Goal: Task Accomplishment & Management: Use online tool/utility

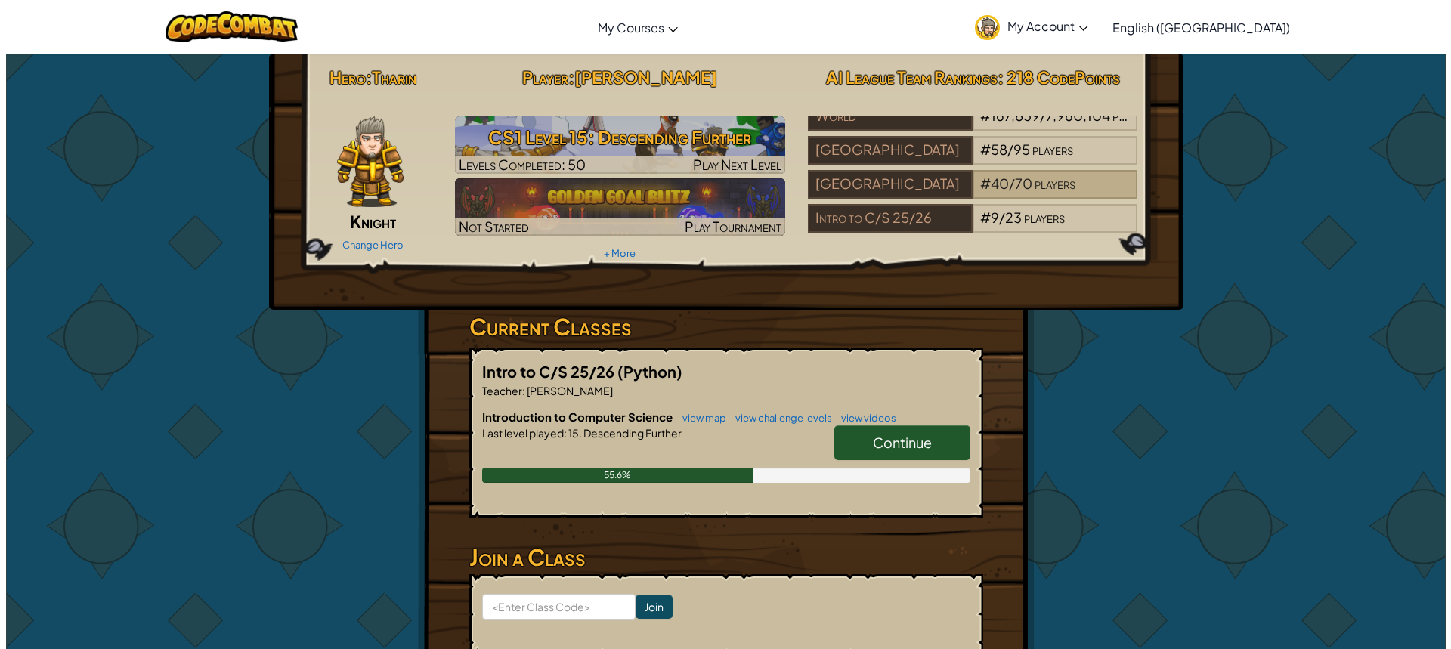
scroll to position [26, 0]
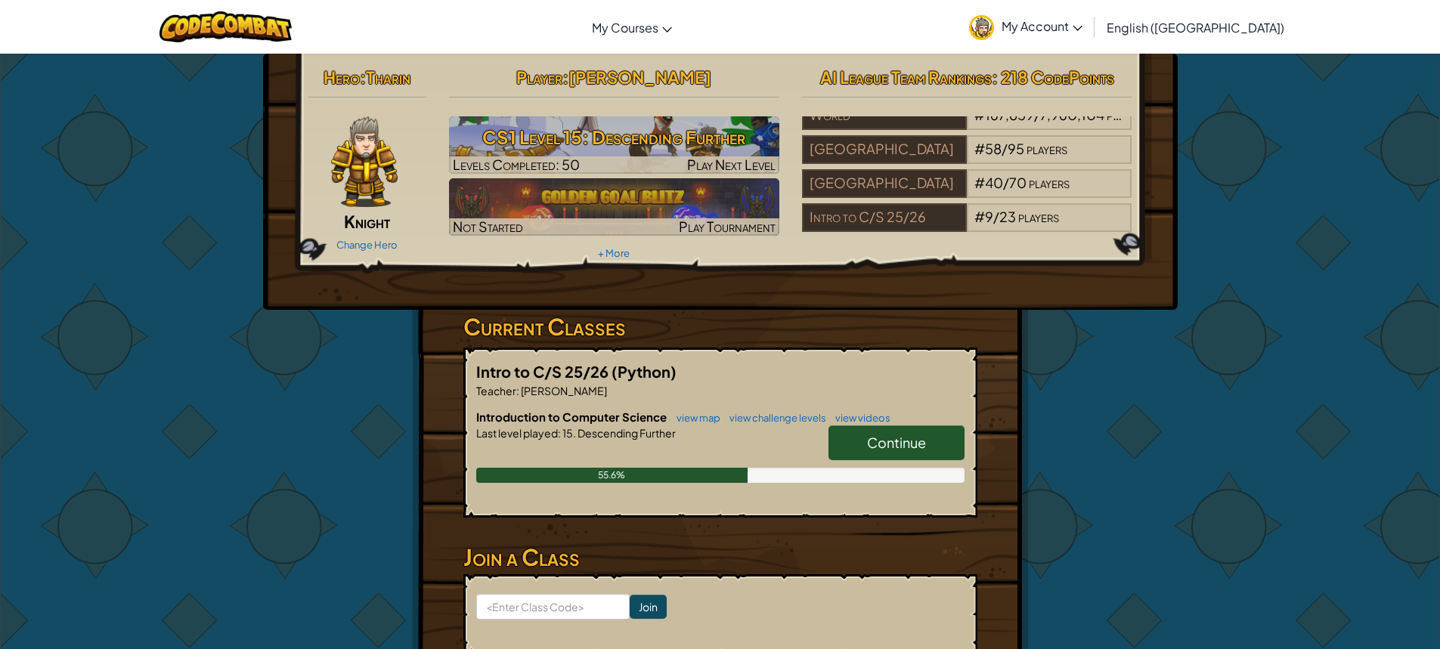
click at [883, 446] on span "Continue" at bounding box center [896, 442] width 59 height 17
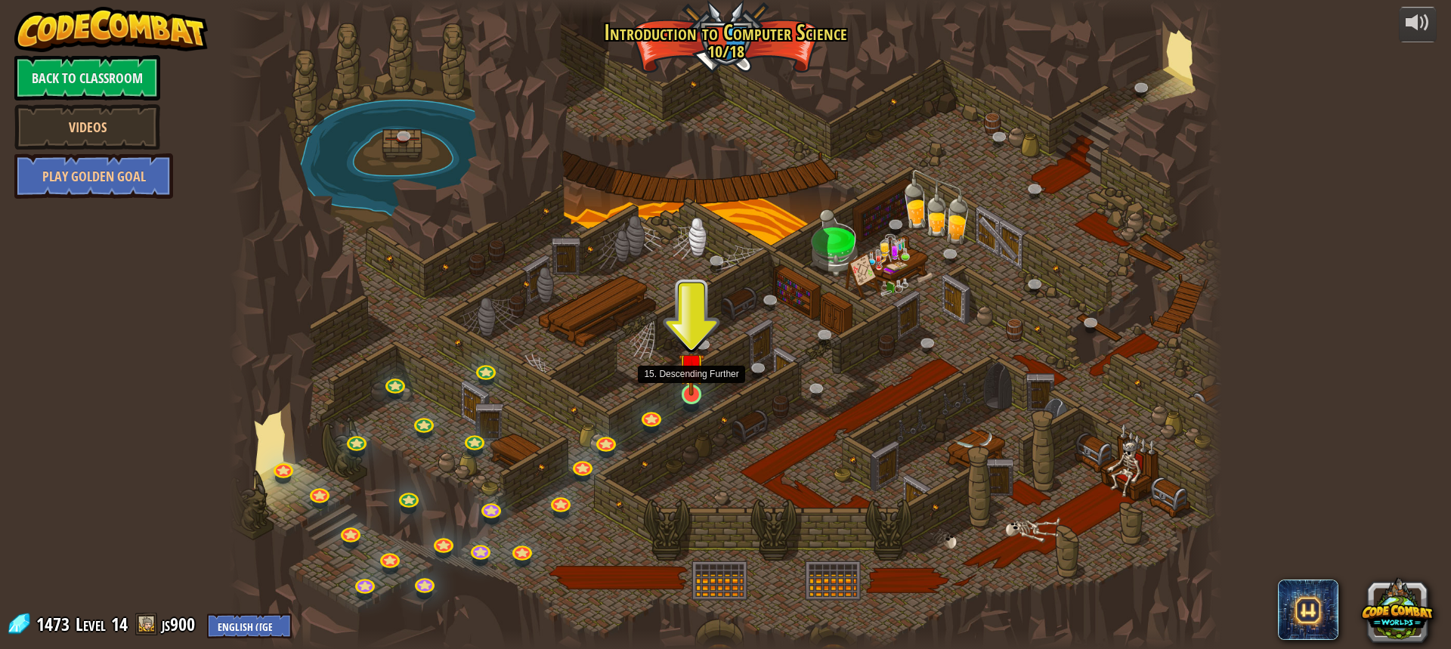
click at [683, 395] on img at bounding box center [692, 366] width 26 height 60
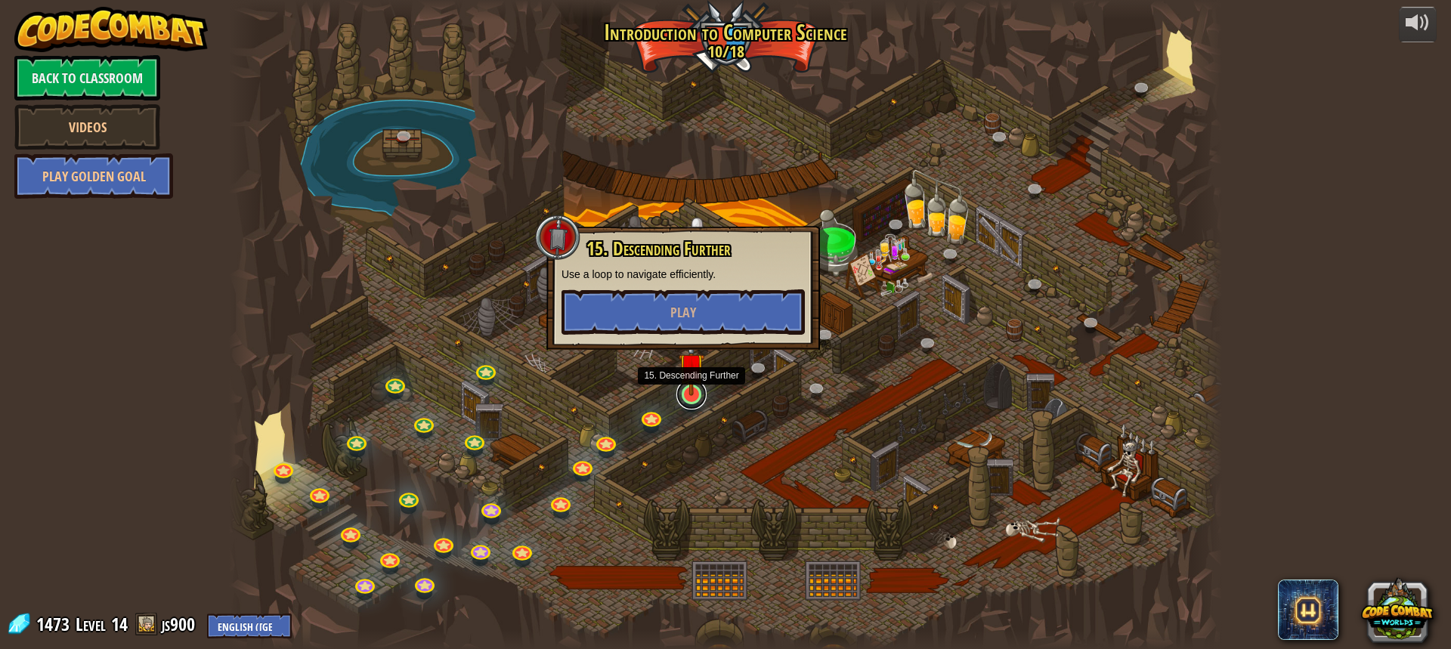
click at [698, 400] on link at bounding box center [691, 394] width 30 height 30
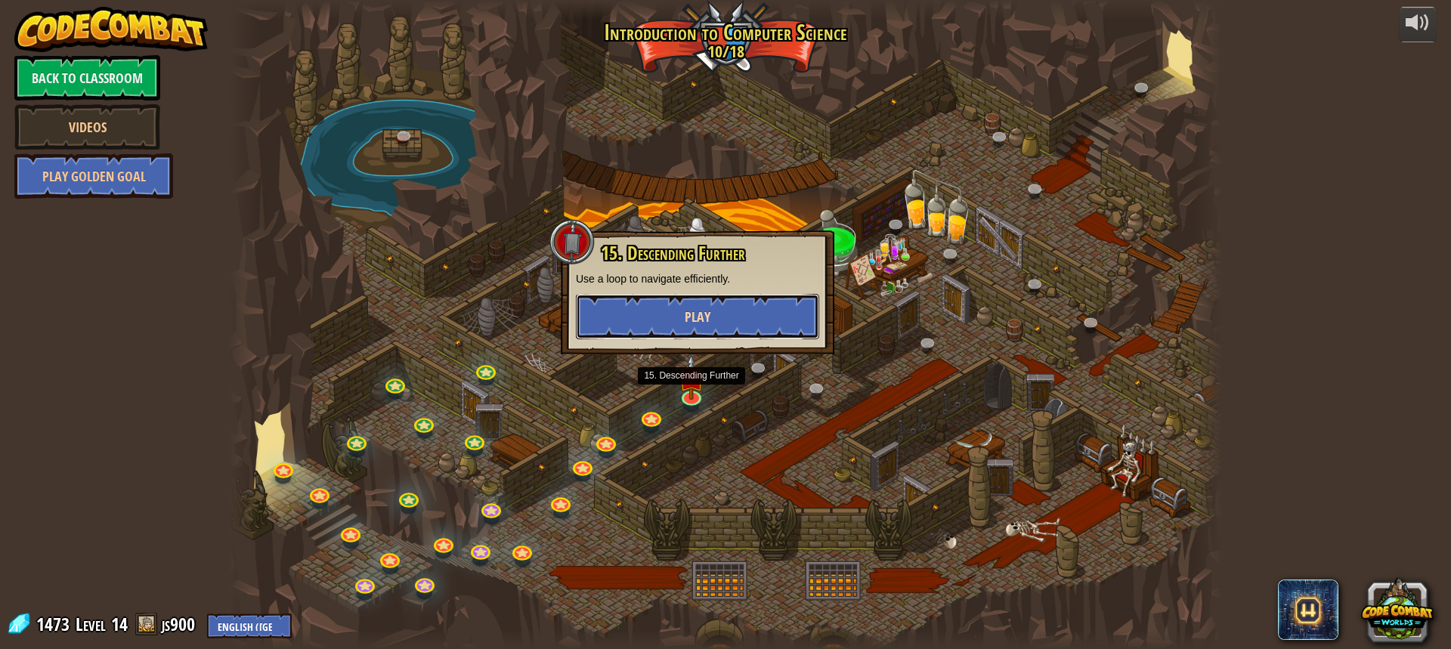
click at [689, 311] on span "Play" at bounding box center [698, 317] width 26 height 19
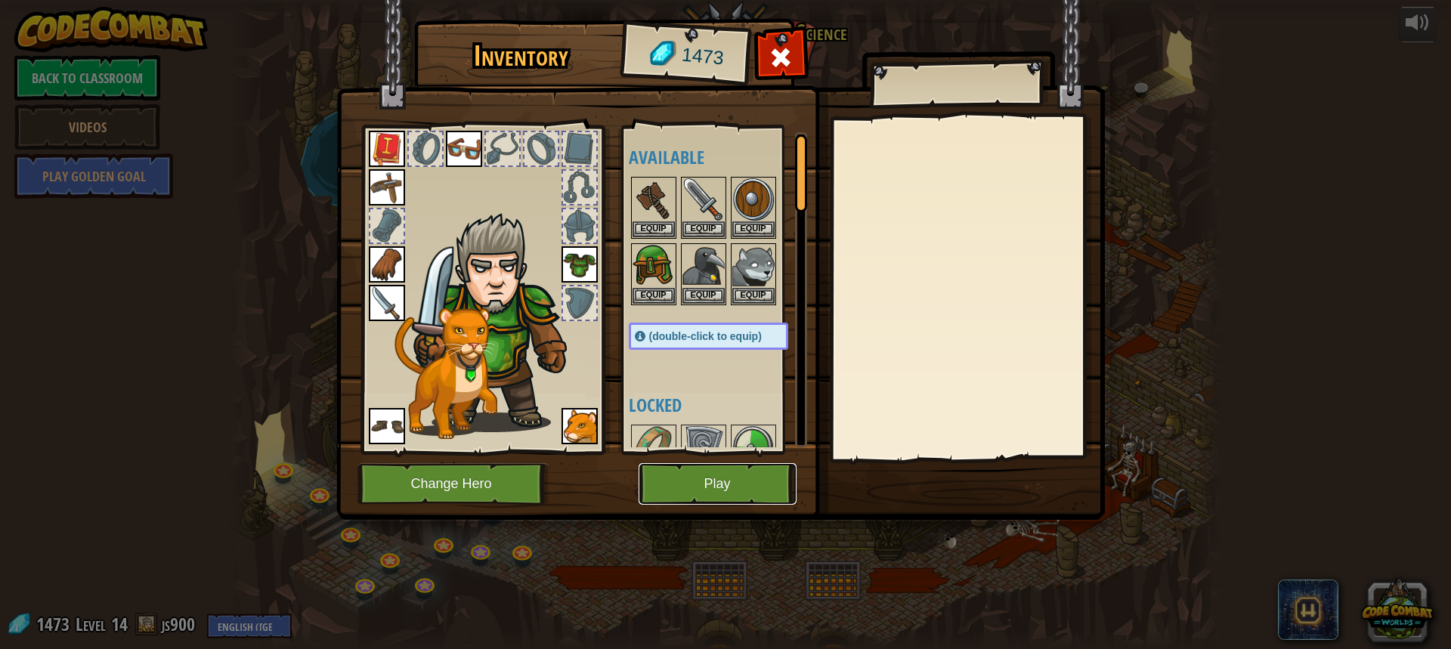
click at [735, 475] on button "Play" at bounding box center [718, 484] width 158 height 42
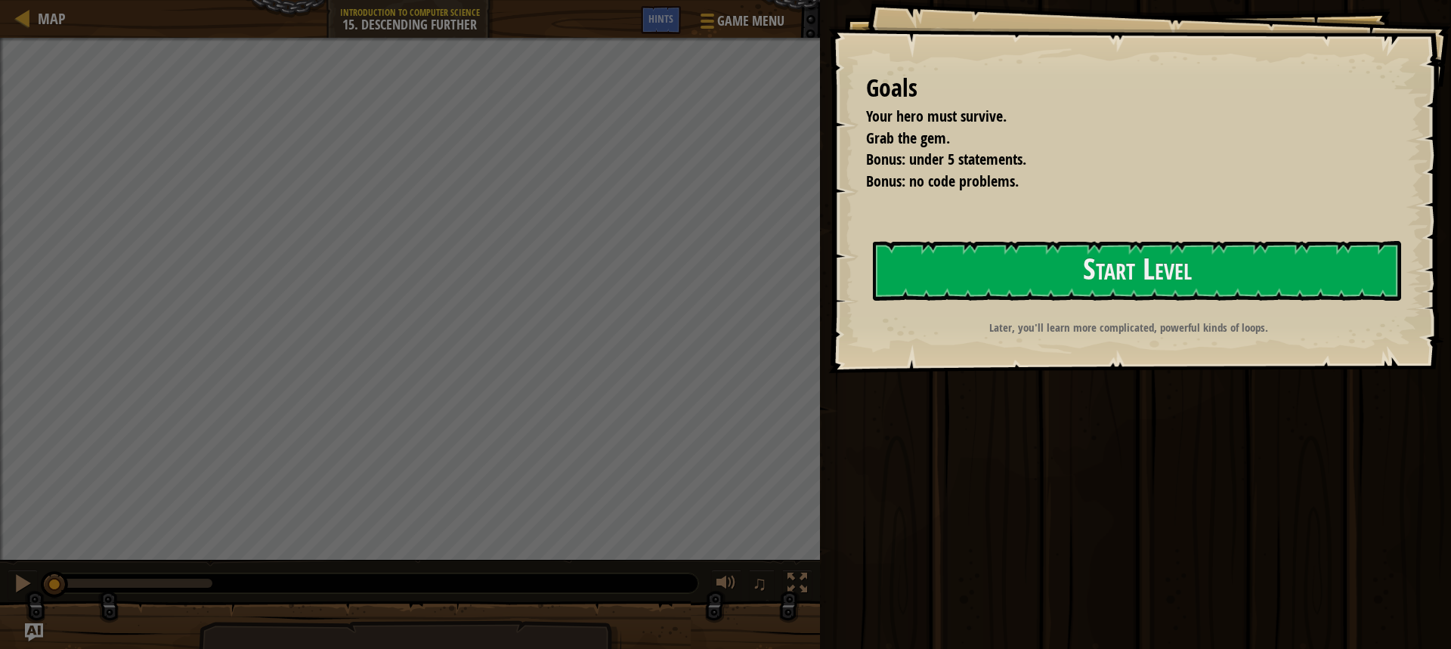
click at [1079, 320] on p "Later, you'll learn more complicated, powerful kinds of loops." at bounding box center [1129, 328] width 528 height 16
click at [1033, 240] on div "Goals Your hero must survive. Grab the gem. Bonus: under 5 statements. Bonus: n…" at bounding box center [1139, 186] width 623 height 373
click at [1030, 274] on button "Start Level" at bounding box center [1137, 271] width 528 height 60
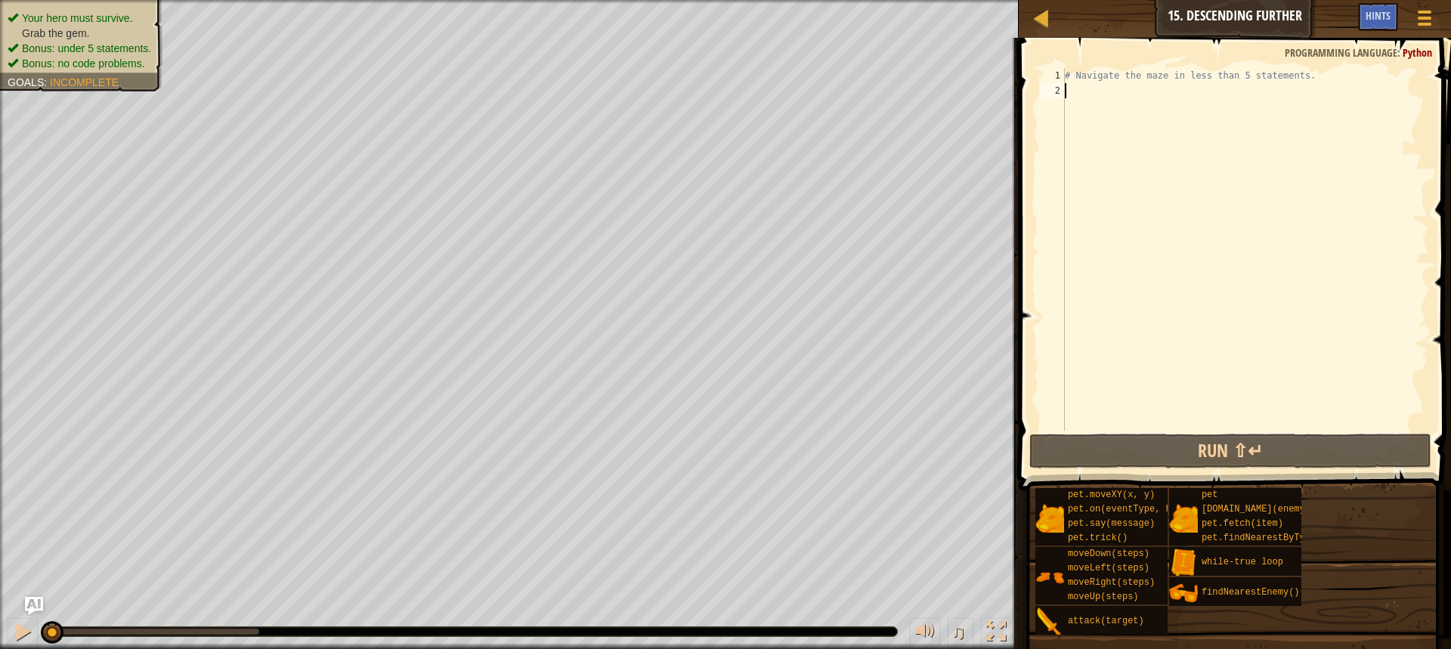
type textarea "r"
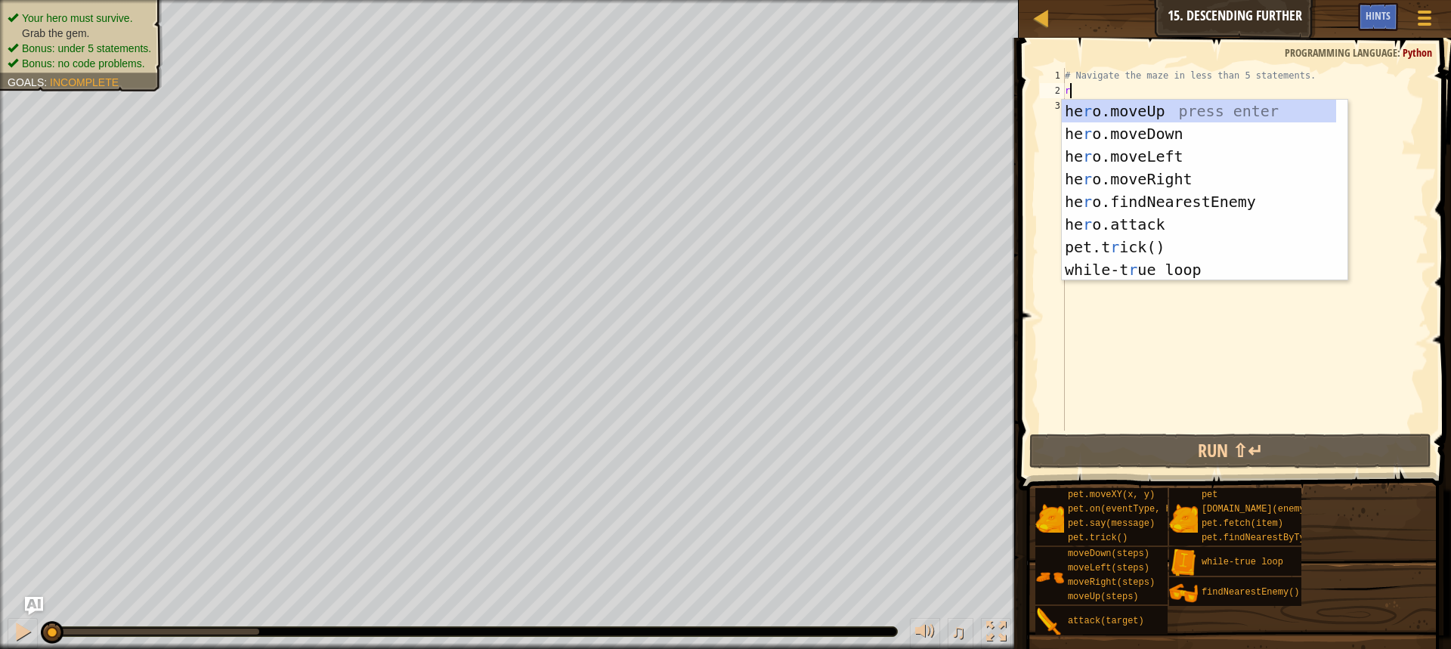
scroll to position [7, 0]
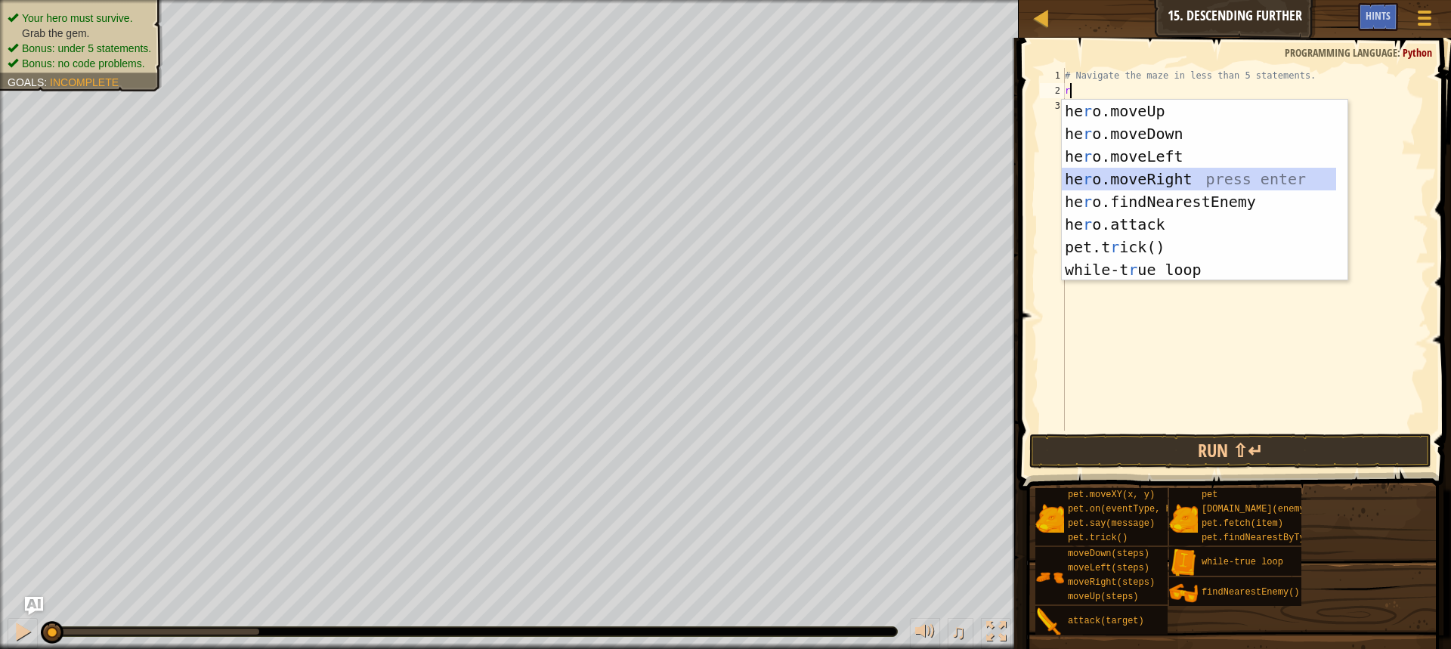
click at [1139, 174] on div "he r o.moveUp press enter he r o.moveDown press enter he r o.moveLeft press ent…" at bounding box center [1199, 213] width 274 height 227
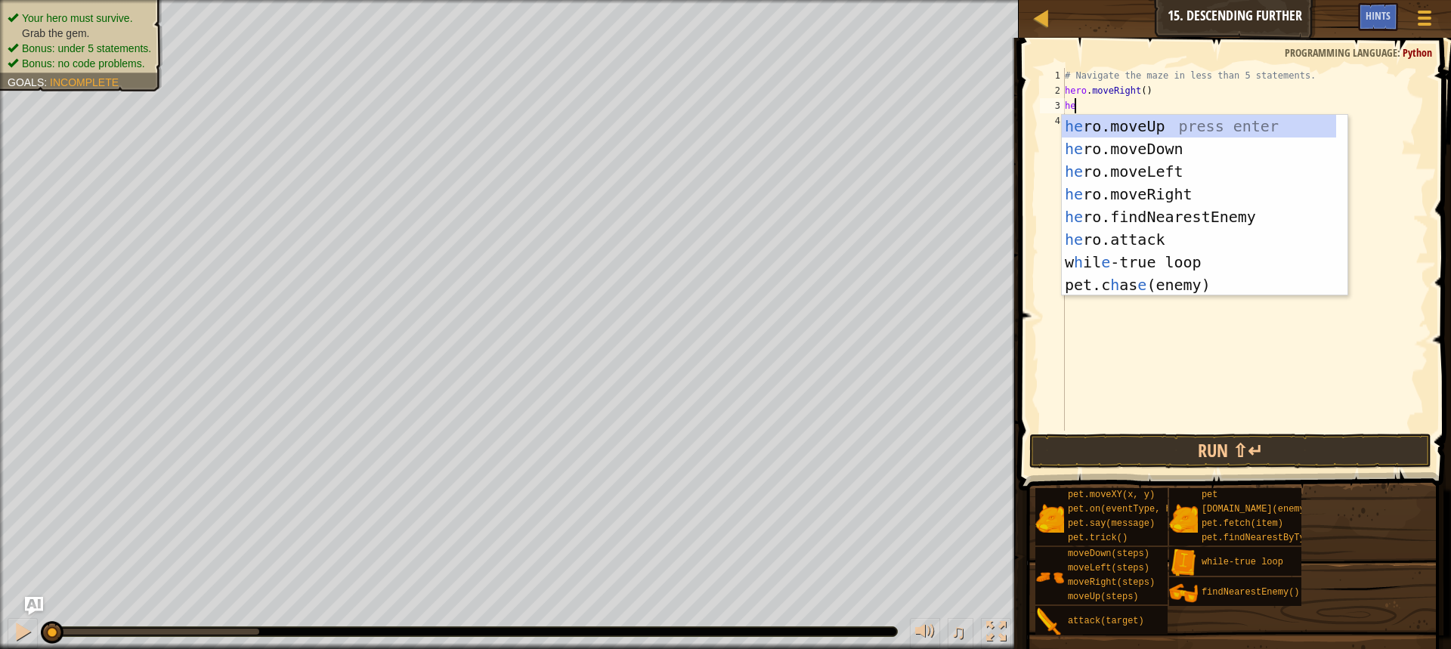
type textarea "her"
click at [1148, 145] on div "her o.moveUp press enter her o.moveDown press enter her o.moveLeft press enter …" at bounding box center [1205, 228] width 286 height 227
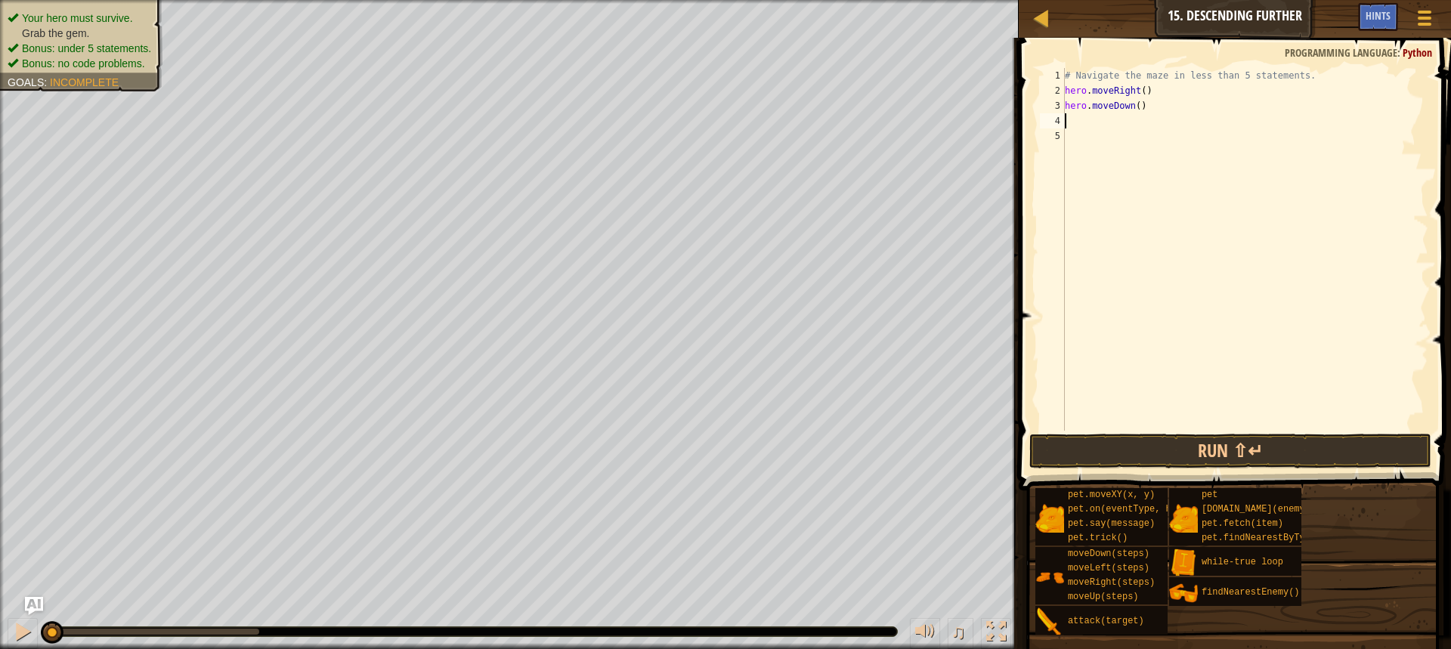
click at [1139, 92] on div "# Navigate the maze in less than 5 statements. hero . moveRight ( ) hero . move…" at bounding box center [1245, 264] width 367 height 393
type textarea "hero.moveRight(2)"
click at [1103, 120] on div "# Navigate the maze in less than 5 statements. hero . moveRight ( 2 ) hero . mo…" at bounding box center [1245, 264] width 367 height 393
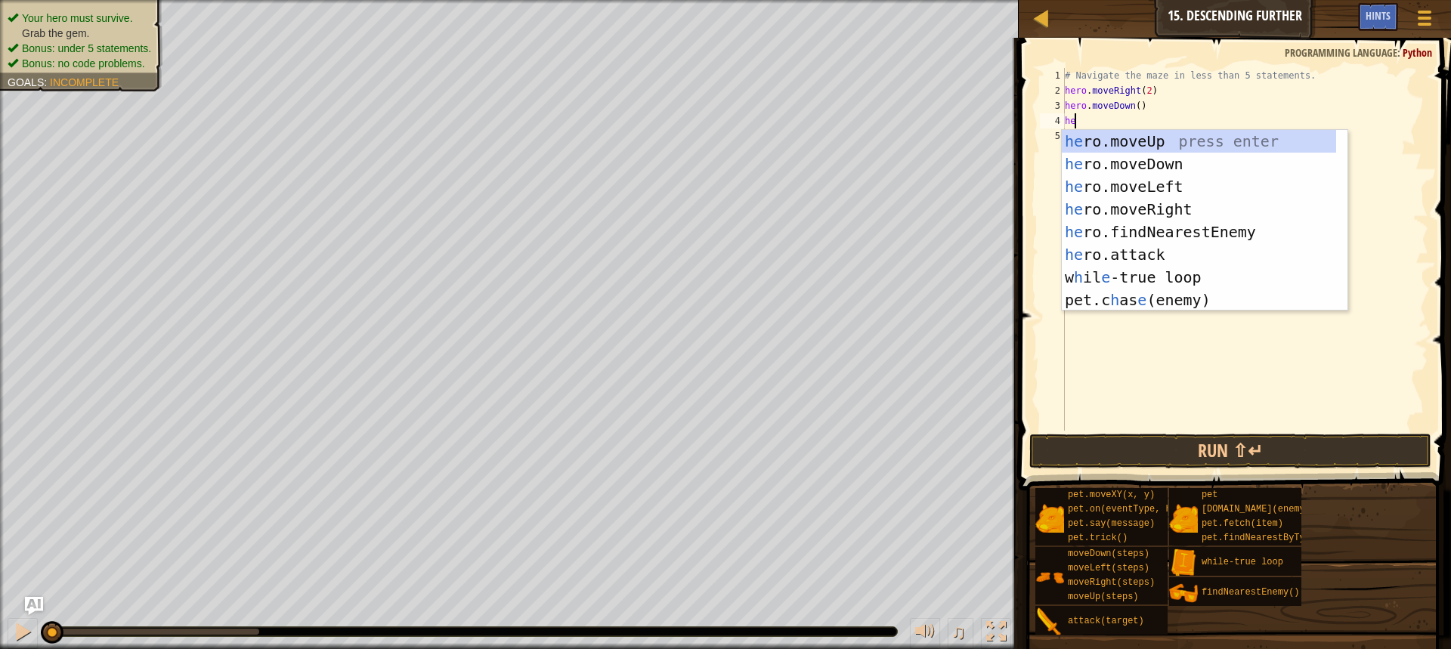
type textarea "her"
click at [1169, 215] on div "her o.moveUp press enter her o.moveDown press enter her o.moveLeft press enter …" at bounding box center [1205, 243] width 286 height 227
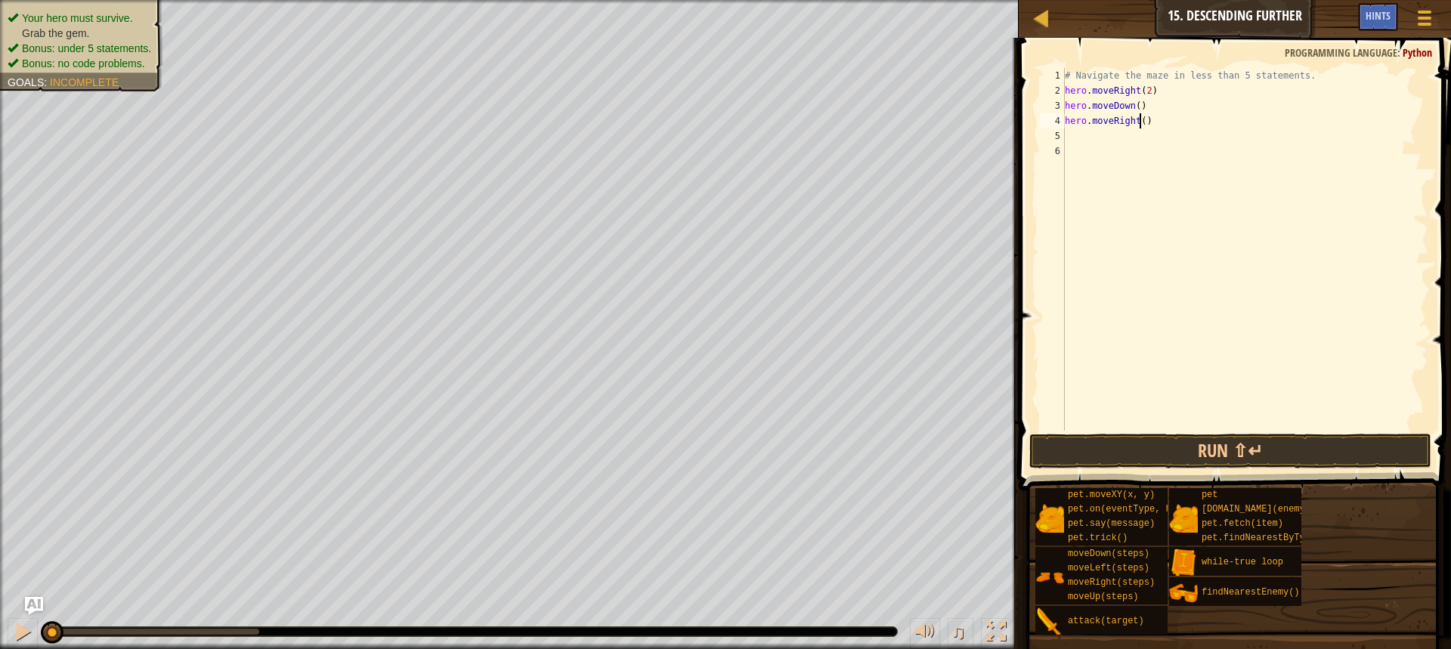
click at [1138, 117] on div "# Navigate the maze in less than 5 statements. hero . moveRight ( 2 ) hero . mo…" at bounding box center [1245, 264] width 367 height 393
type textarea "hero.moveRight(2)"
click at [1082, 129] on div "# Navigate the maze in less than 5 statements. hero . moveRight ( 2 ) hero . mo…" at bounding box center [1245, 264] width 367 height 393
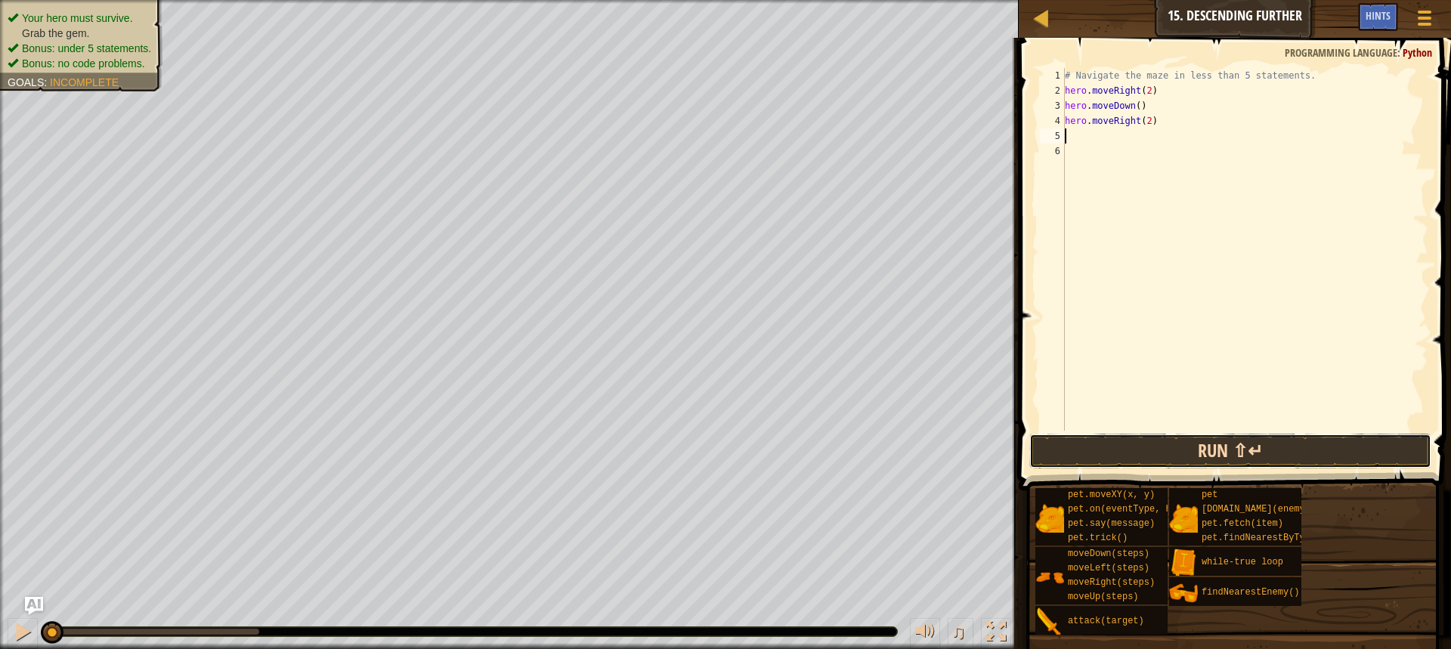
click at [1105, 454] on button "Run ⇧↵" at bounding box center [1230, 451] width 402 height 35
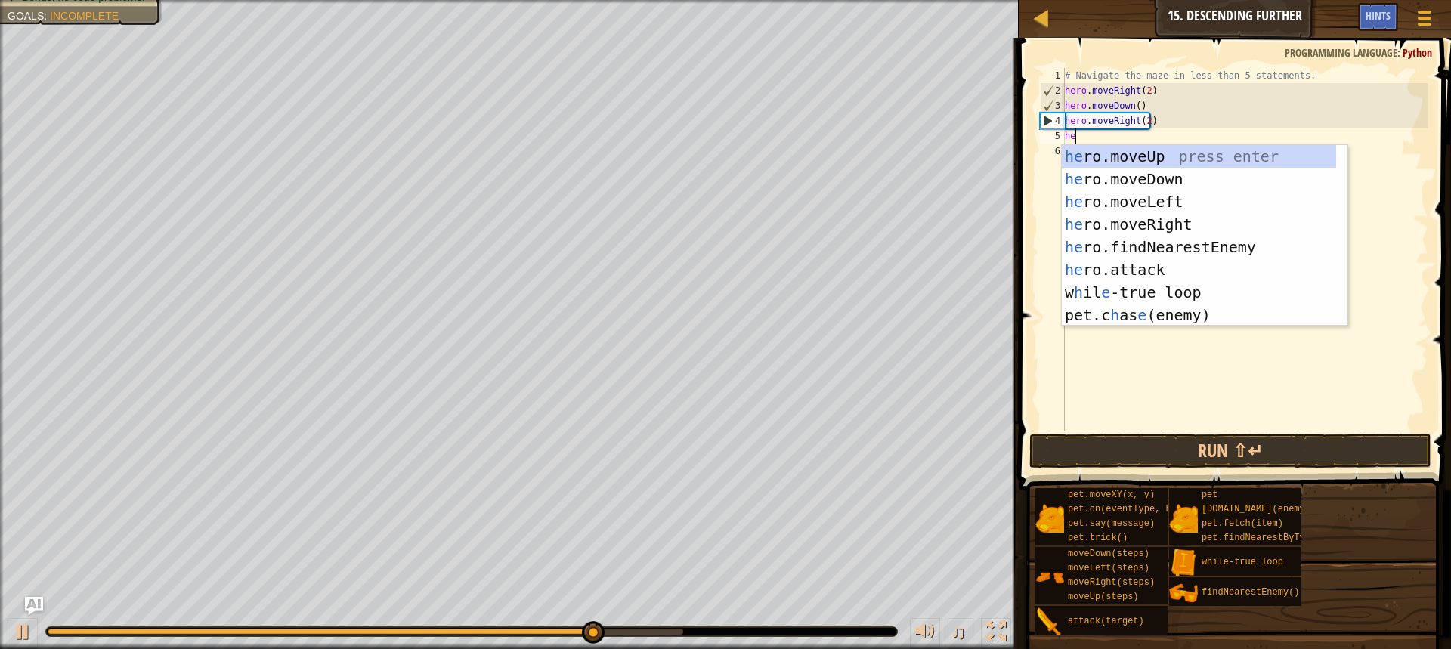
type textarea "her"
click at [1192, 181] on div "her o.moveUp press enter her o.moveDown press enter her o.moveLeft press enter …" at bounding box center [1205, 258] width 286 height 227
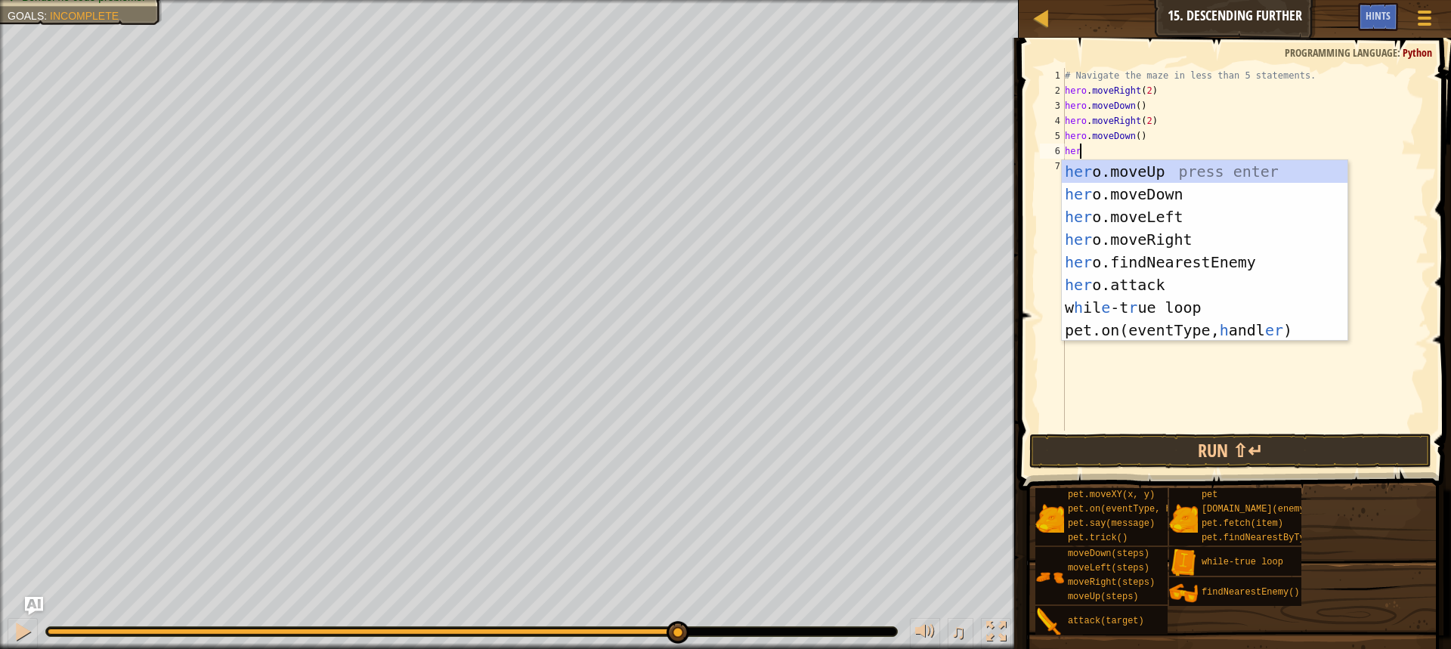
scroll to position [7, 1]
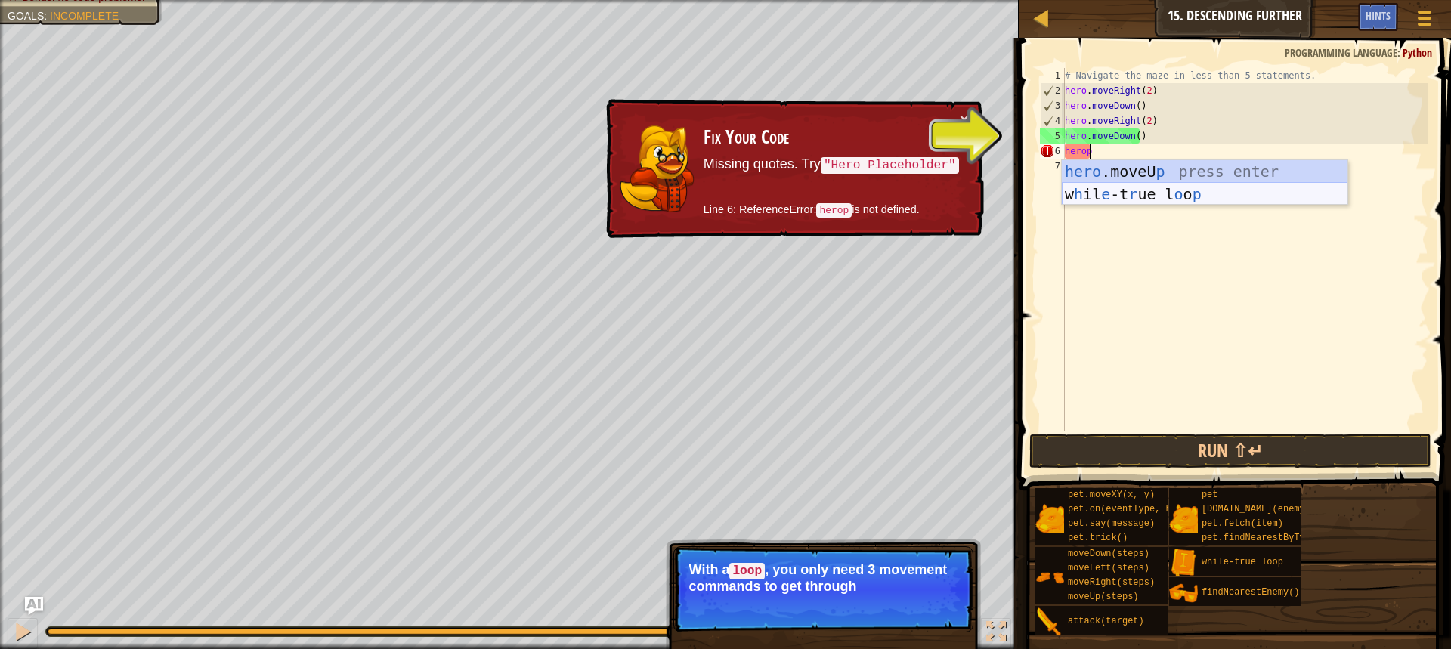
type textarea "hero"
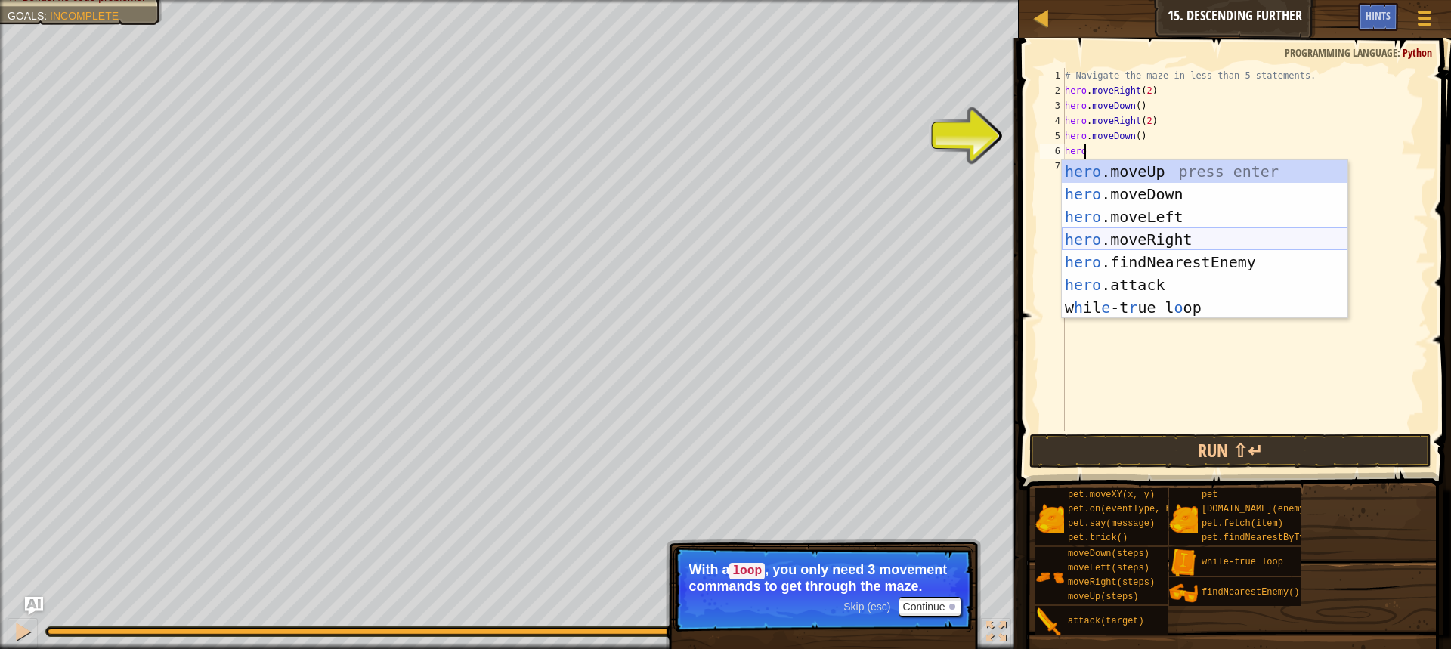
click at [1165, 237] on div "hero .moveUp press enter hero .moveDown press enter hero .moveLeft press enter …" at bounding box center [1205, 262] width 286 height 204
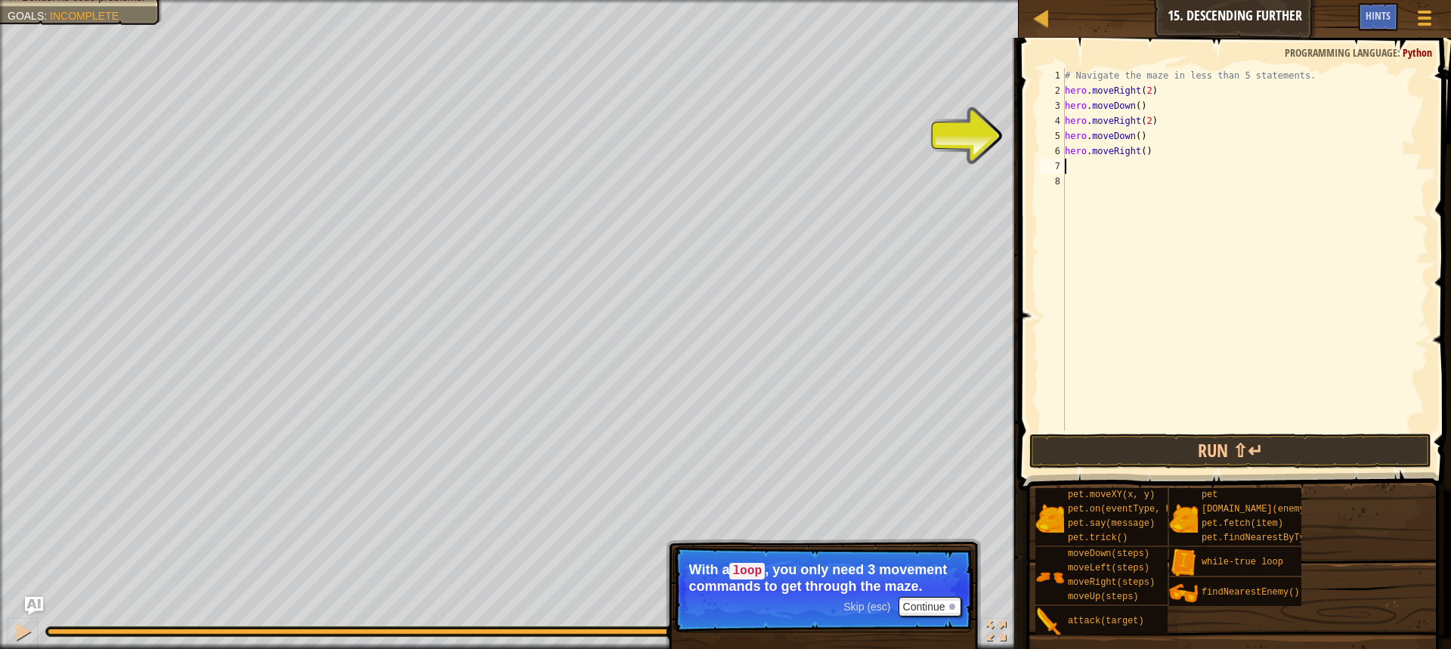
scroll to position [7, 0]
click at [1140, 153] on div "# Navigate the maze in less than 5 statements. hero . moveRight ( 2 ) hero . mo…" at bounding box center [1245, 264] width 367 height 393
type textarea "hero.moveRight(2)"
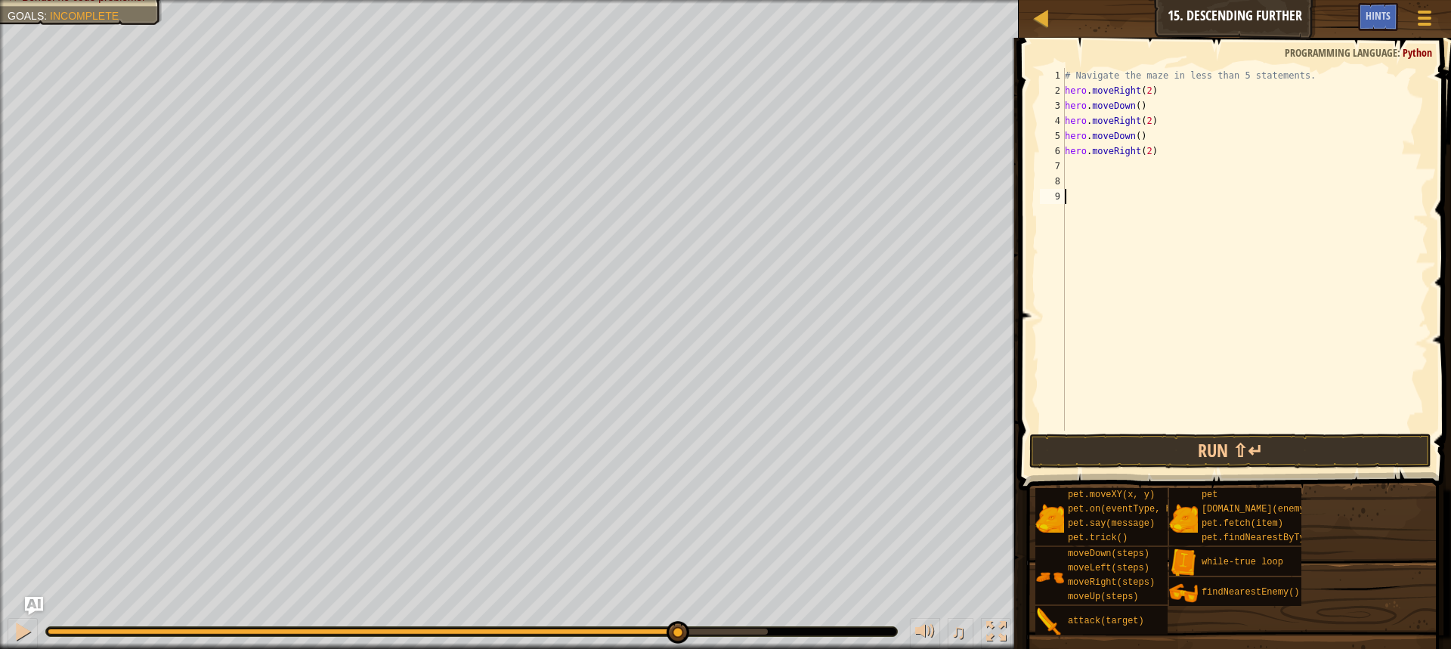
click at [1189, 430] on div "# Navigate the maze in less than 5 statements. hero . moveRight ( 2 ) hero . mo…" at bounding box center [1245, 264] width 367 height 393
click at [1178, 447] on button "Run ⇧↵" at bounding box center [1230, 451] width 402 height 35
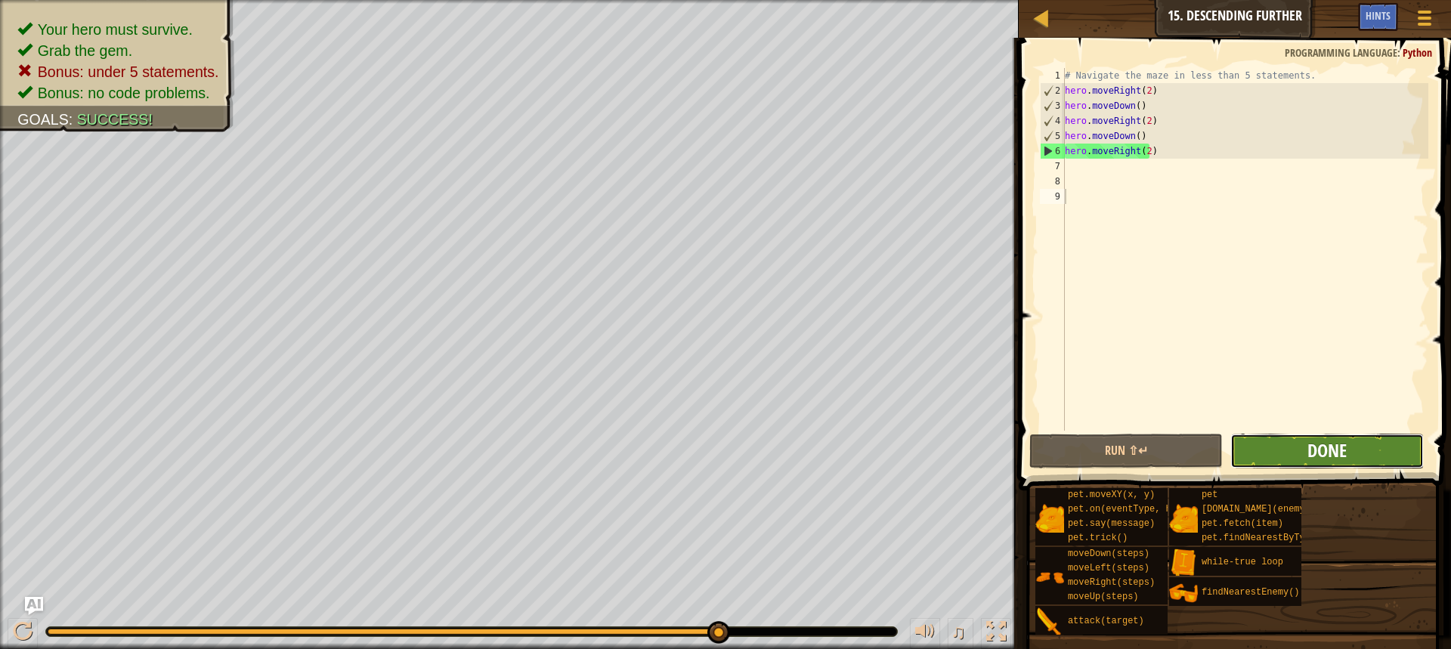
click at [1309, 454] on span "Done" at bounding box center [1326, 450] width 39 height 24
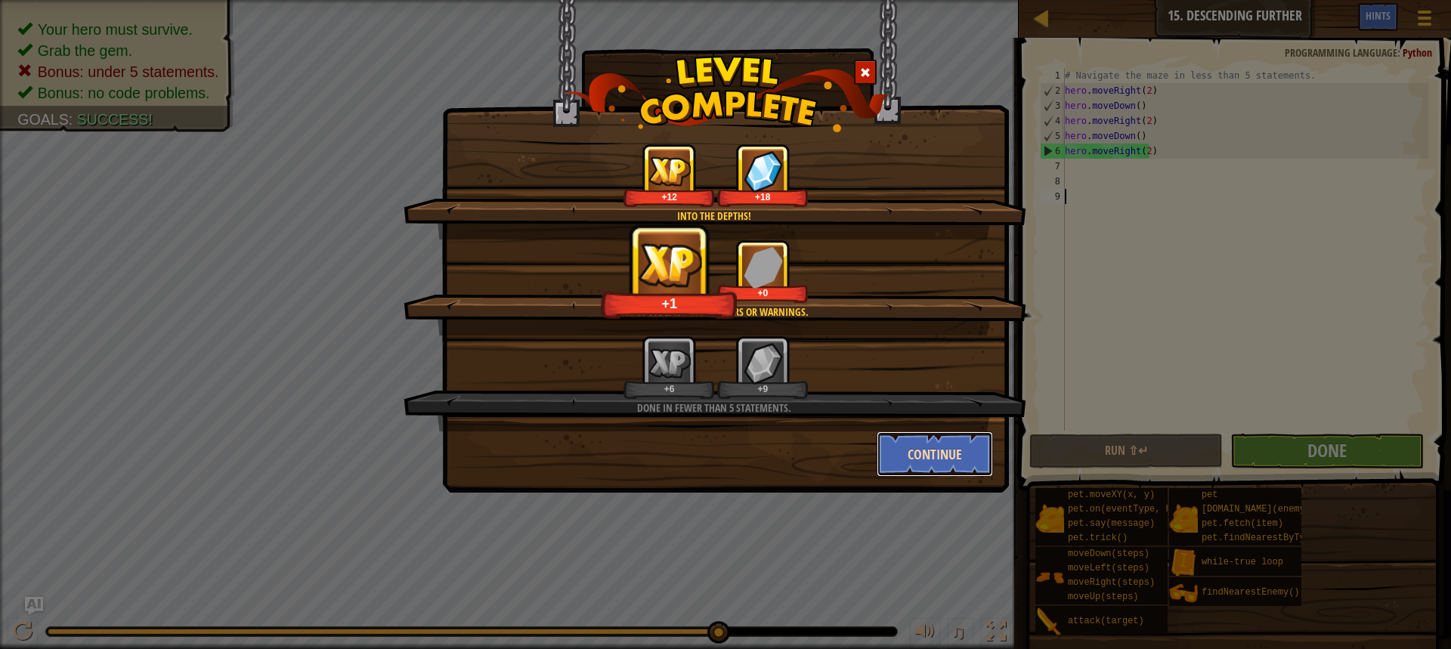
click at [941, 455] on button "Continue" at bounding box center [935, 454] width 117 height 45
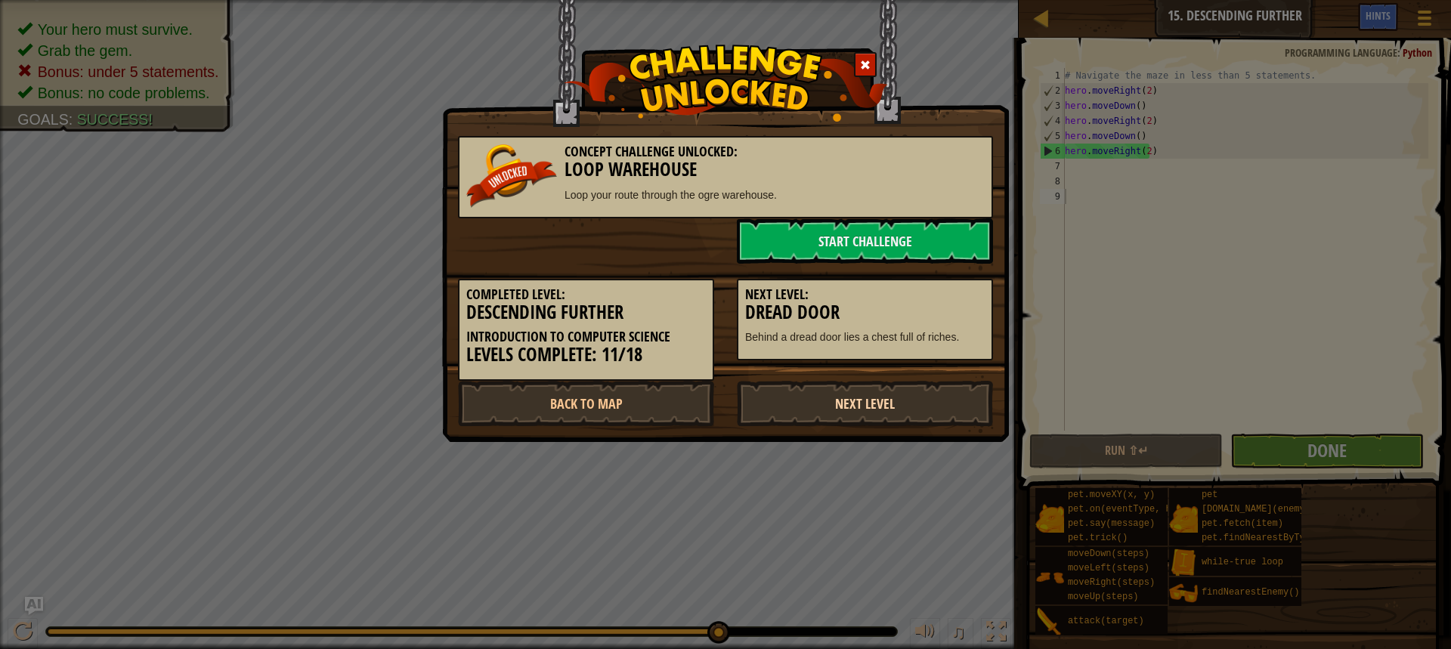
click at [884, 407] on link "Next Level" at bounding box center [865, 403] width 256 height 45
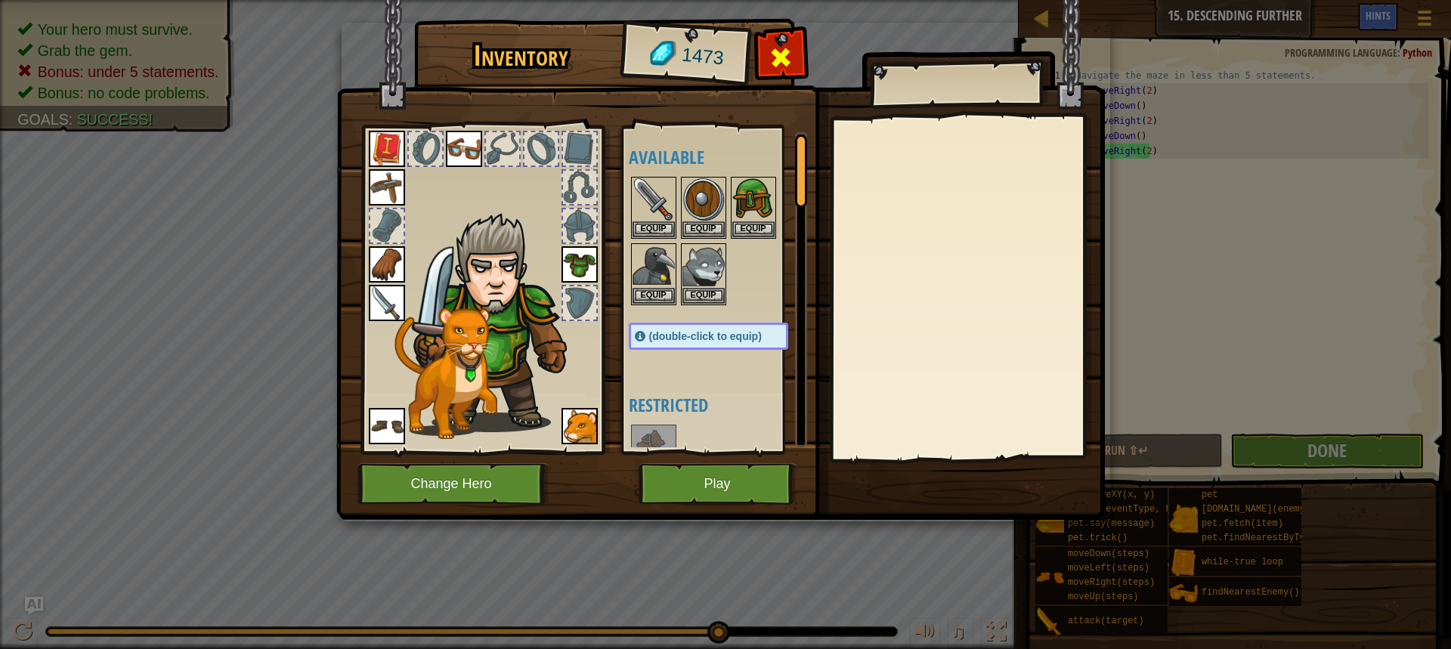
click at [792, 40] on div at bounding box center [781, 62] width 48 height 48
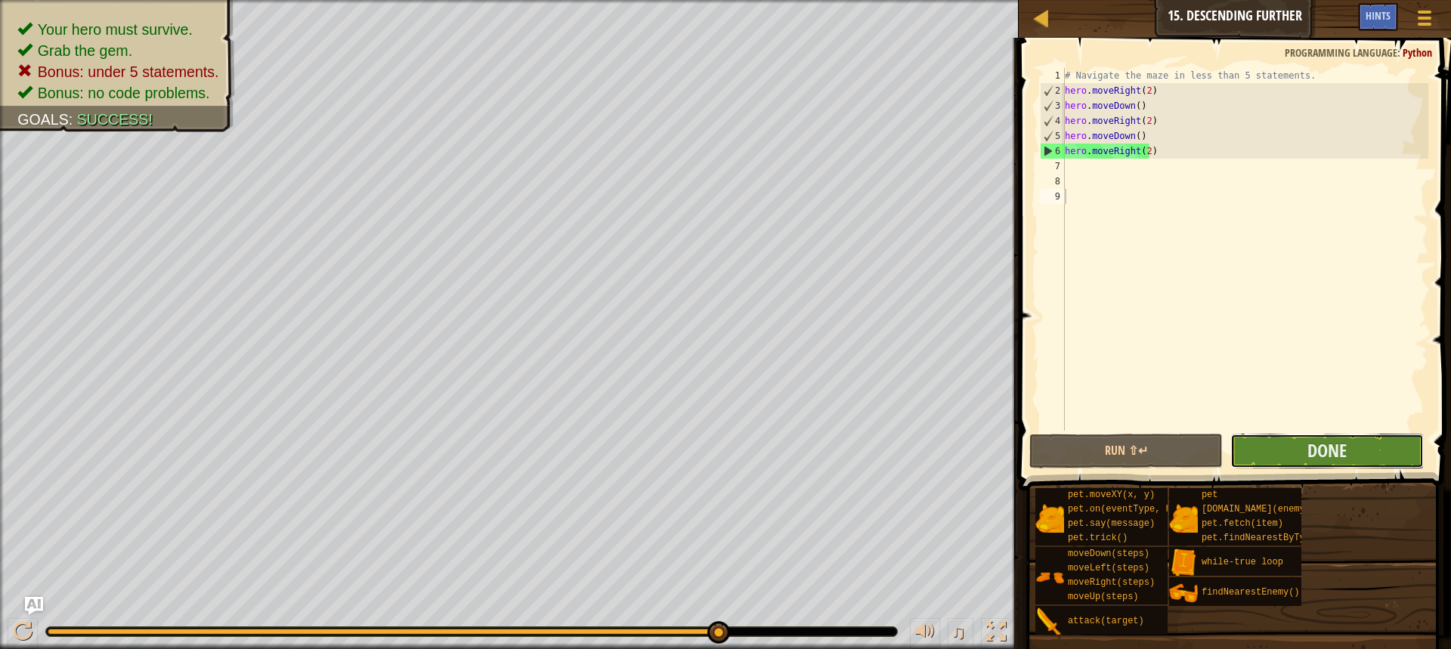
click at [1349, 463] on button "Done" at bounding box center [1326, 451] width 193 height 35
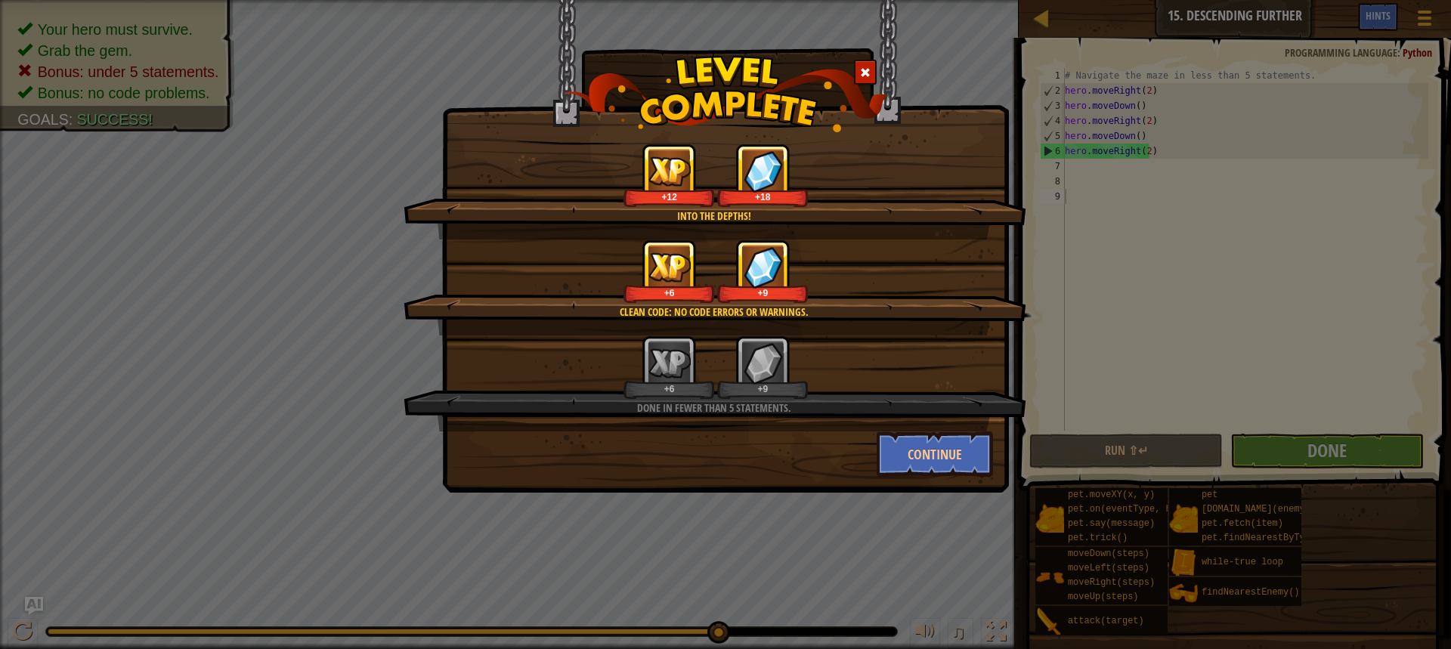
click at [866, 76] on span at bounding box center [865, 72] width 11 height 11
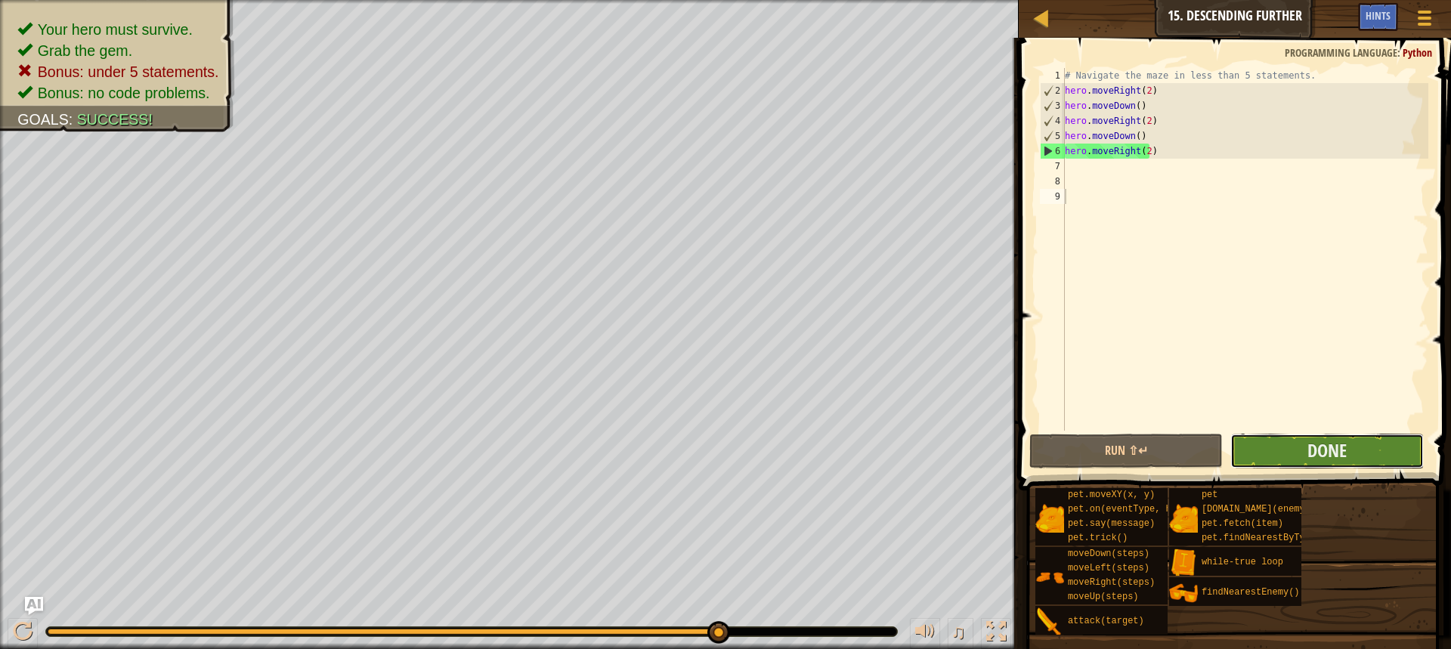
click at [1295, 465] on button "Done" at bounding box center [1326, 451] width 193 height 35
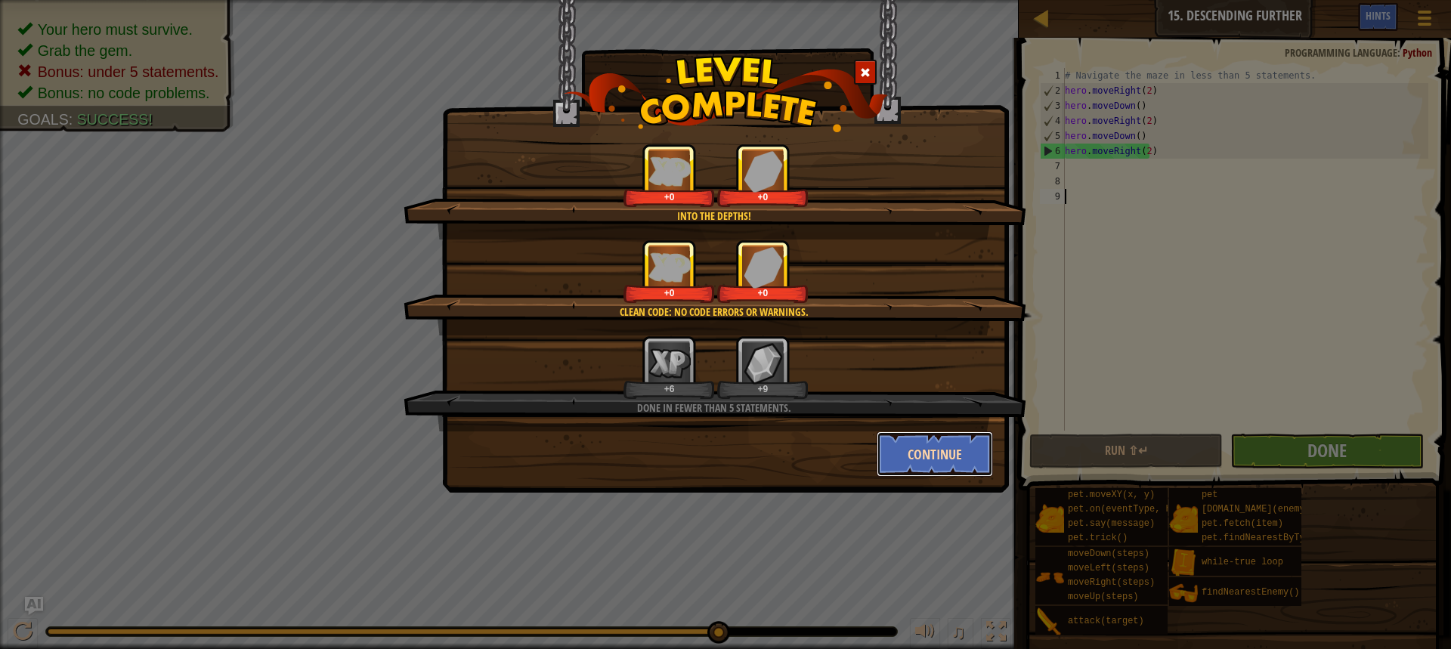
click at [972, 466] on button "Continue" at bounding box center [935, 454] width 117 height 45
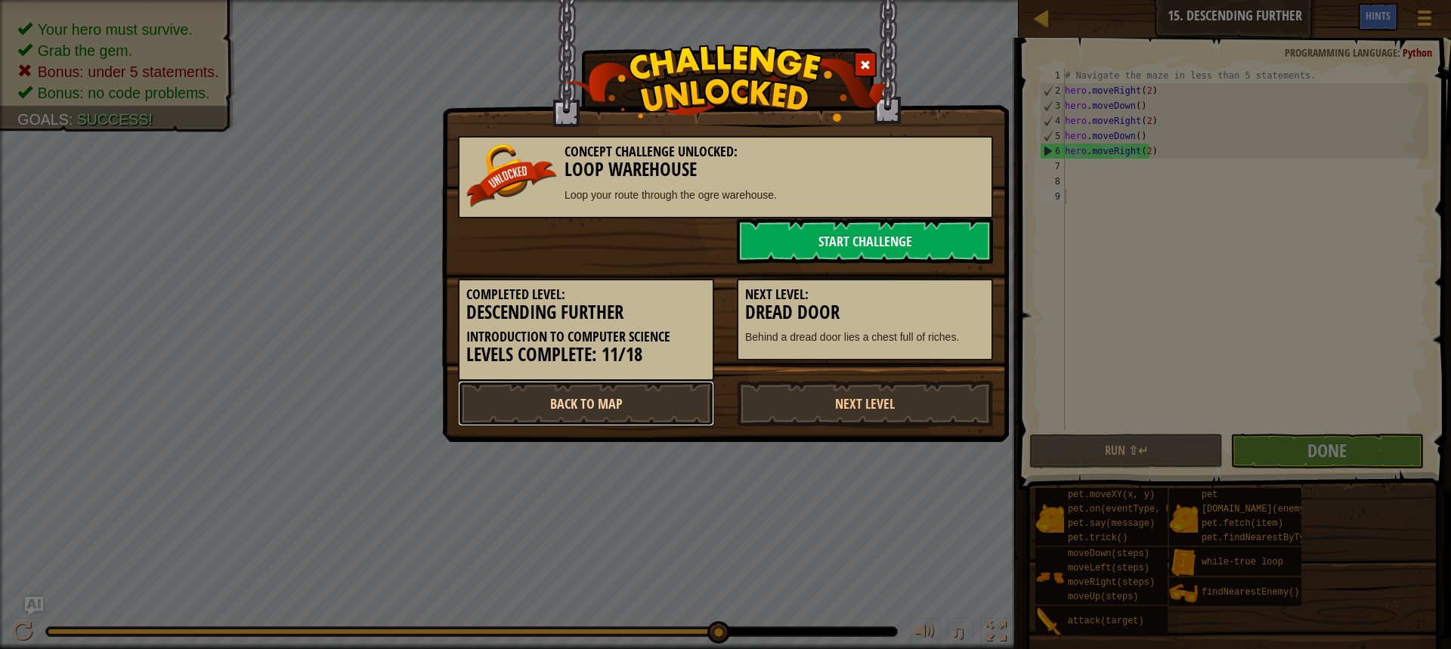
click at [658, 401] on link "Back to Map" at bounding box center [586, 403] width 256 height 45
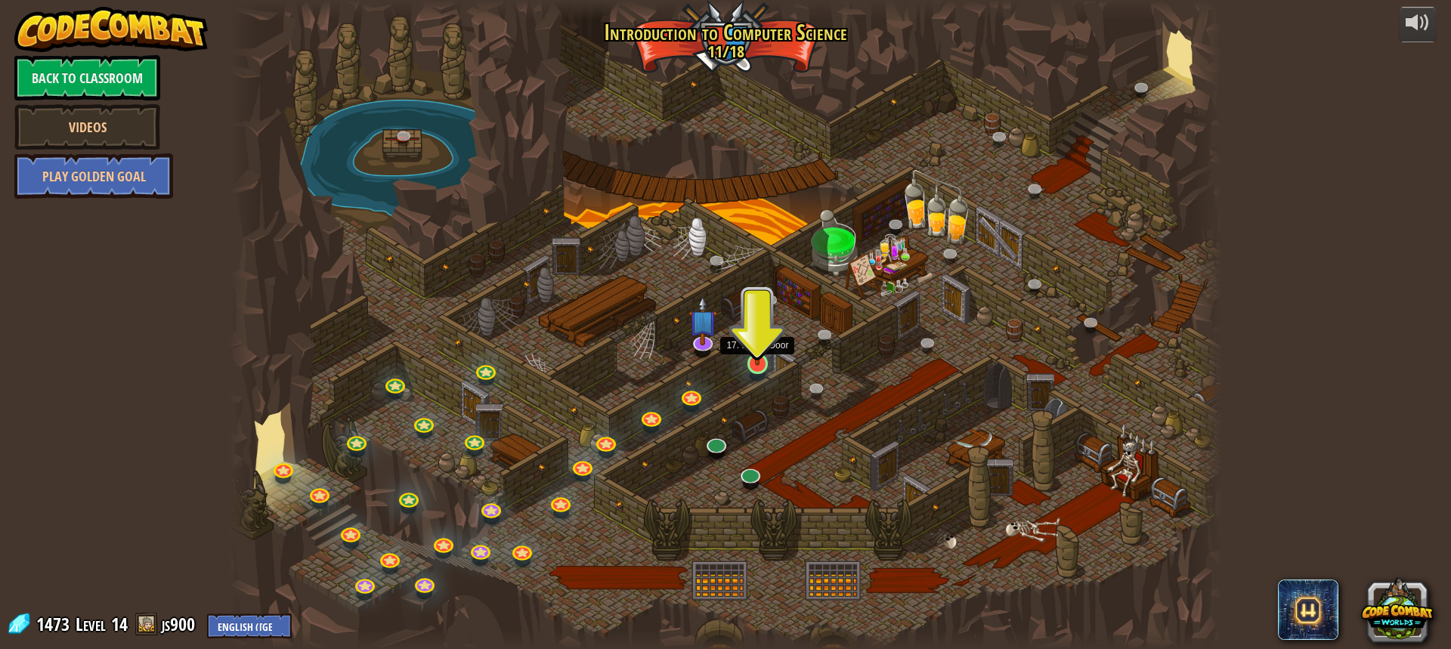
click at [754, 364] on img at bounding box center [757, 336] width 26 height 60
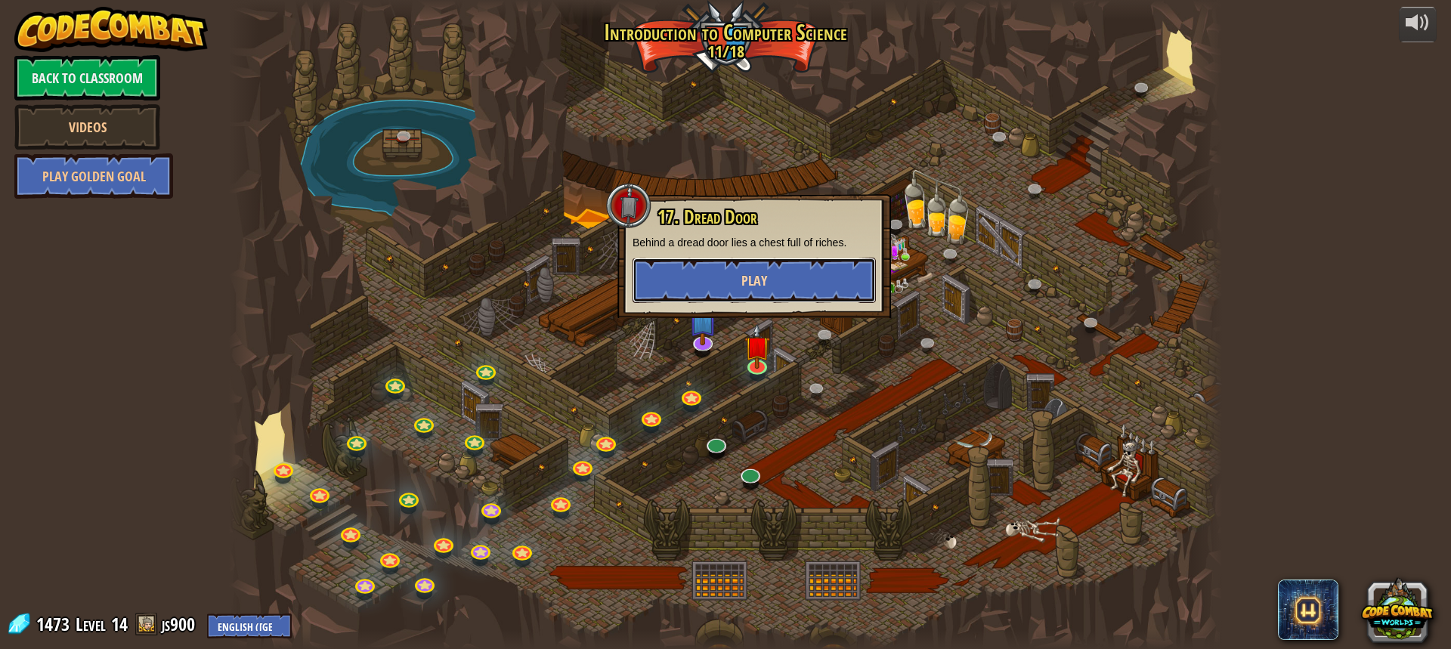
click at [729, 275] on button "Play" at bounding box center [754, 280] width 243 height 45
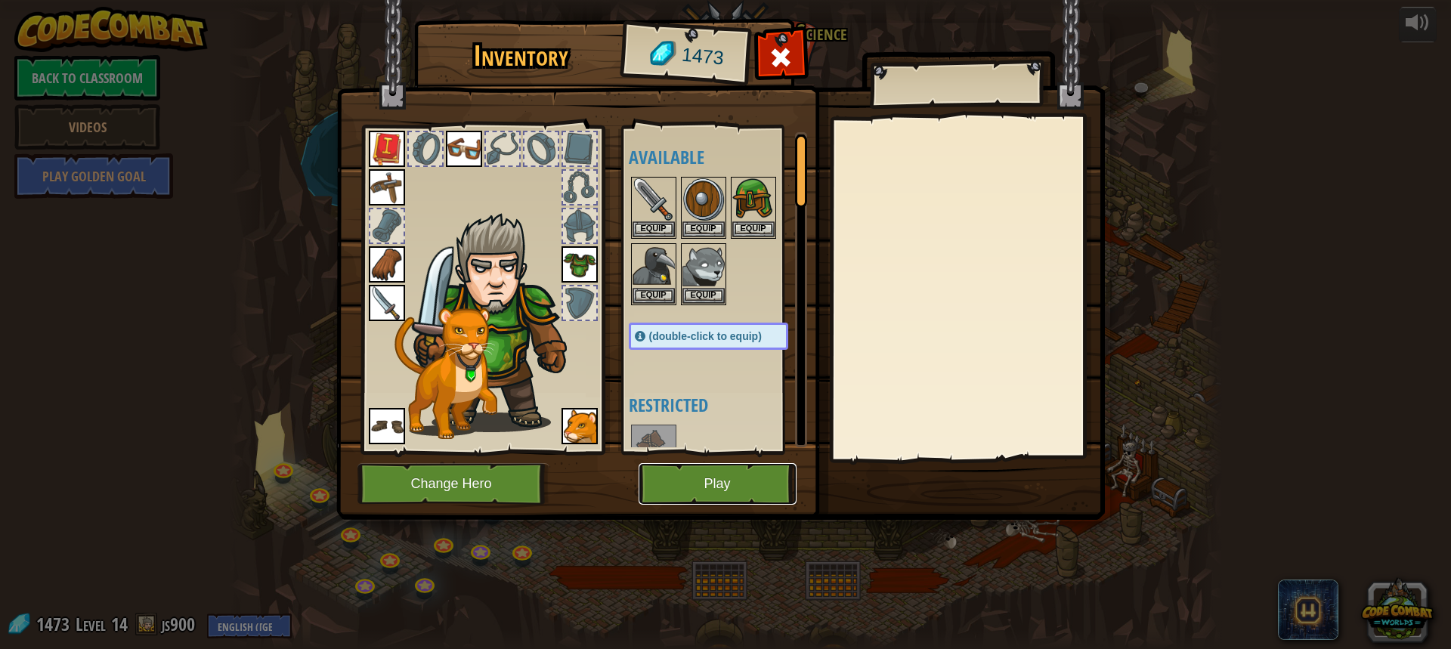
click at [738, 490] on button "Play" at bounding box center [718, 484] width 158 height 42
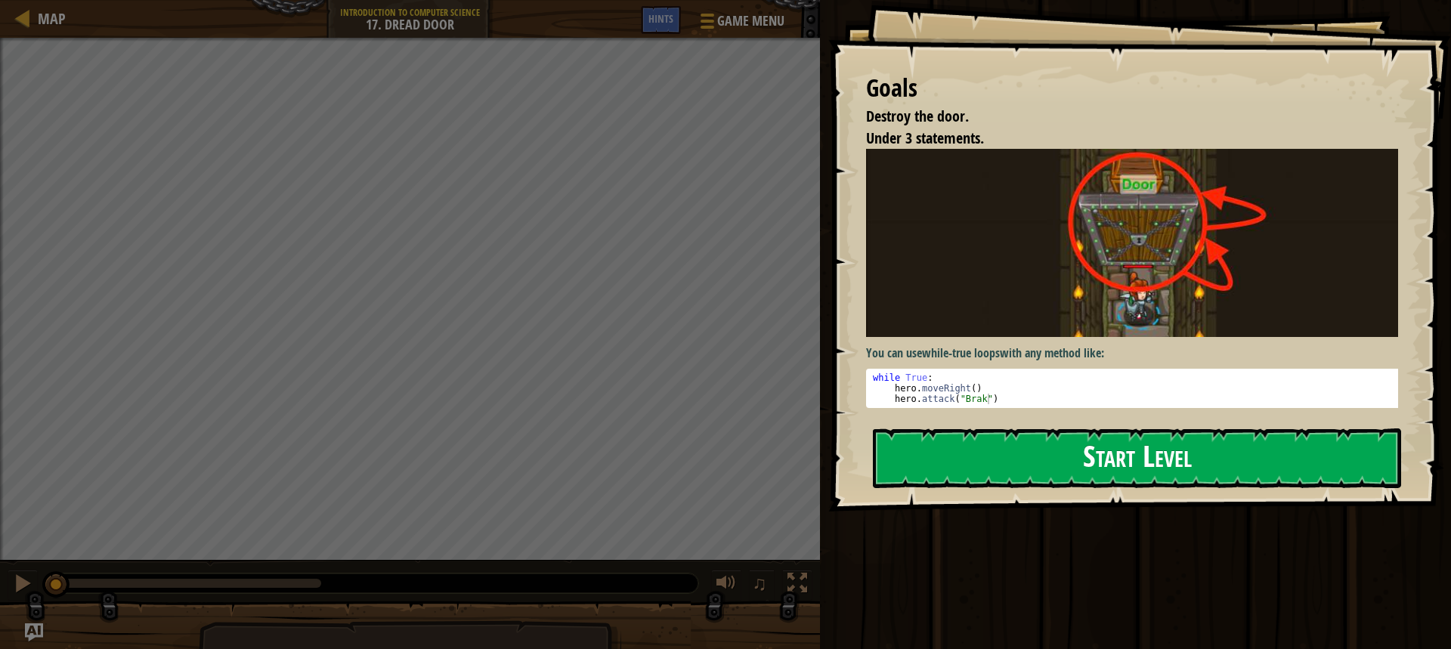
click at [948, 465] on button "Start Level" at bounding box center [1137, 459] width 528 height 60
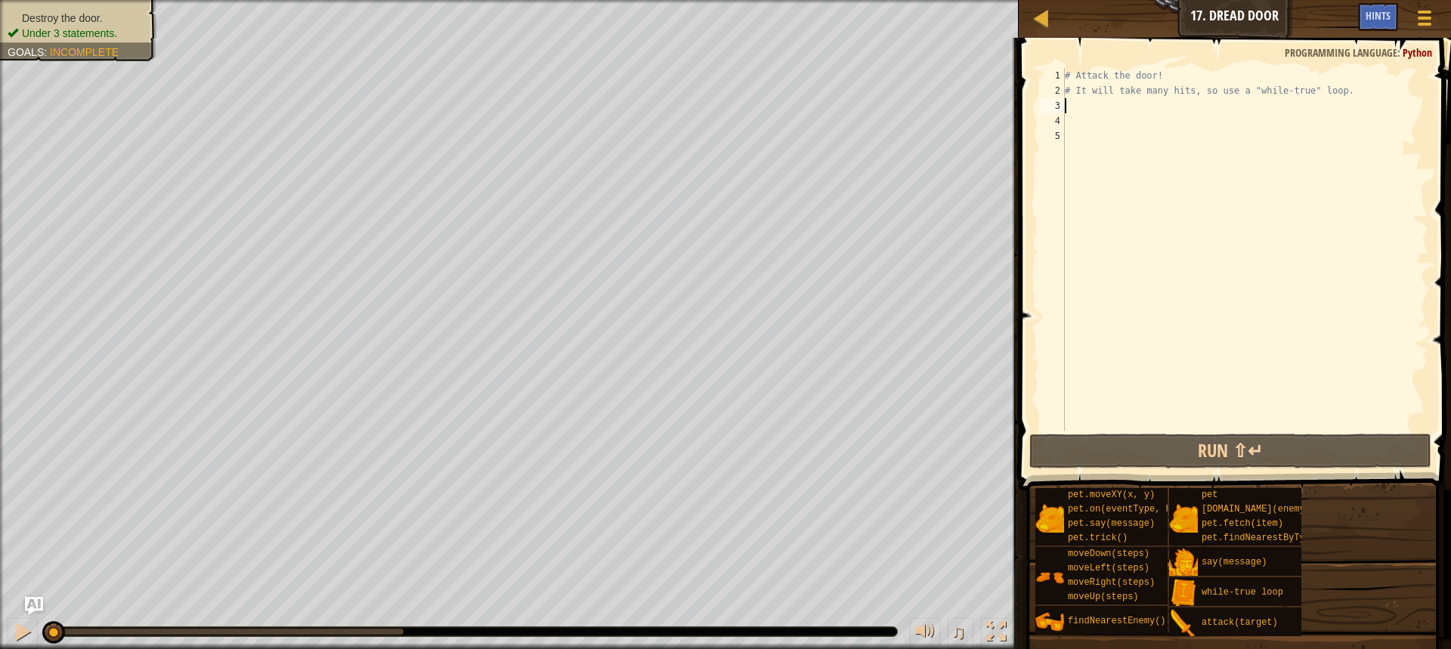
click at [1073, 102] on div "# Attack the door! # It will take many hits, so use a "while-true" loop." at bounding box center [1245, 264] width 367 height 393
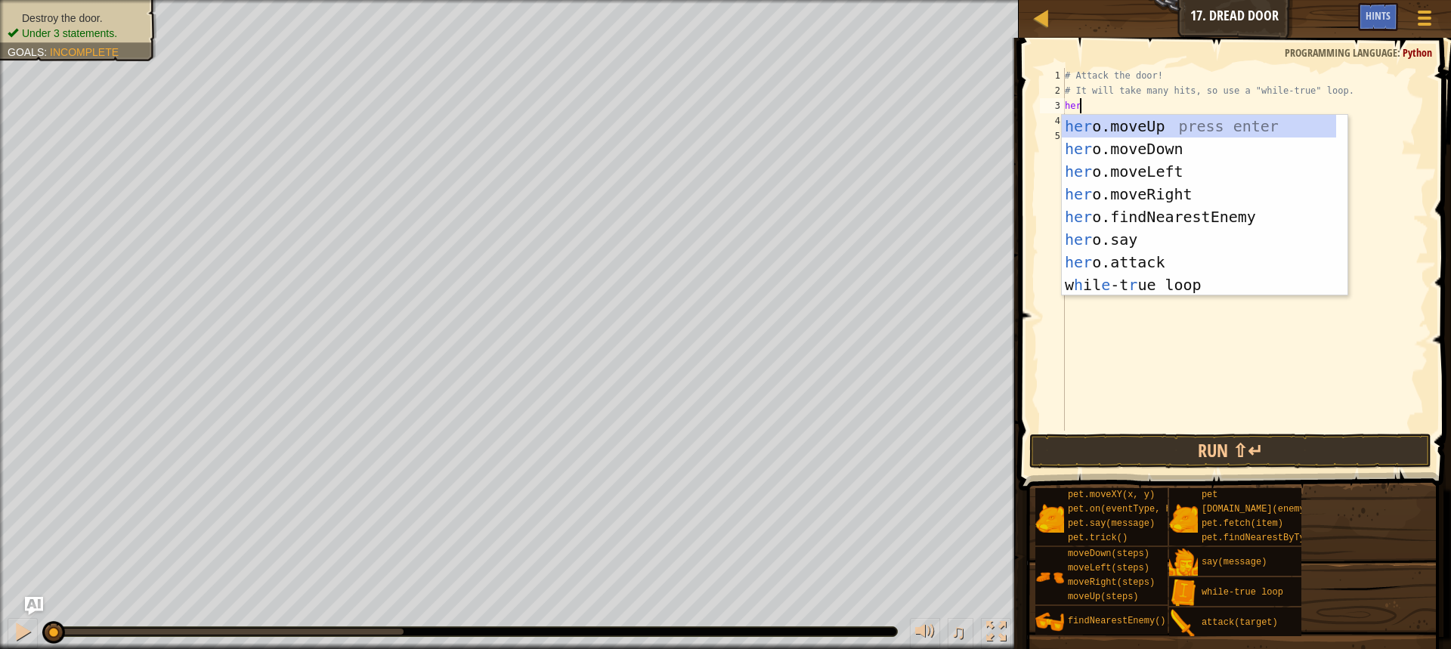
scroll to position [7, 1]
click at [1183, 261] on div "hero .moveUp press enter hero .moveDown press enter hero .moveLeft press enter …" at bounding box center [1205, 228] width 286 height 227
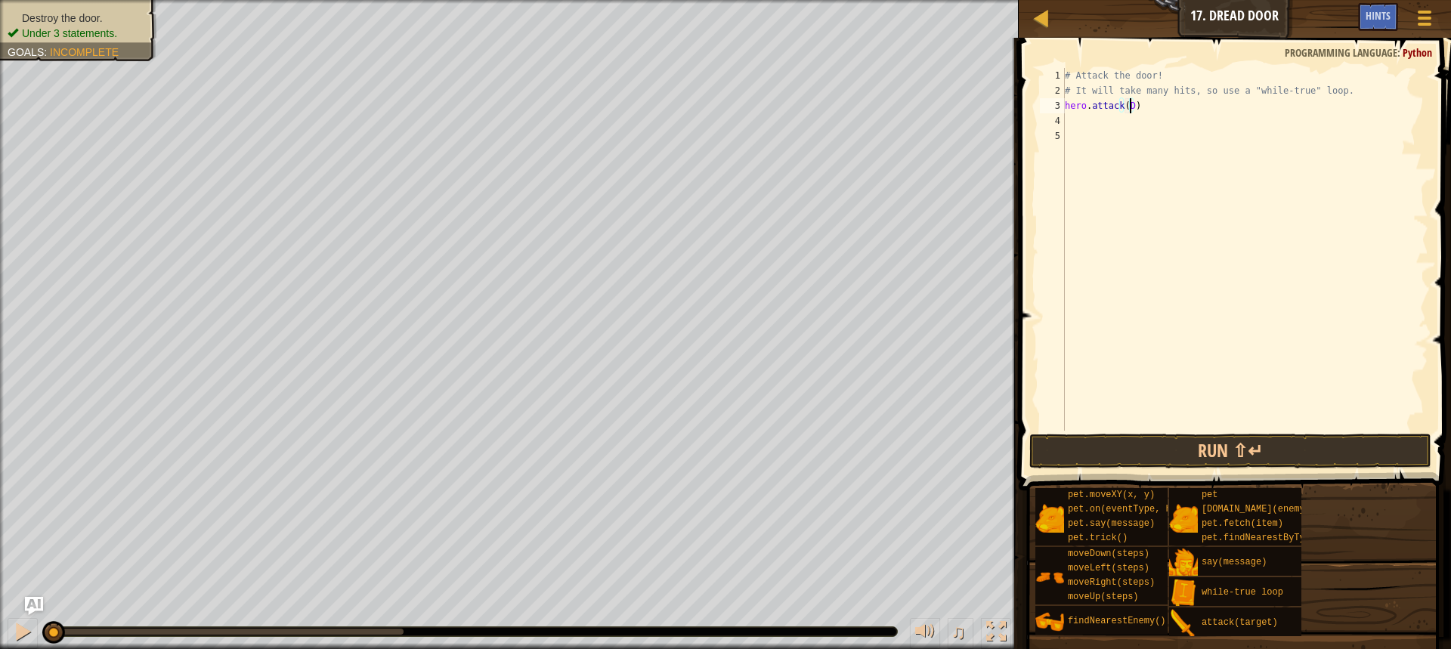
scroll to position [7, 5]
type textarea "hero.attack(Door)"
click at [1124, 125] on div "# Attack the door! # It will take many hits, so use a "while-true" loop. hero .…" at bounding box center [1245, 264] width 367 height 393
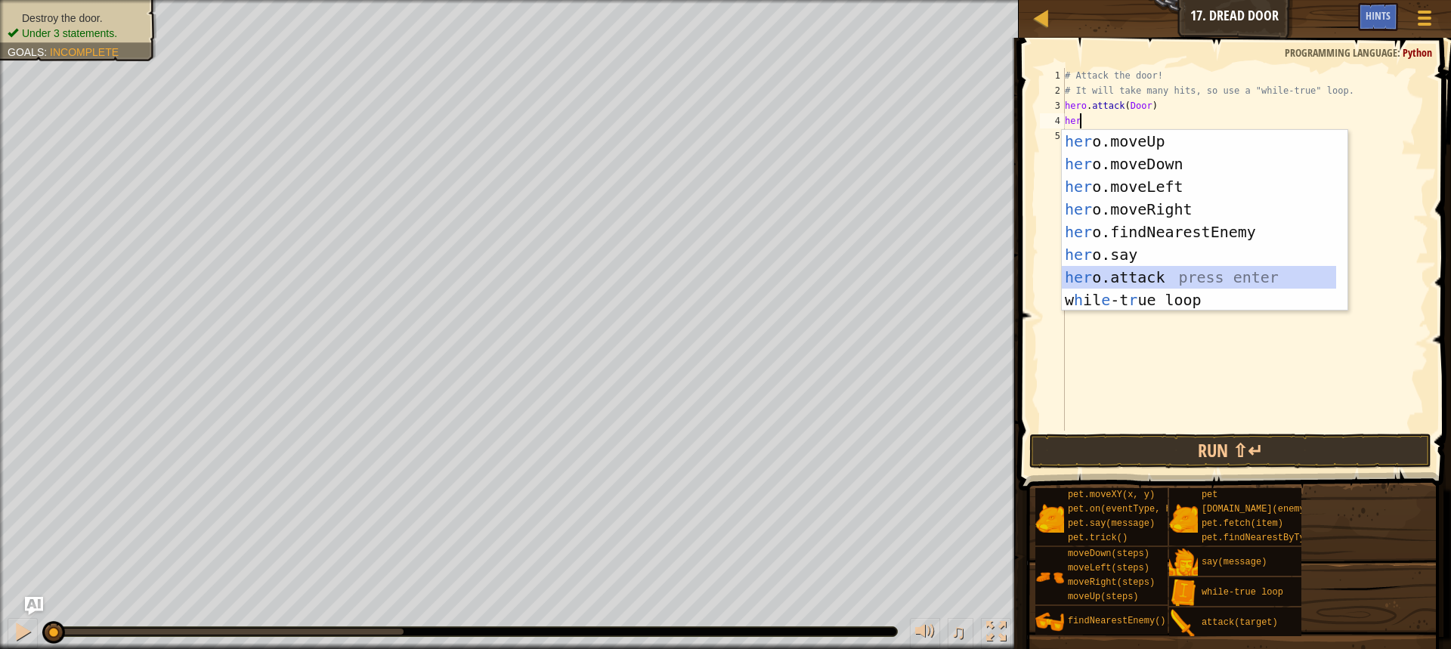
click at [1187, 282] on div "her o.moveUp press enter her o.moveDown press enter her o.moveLeft press enter …" at bounding box center [1199, 243] width 274 height 227
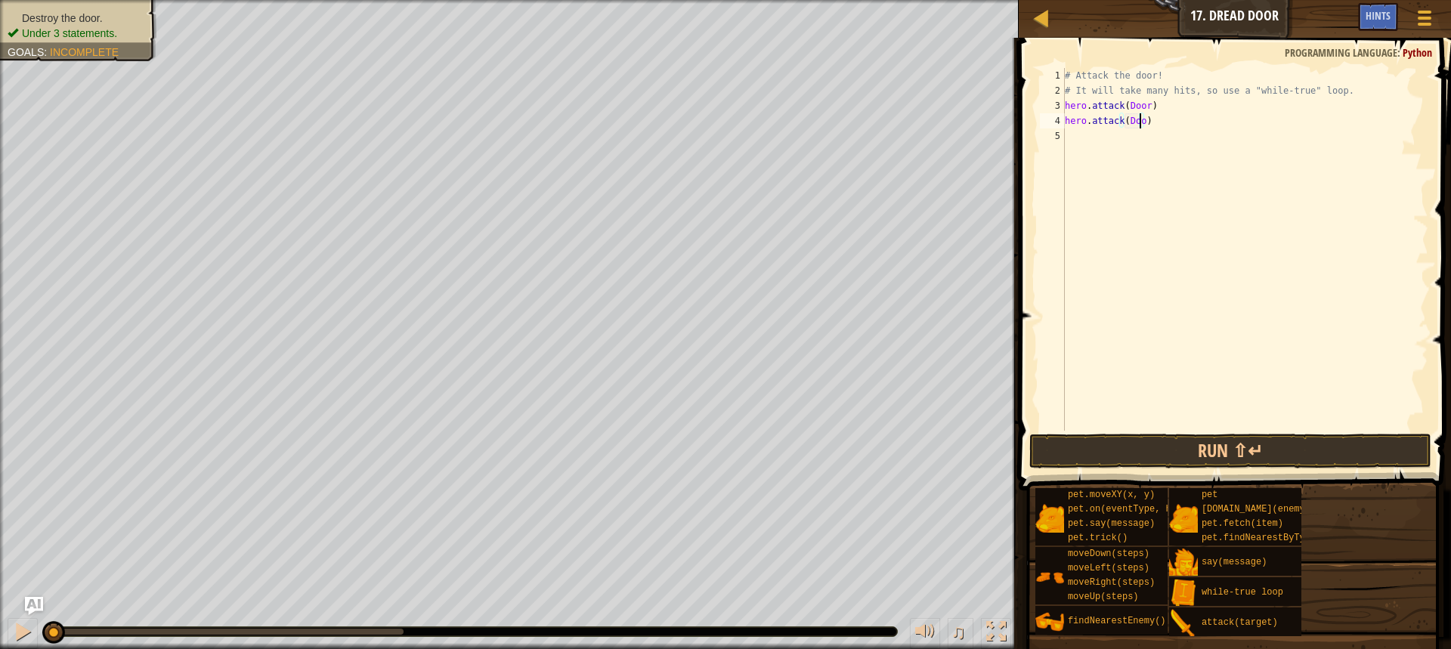
scroll to position [7, 6]
click at [1125, 438] on button "Run ⇧↵" at bounding box center [1230, 451] width 402 height 35
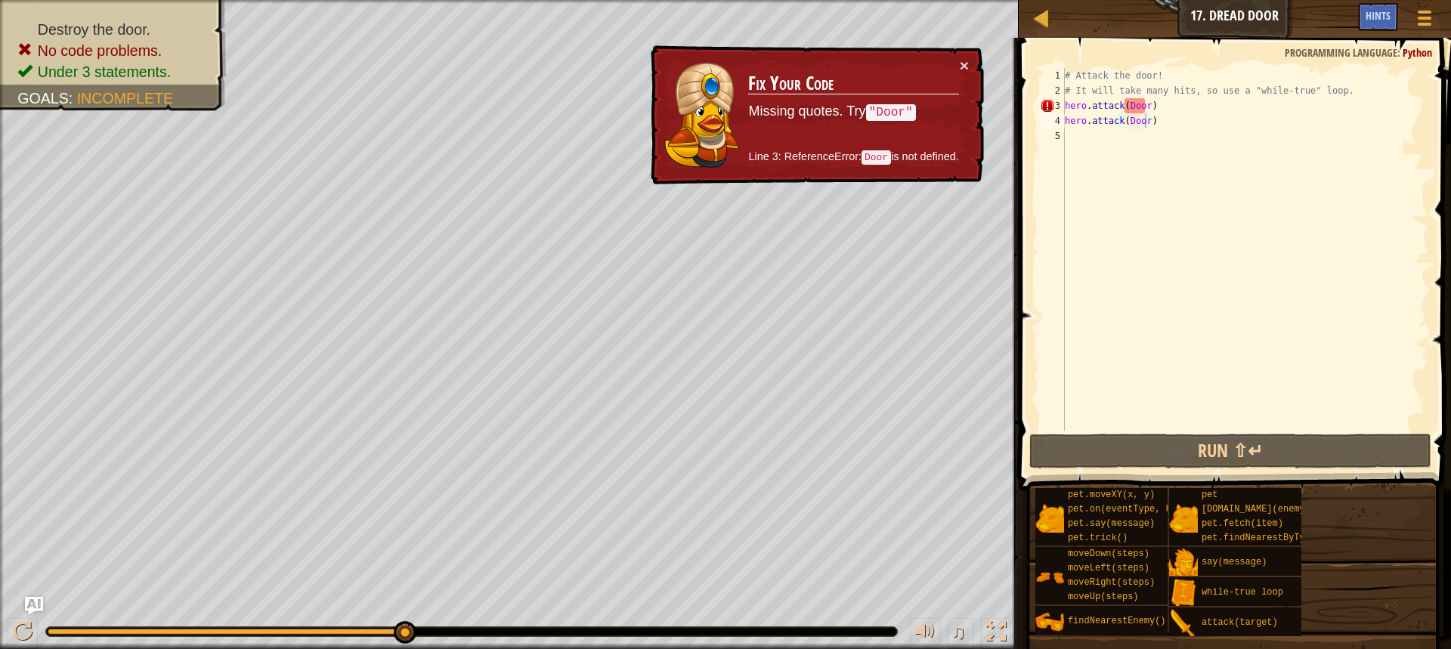
click at [156, 154] on div "Destroy the door. No code problems. Under 3 statements. Goals : Incomplete" at bounding box center [509, 324] width 1019 height 649
click at [1144, 107] on div "# Attack the door! # It will take many hits, so use a "while-true" loop. hero .…" at bounding box center [1245, 264] width 367 height 393
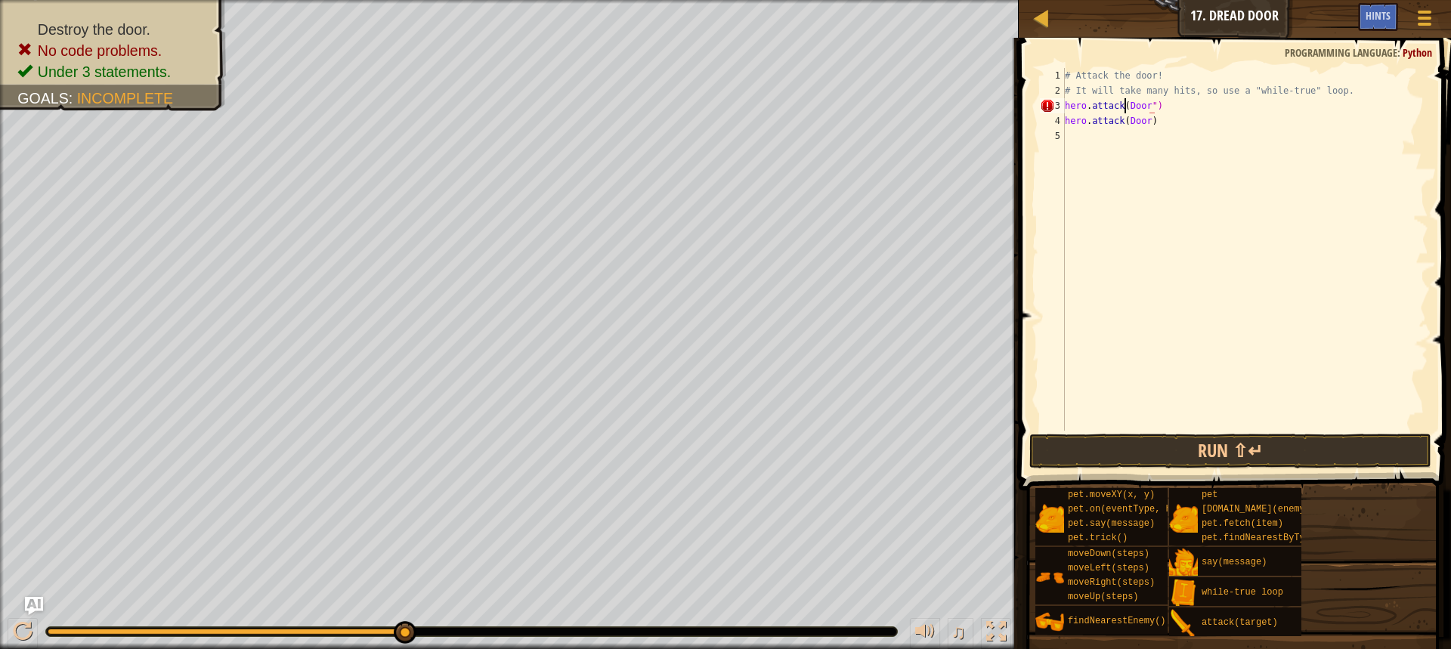
click at [1122, 110] on div "# Attack the door! # It will take many hits, so use a "while-true" loop. hero .…" at bounding box center [1245, 264] width 367 height 393
click at [1143, 123] on div "# Attack the door! # It will take many hits, so use a "while-true" loop. hero .…" at bounding box center [1245, 264] width 367 height 393
click at [1125, 119] on div "# Attack the door! # It will take many hits, so use a "while-true" loop. hero .…" at bounding box center [1245, 264] width 367 height 393
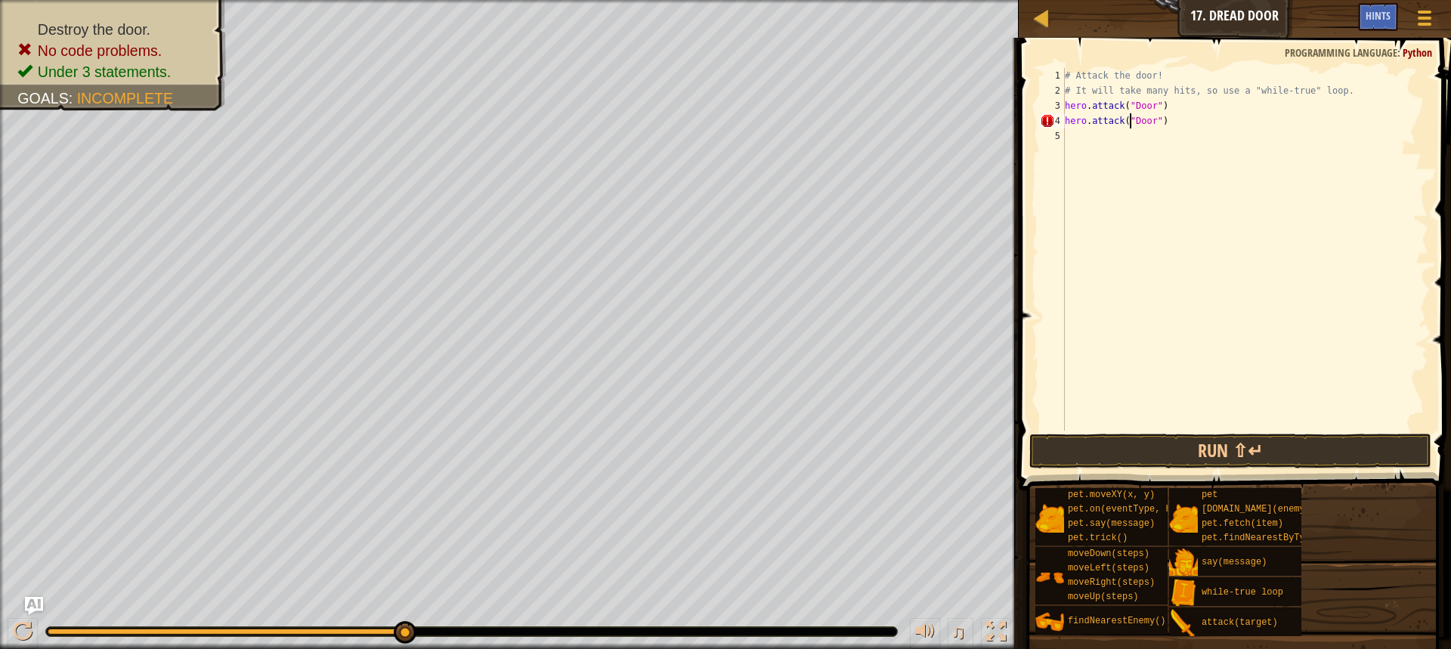
scroll to position [7, 5]
type textarea "hero.attack("Door")"
click at [1237, 467] on button "Run ⇧↵" at bounding box center [1230, 451] width 402 height 35
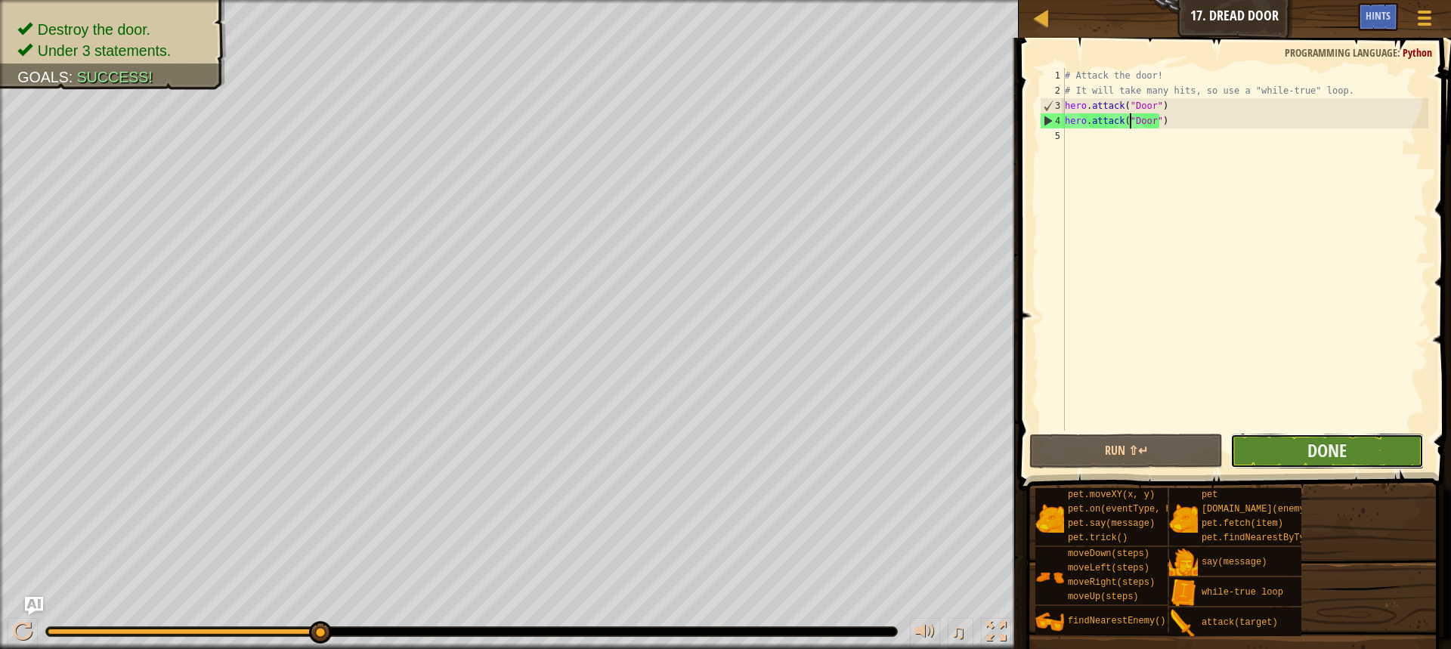
click at [1253, 436] on button "Done" at bounding box center [1326, 451] width 193 height 35
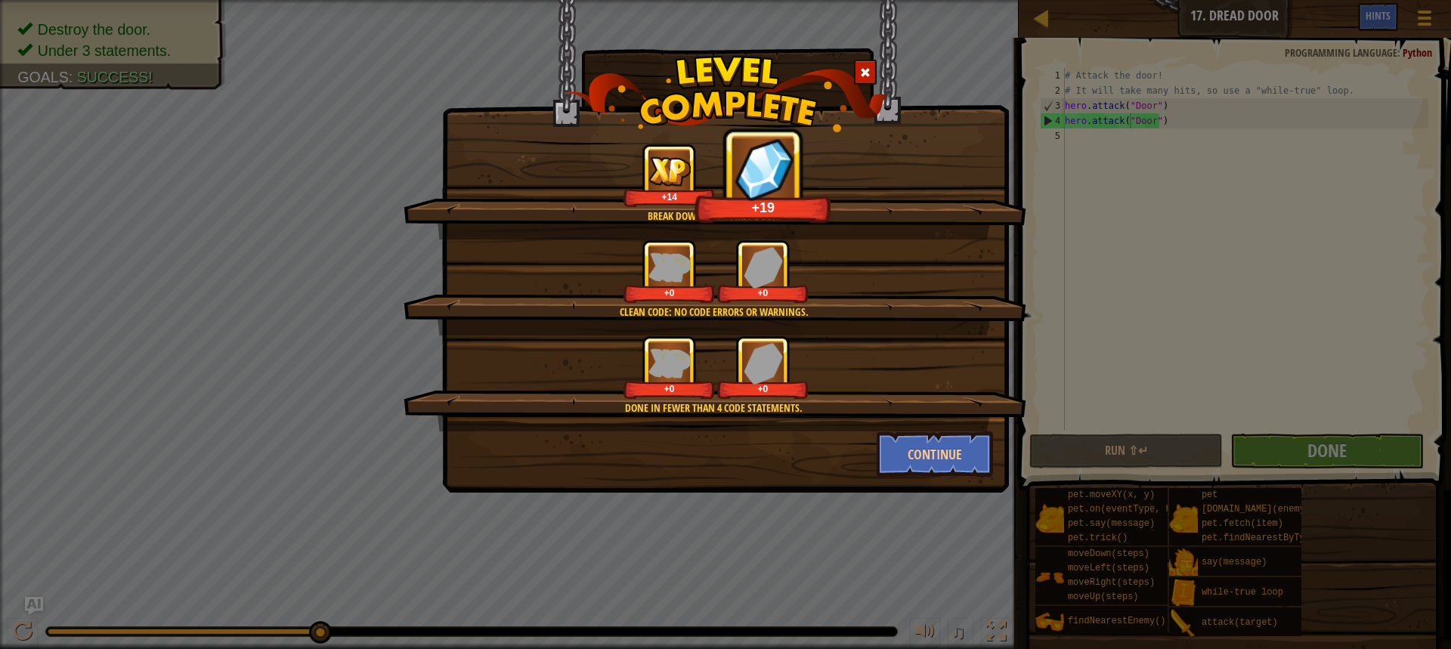
click at [936, 407] on div "Done in fewer than 4 code statements." at bounding box center [713, 408] width 477 height 15
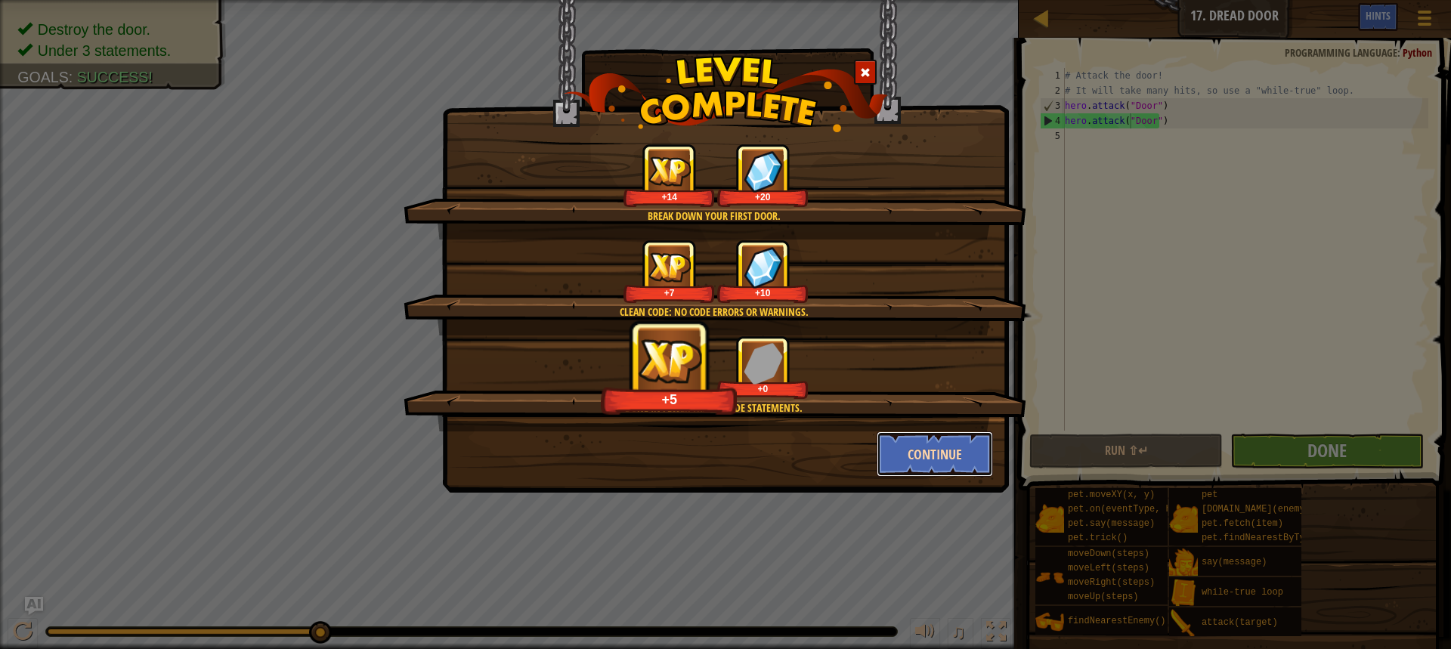
click at [952, 462] on button "Continue" at bounding box center [935, 454] width 117 height 45
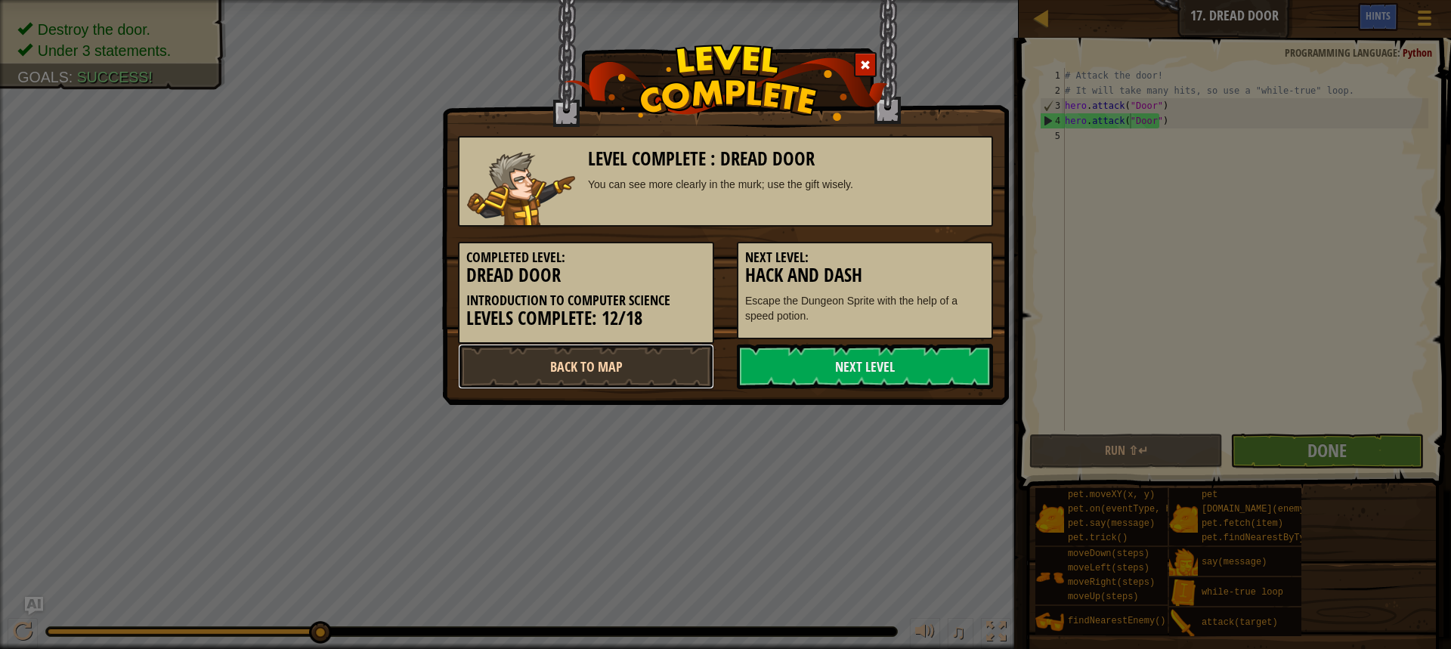
click at [661, 369] on link "Back to Map" at bounding box center [586, 366] width 256 height 45
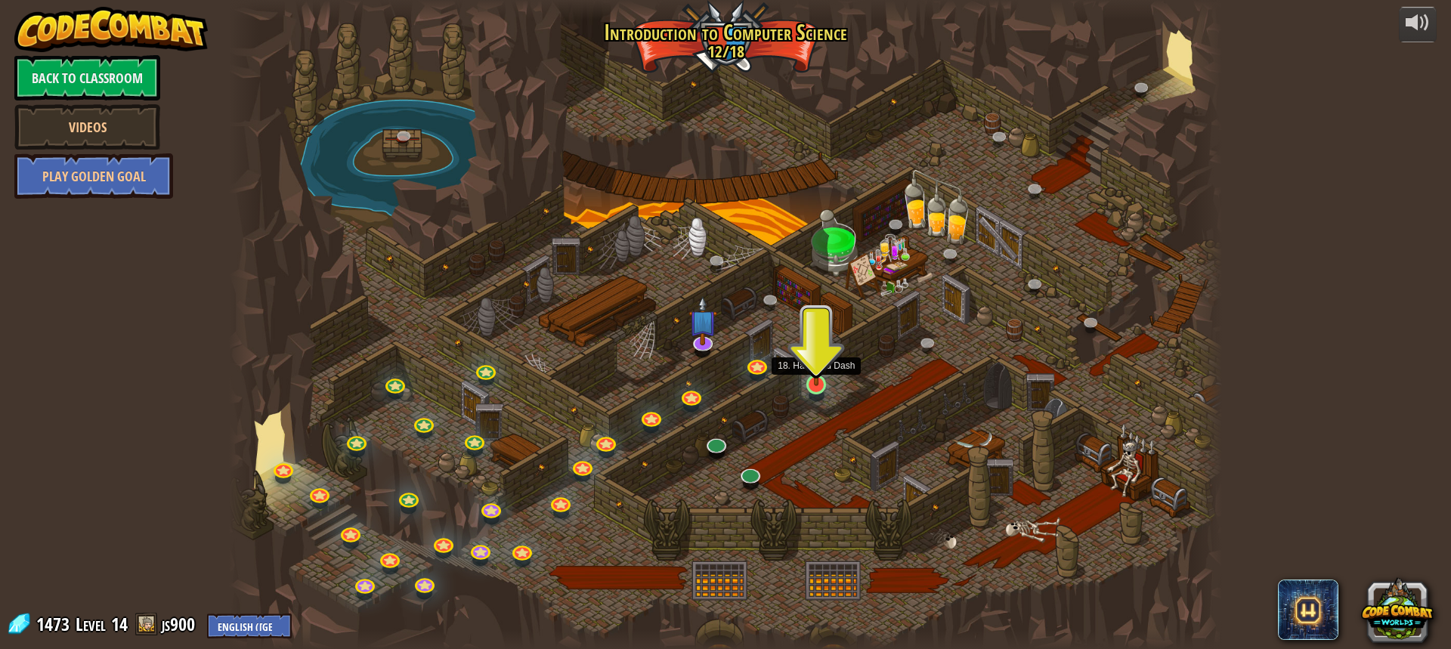
click at [805, 379] on img at bounding box center [816, 356] width 26 height 60
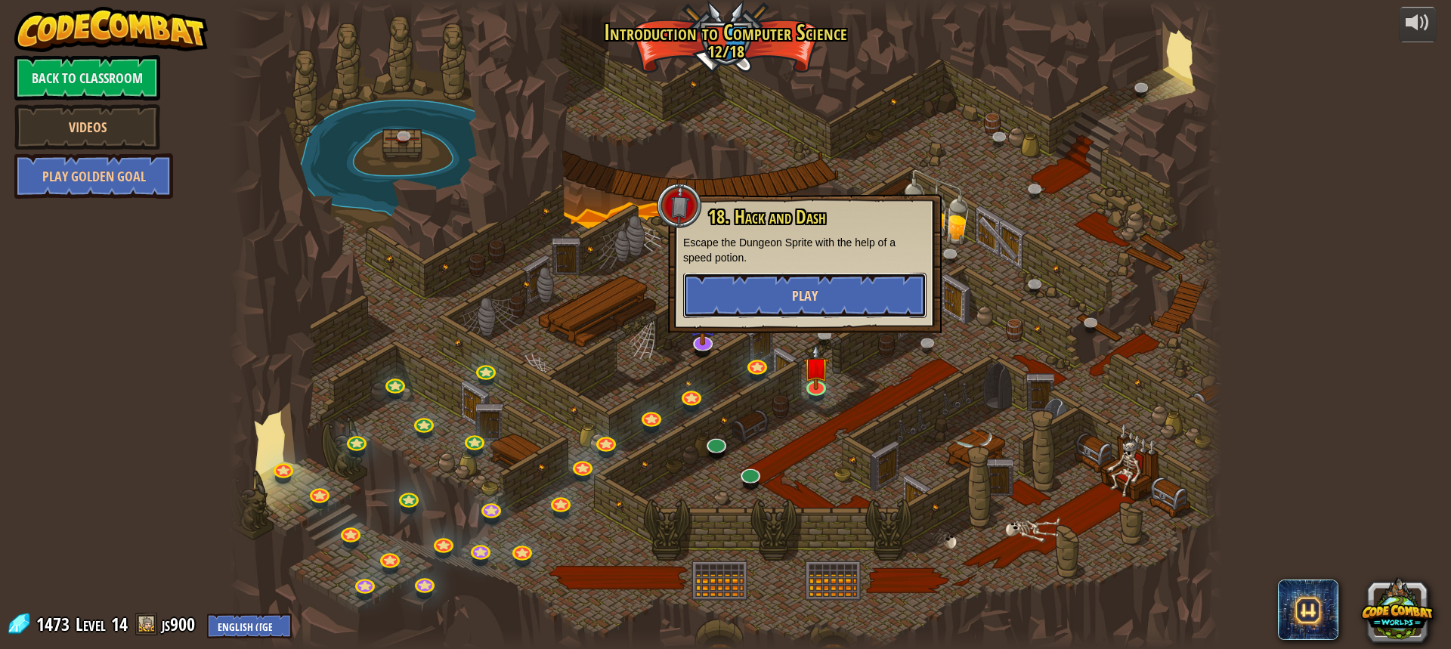
click at [791, 300] on button "Play" at bounding box center [804, 295] width 243 height 45
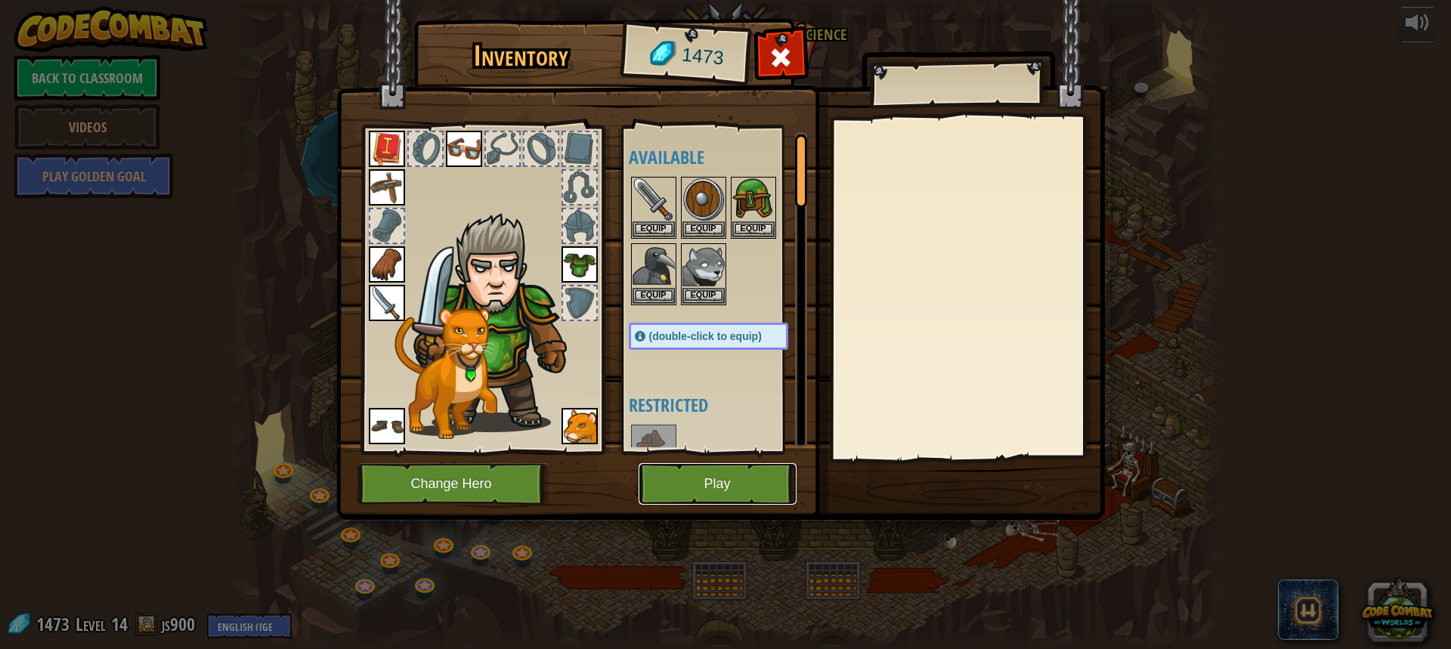
click at [695, 488] on button "Play" at bounding box center [718, 484] width 158 height 42
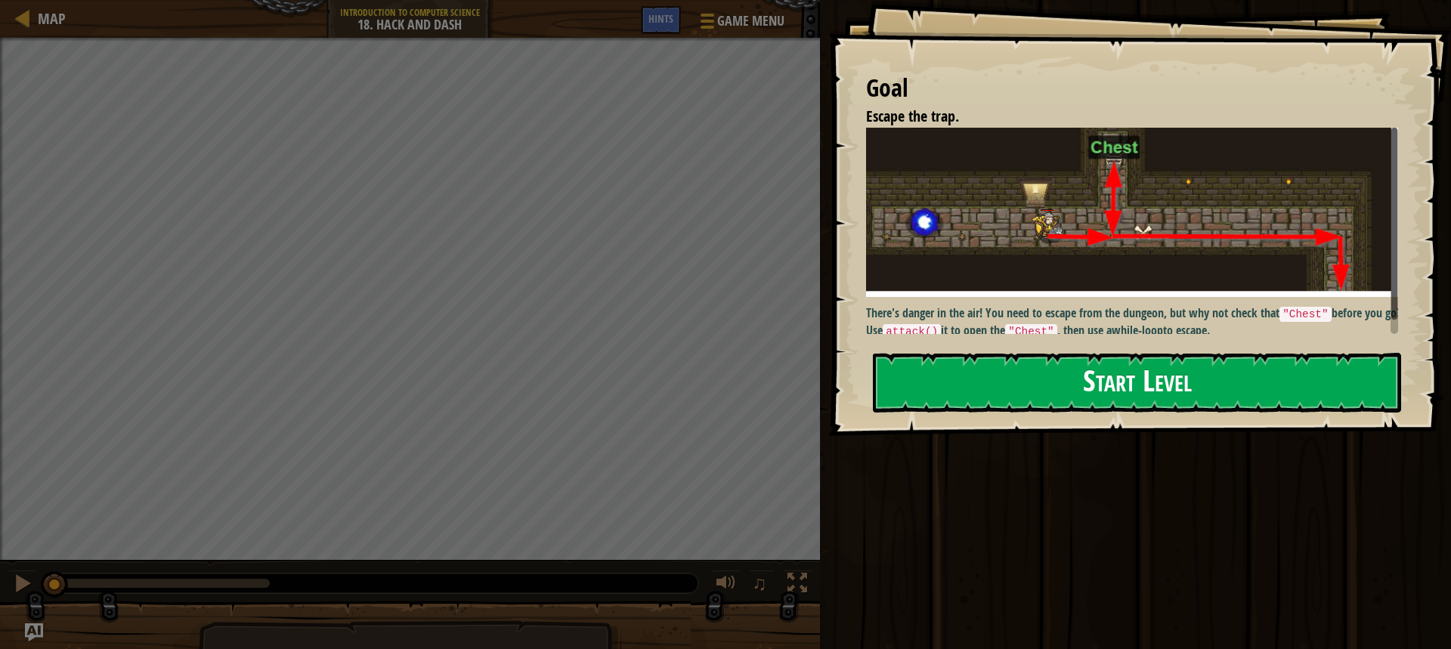
click at [1255, 387] on button "Start Level" at bounding box center [1137, 383] width 528 height 60
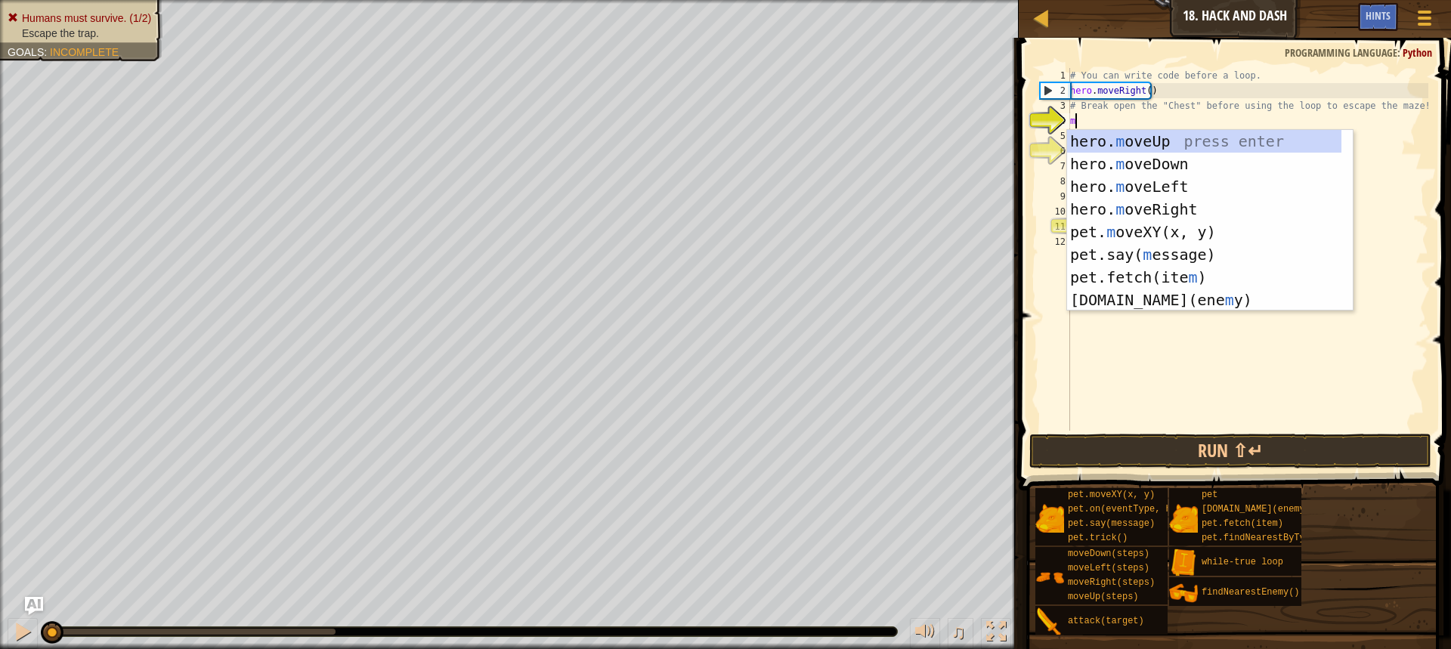
scroll to position [7, 0]
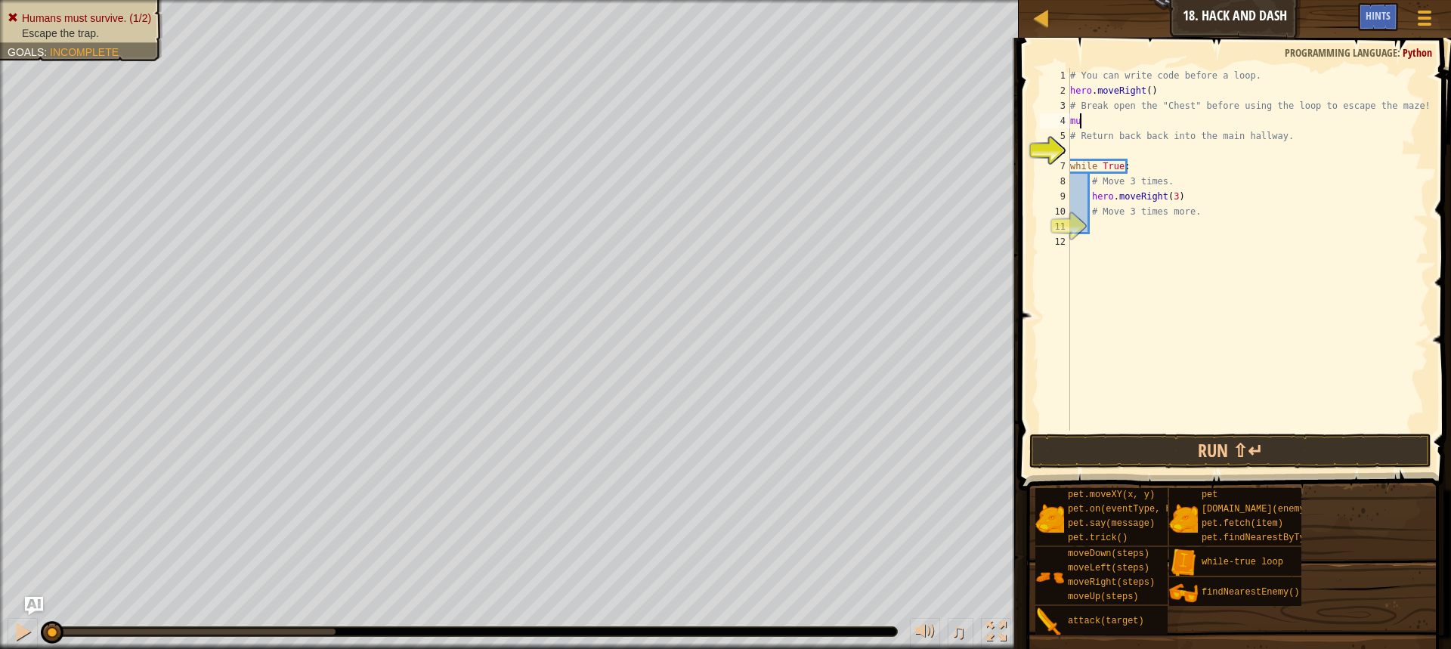
type textarea "m"
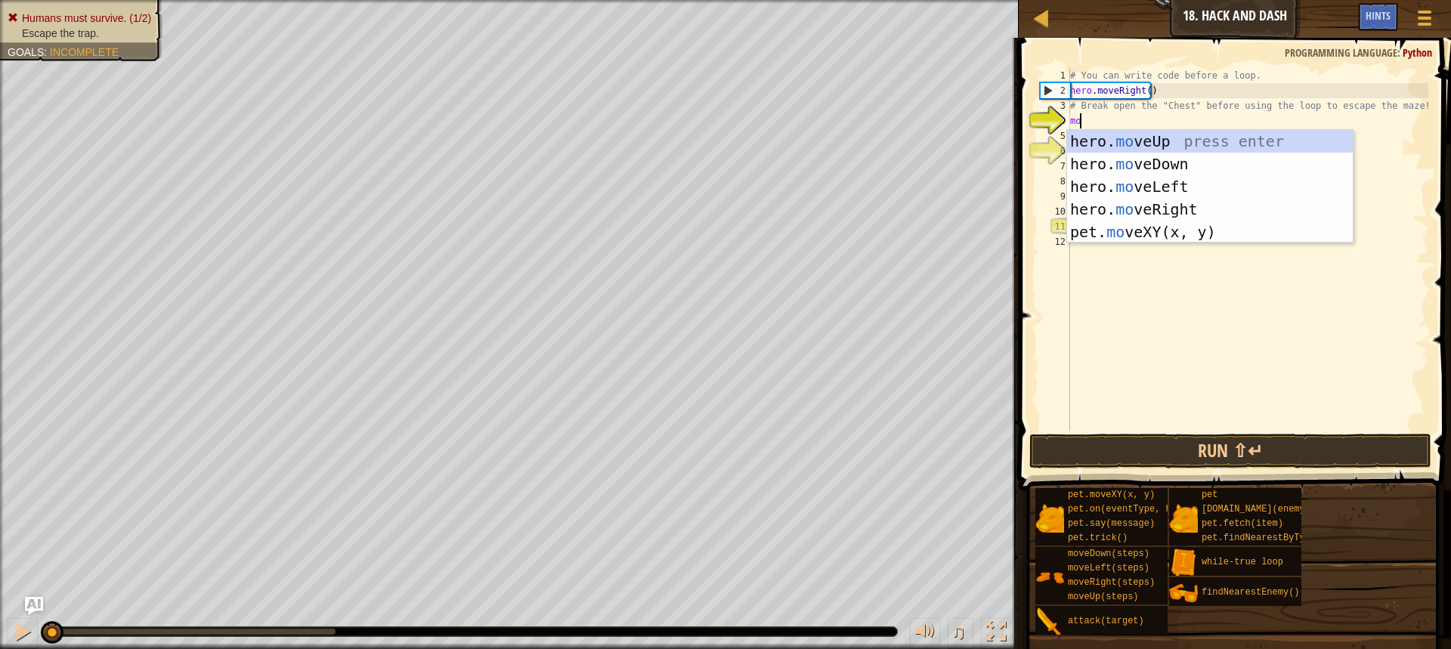
type textarea "mov"
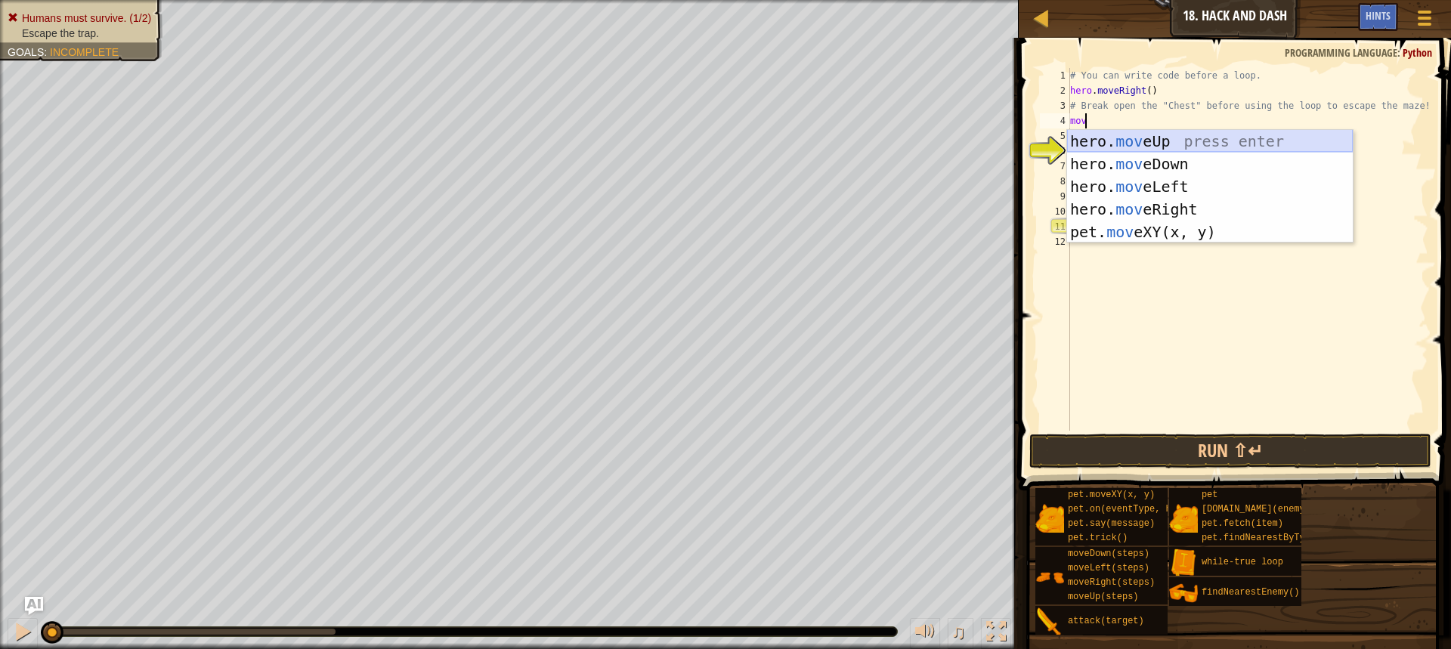
click at [1128, 135] on div "hero. mov eUp press enter hero. mov eDown press enter hero. mov eLeft press ent…" at bounding box center [1210, 209] width 286 height 159
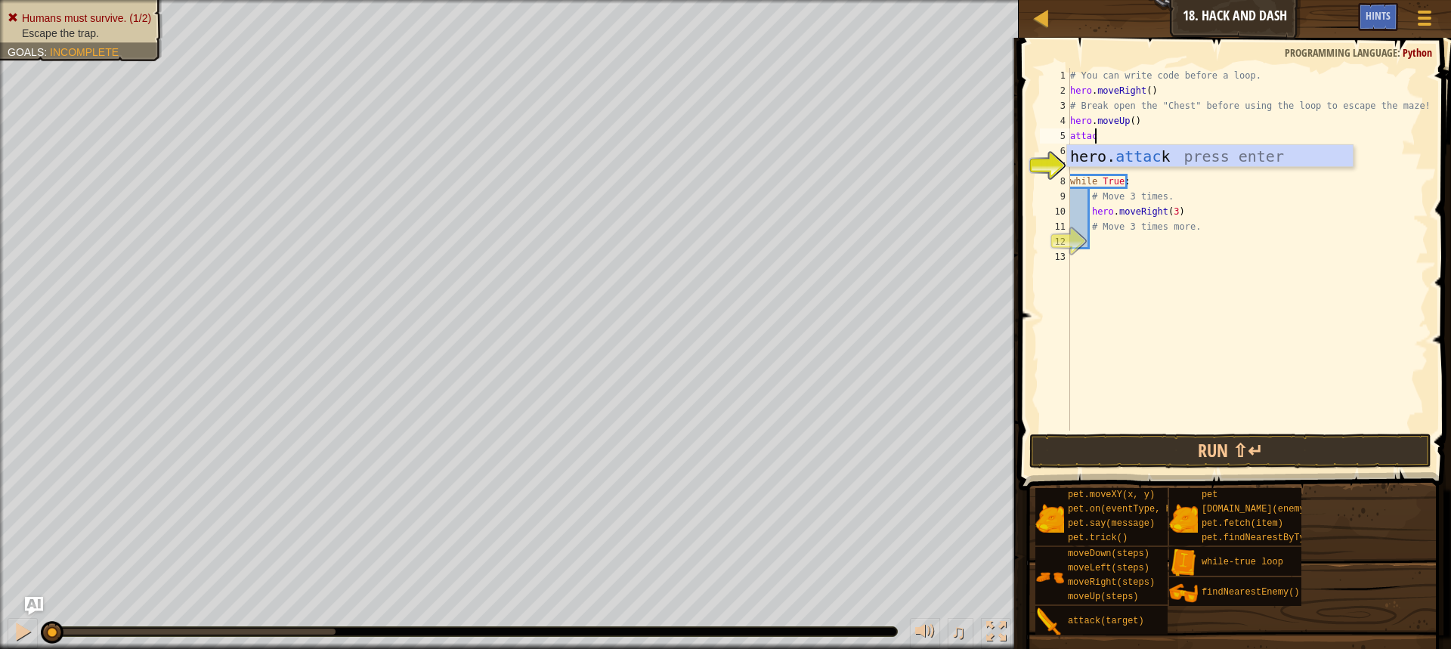
scroll to position [7, 2]
click at [1151, 156] on div "hero. attack press enter" at bounding box center [1210, 179] width 286 height 68
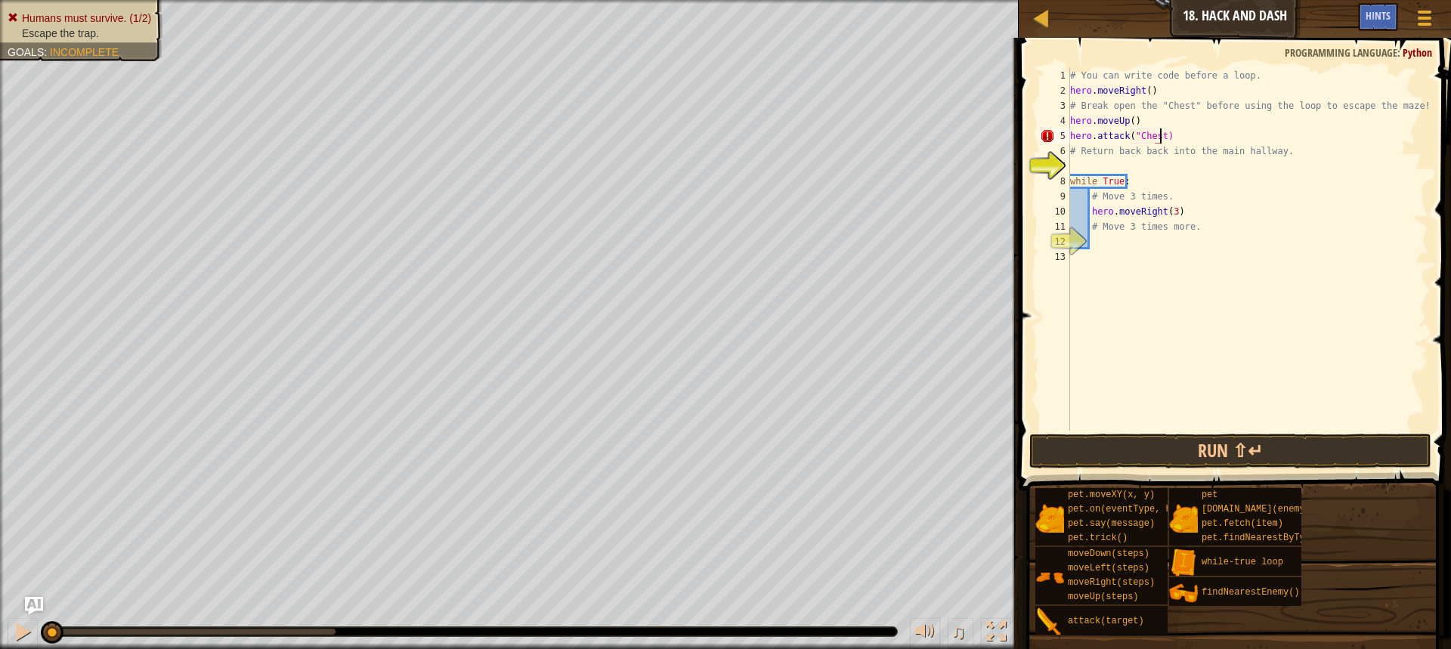
scroll to position [7, 7]
type textarea "hero.attack("Chest")"
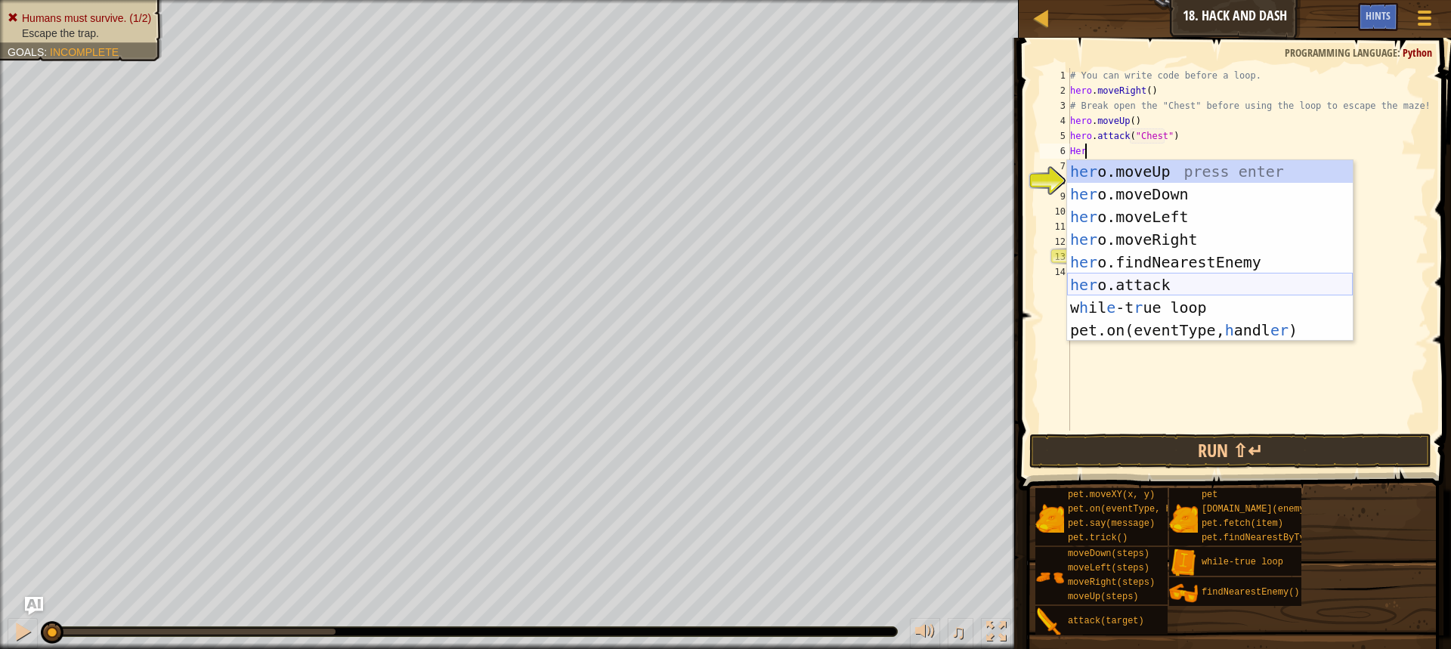
scroll to position [7, 1]
click at [1169, 282] on div "hero .moveUp press enter hero .moveDown press enter hero .moveLeft press enter …" at bounding box center [1210, 262] width 286 height 204
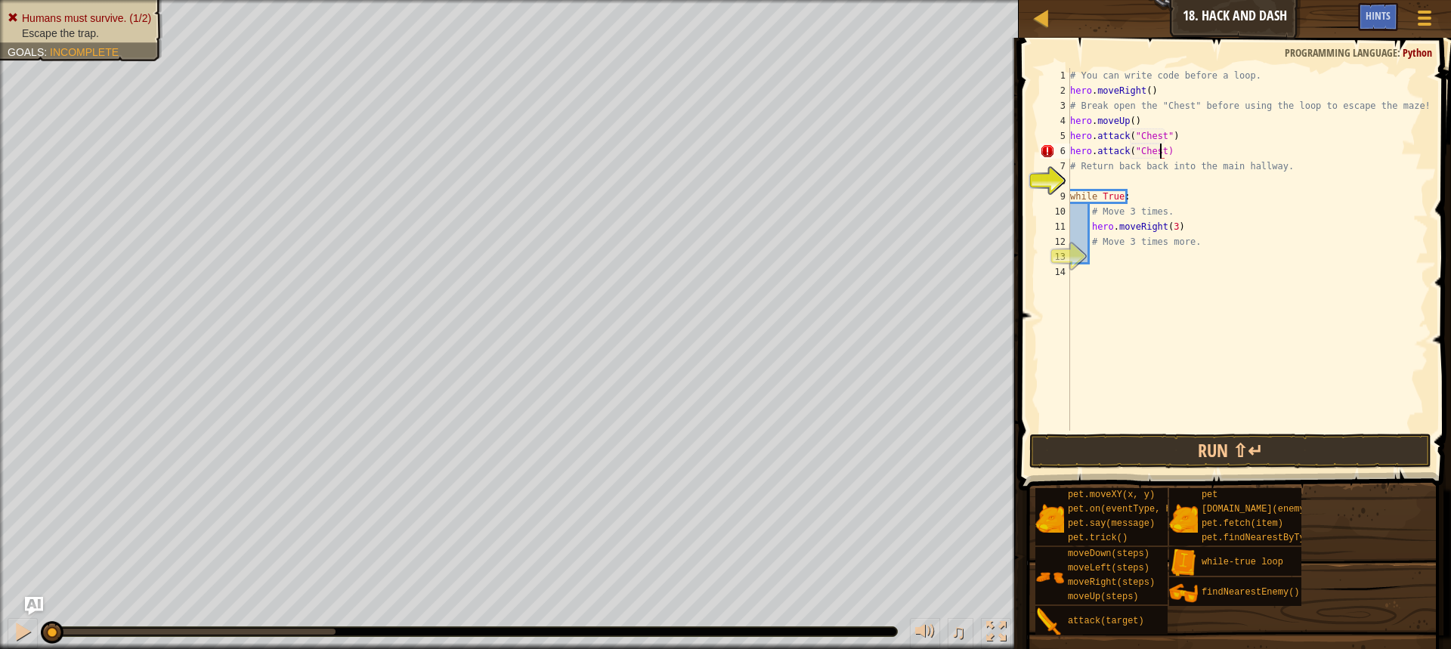
scroll to position [7, 8]
type textarea "hero.attack("Chest")"
click at [1234, 461] on button "Run ⇧↵" at bounding box center [1230, 451] width 402 height 35
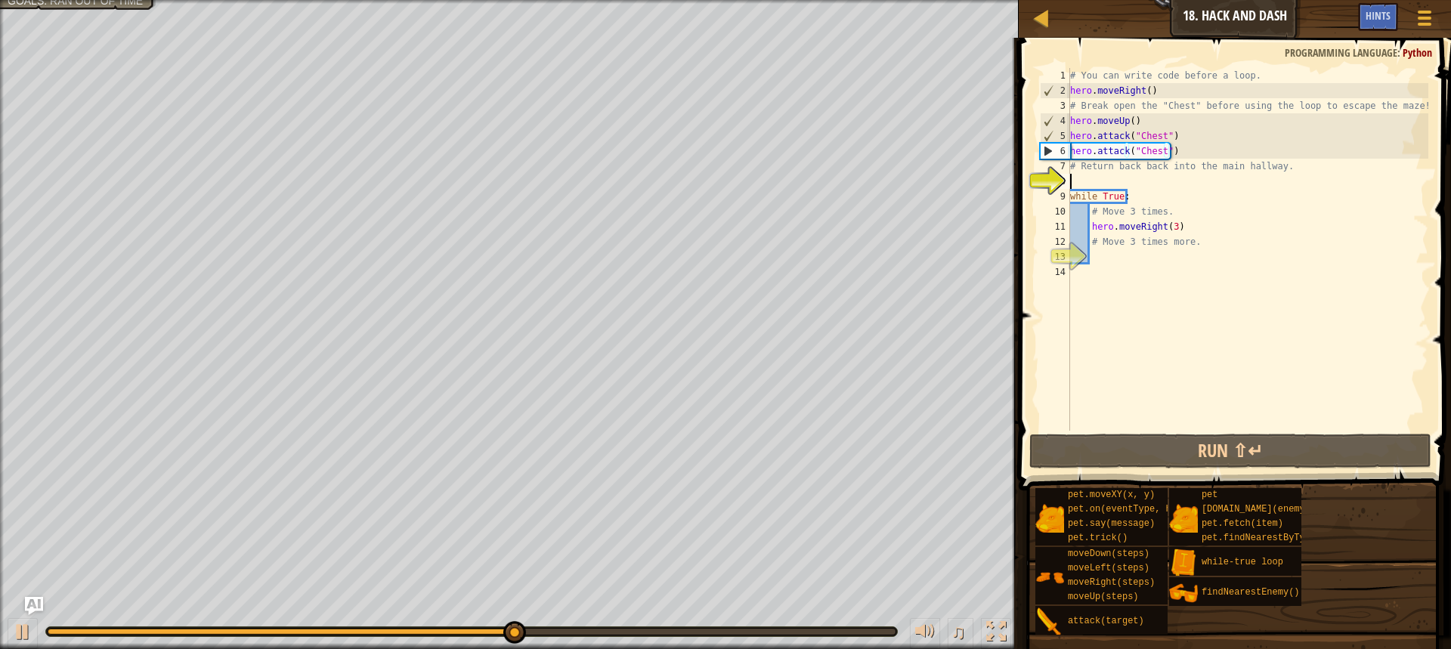
click at [1100, 181] on div "# You can write code before a loop. hero . moveRight ( ) # Break open the "Ches…" at bounding box center [1247, 264] width 361 height 393
type textarea "mo"
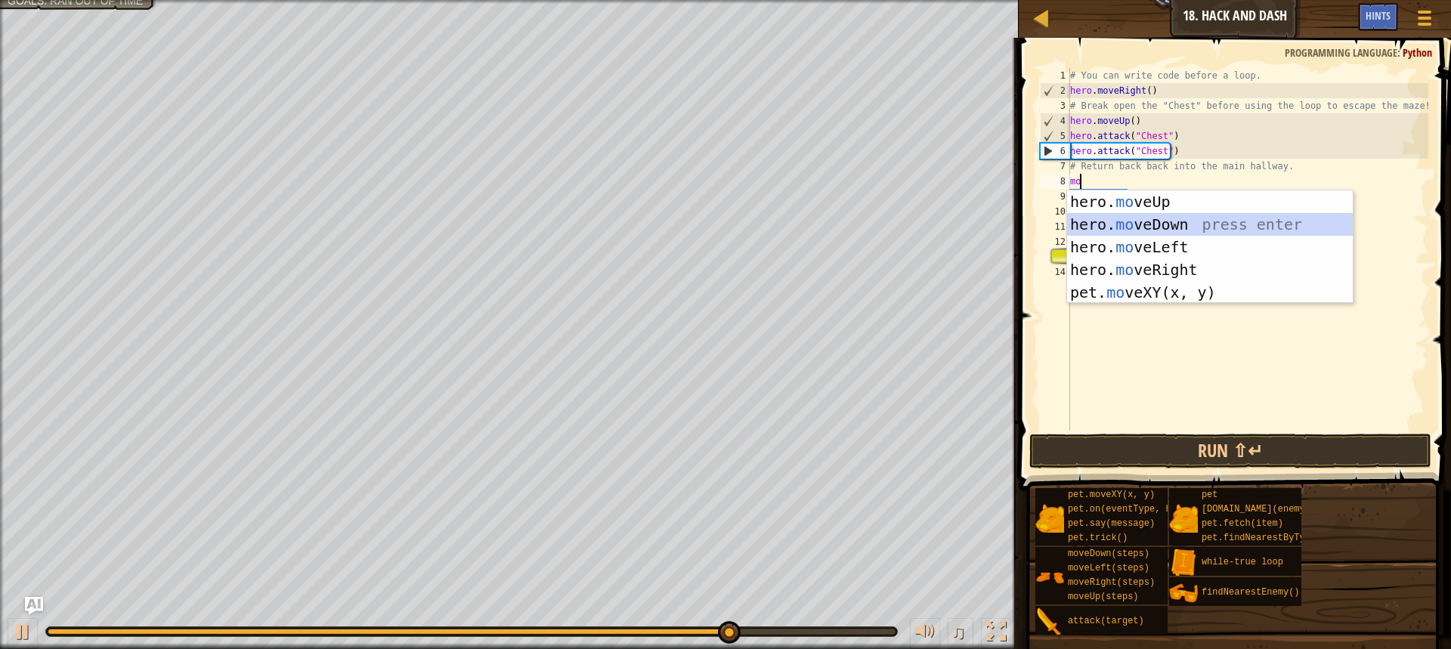
click at [1202, 225] on div "hero. mo veUp press enter hero. mo veDown press enter hero. mo veLeft press ent…" at bounding box center [1210, 269] width 286 height 159
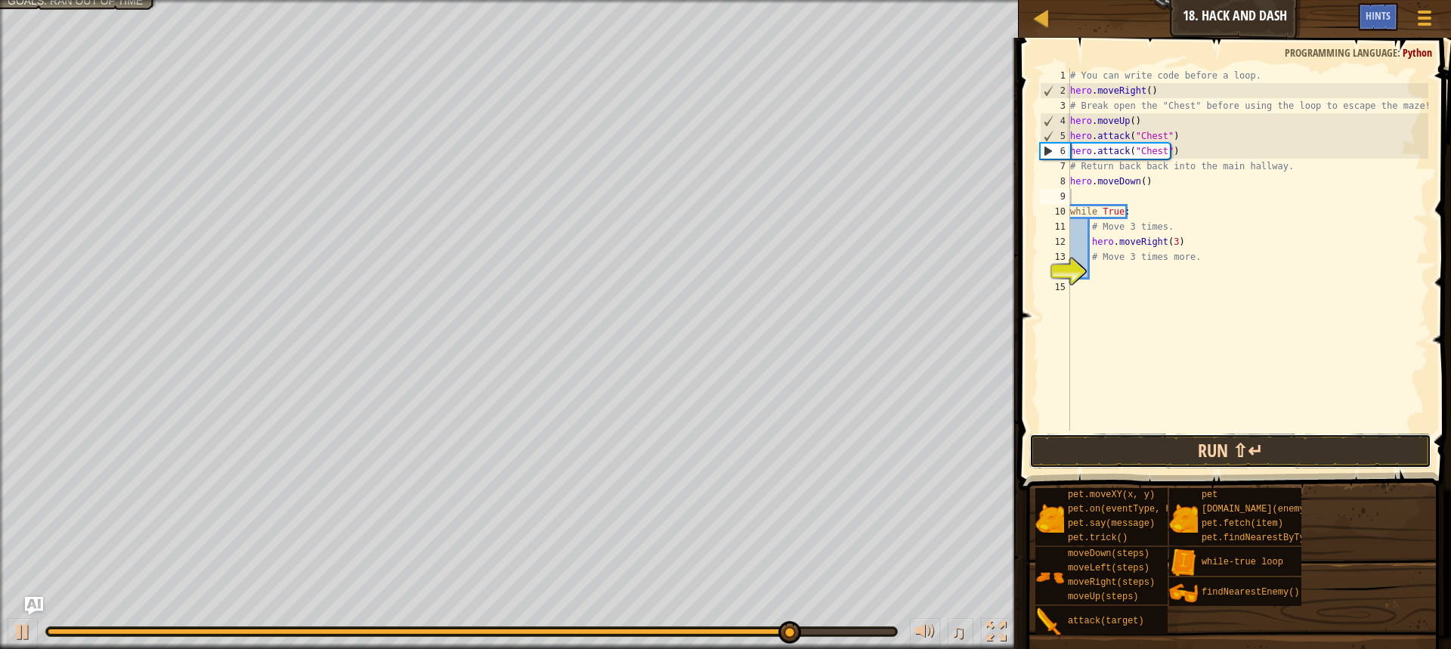
click at [1199, 460] on button "Run ⇧↵" at bounding box center [1230, 451] width 402 height 35
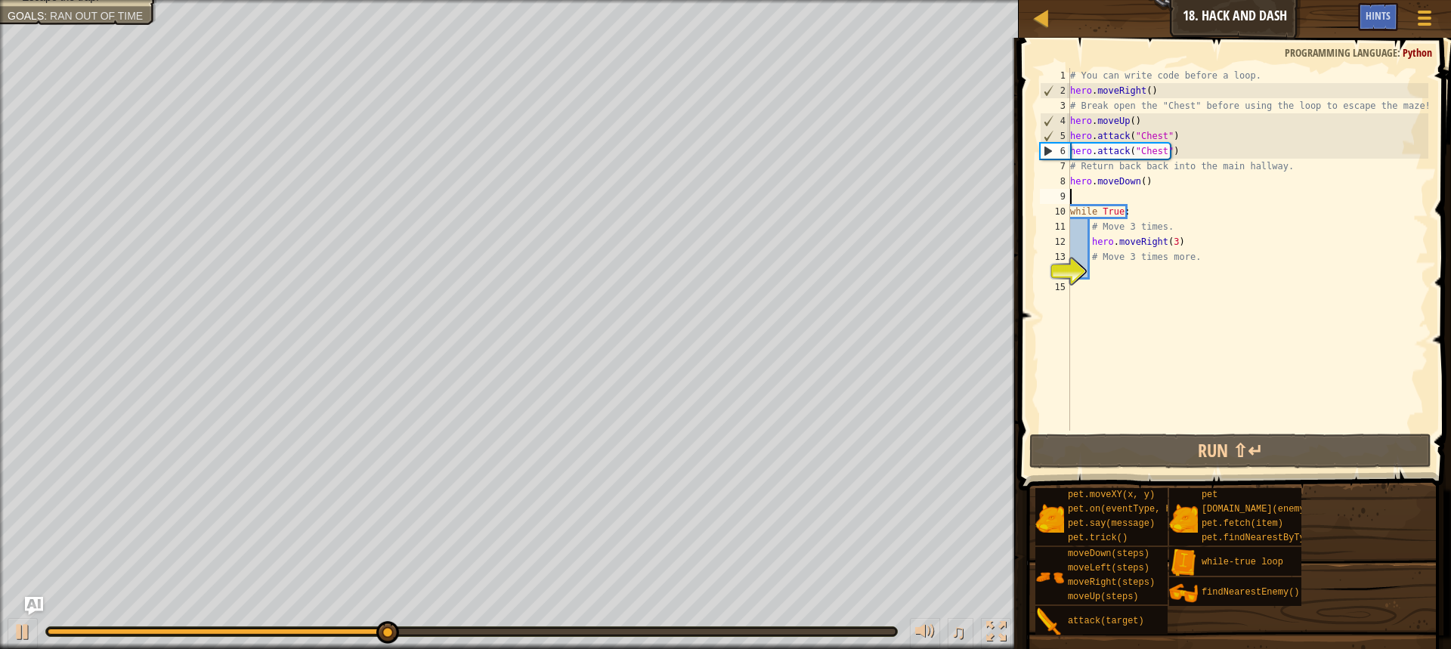
click at [1193, 153] on div "# You can write code before a loop. hero . moveRight ( ) # Break open the "Ches…" at bounding box center [1247, 264] width 361 height 393
type textarea "hero.attack("Chest")"
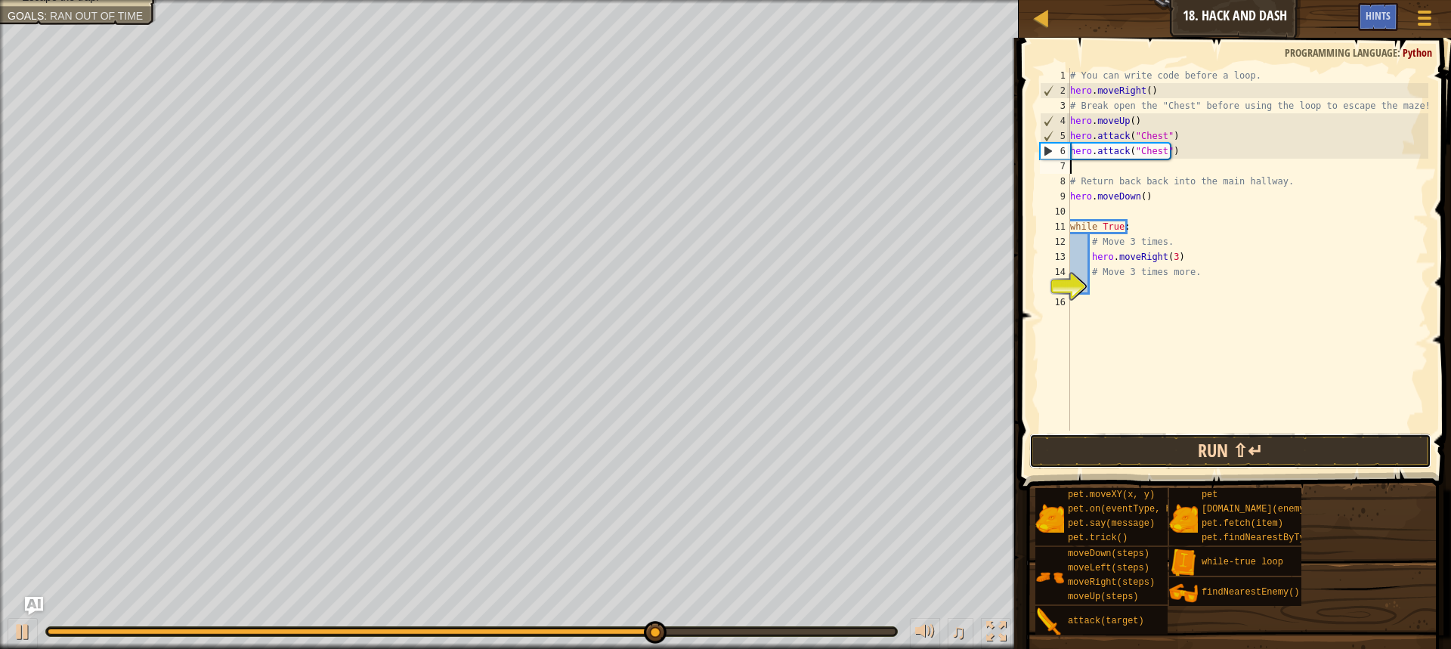
click at [1264, 441] on button "Run ⇧↵" at bounding box center [1230, 451] width 402 height 35
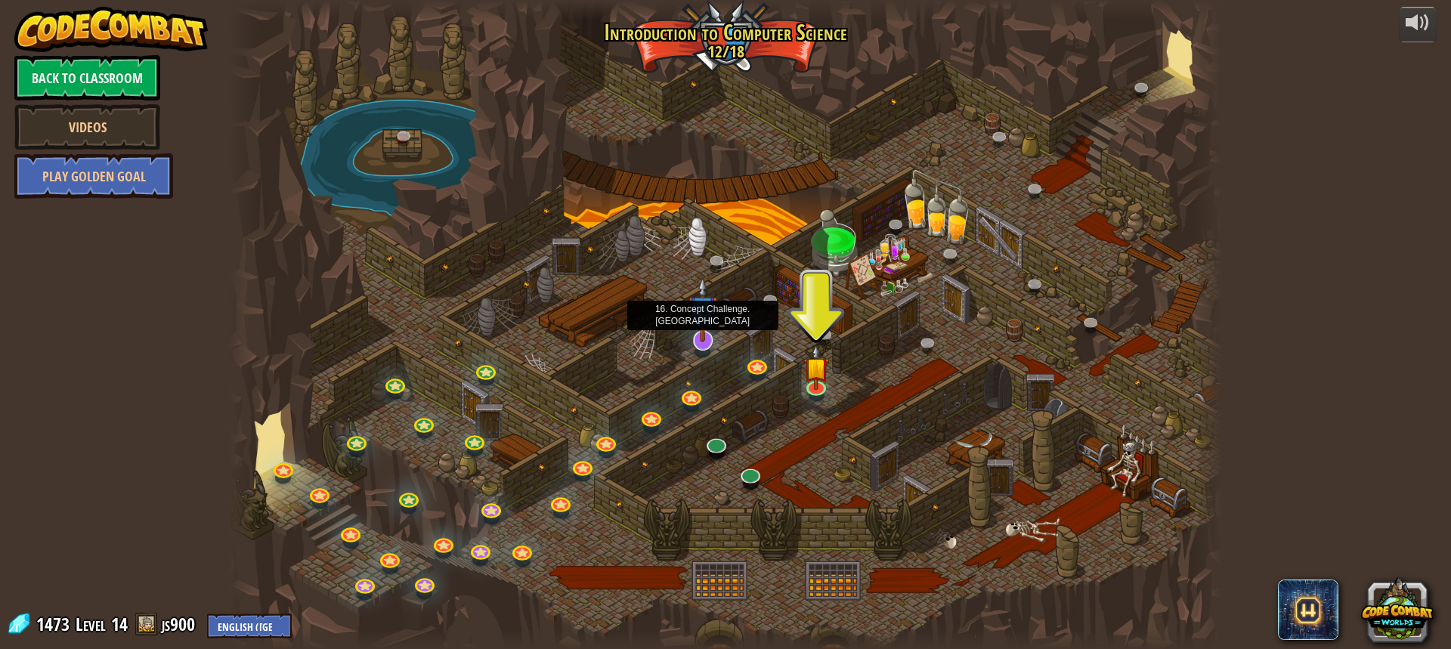
click at [698, 335] on img at bounding box center [702, 310] width 29 height 66
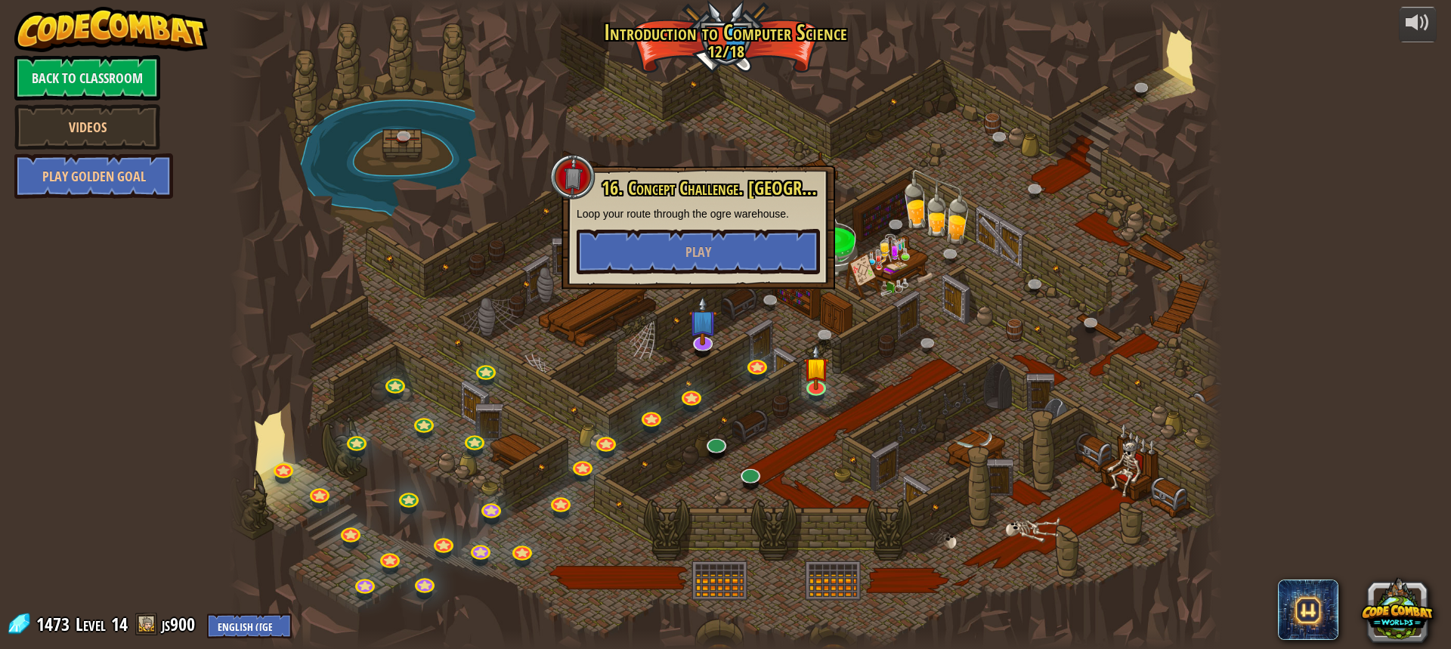
click at [700, 227] on div "16. Concept Challenge. [GEOGRAPHIC_DATA] your route through the ogre warehouse.…" at bounding box center [698, 226] width 243 height 96
click at [696, 238] on button "Play" at bounding box center [698, 251] width 243 height 45
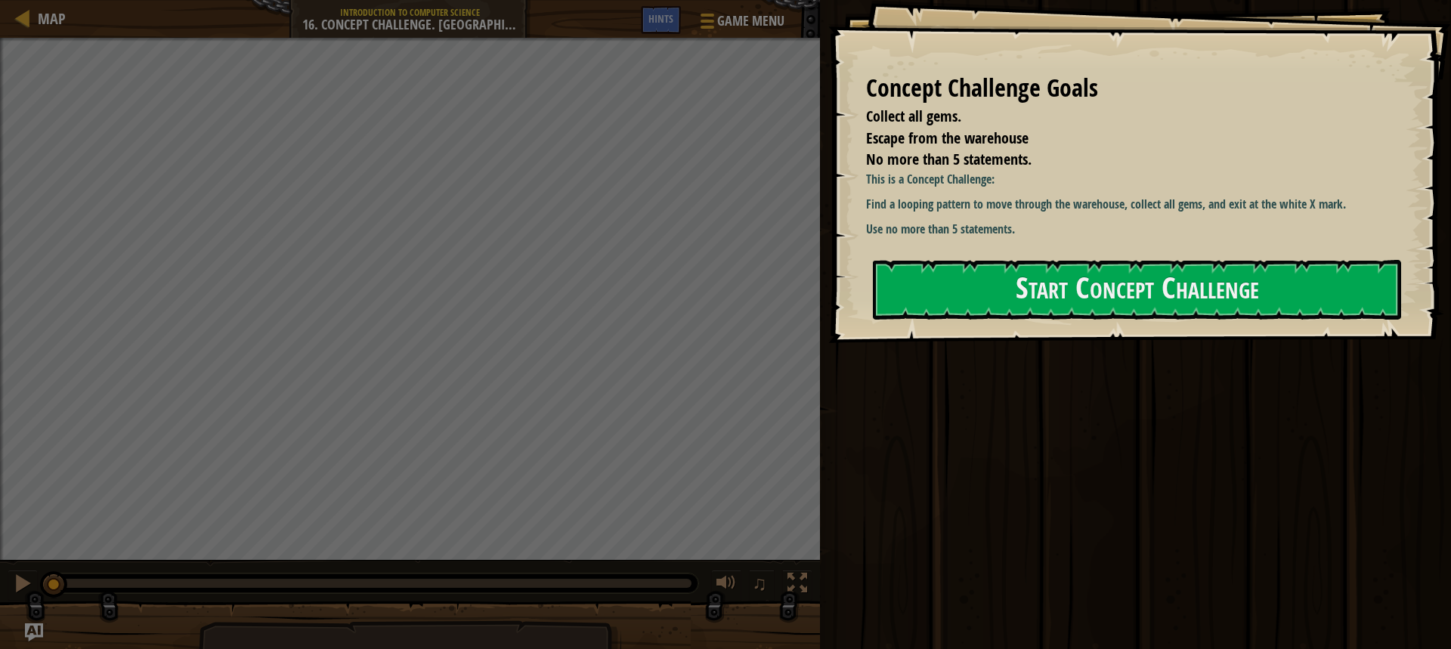
click at [1020, 252] on div "Concept Challenge Goals Collect all gems. Escape from the warehouse No more tha…" at bounding box center [1139, 171] width 623 height 343
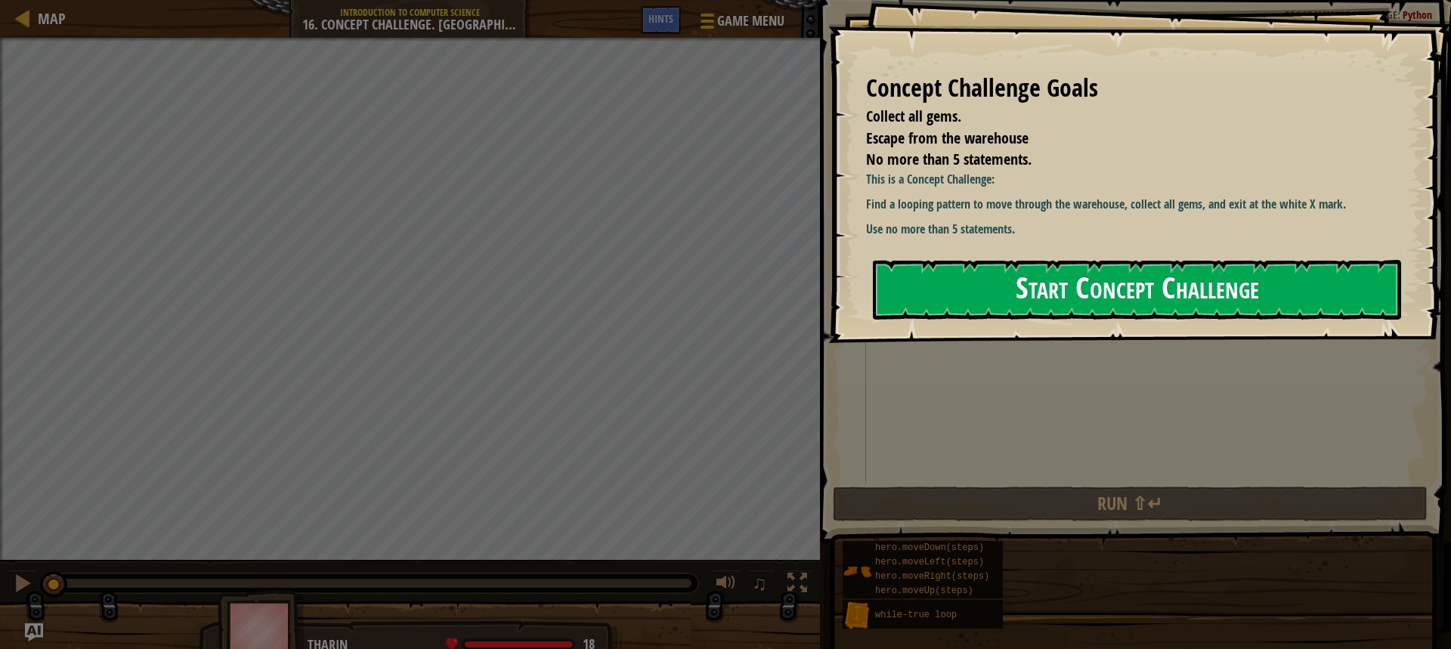
click at [1029, 297] on button "Start Concept Challenge" at bounding box center [1137, 290] width 528 height 60
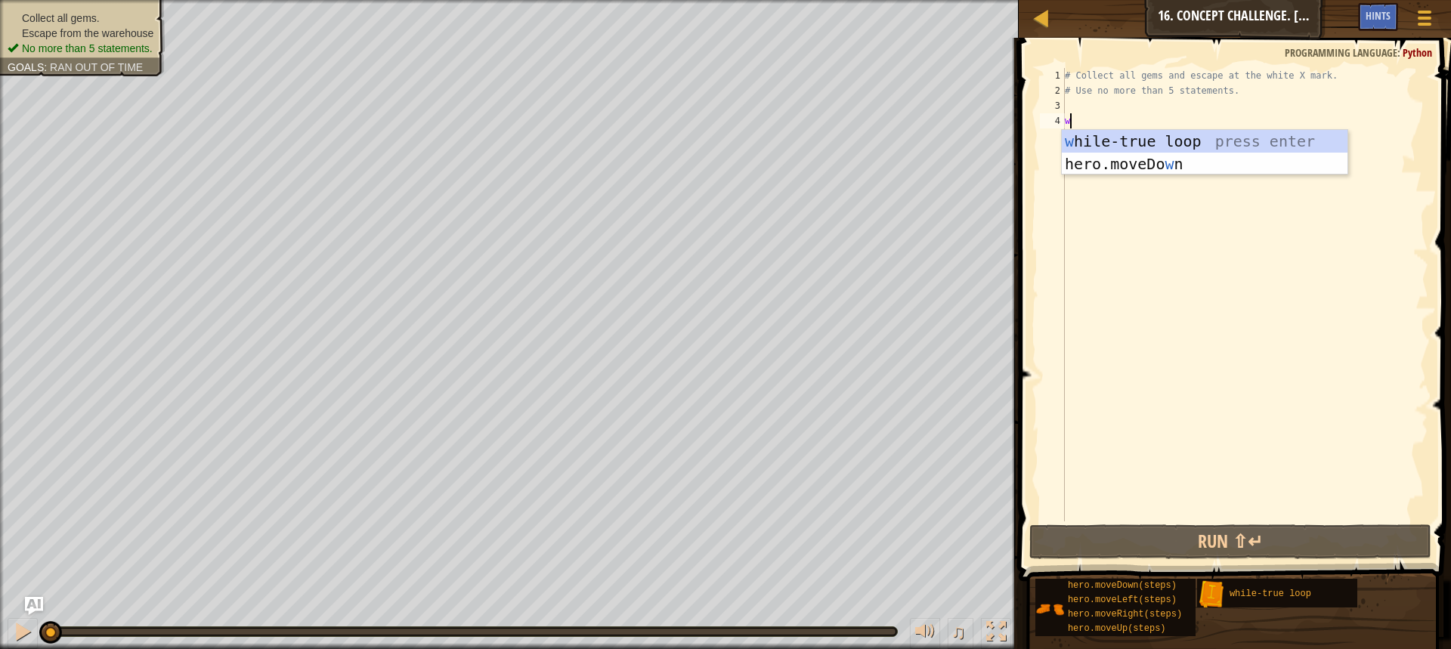
scroll to position [7, 0]
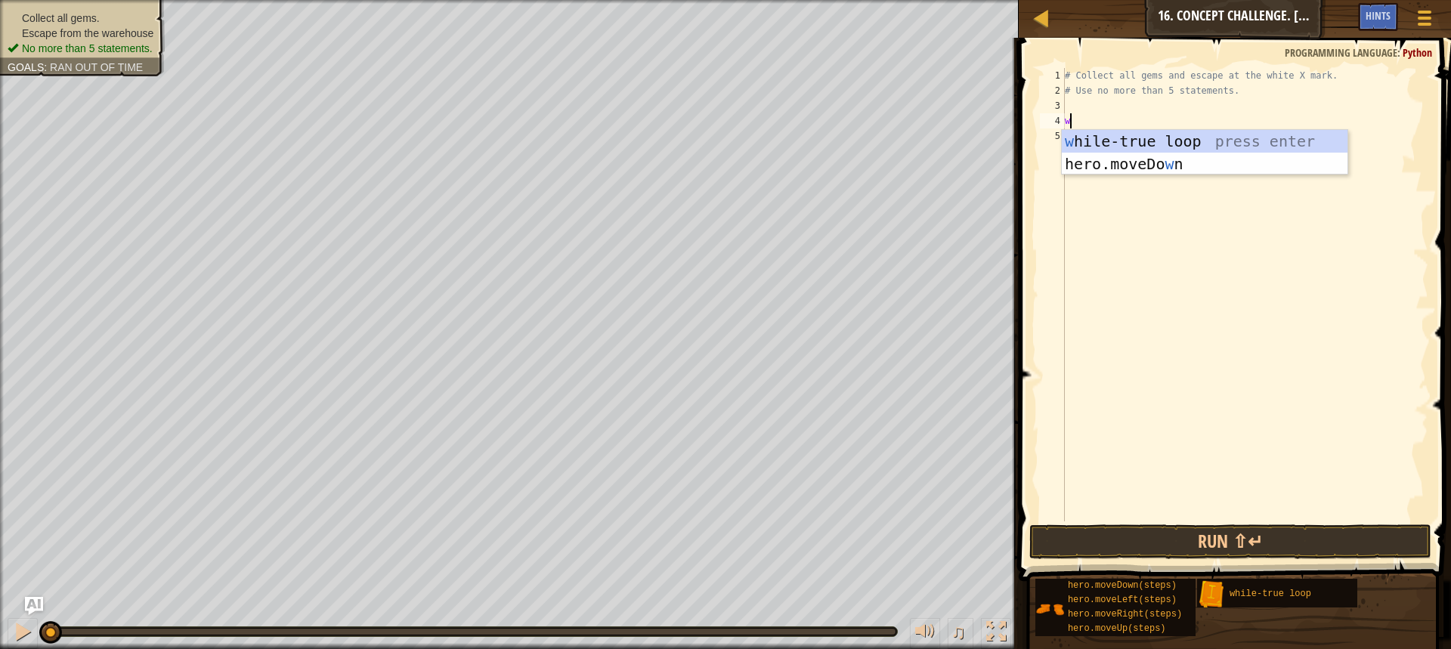
type textarea "wh"
click at [1125, 140] on div "wh ile-true loop press enter" at bounding box center [1205, 164] width 286 height 68
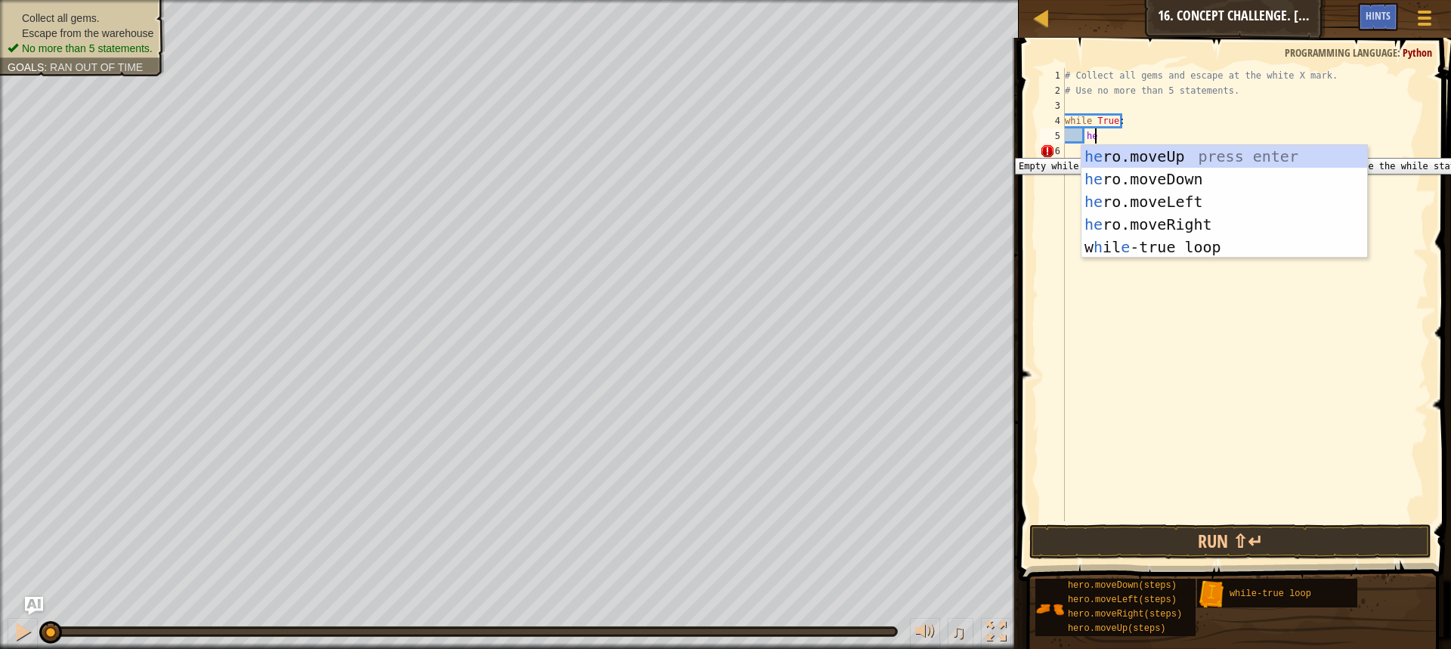
scroll to position [7, 2]
type textarea "her"
click at [1200, 156] on div "her o.moveUp press enter her o.moveDown press enter her o.moveLeft press enter …" at bounding box center [1224, 224] width 286 height 159
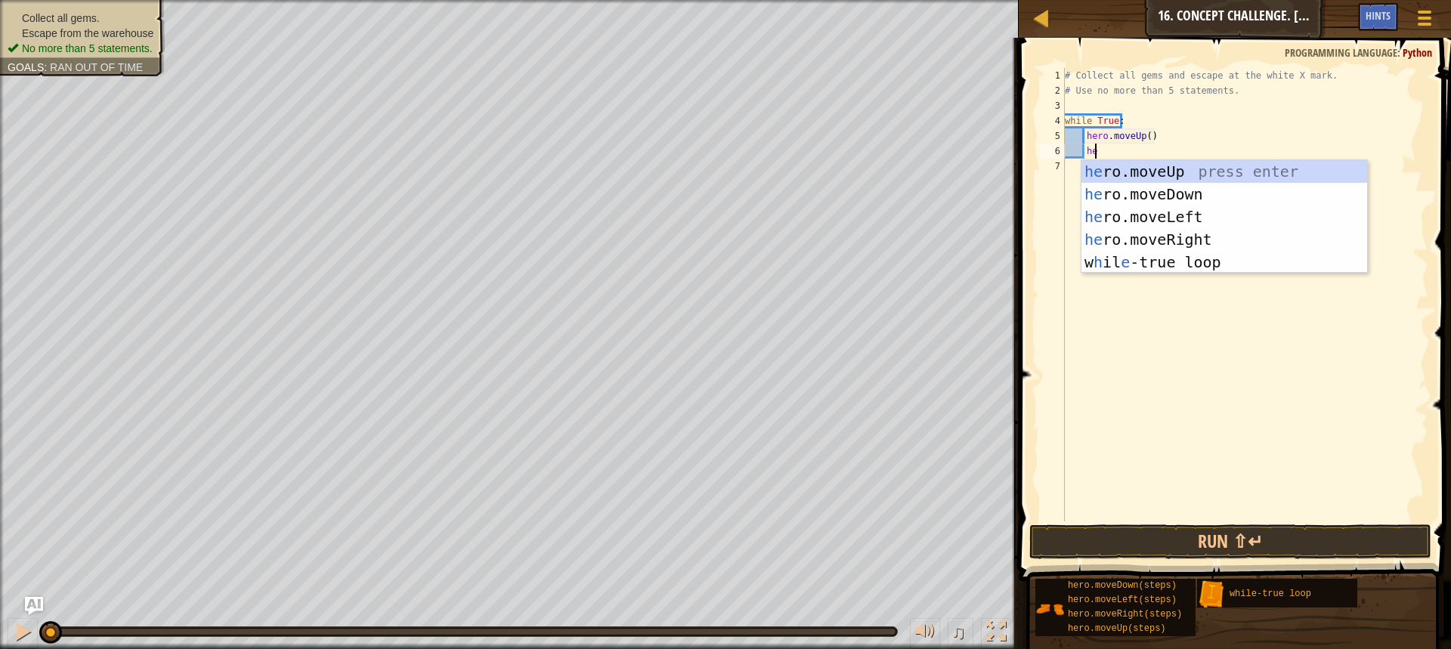
type textarea "her"
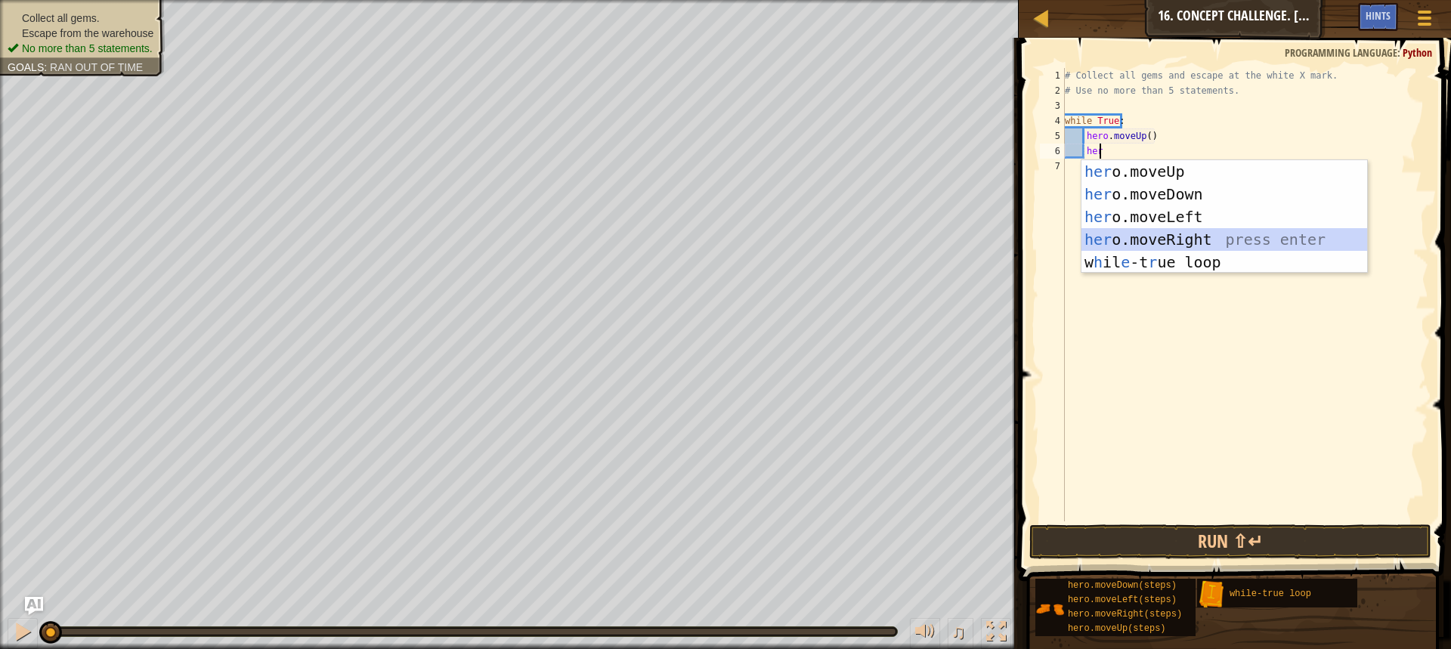
click at [1183, 234] on div "her o.moveUp press enter her o.moveDown press enter her o.moveLeft press enter …" at bounding box center [1224, 239] width 286 height 159
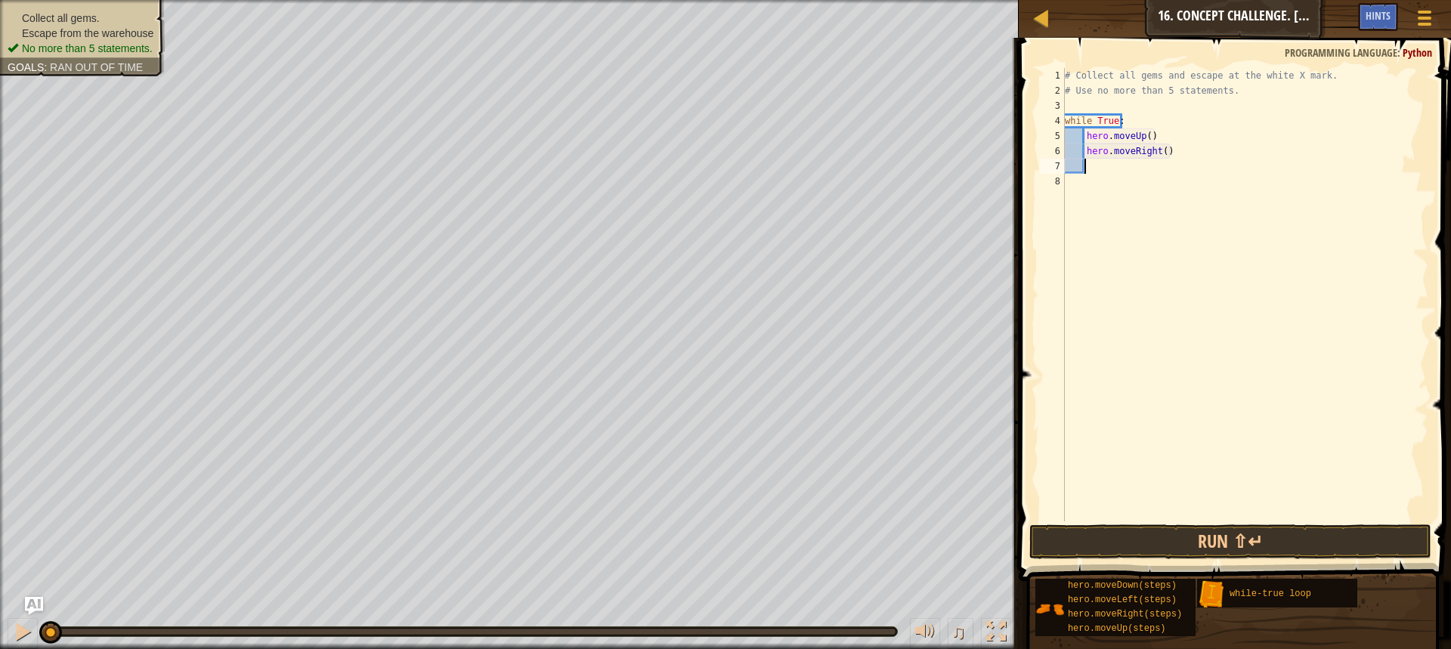
scroll to position [7, 1]
click at [1161, 150] on div "# Collect all gems and escape at the white X mark. # Use no more than 5 stateme…" at bounding box center [1245, 310] width 367 height 484
click at [1144, 140] on div "# Collect all gems and escape at the white X mark. # Use no more than 5 stateme…" at bounding box center [1245, 310] width 367 height 484
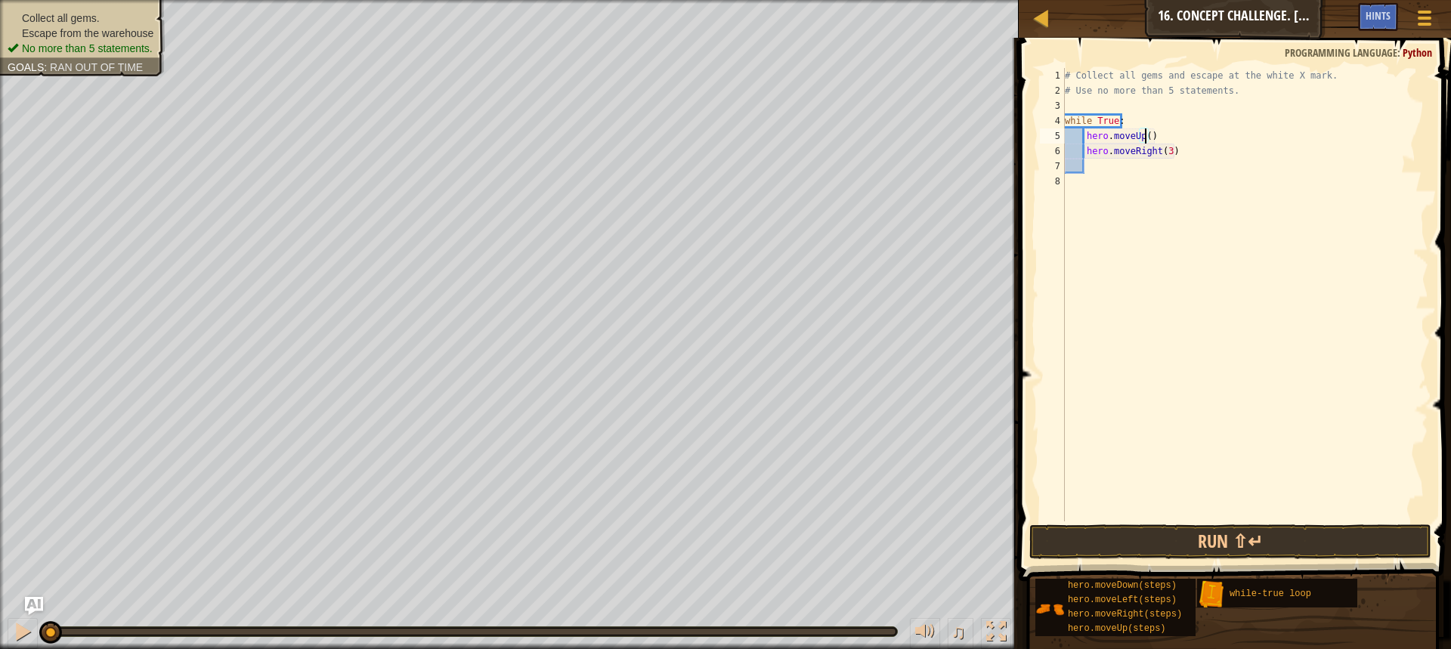
type textarea "hero.moveUp(2)"
click at [1094, 167] on div "# Collect all gems and escape at the white X mark. # Use no more than 5 stateme…" at bounding box center [1245, 310] width 367 height 484
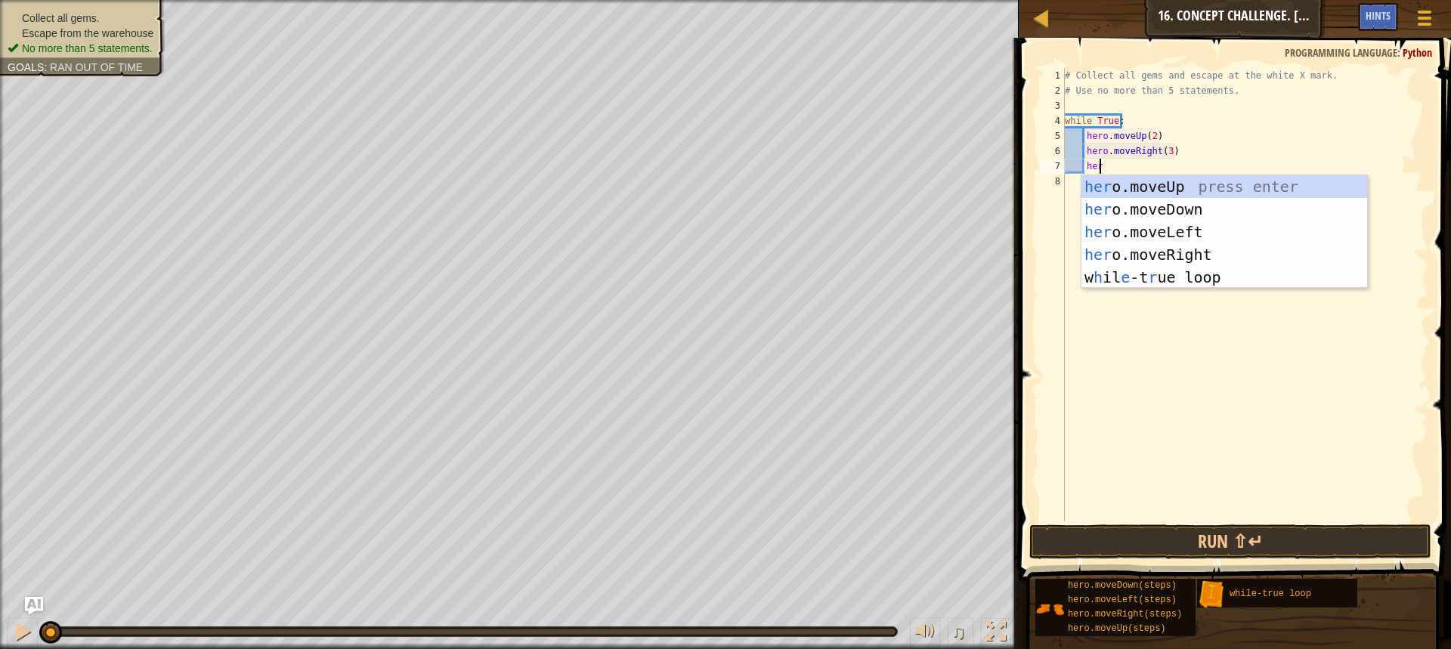
type textarea "hero"
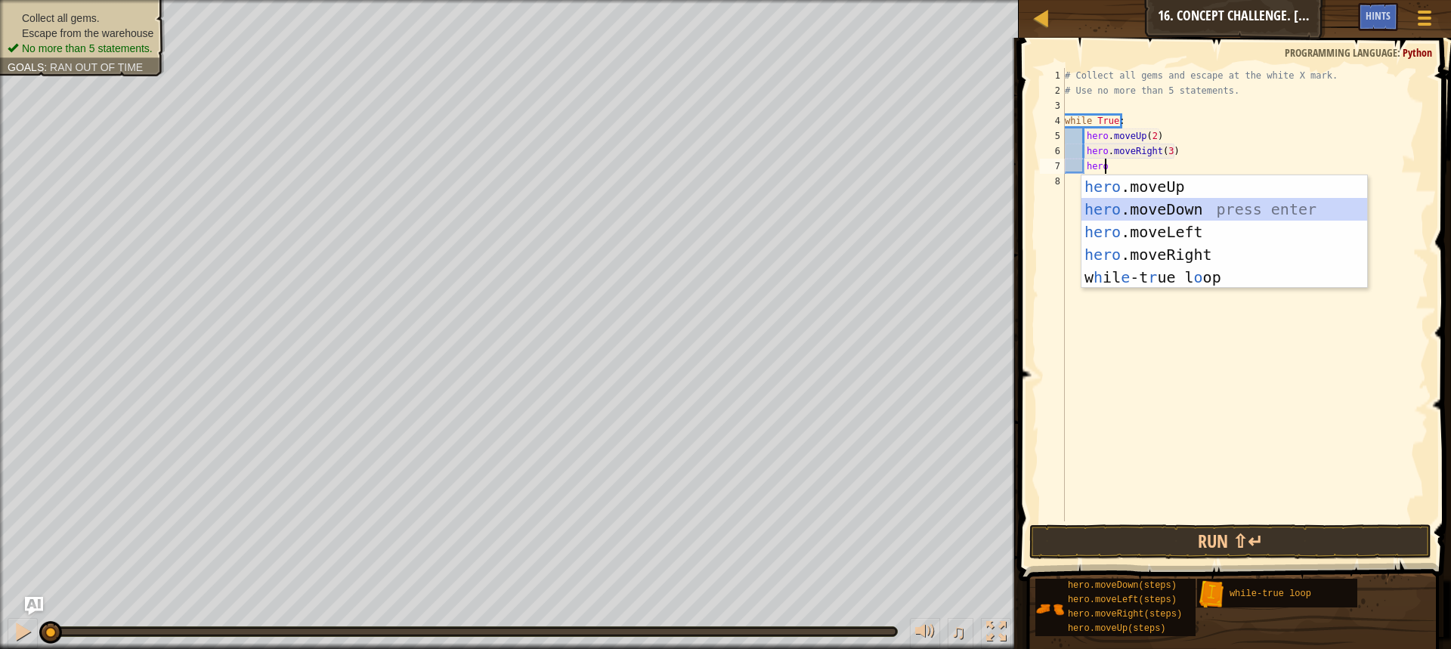
click at [1196, 216] on div "hero .moveUp press enter hero .moveDown press enter hero .moveLeft press enter …" at bounding box center [1224, 254] width 286 height 159
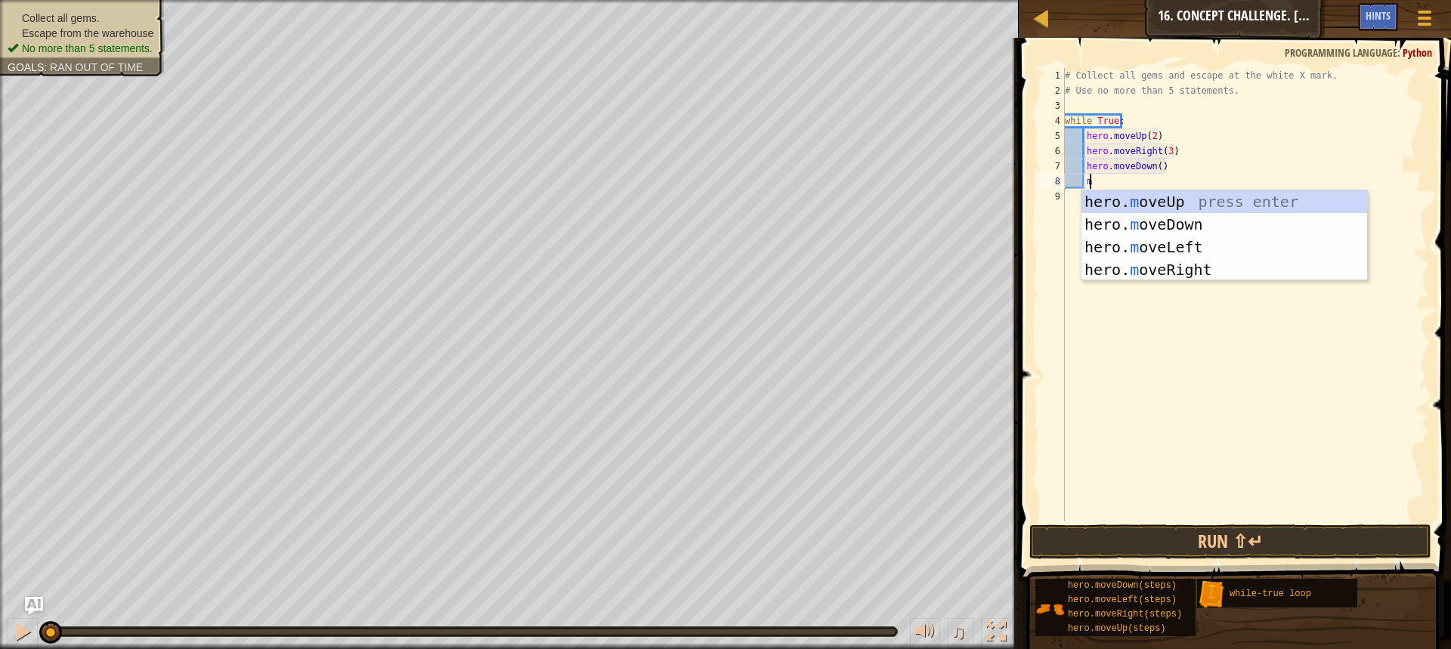
scroll to position [7, 2]
type textarea "m"
click at [1192, 273] on div "hero. m oveRight press enter hero. m oveUp press enter hero. m oveDown press en…" at bounding box center [1224, 258] width 286 height 136
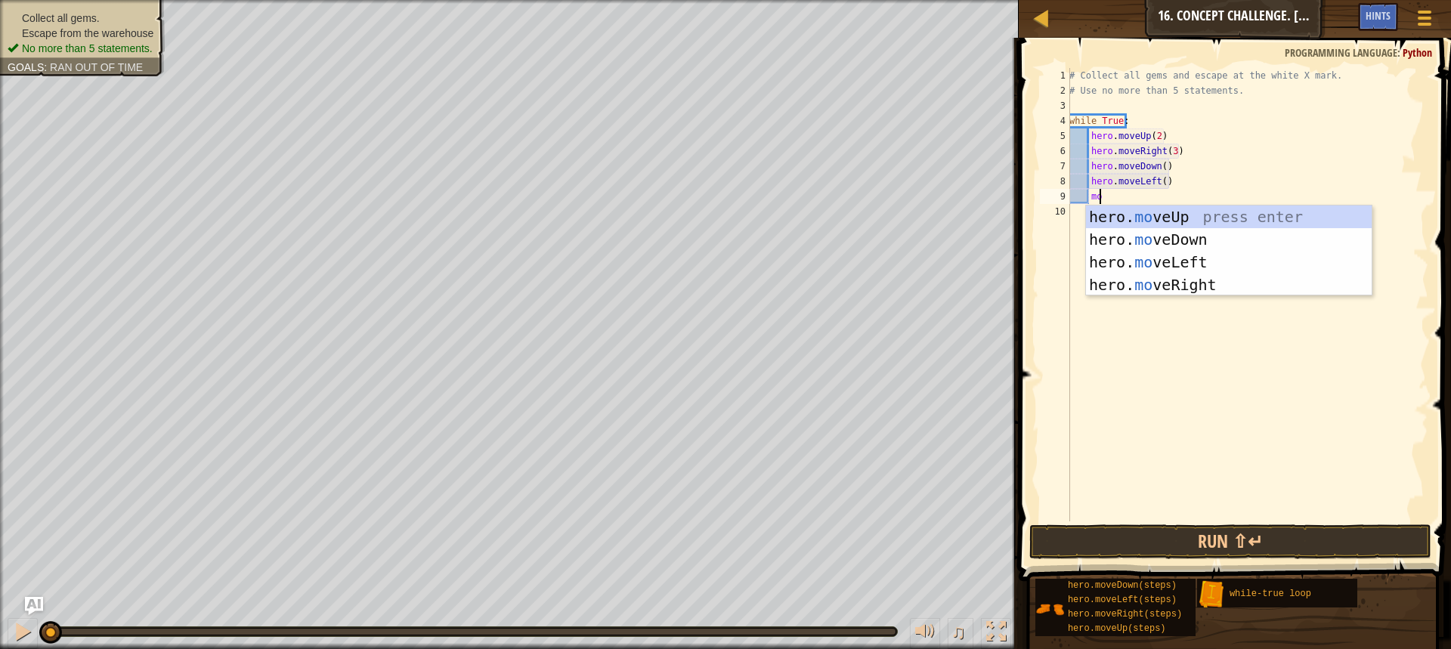
type textarea "m"
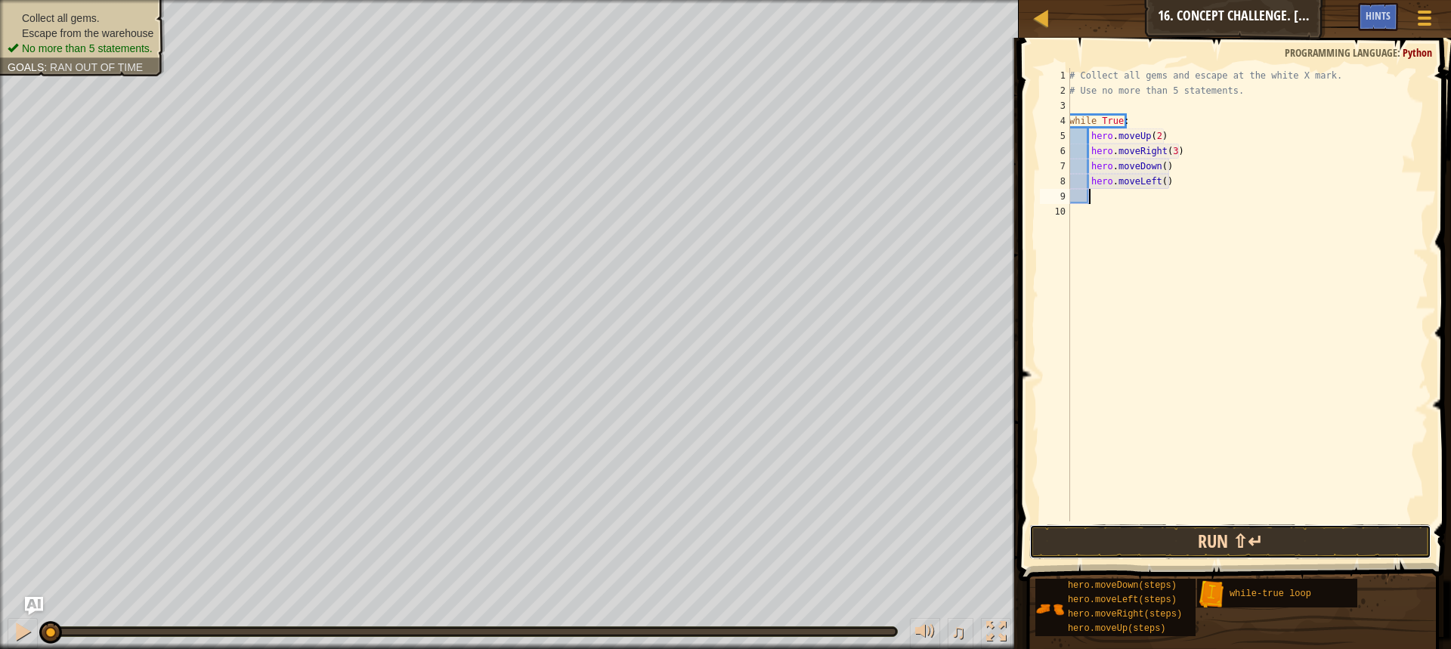
click at [1260, 543] on button "Run ⇧↵" at bounding box center [1230, 541] width 402 height 35
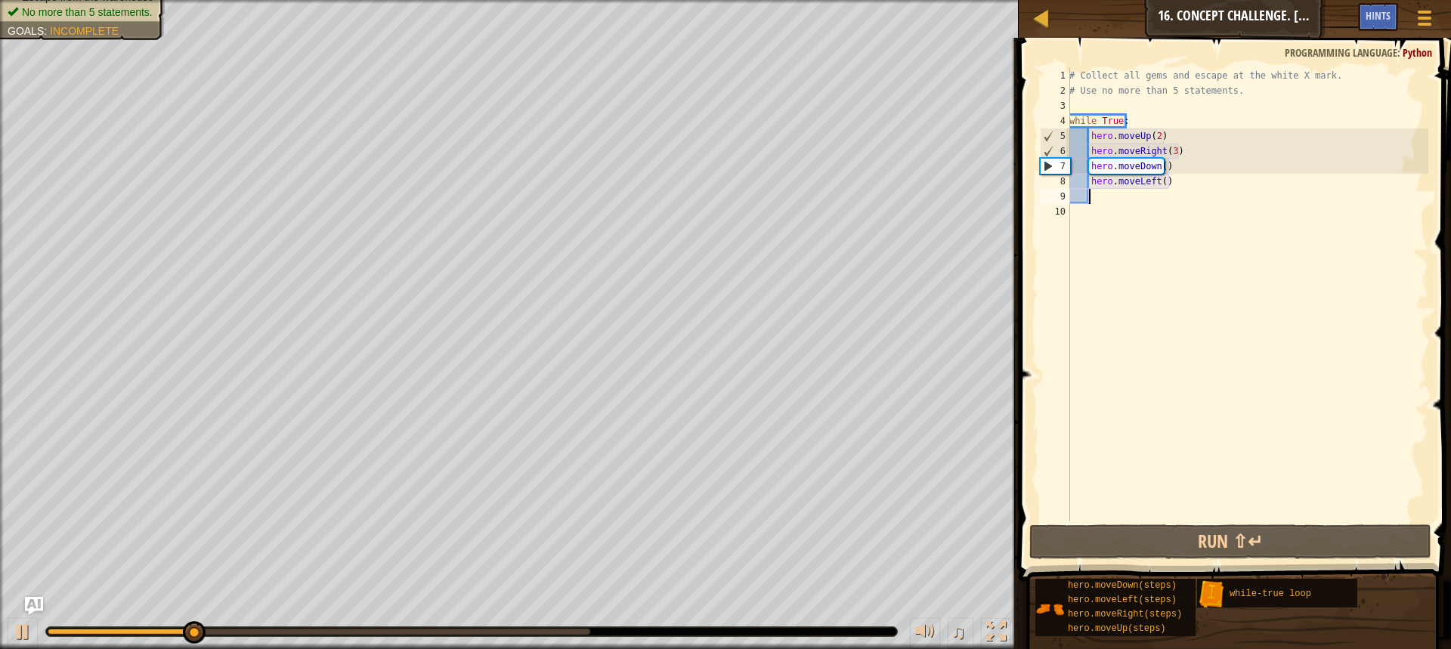
click at [1171, 149] on div "# Collect all gems and escape at the white X mark. # Use no more than 5 stateme…" at bounding box center [1247, 310] width 362 height 484
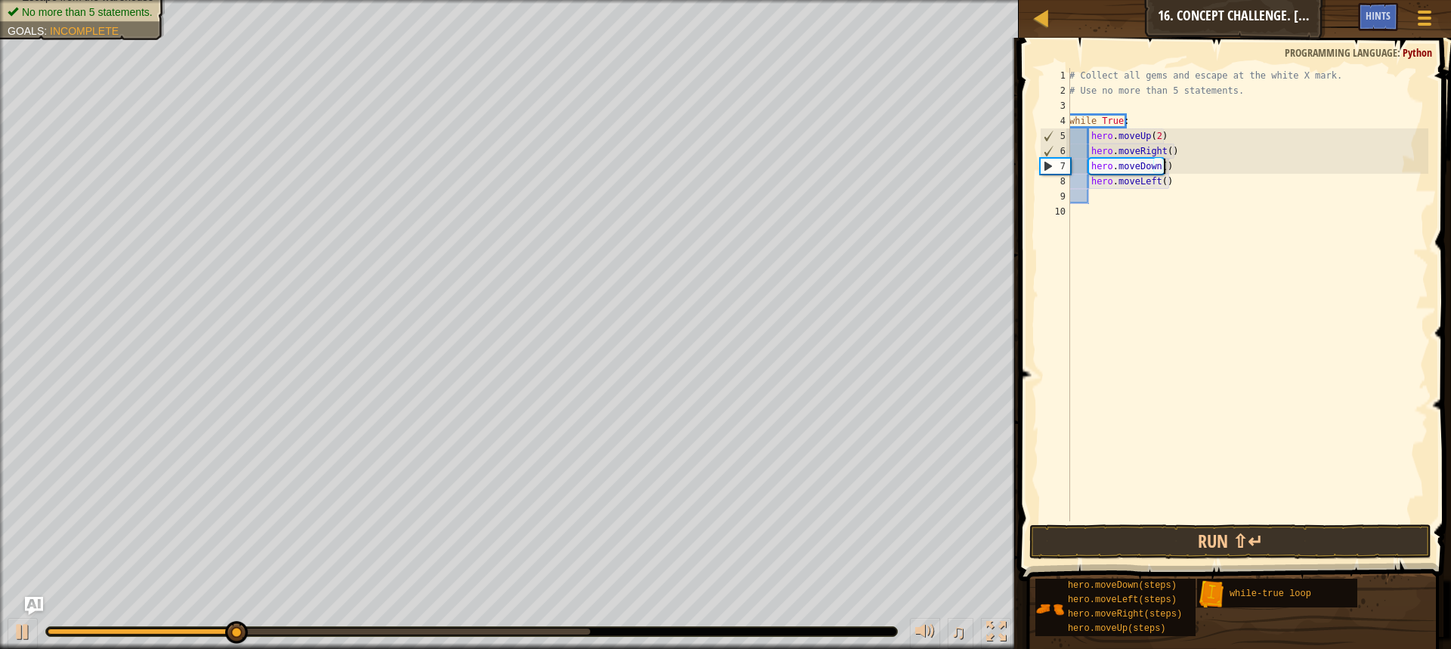
click at [1162, 151] on div "# Collect all gems and escape at the white X mark. # Use no more than 5 stateme…" at bounding box center [1247, 310] width 362 height 484
type textarea "hero.moveRight(2)"
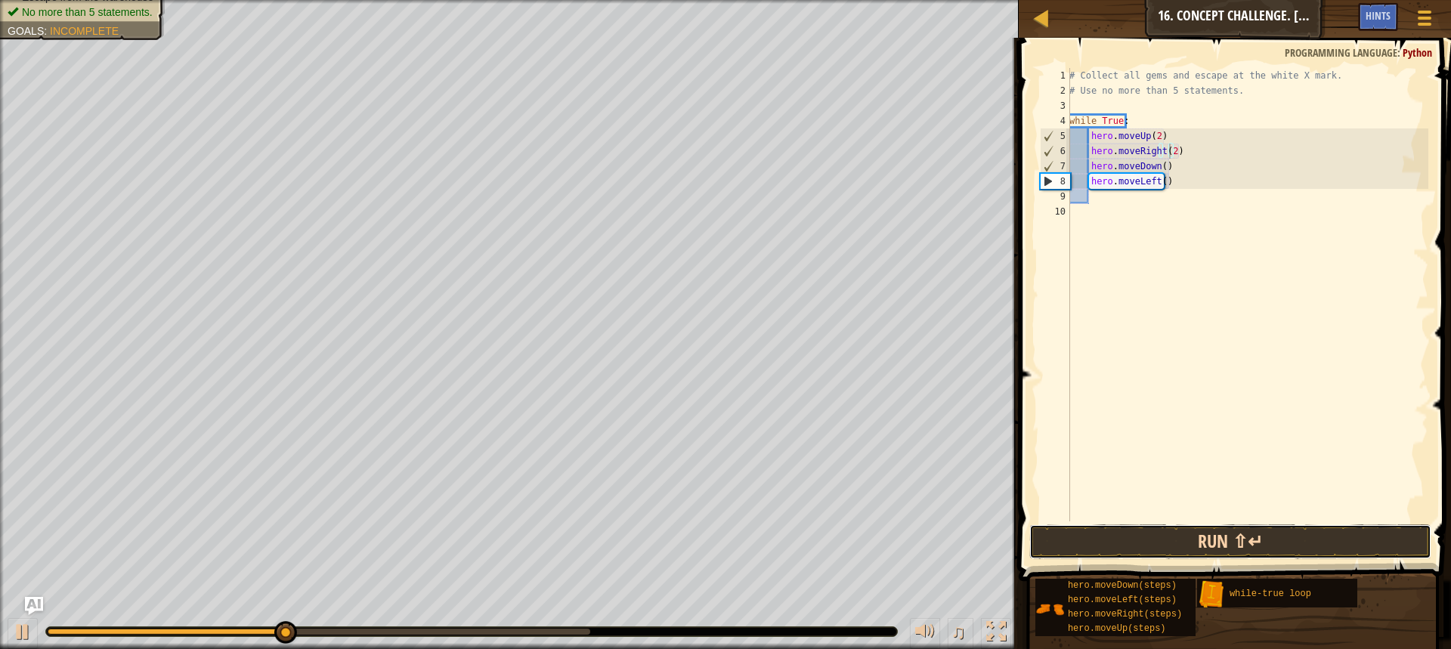
click at [1220, 541] on button "Run ⇧↵" at bounding box center [1230, 541] width 402 height 35
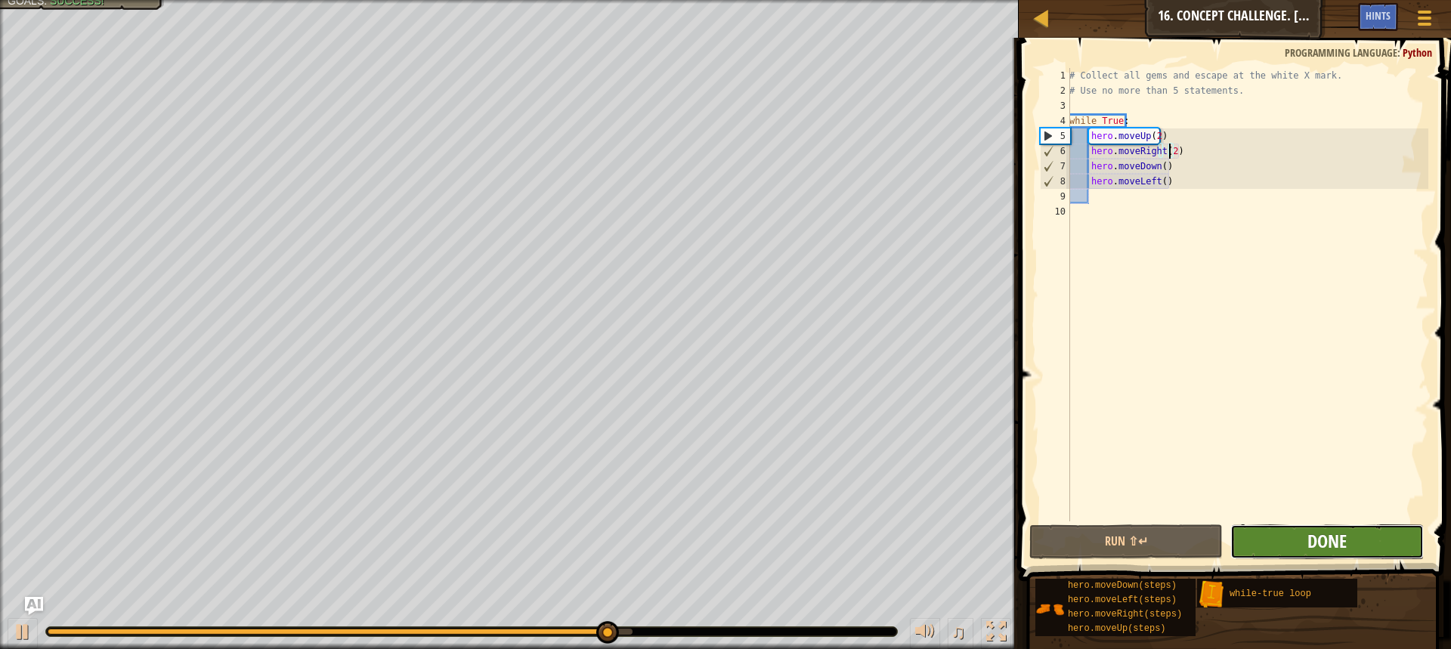
click at [1342, 537] on span "Done" at bounding box center [1326, 541] width 39 height 24
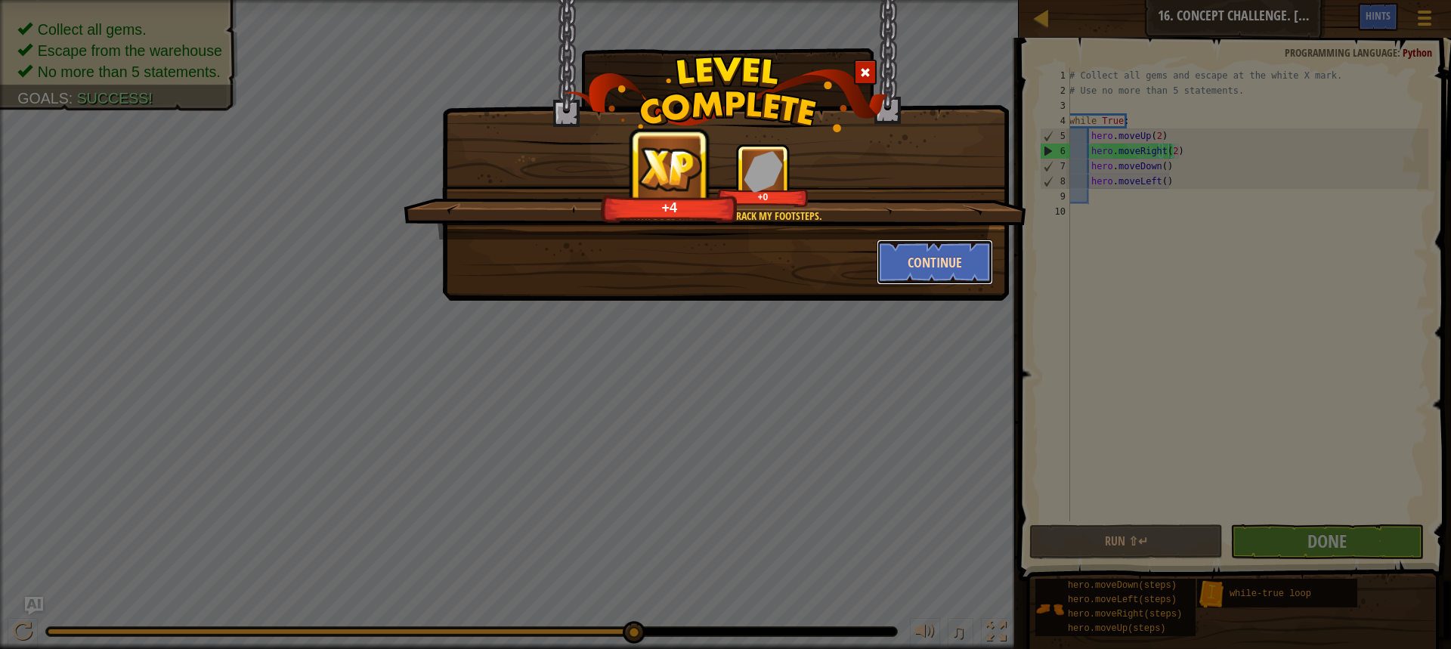
click at [916, 267] on button "Continue" at bounding box center [935, 262] width 117 height 45
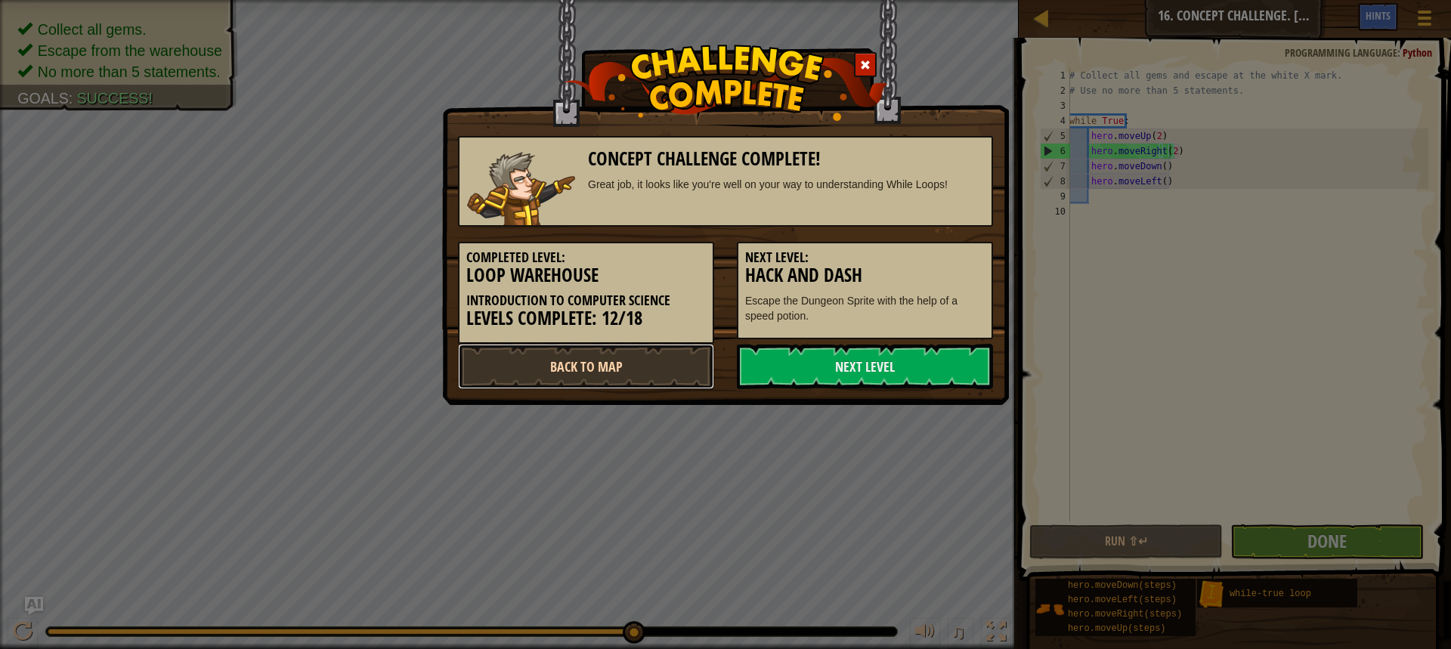
click at [564, 364] on link "Back to Map" at bounding box center [586, 366] width 256 height 45
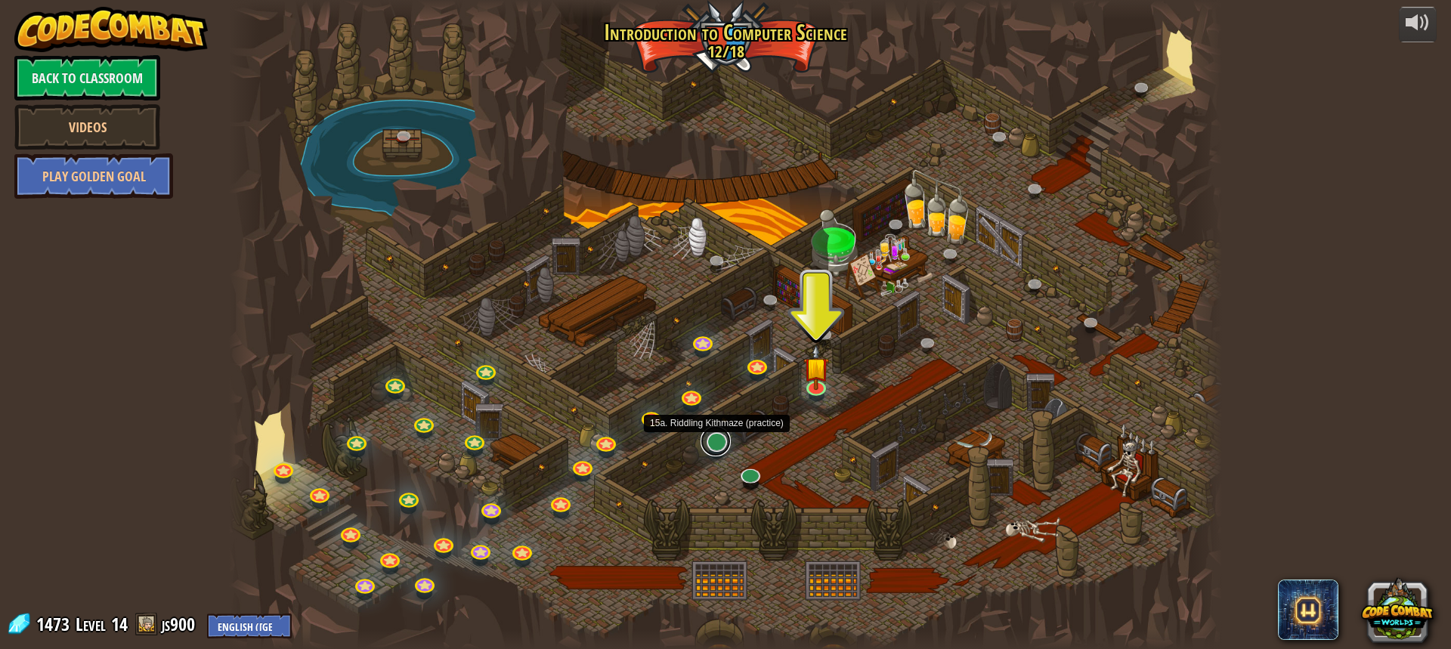
click at [713, 445] on link at bounding box center [716, 441] width 30 height 30
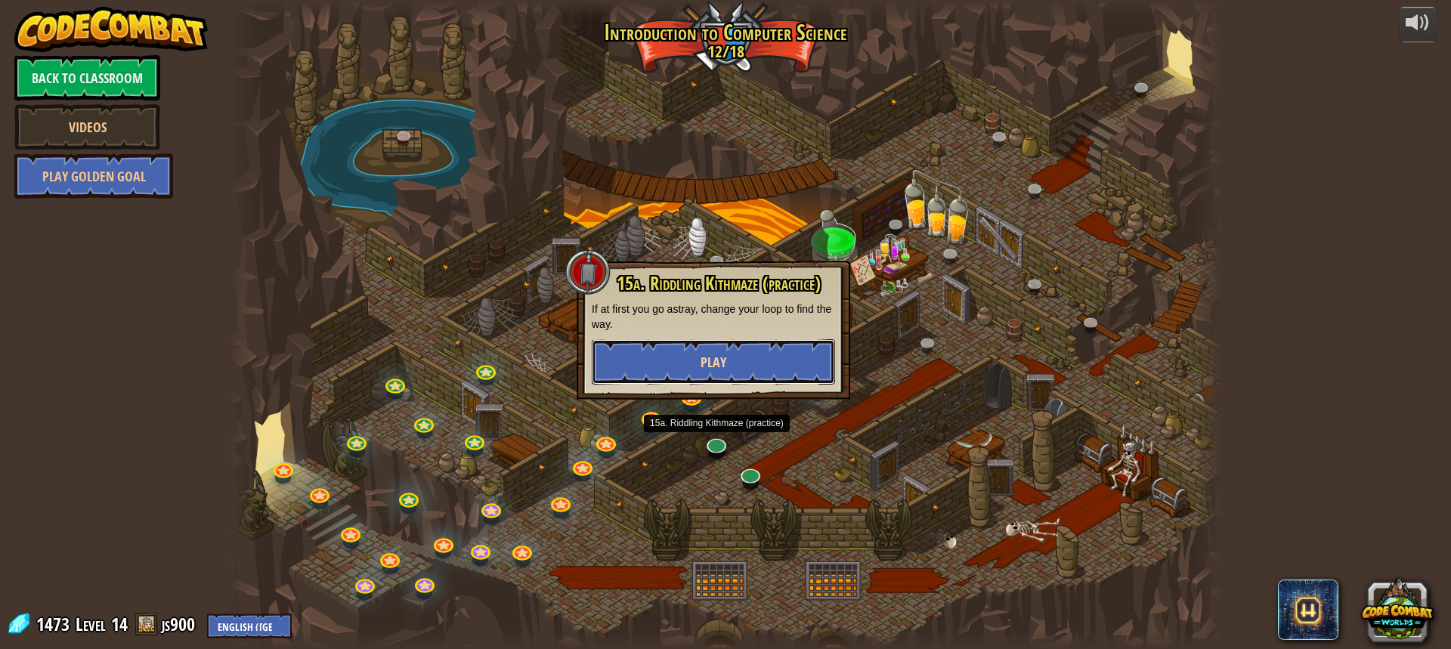
click at [697, 370] on button "Play" at bounding box center [713, 361] width 243 height 45
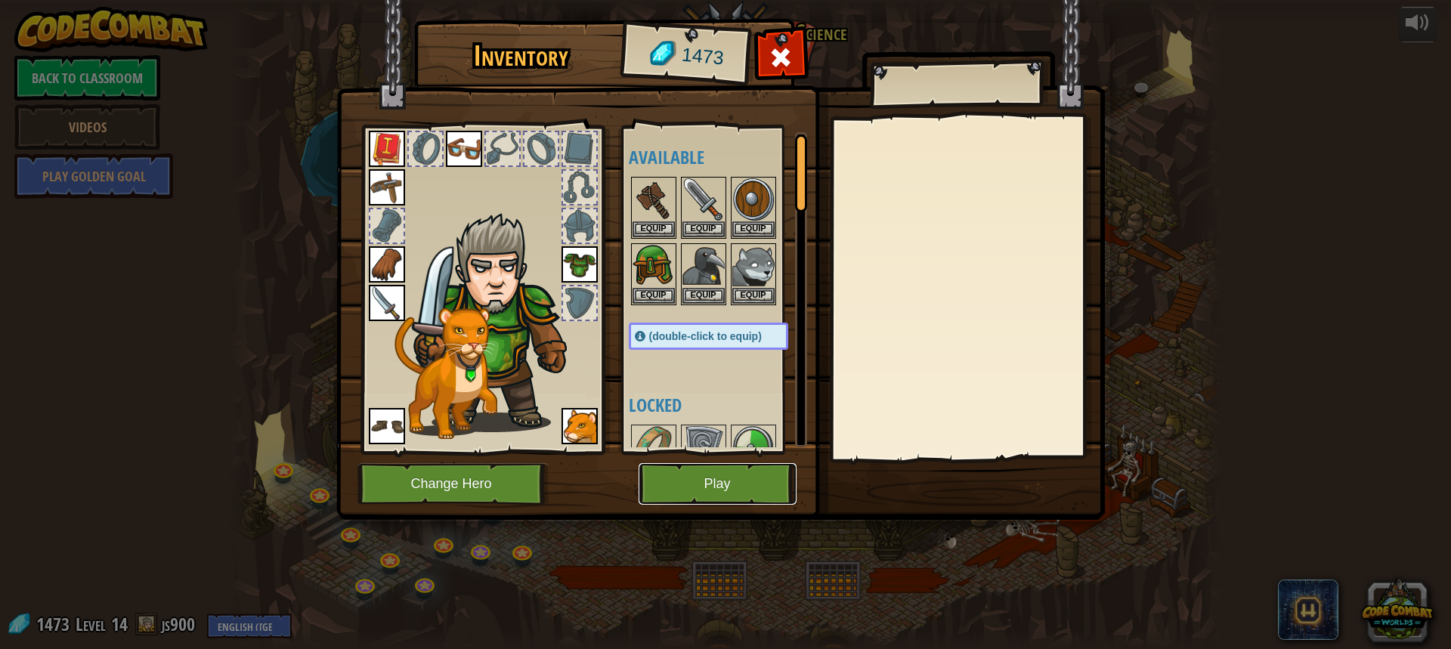
click at [763, 489] on button "Play" at bounding box center [718, 484] width 158 height 42
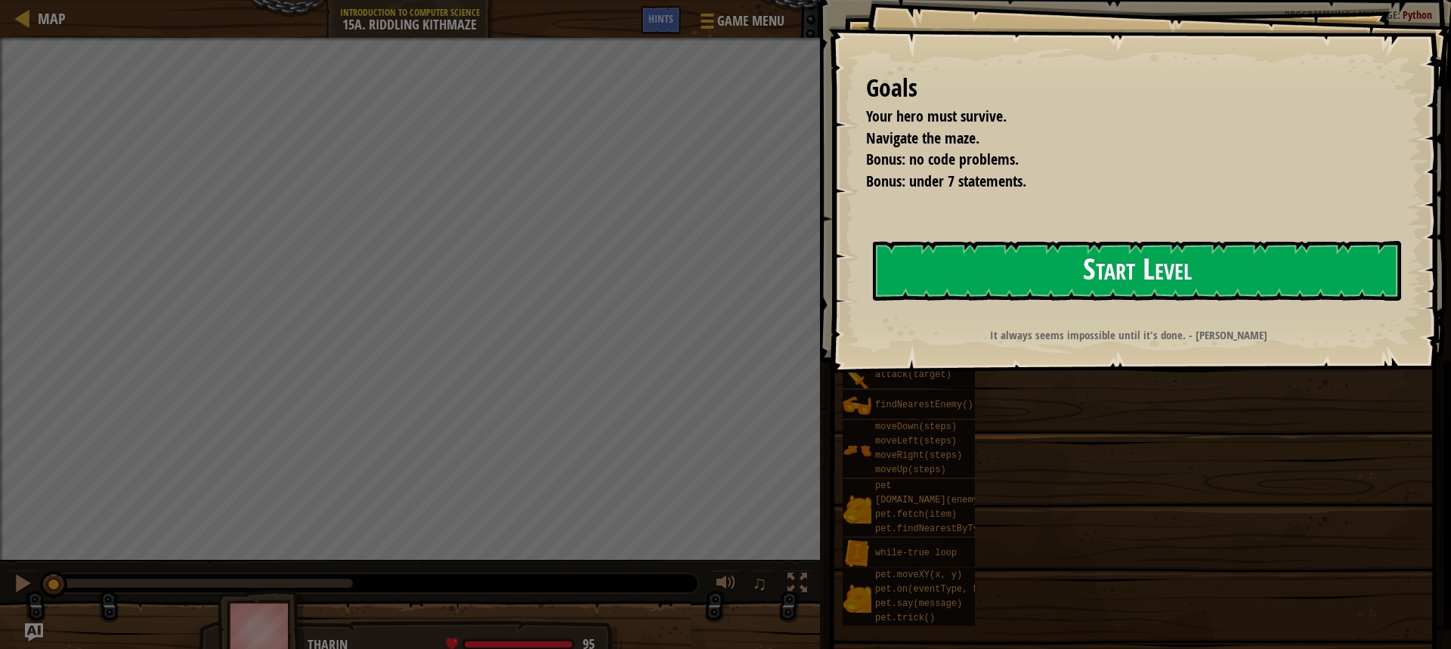
click at [995, 257] on button "Start Level" at bounding box center [1137, 271] width 528 height 60
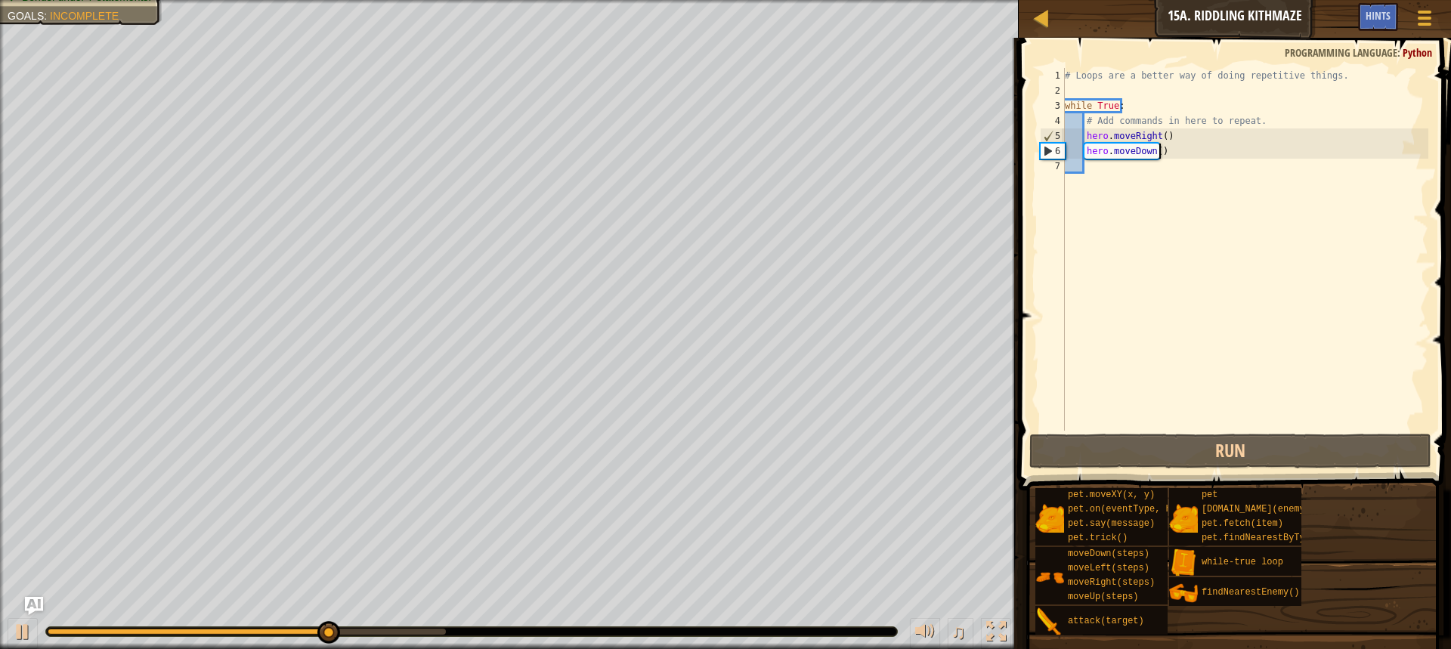
click at [1160, 154] on div "# Loops are a better way of doing repetitive things. while True : # Add command…" at bounding box center [1245, 264] width 367 height 393
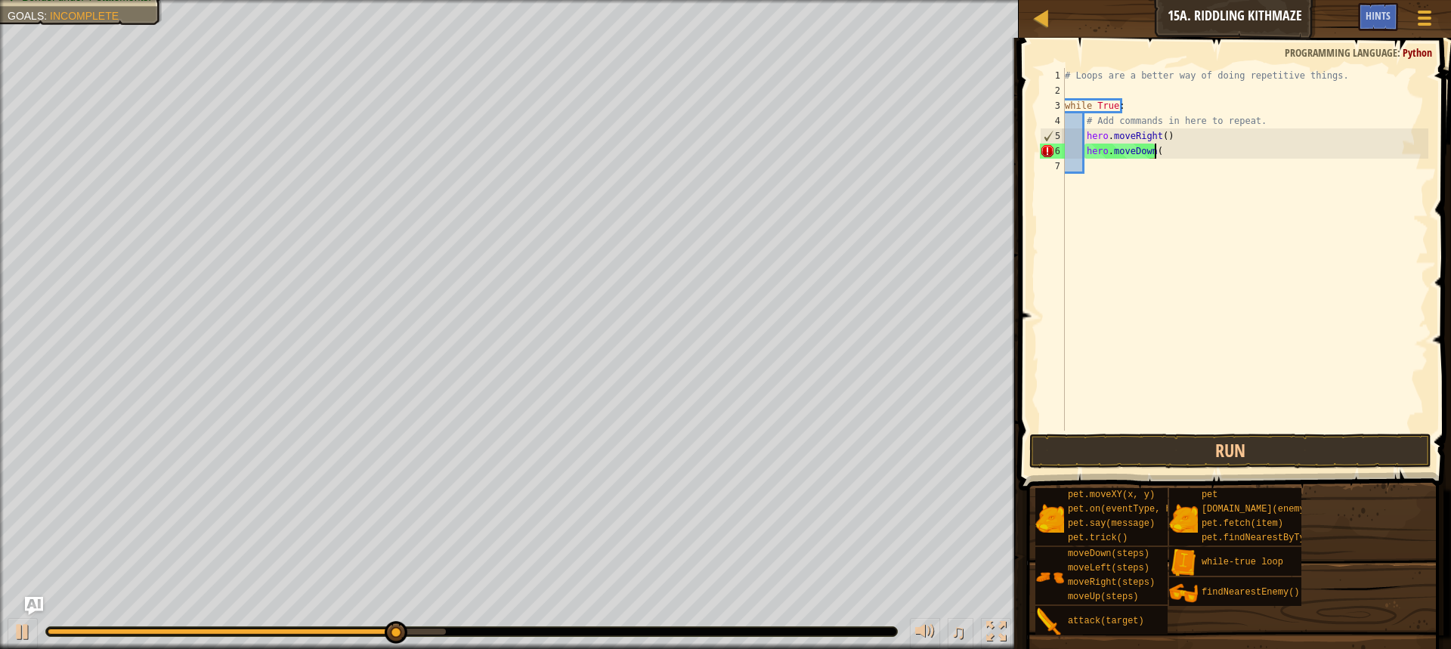
type textarea "hero.moveDown"
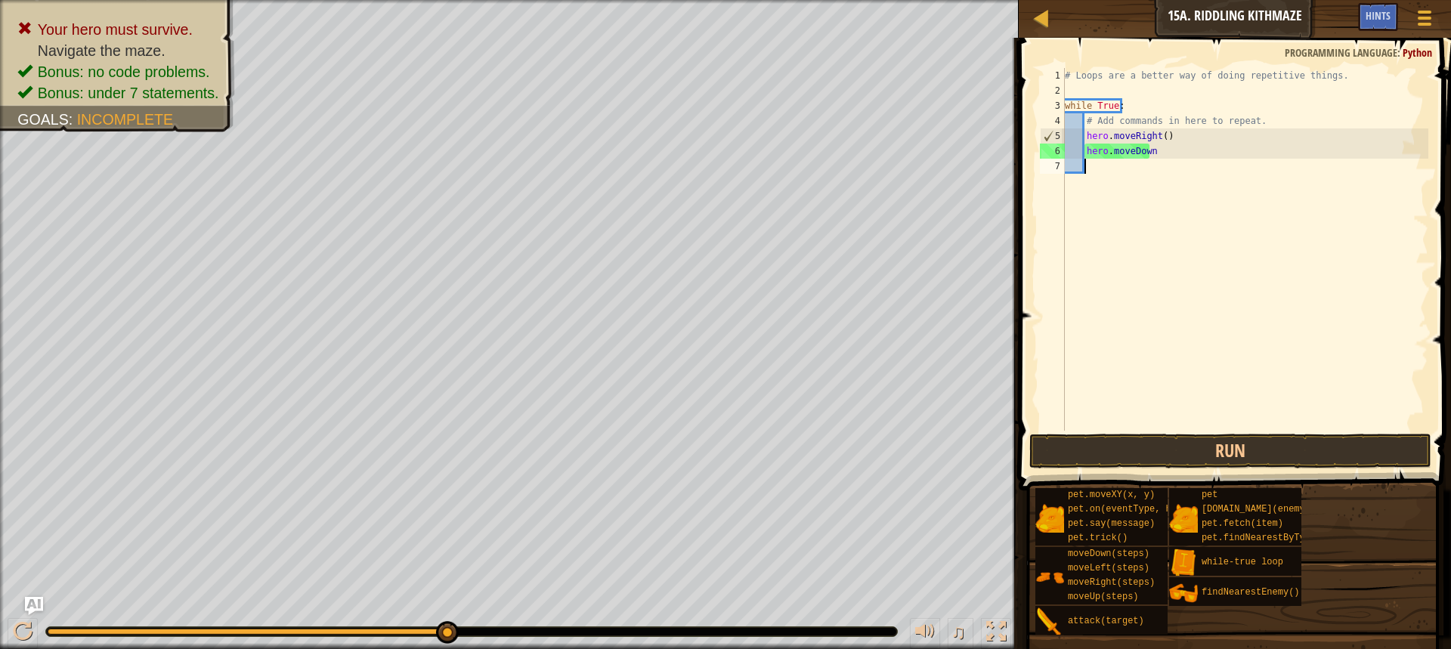
click at [1109, 176] on div "# Loops are a better way of doing repetitive things. while True : # Add command…" at bounding box center [1245, 264] width 367 height 393
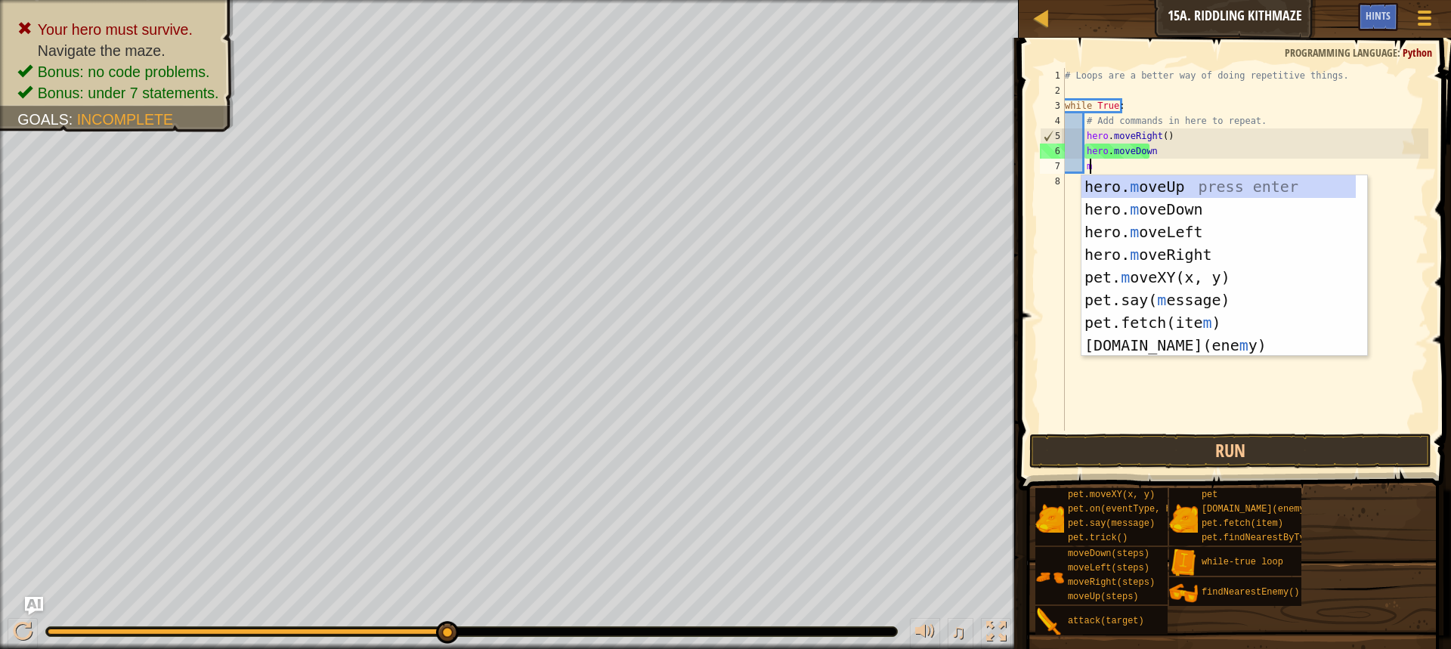
scroll to position [7, 2]
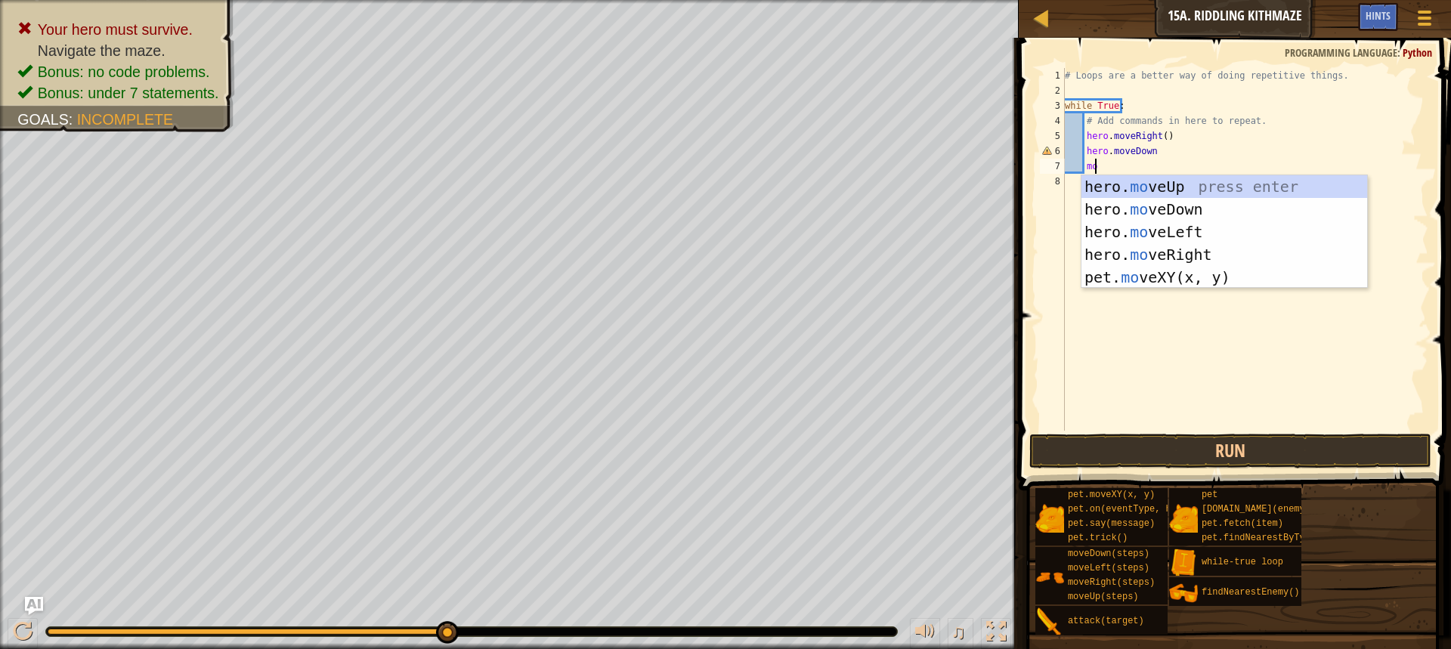
type textarea "mor"
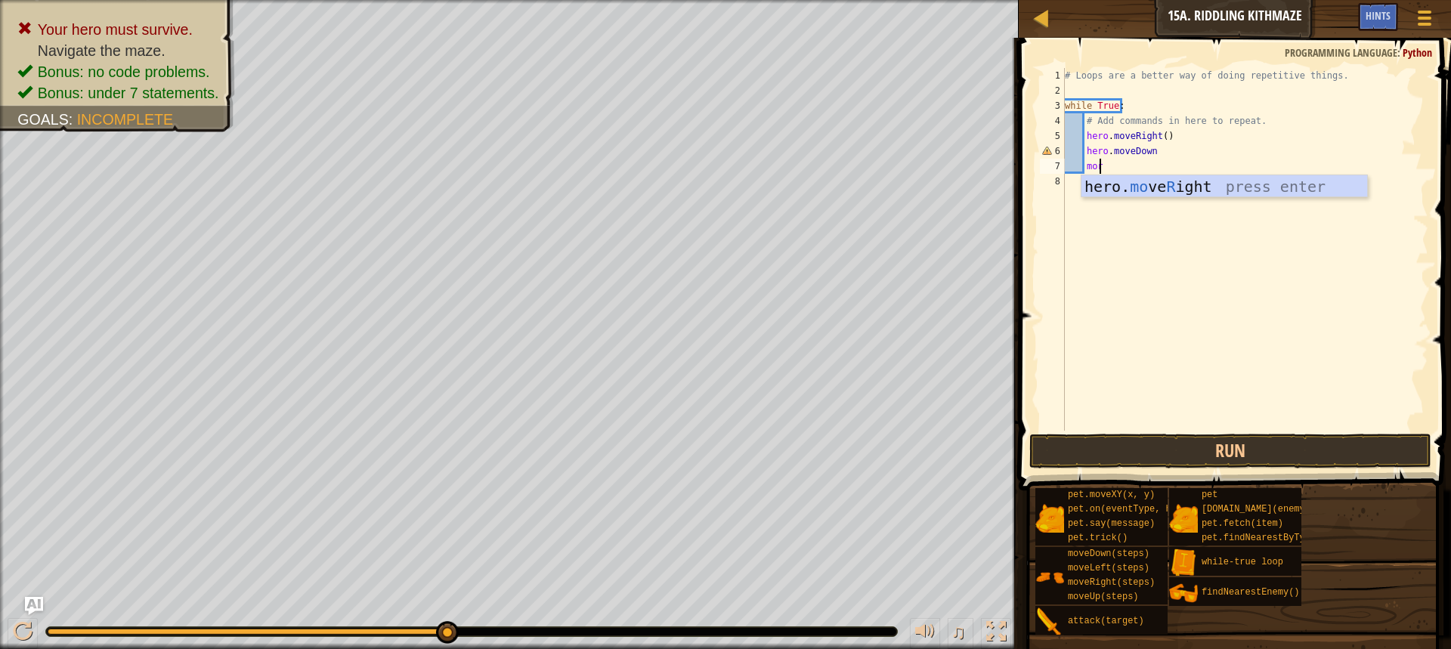
click at [1109, 176] on div "hero. mo ve R ight press enter" at bounding box center [1224, 209] width 286 height 68
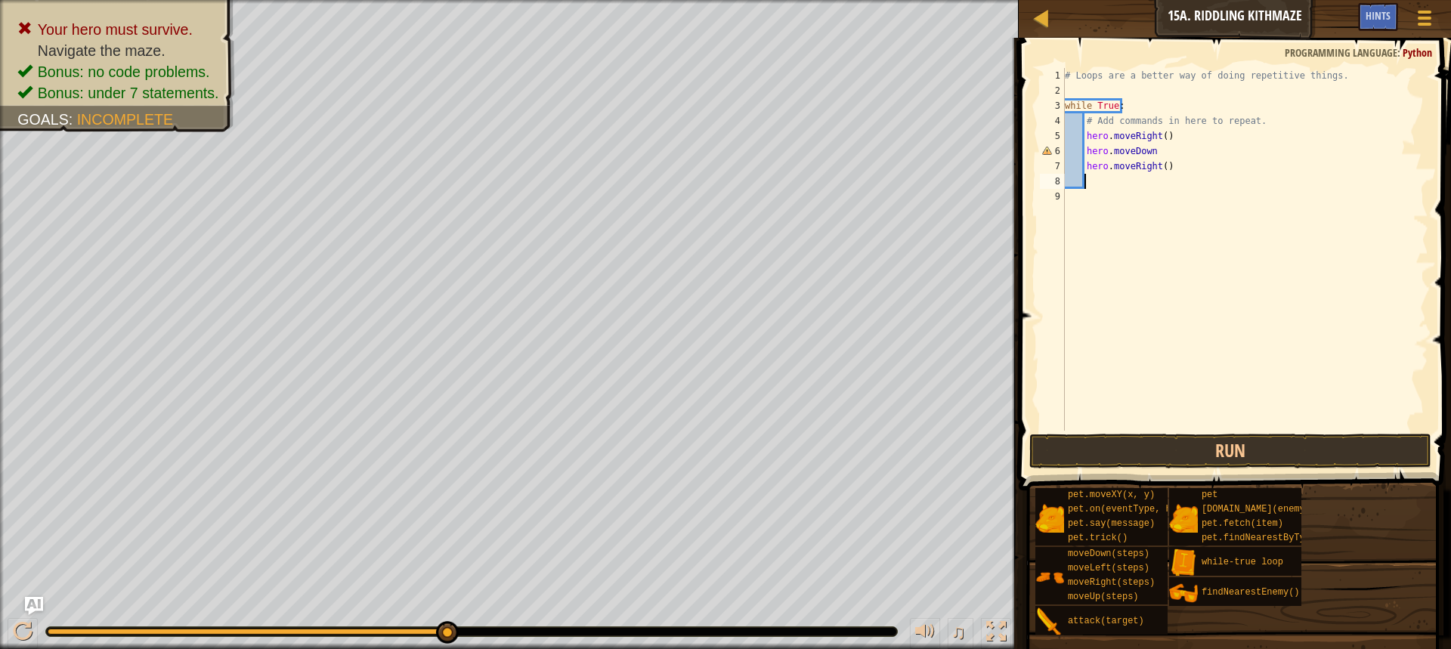
scroll to position [7, 1]
click at [1190, 175] on div "# Loops are a better way of doing repetitive things. while True : # Add command…" at bounding box center [1245, 264] width 367 height 393
click at [1185, 165] on div "# Loops are a better way of doing repetitive things. while True : # Add command…" at bounding box center [1245, 264] width 367 height 393
type textarea "h"
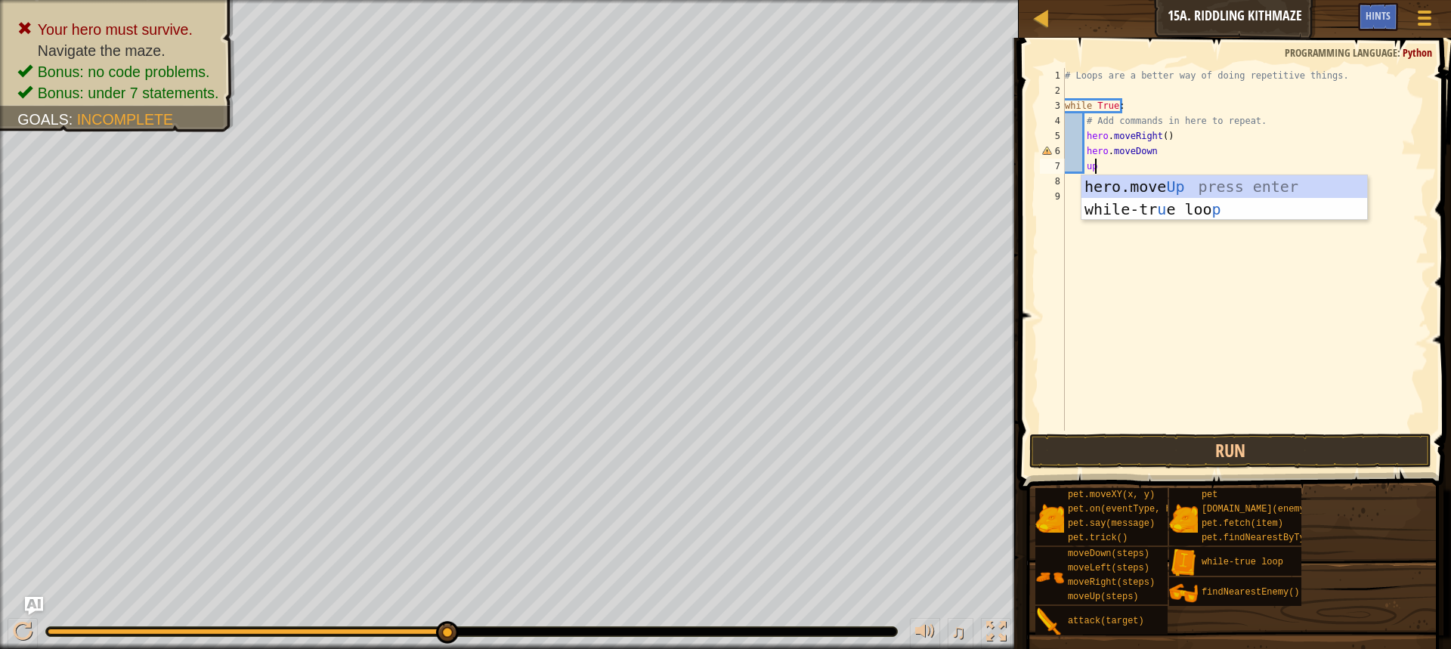
scroll to position [7, 2]
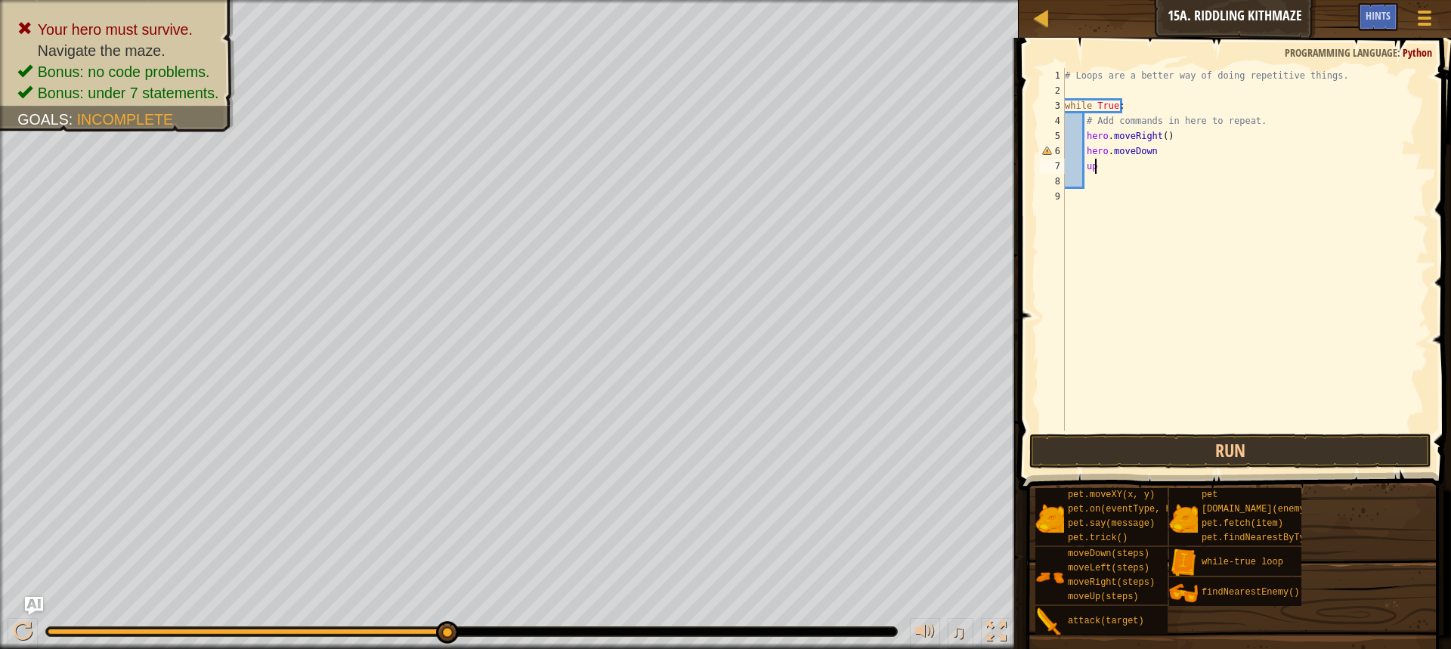
type textarea "u"
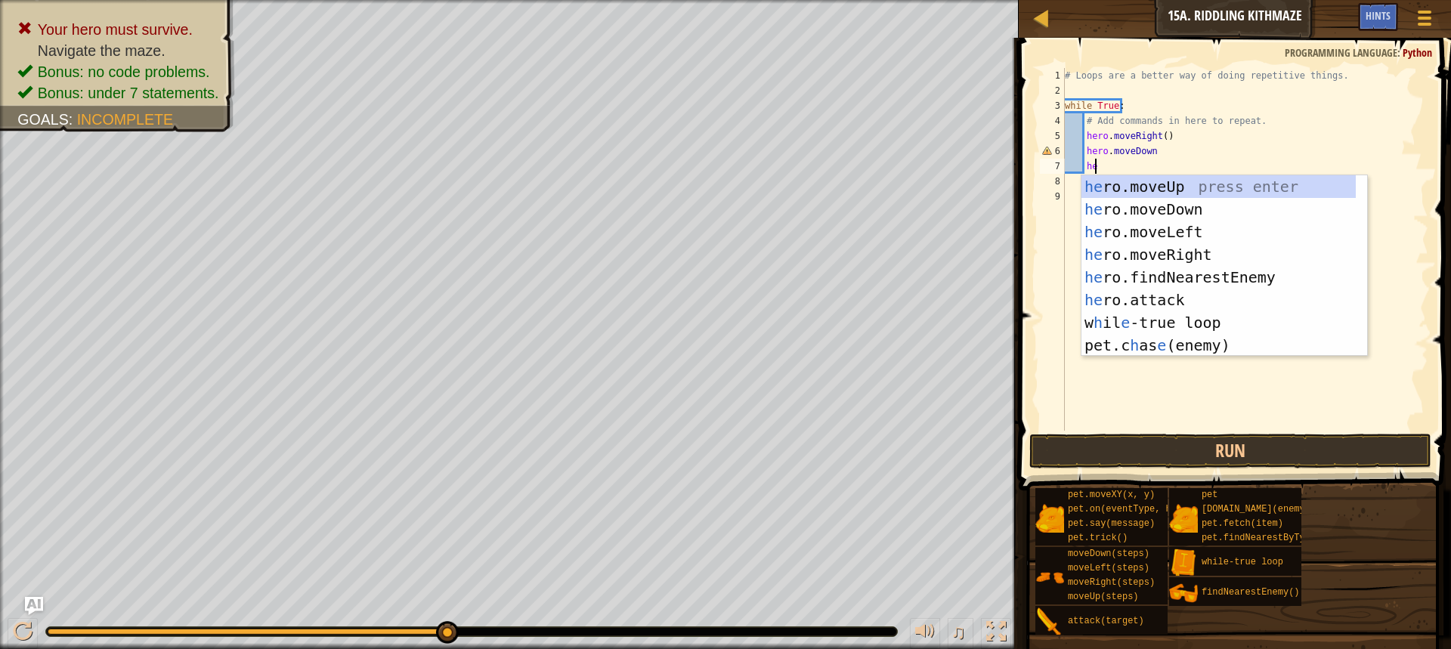
type textarea "her"
click at [1136, 187] on div "her o.moveUp press enter her o.moveDown press enter her o.moveLeft press enter …" at bounding box center [1224, 288] width 286 height 227
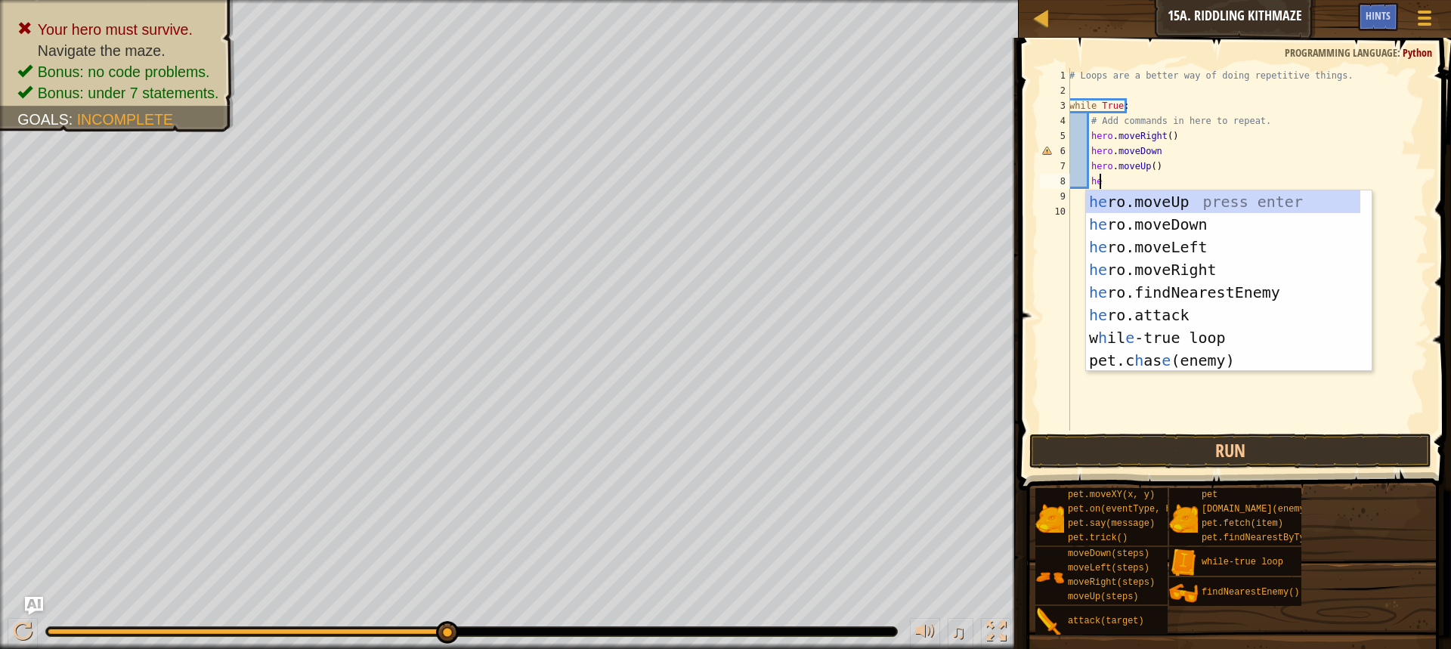
type textarea "hero"
click at [1188, 277] on div "hero .moveUp press enter hero .moveDown press enter hero .moveLeft press enter …" at bounding box center [1229, 292] width 286 height 204
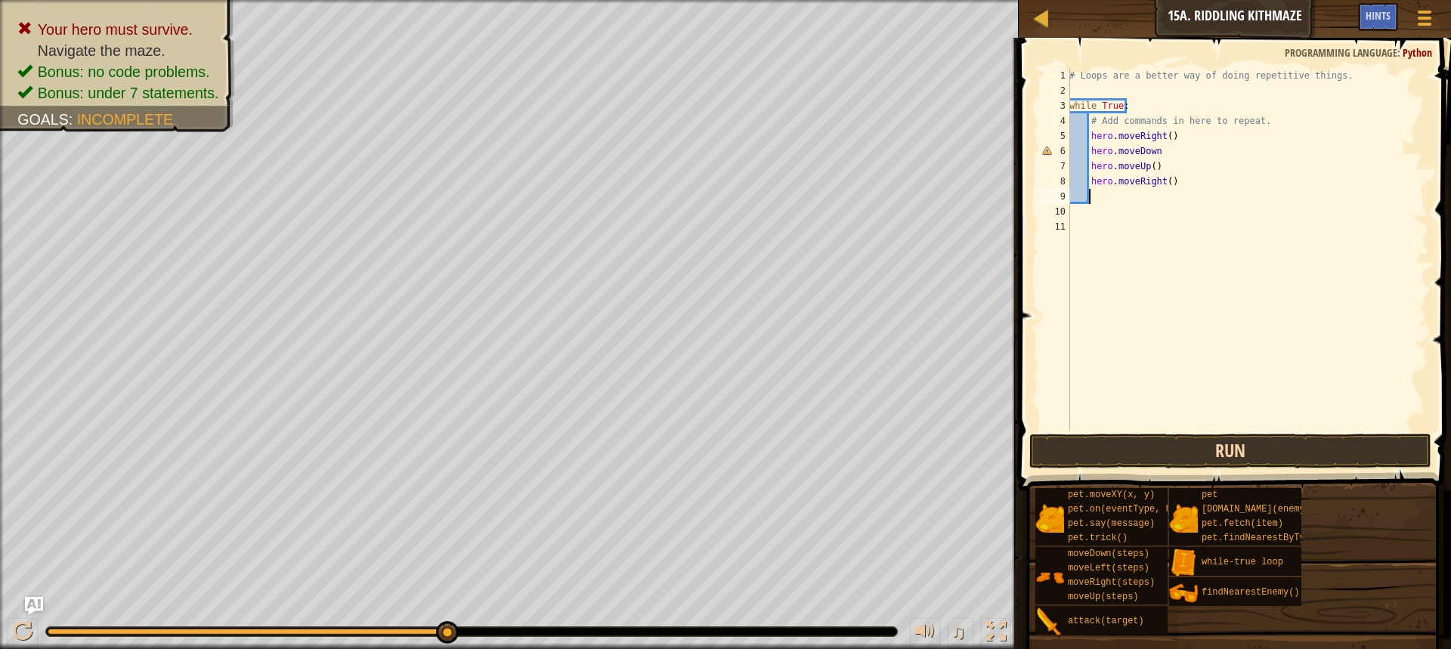
scroll to position [7, 1]
click at [1188, 447] on button "Run" at bounding box center [1230, 451] width 402 height 35
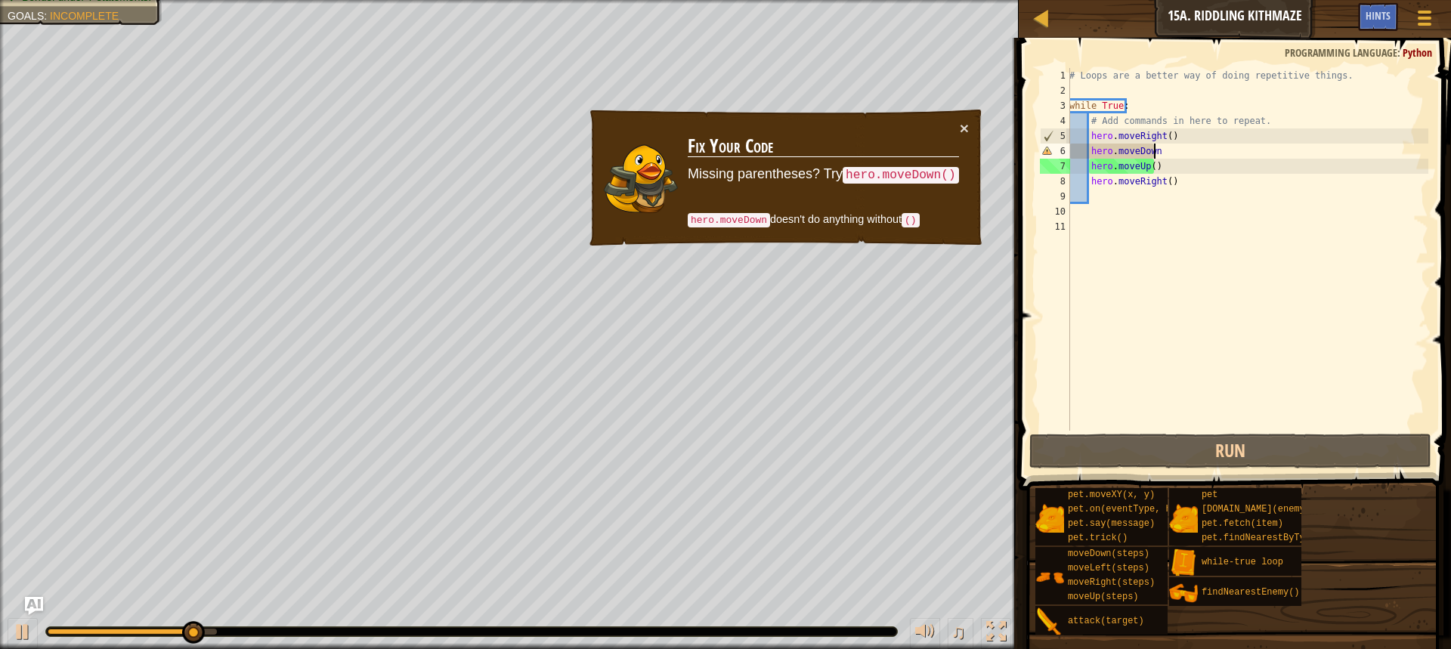
click at [1155, 156] on div "# Loops are a better way of doing repetitive things. while True : # Add command…" at bounding box center [1247, 264] width 362 height 393
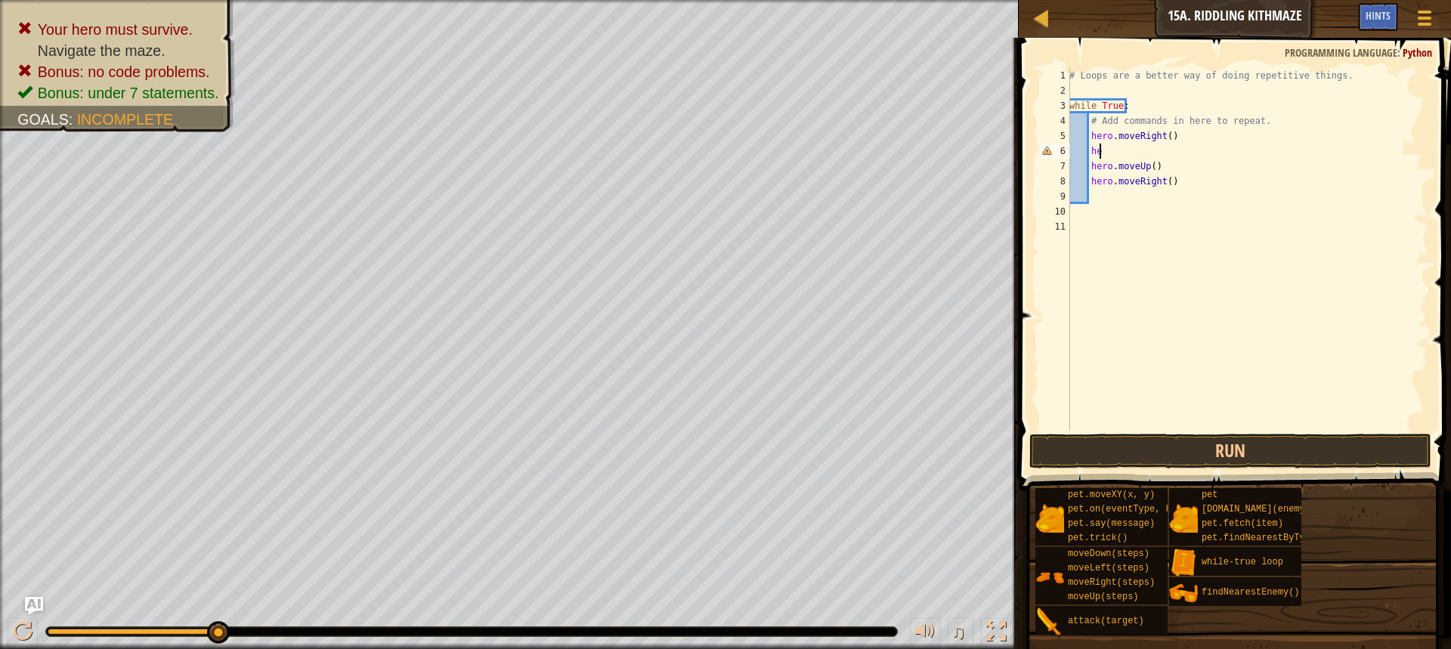
type textarea "h"
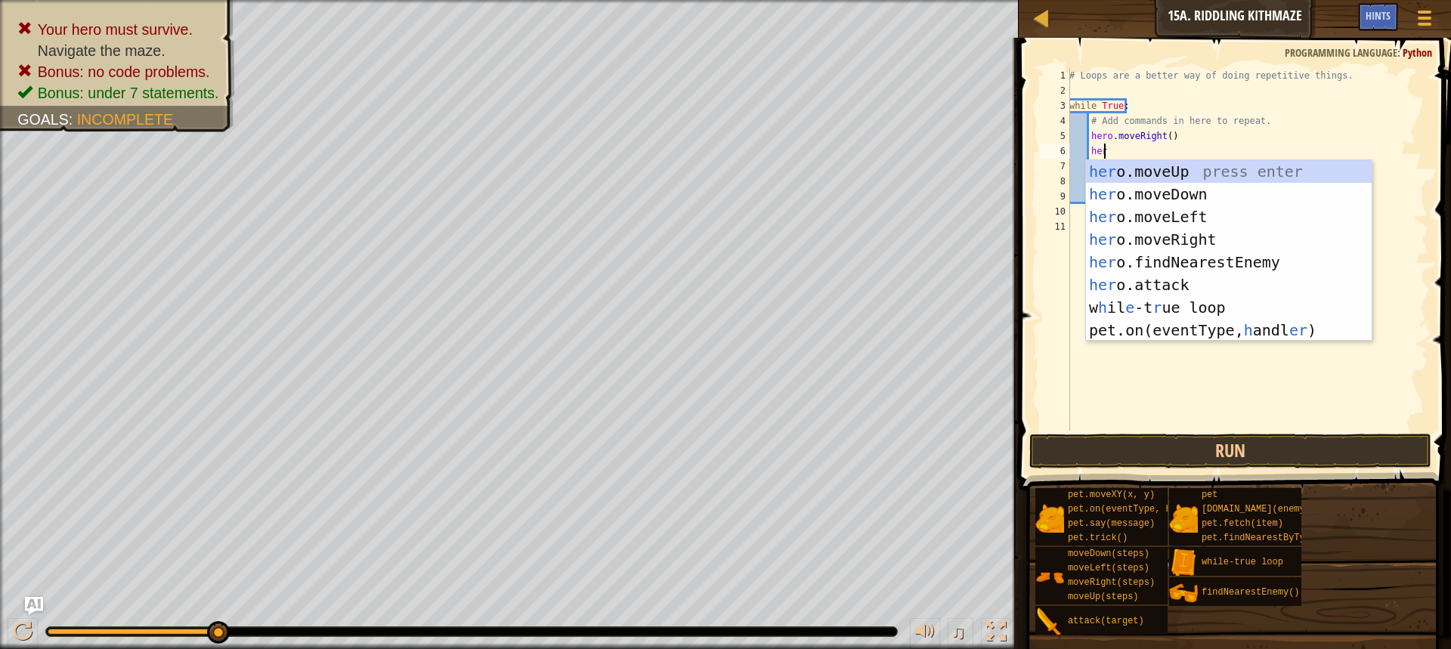
type textarea "hero"
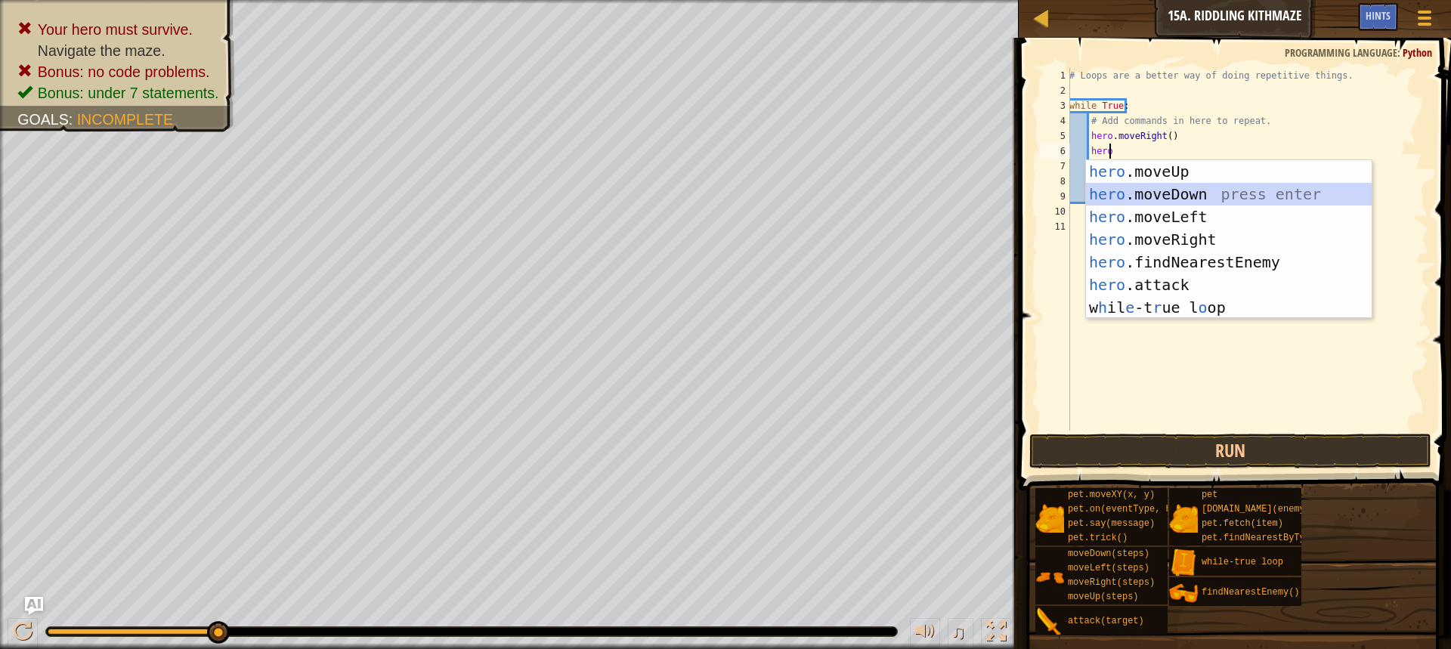
click at [1126, 203] on div "hero .moveUp press enter hero .moveDown press enter hero .moveLeft press enter …" at bounding box center [1229, 262] width 286 height 204
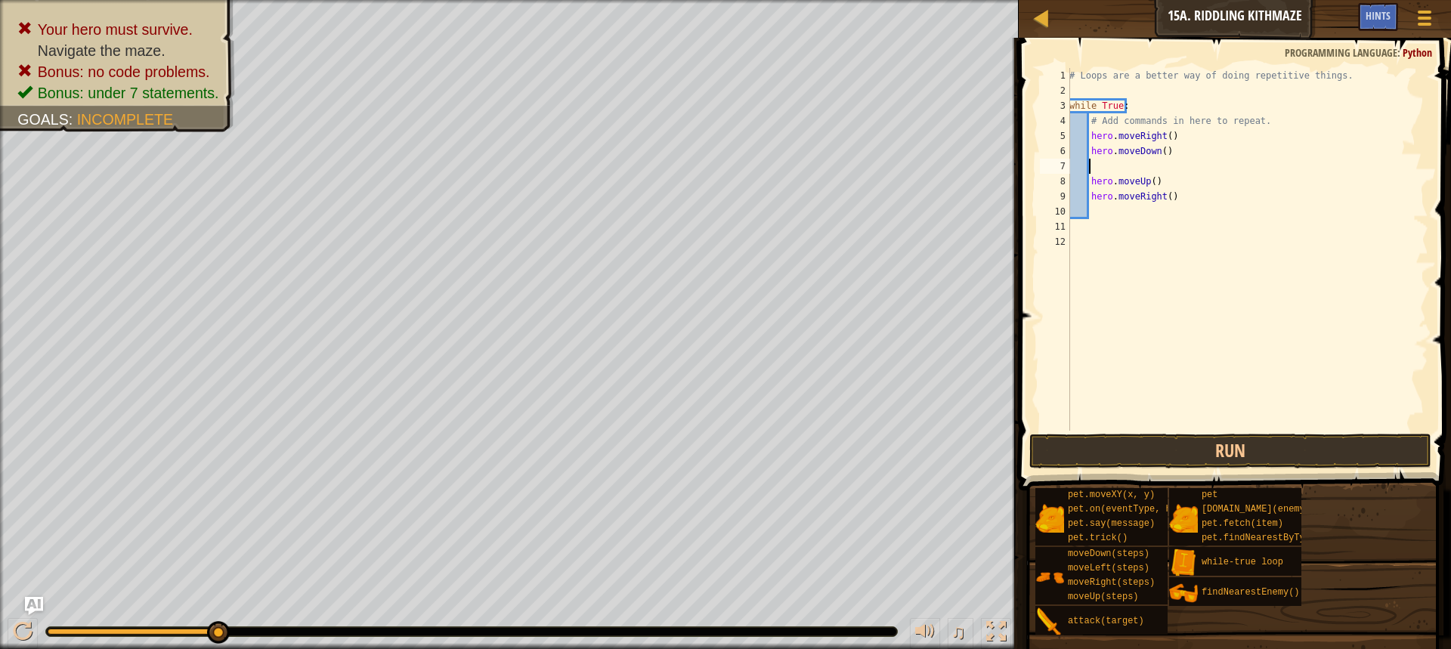
click at [1088, 186] on div "# Loops are a better way of doing repetitive things. while True : # Add command…" at bounding box center [1247, 264] width 362 height 393
type textarea "hero.moveUp()"
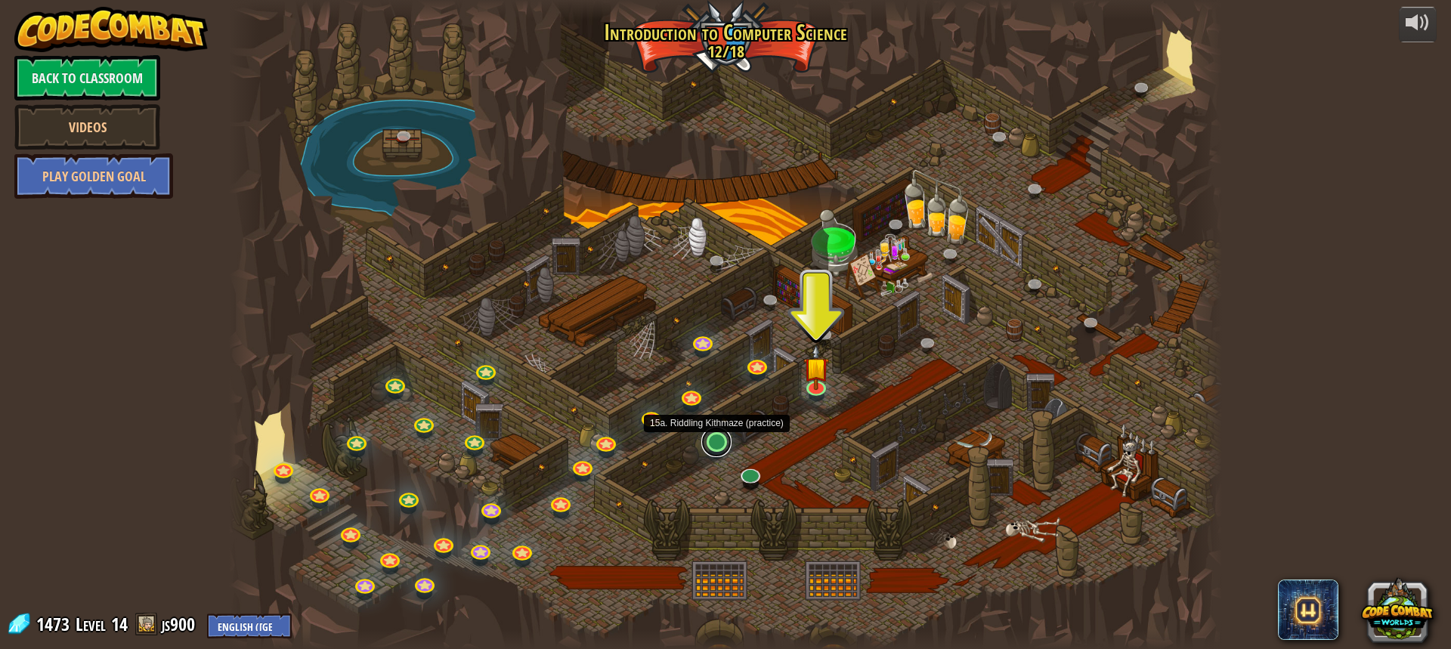
click at [720, 441] on link at bounding box center [716, 442] width 30 height 30
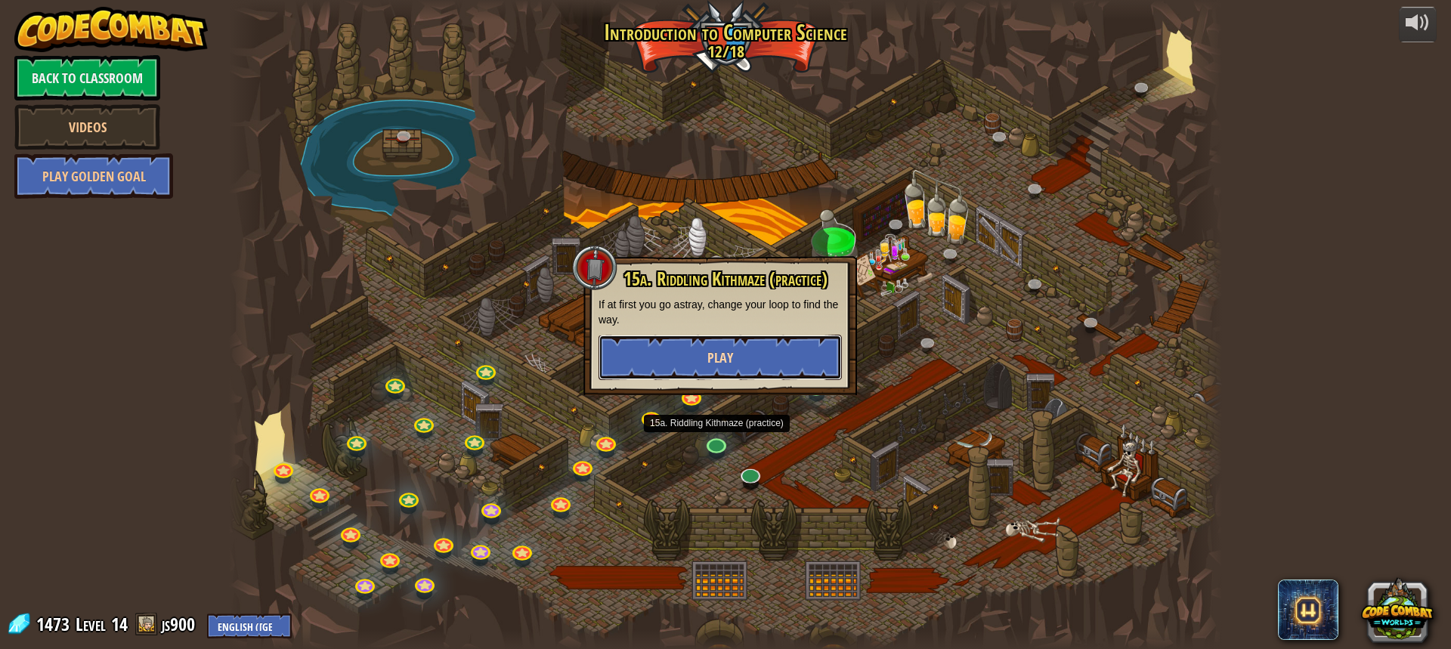
click at [723, 356] on span "Play" at bounding box center [720, 357] width 26 height 19
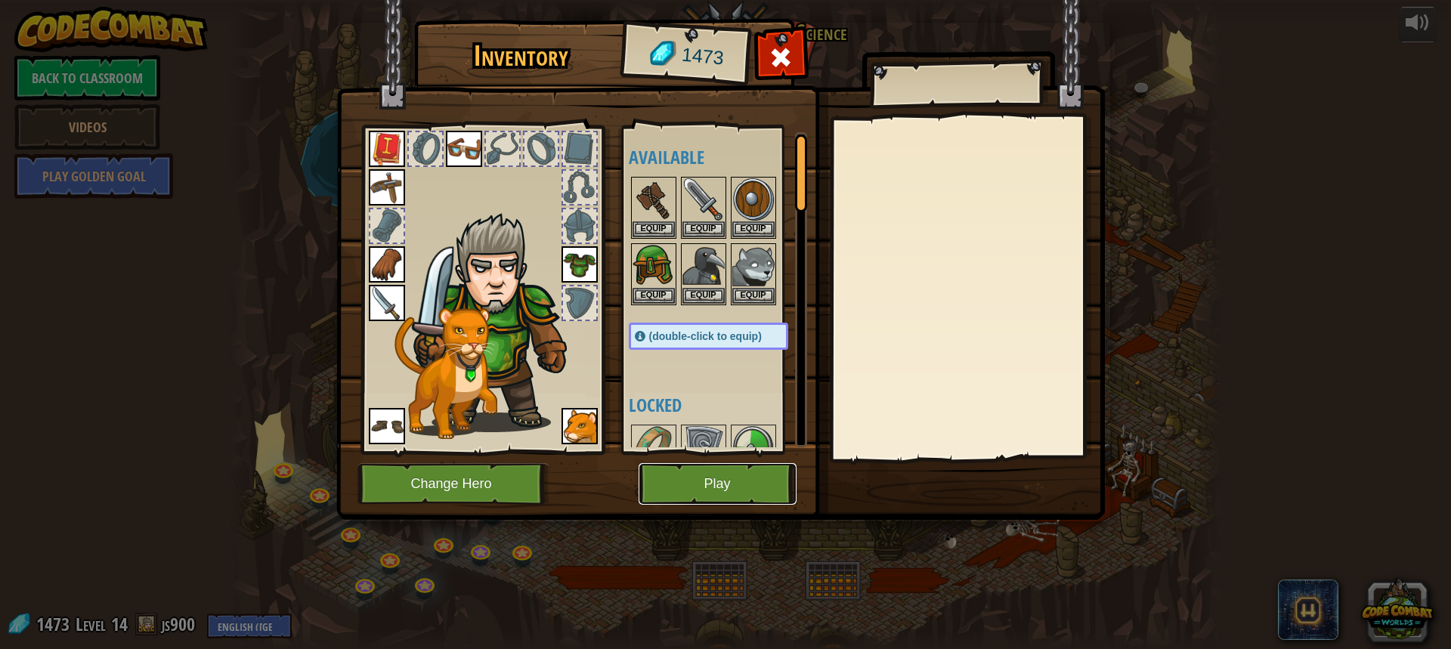
click at [730, 494] on button "Play" at bounding box center [718, 484] width 158 height 42
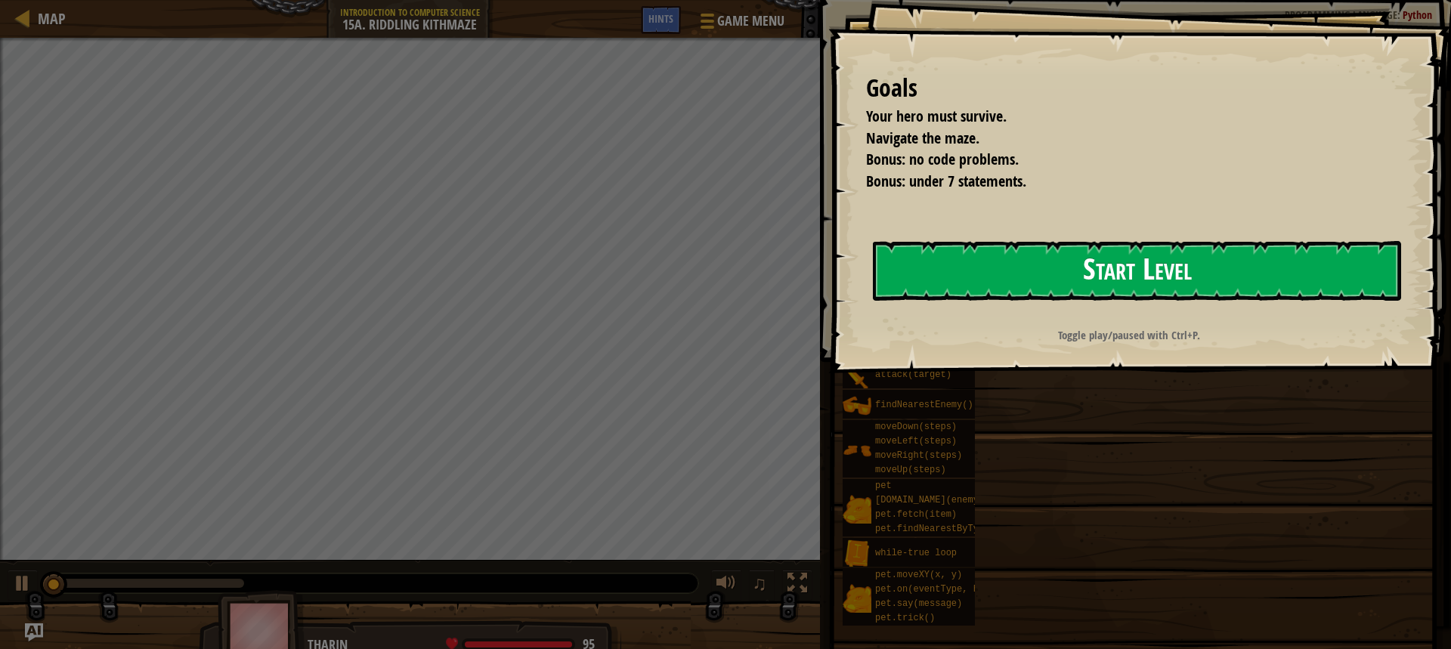
click at [1012, 249] on button "Start Level" at bounding box center [1137, 271] width 528 height 60
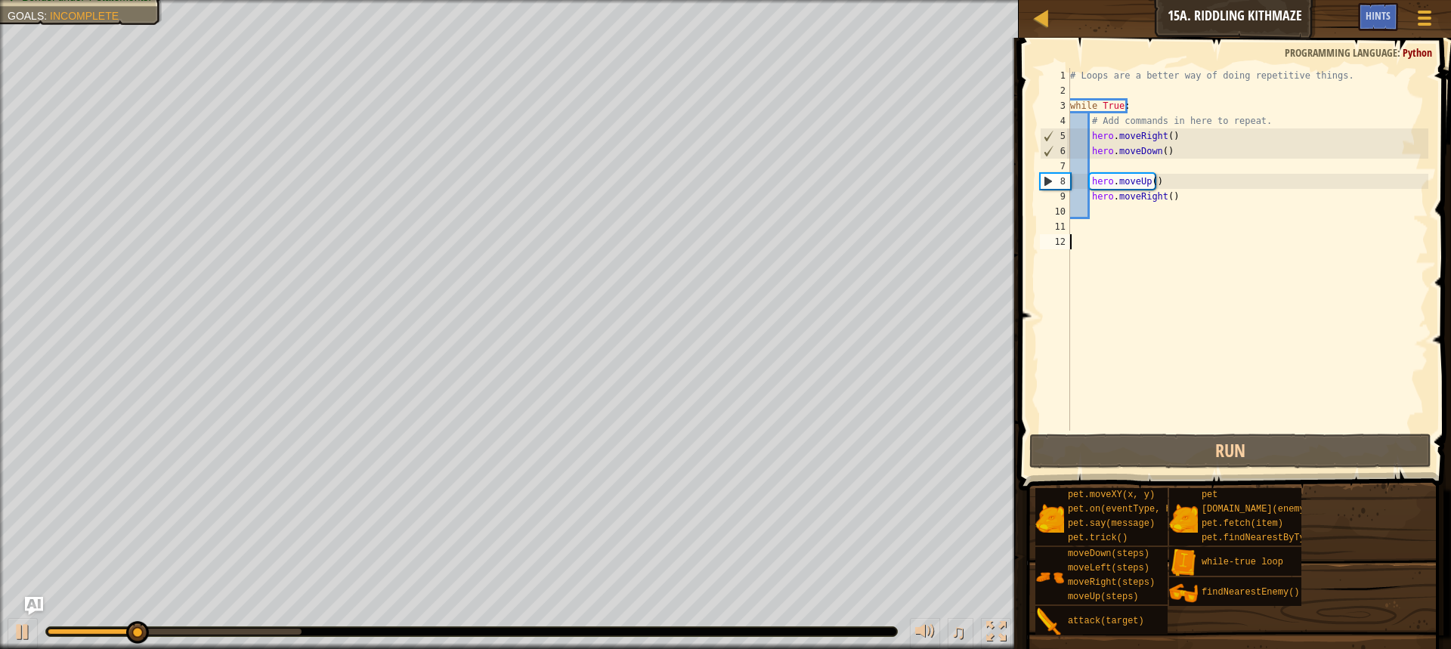
click at [1145, 166] on div "# Loops are a better way of doing repetitive things. while True : # Add command…" at bounding box center [1247, 264] width 361 height 393
click at [1128, 166] on div "# Loops are a better way of doing repetitive things. while True : # Add command…" at bounding box center [1247, 264] width 361 height 393
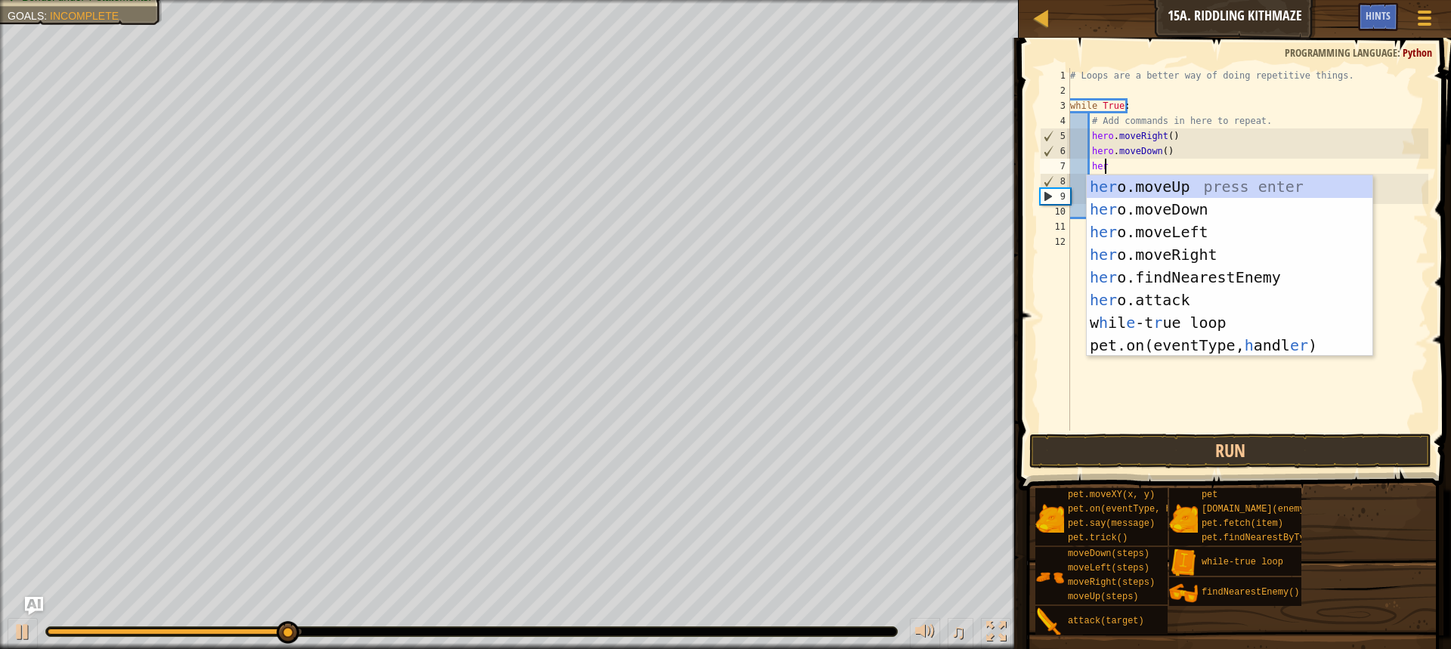
type textarea "hero"
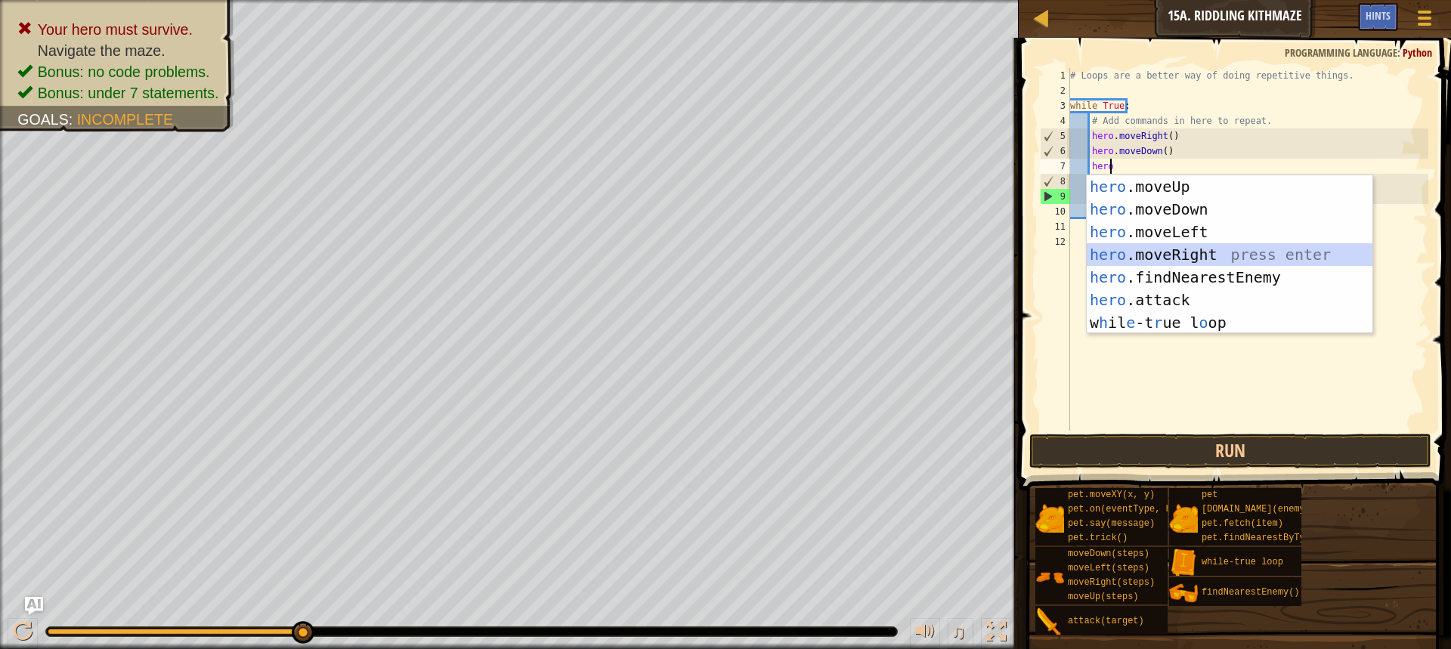
click at [1166, 250] on div "hero .moveUp press enter hero .moveDown press enter hero .moveLeft press enter …" at bounding box center [1230, 277] width 286 height 204
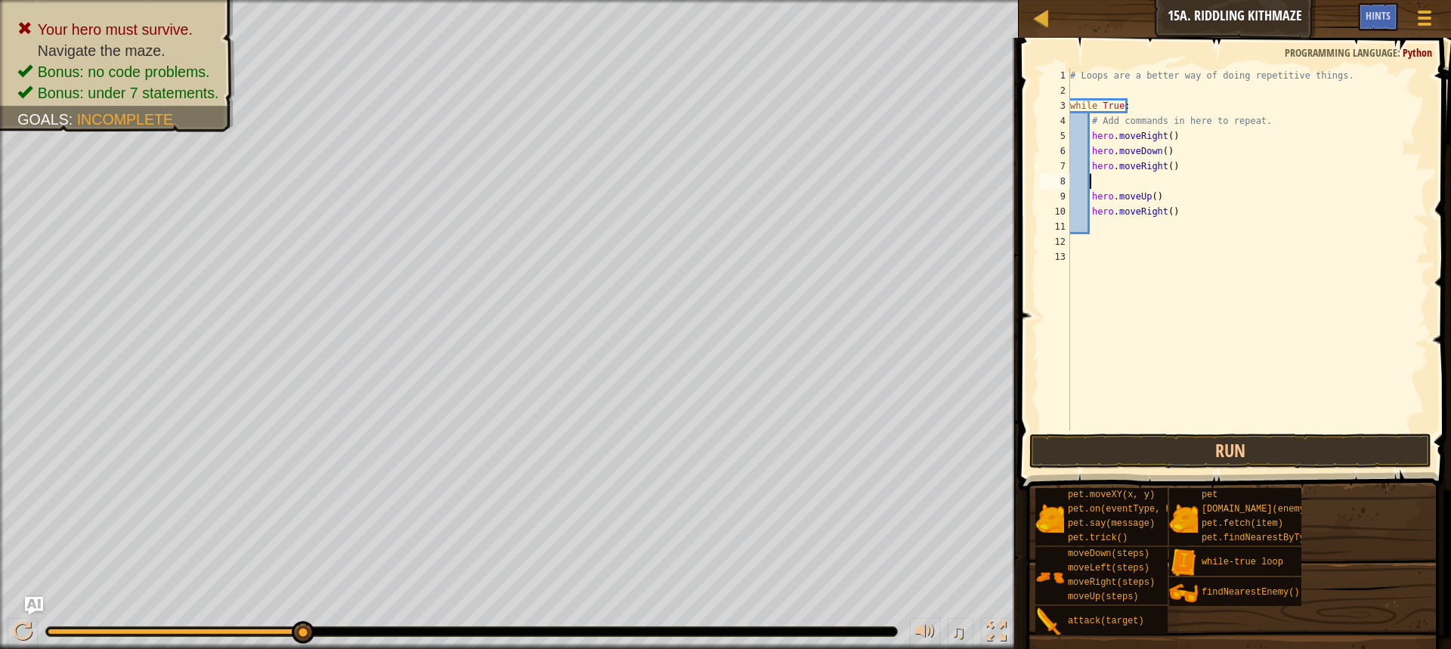
click at [1165, 201] on div "# Loops are a better way of doing repetitive things. while True : # Add command…" at bounding box center [1247, 264] width 361 height 393
type textarea "h"
click at [1119, 185] on div "# Loops are a better way of doing repetitive things. while True : # Add command…" at bounding box center [1247, 264] width 361 height 393
click at [1190, 214] on div "# Loops are a better way of doing repetitive things. while True : # Add command…" at bounding box center [1247, 264] width 361 height 393
type textarea "h"
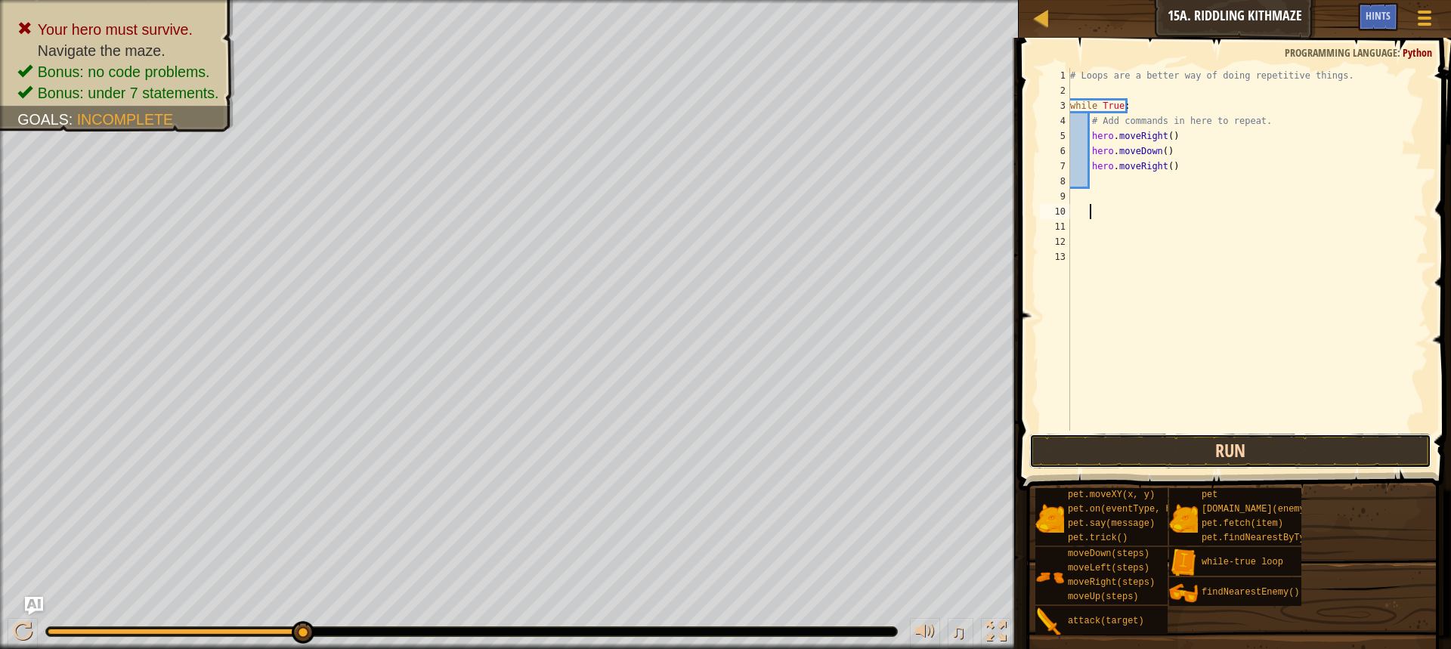
click at [1195, 448] on button "Run" at bounding box center [1230, 451] width 402 height 35
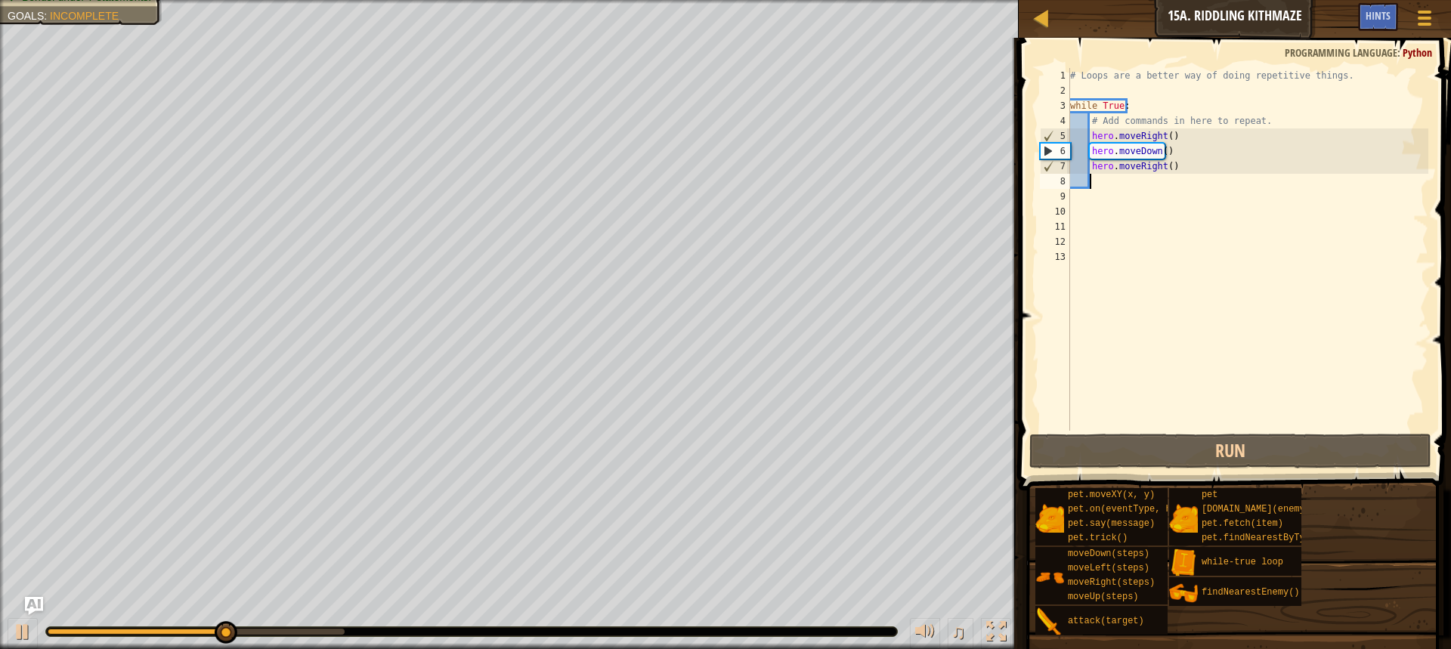
click at [1114, 181] on div "# Loops are a better way of doing repetitive things. while True : # Add command…" at bounding box center [1247, 264] width 361 height 393
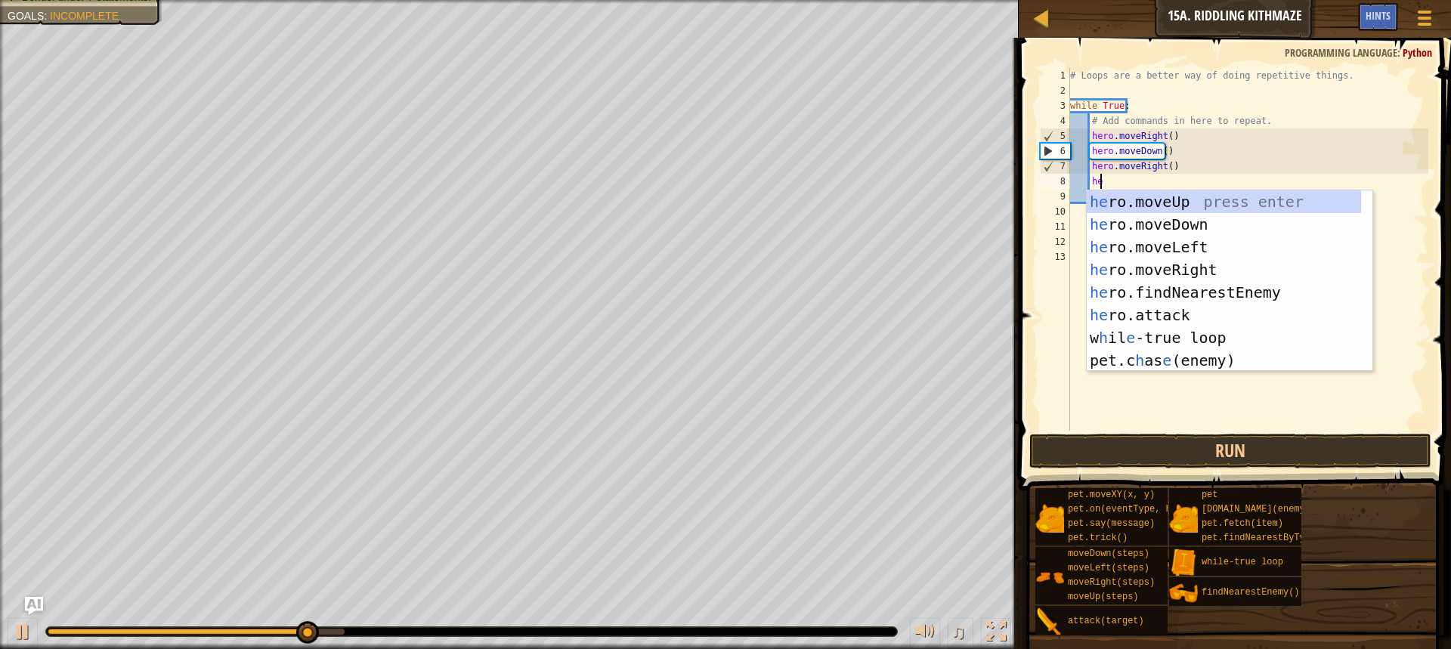
type textarea "hero"
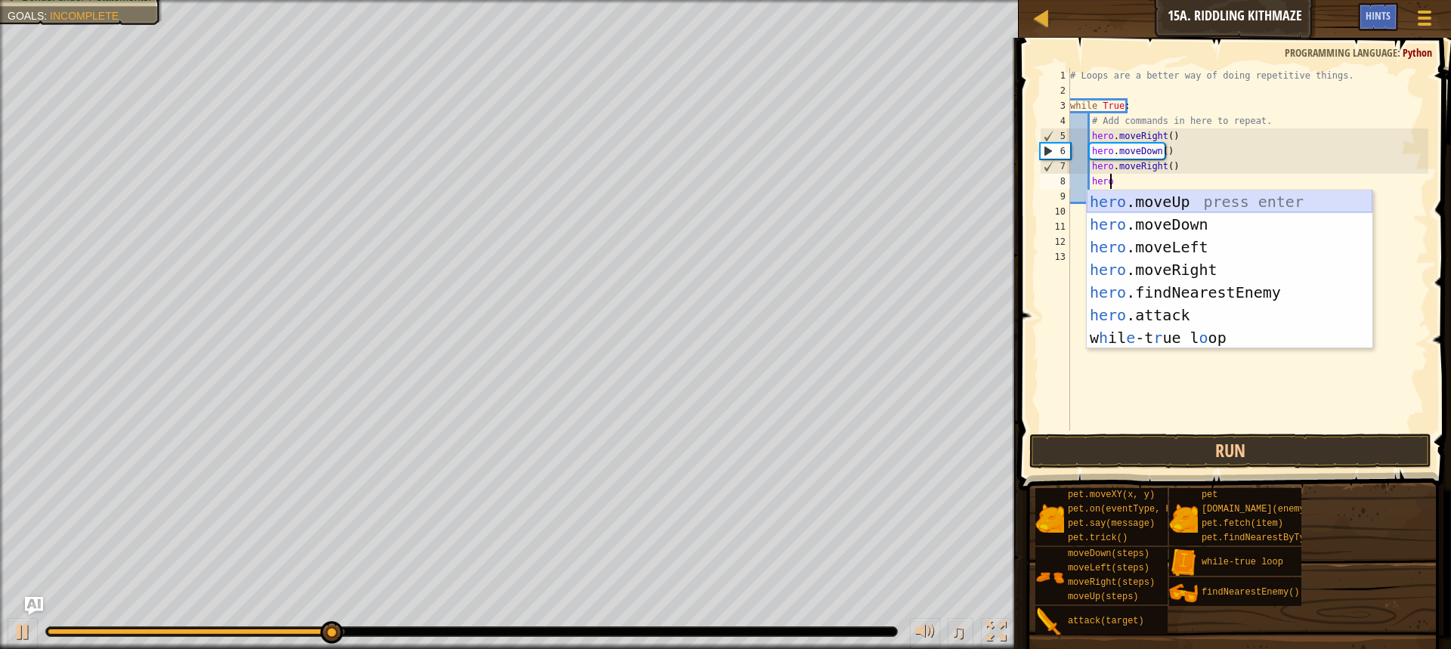
click at [1177, 204] on div "hero .moveUp press enter hero .moveDown press enter hero .moveLeft press enter …" at bounding box center [1230, 292] width 286 height 204
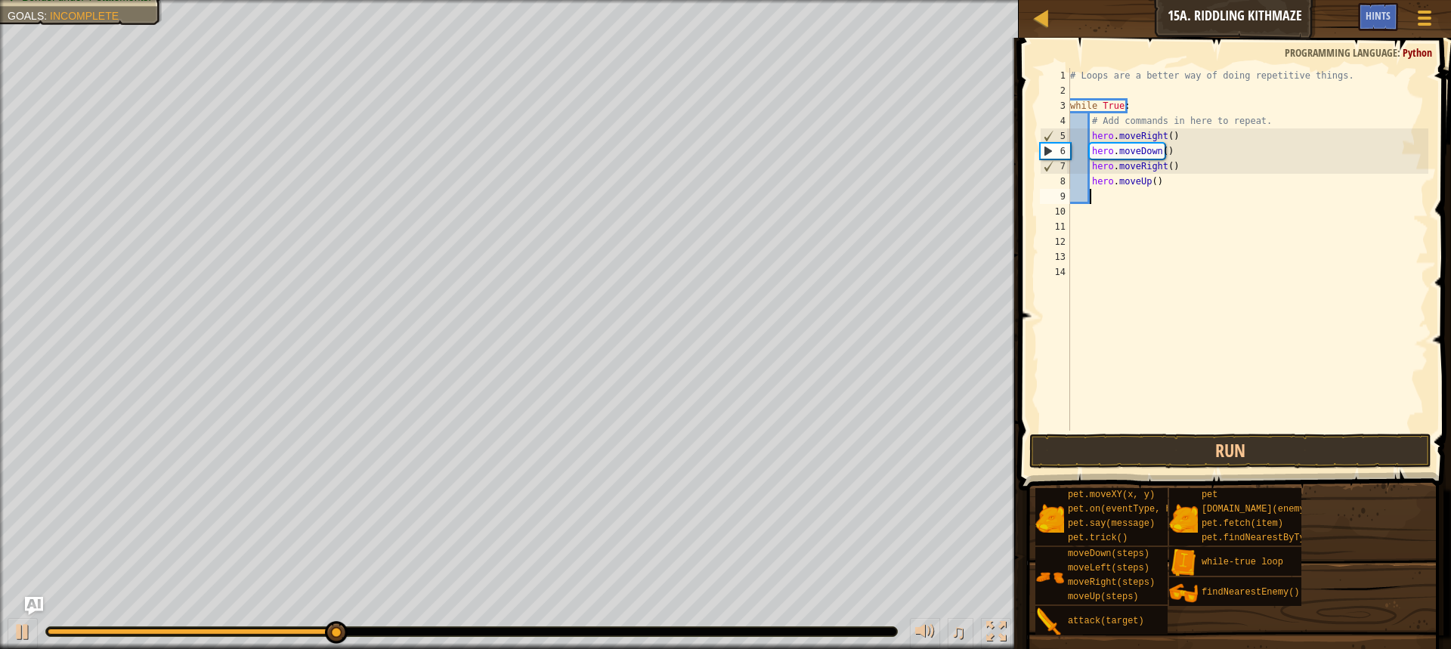
scroll to position [7, 1]
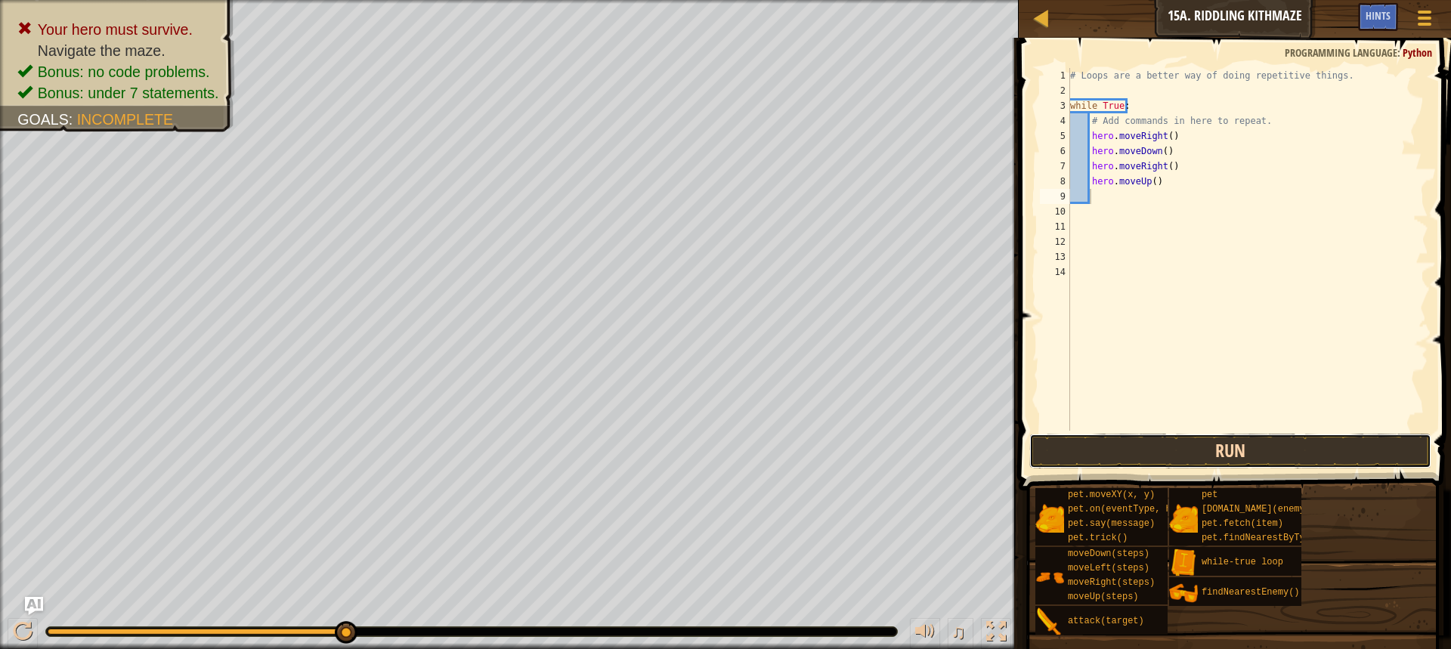
click at [1165, 455] on button "Run" at bounding box center [1230, 451] width 402 height 35
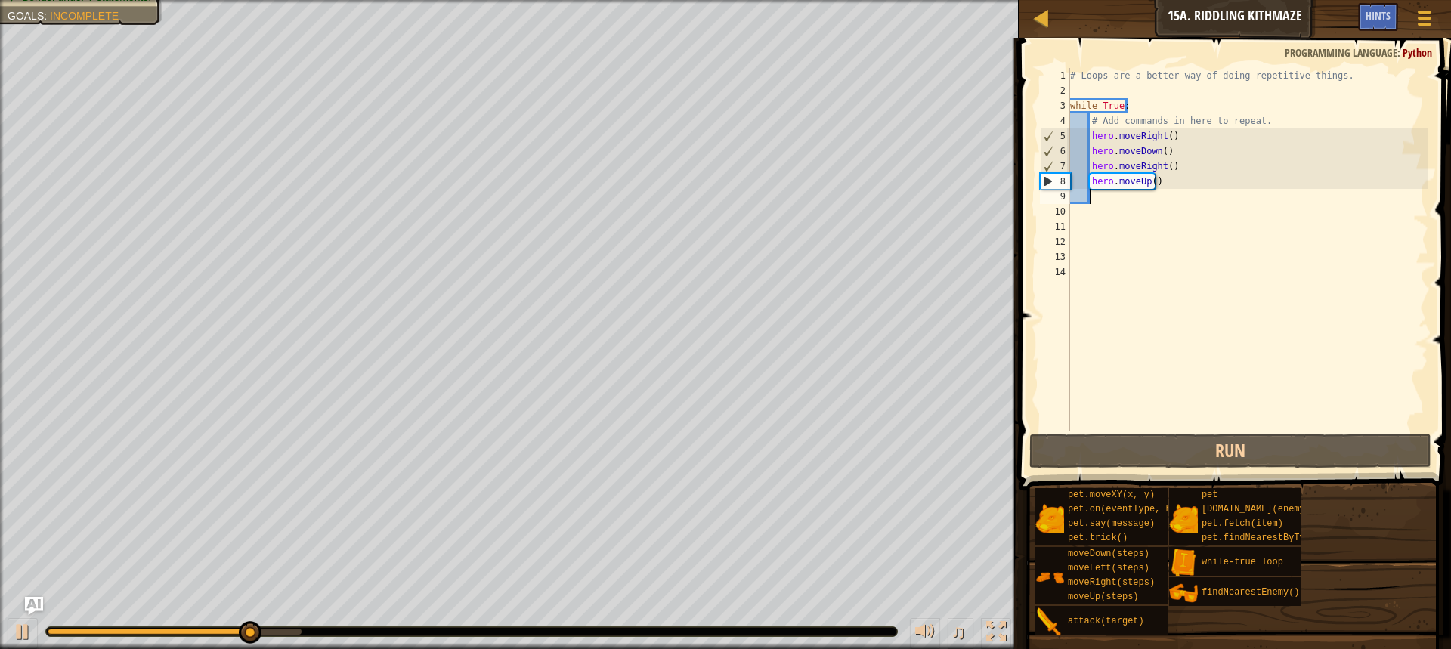
click at [1149, 183] on div "# Loops are a better way of doing repetitive things. while True : # Add command…" at bounding box center [1247, 264] width 361 height 393
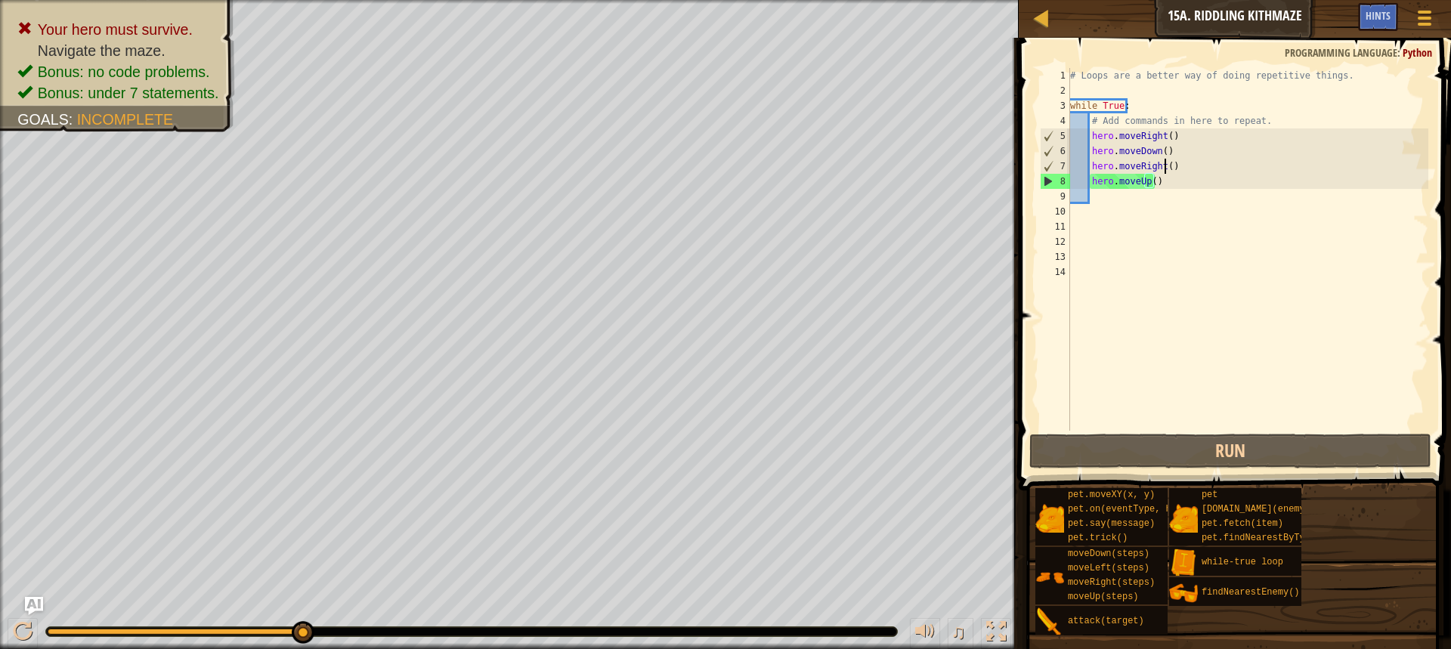
click at [1165, 166] on div "# Loops are a better way of doing repetitive things. while True : # Add command…" at bounding box center [1247, 264] width 361 height 393
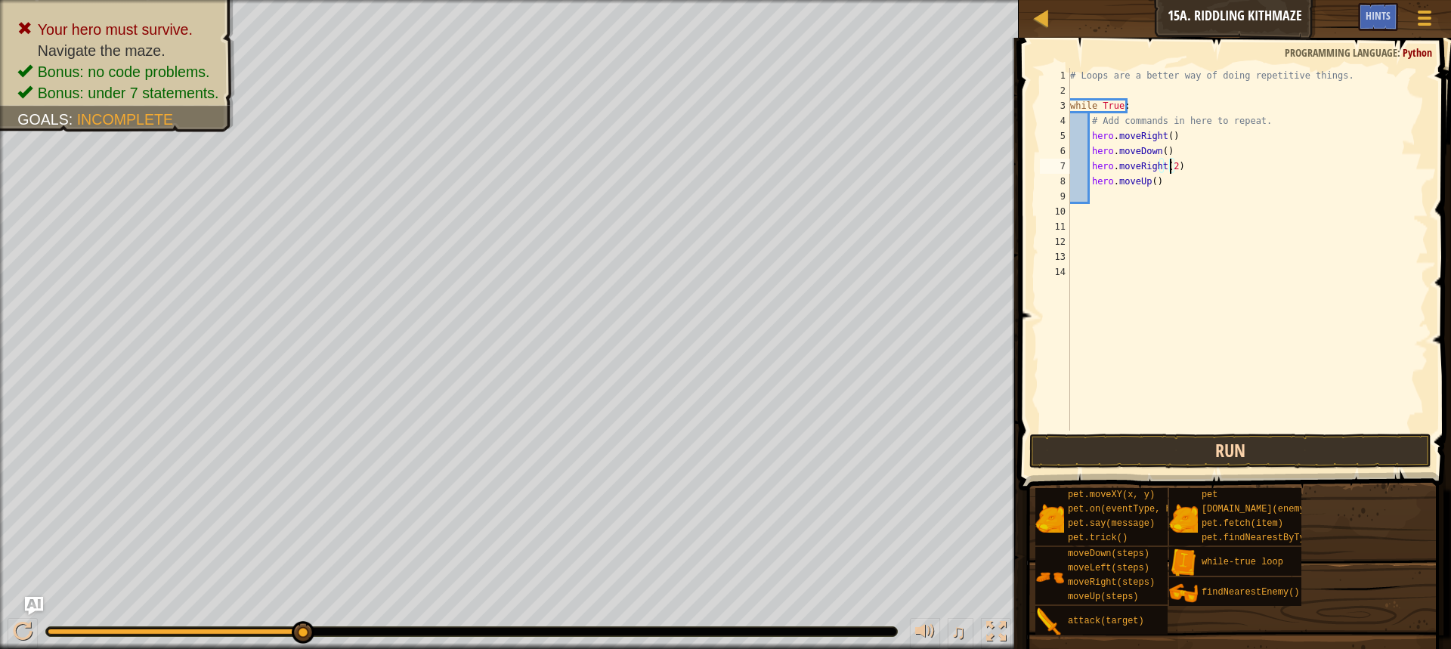
type textarea "hero.moveRight(2)"
click at [1252, 442] on button "Run" at bounding box center [1230, 451] width 402 height 35
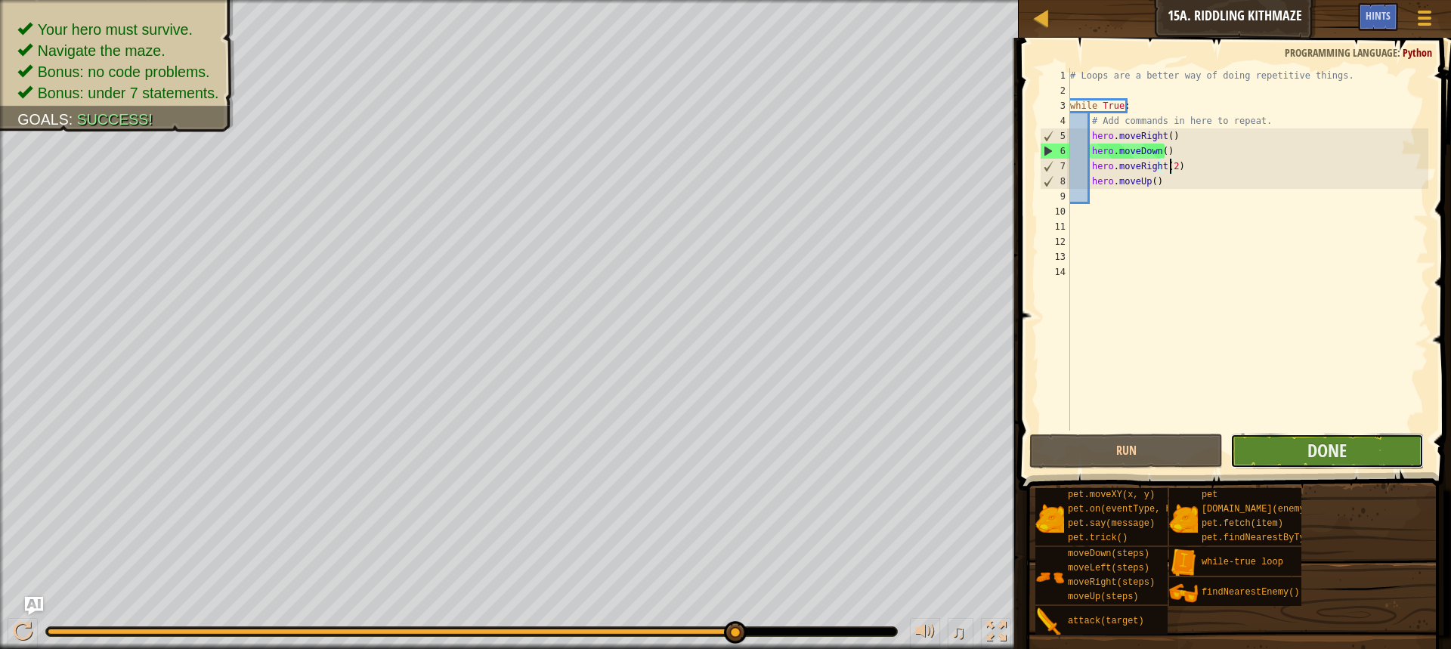
click at [1250, 435] on button "Done" at bounding box center [1326, 451] width 193 height 35
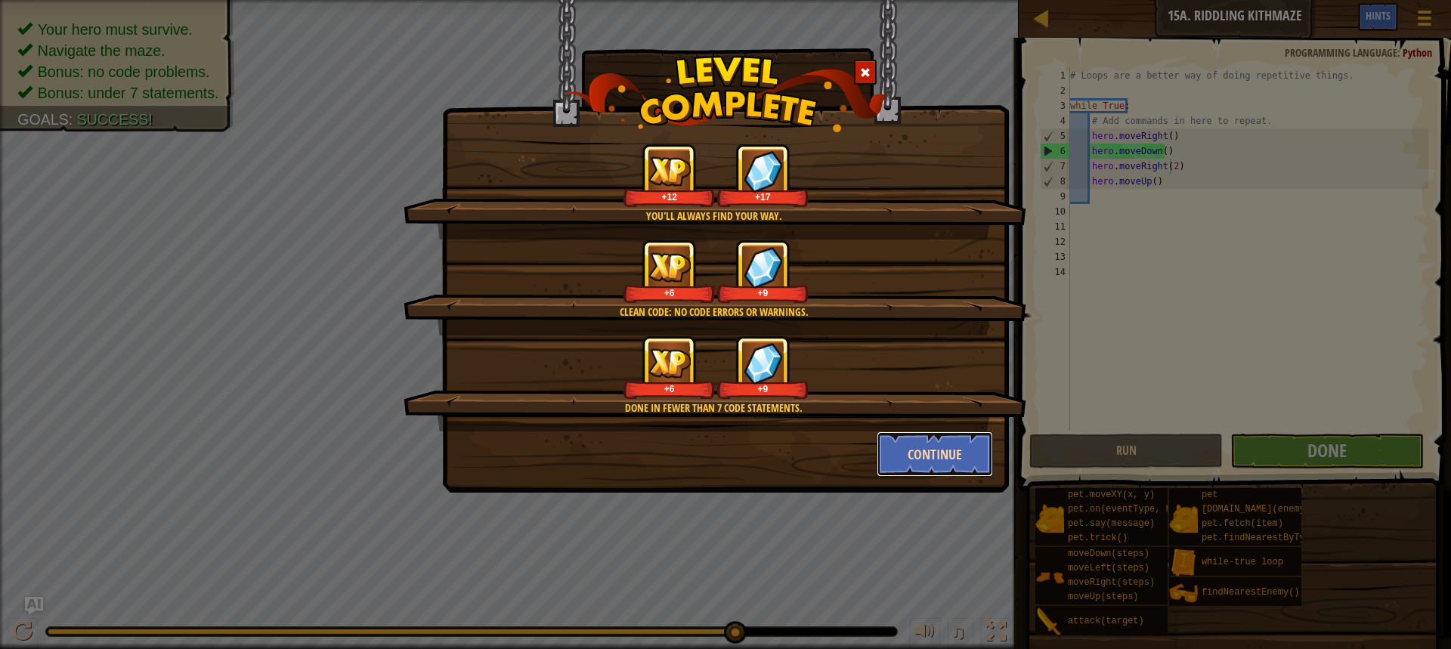
click at [926, 441] on button "Continue" at bounding box center [935, 454] width 117 height 45
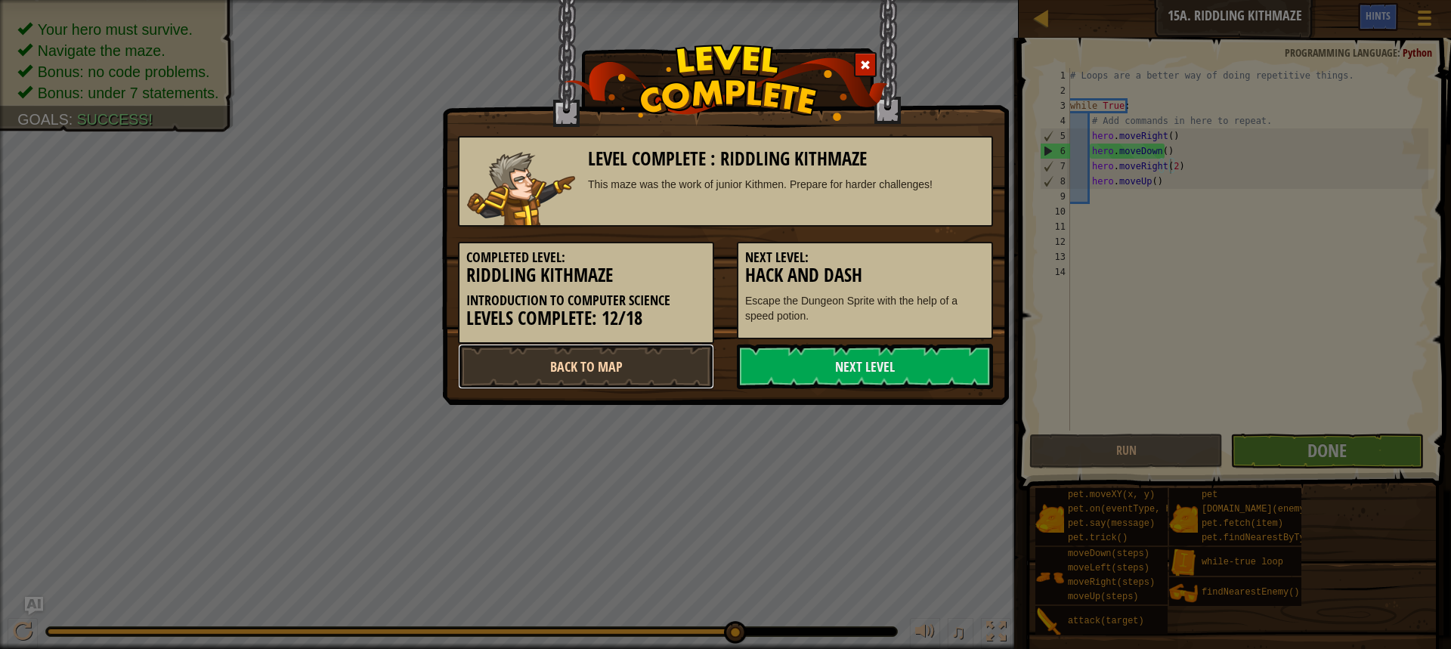
click at [614, 380] on link "Back to Map" at bounding box center [586, 366] width 256 height 45
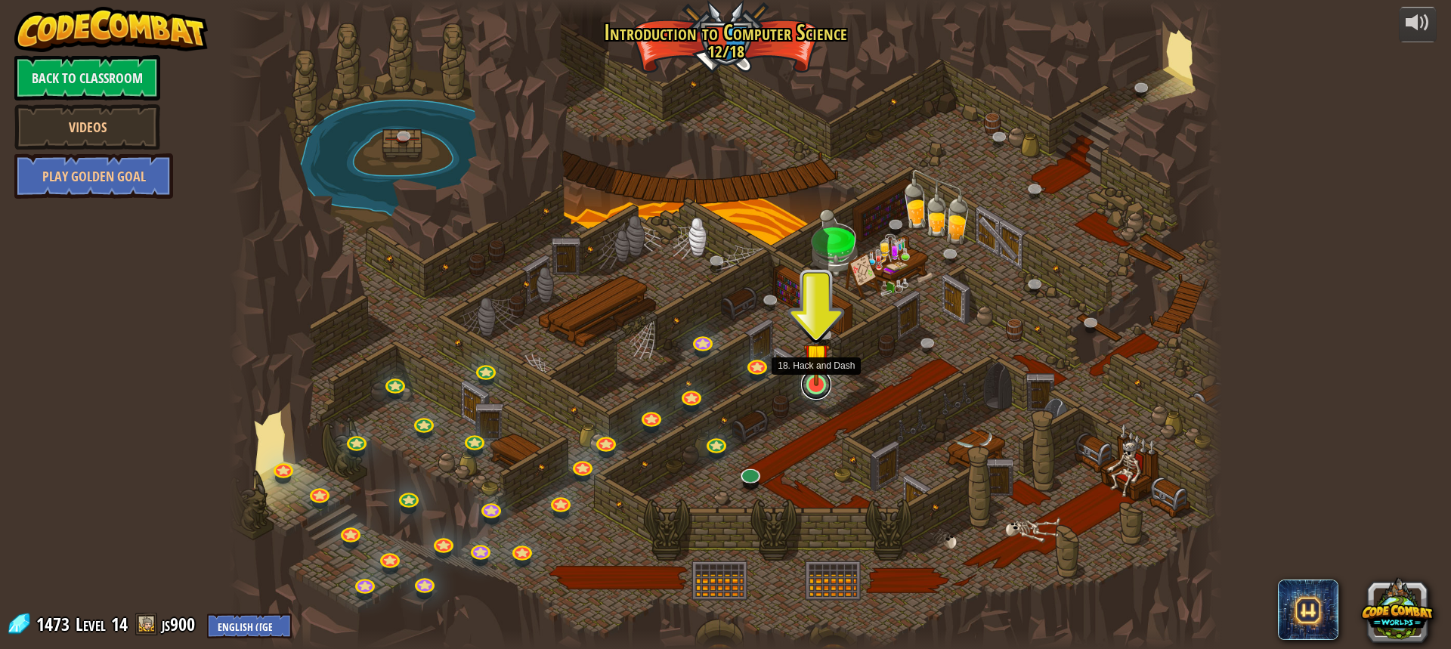
click at [812, 395] on link at bounding box center [816, 385] width 30 height 30
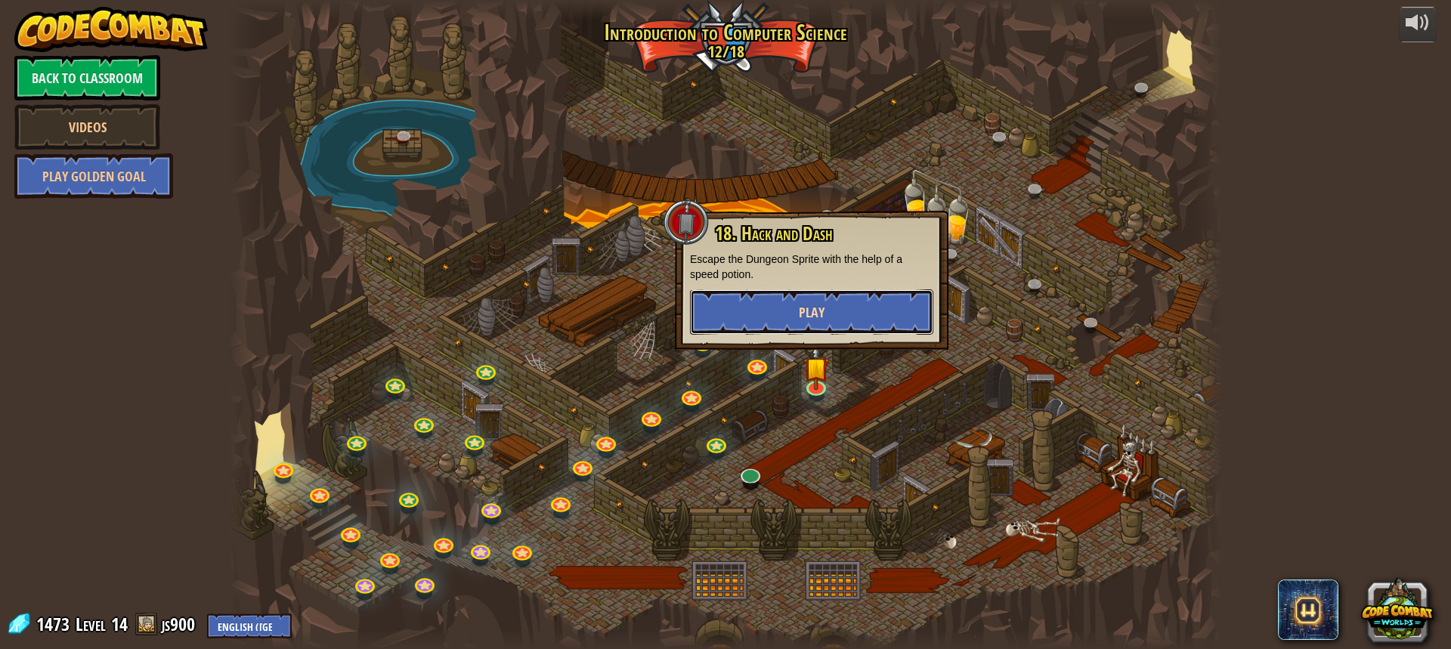
click at [812, 311] on span "Play" at bounding box center [812, 312] width 26 height 19
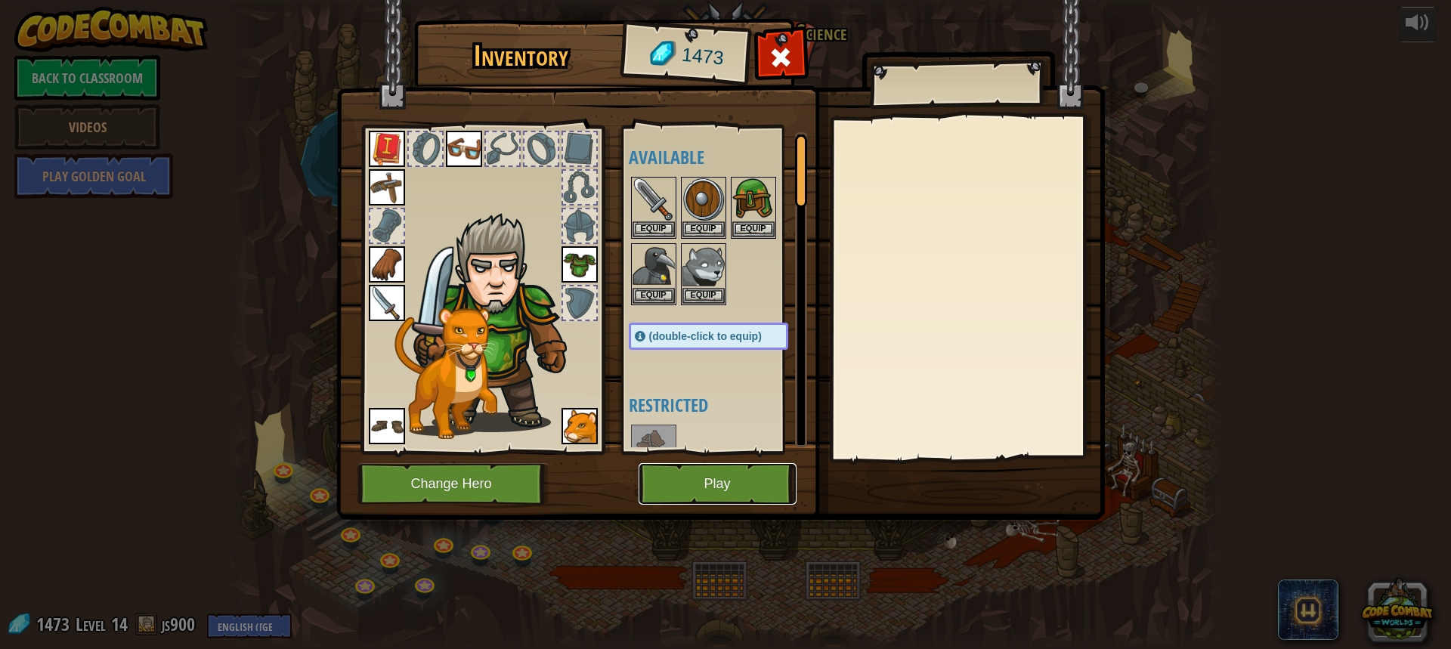
click at [760, 484] on button "Play" at bounding box center [718, 484] width 158 height 42
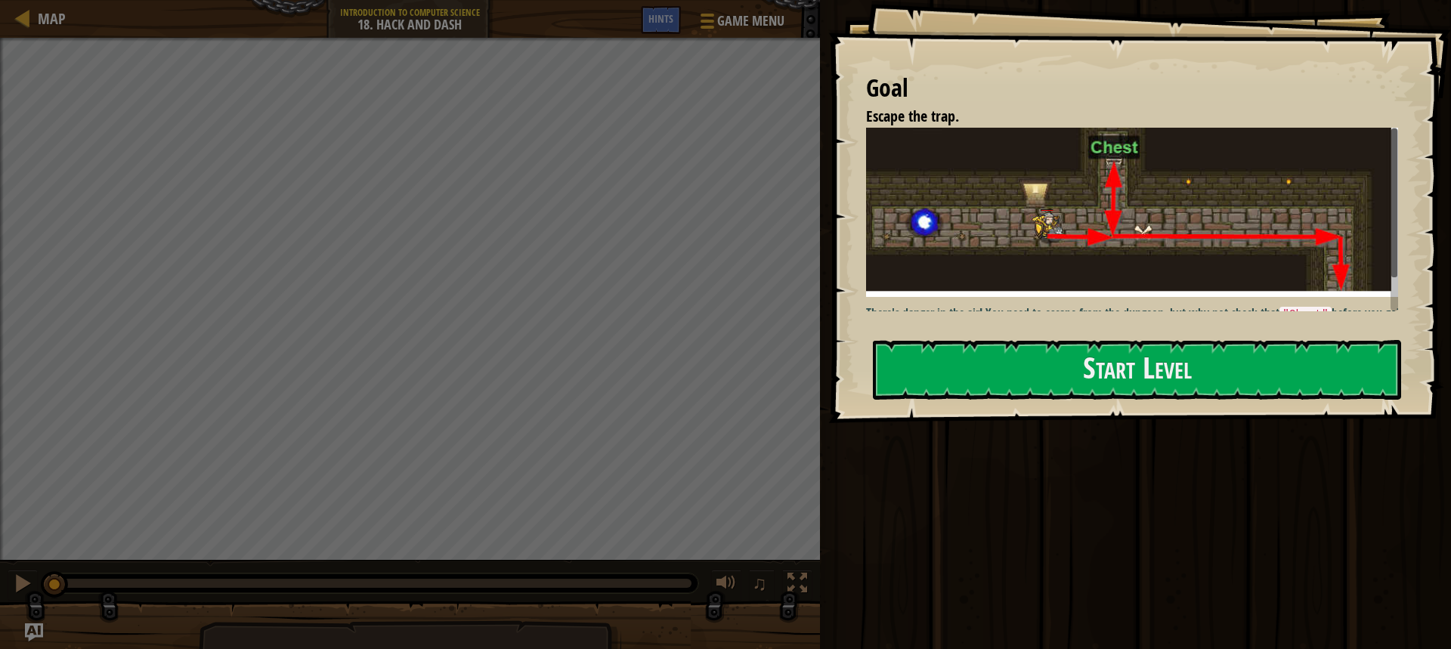
scroll to position [32, 0]
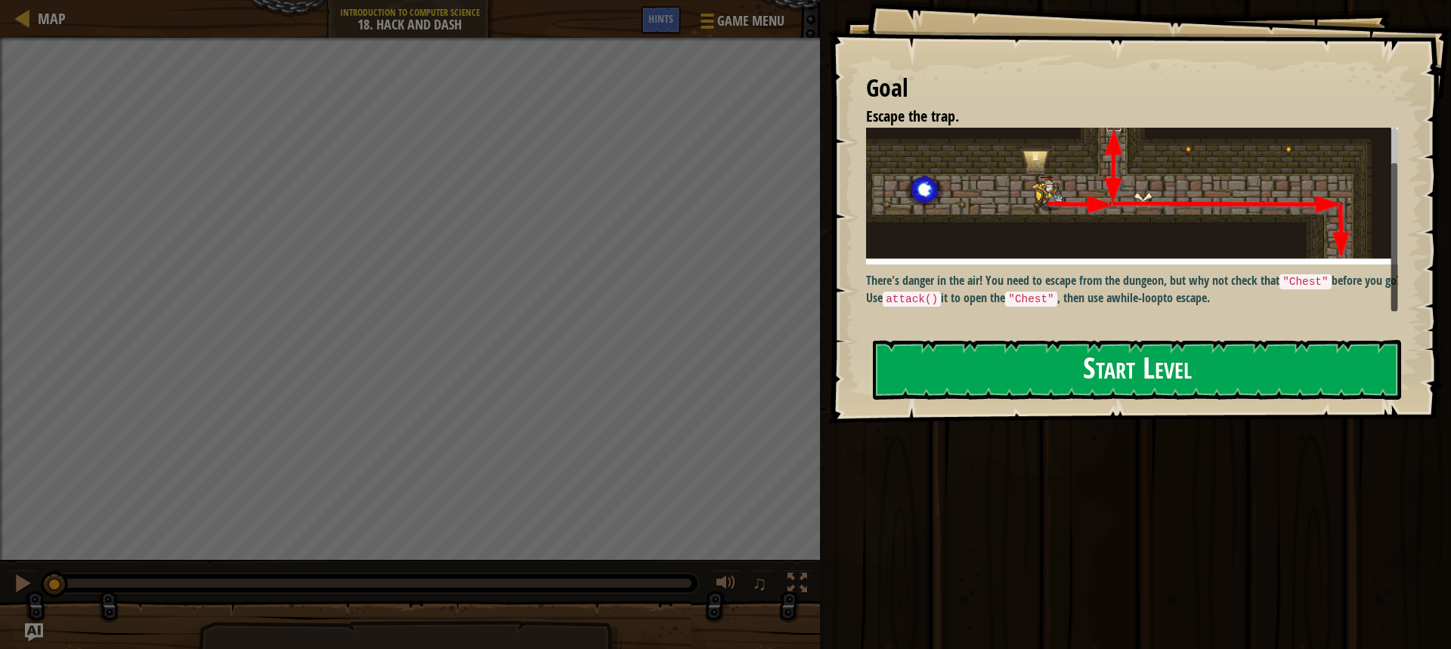
click at [1171, 376] on button "Start Level" at bounding box center [1137, 370] width 528 height 60
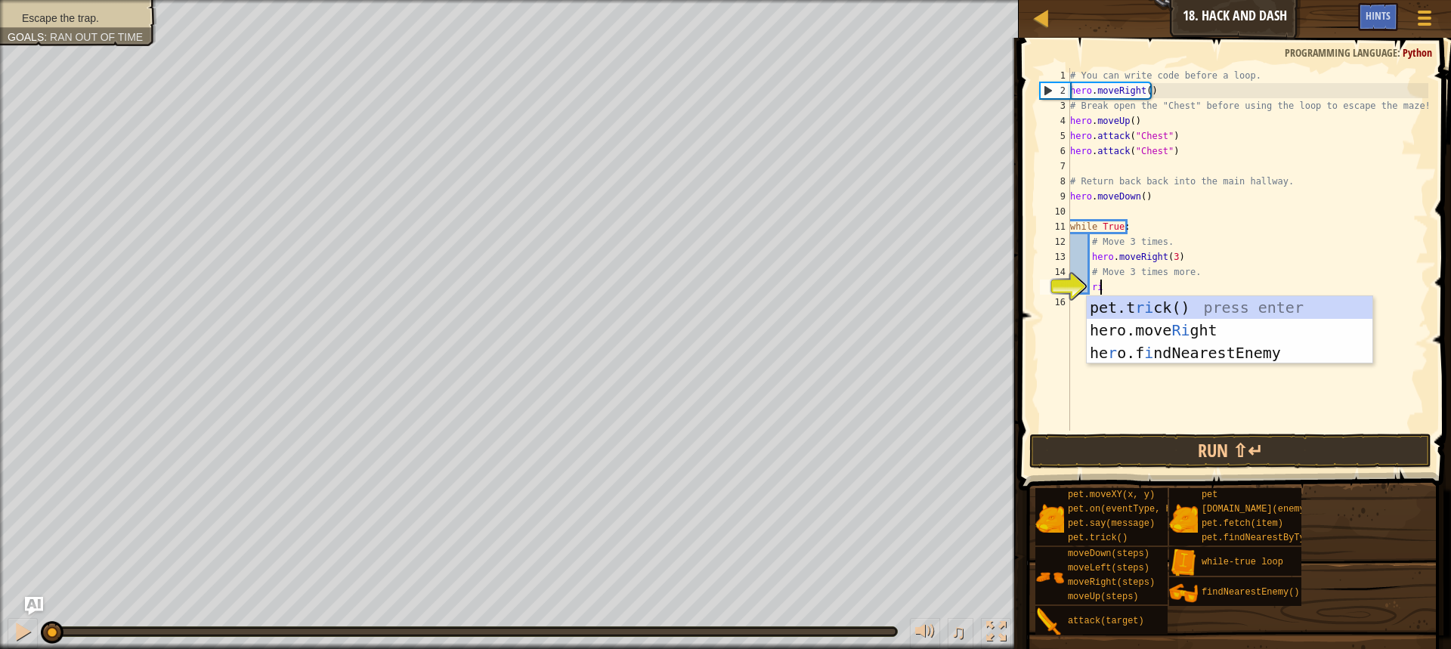
type textarea "righ"
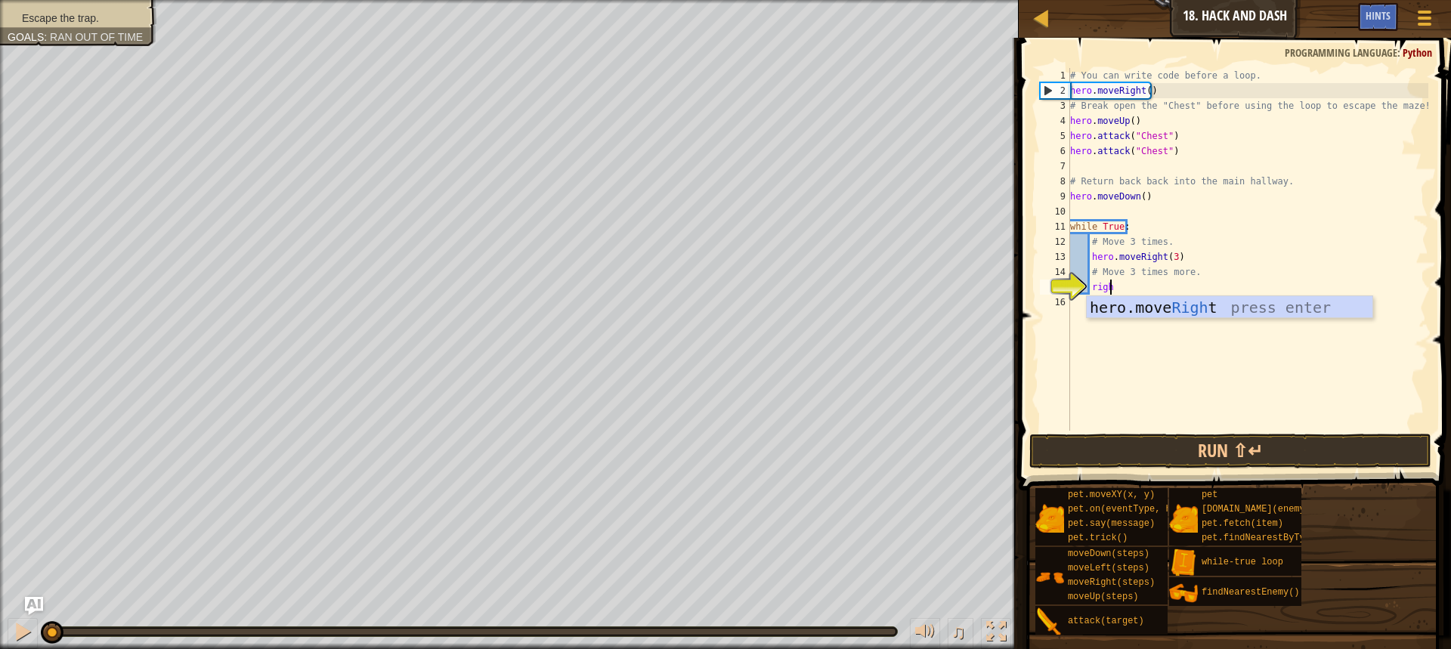
scroll to position [7, 2]
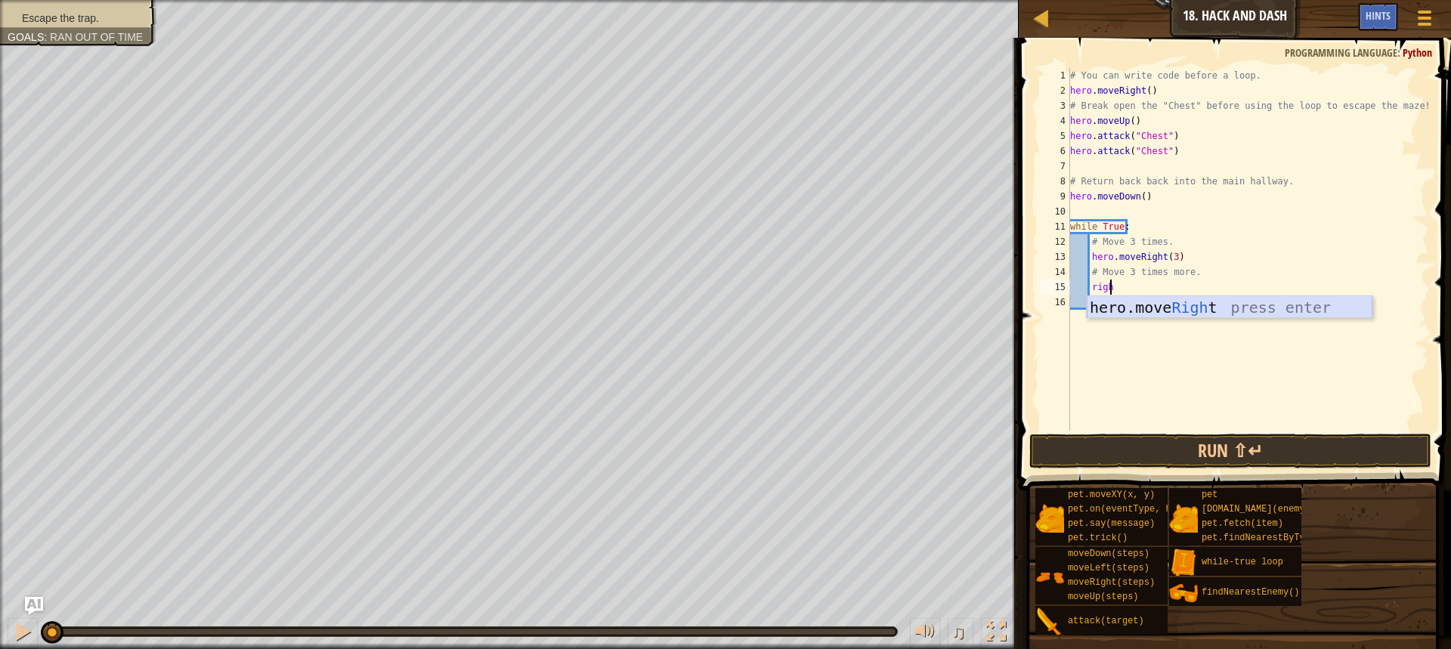
click at [1242, 310] on div "hero.move Righ t press enter" at bounding box center [1230, 330] width 286 height 68
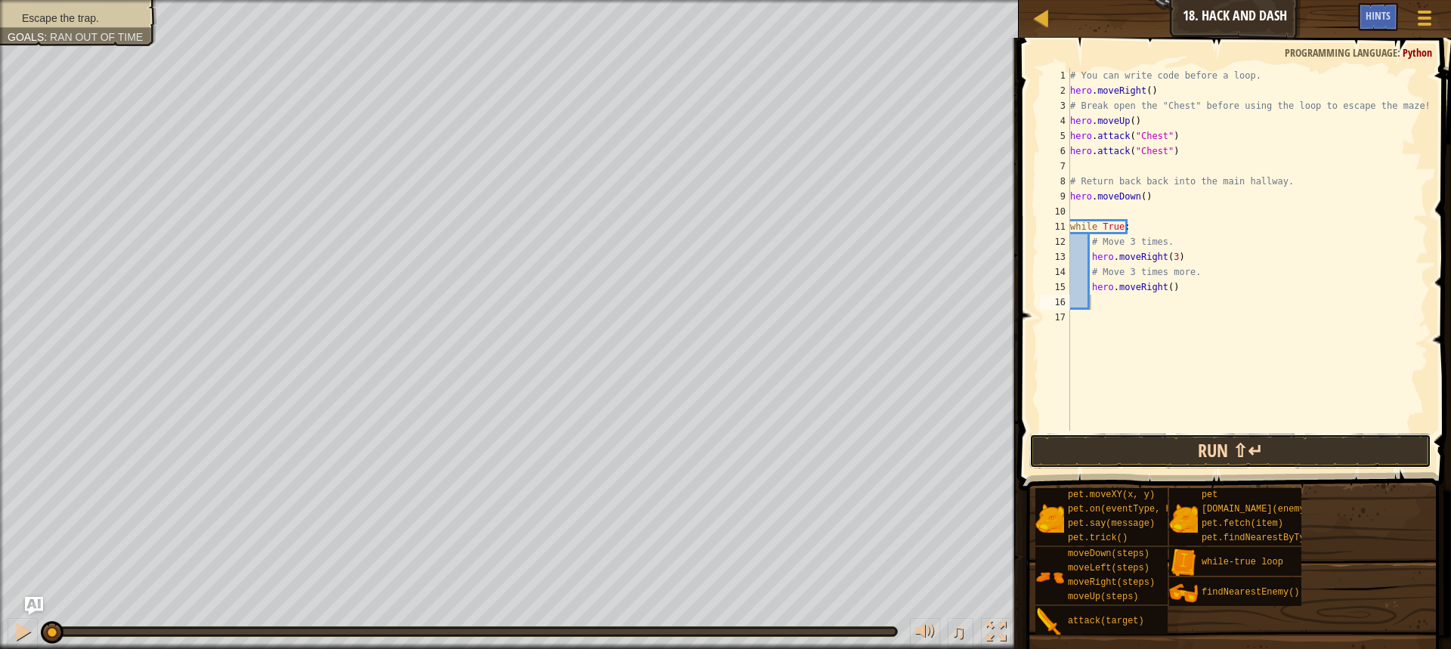
click at [1173, 453] on button "Run ⇧↵" at bounding box center [1230, 451] width 402 height 35
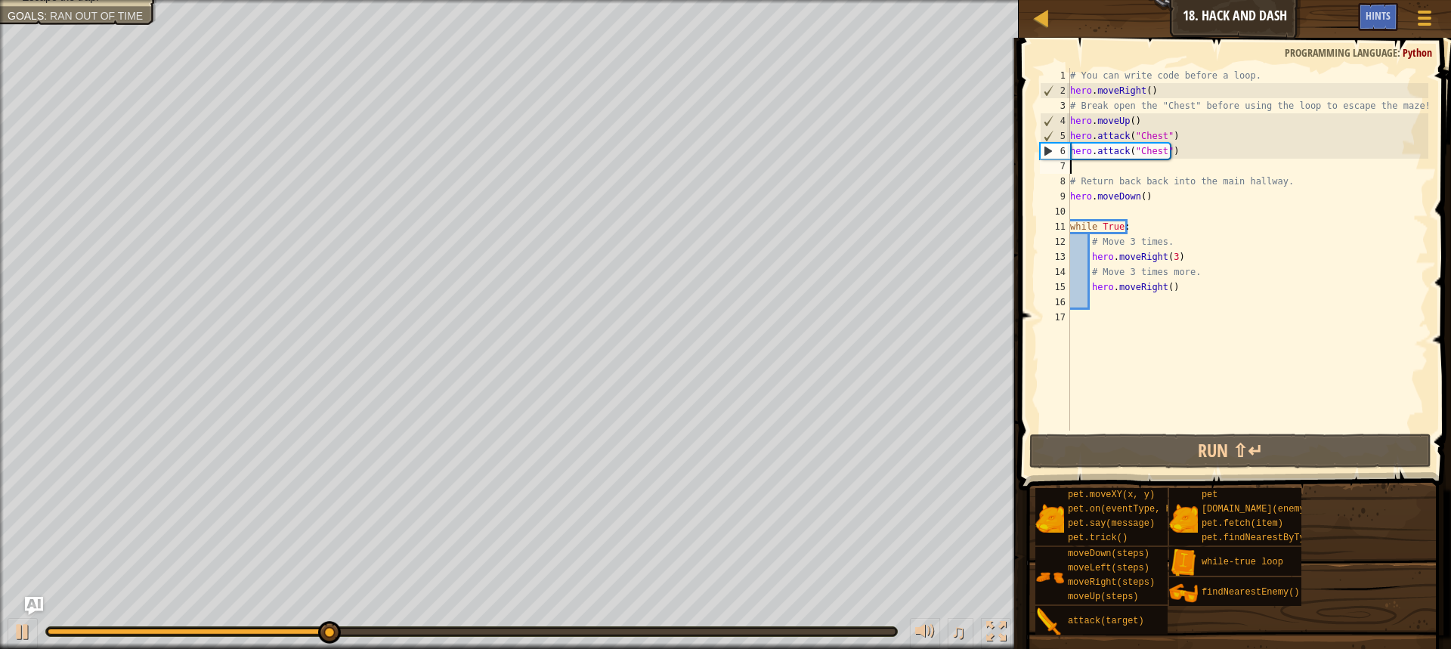
click at [1140, 162] on div "# You can write code before a loop. hero . moveRight ( ) # Break open the "Ches…" at bounding box center [1247, 264] width 361 height 393
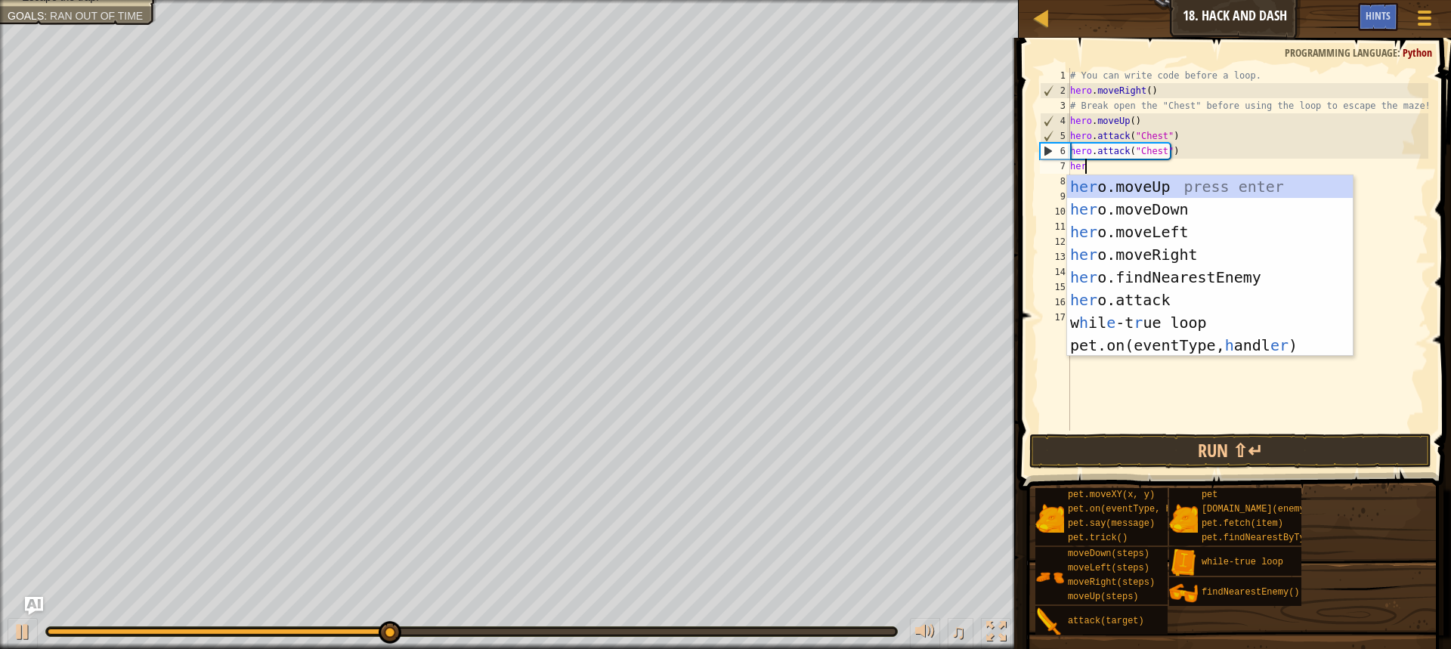
type textarea "hero"
click at [1162, 202] on div "hero .moveUp press enter hero .moveDown press enter hero .moveLeft press enter …" at bounding box center [1210, 277] width 286 height 204
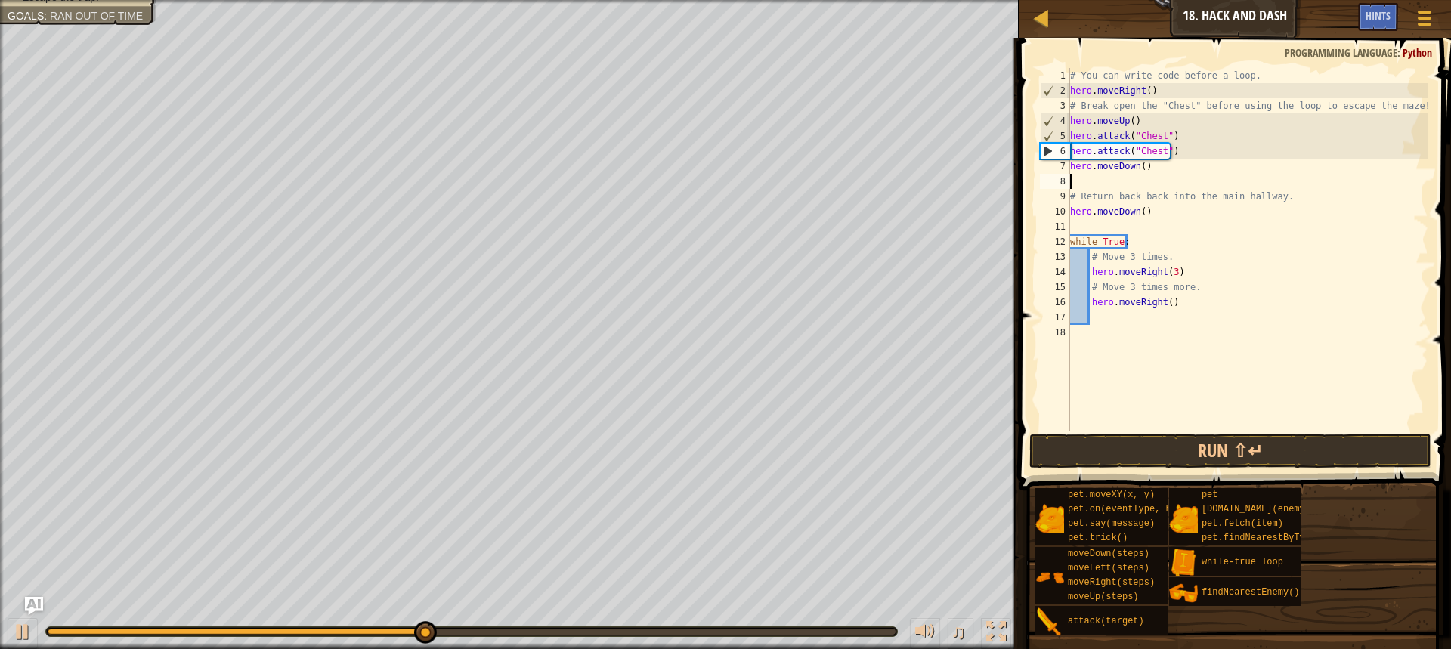
scroll to position [7, 0]
click at [1085, 457] on button "Run ⇧↵" at bounding box center [1230, 451] width 402 height 35
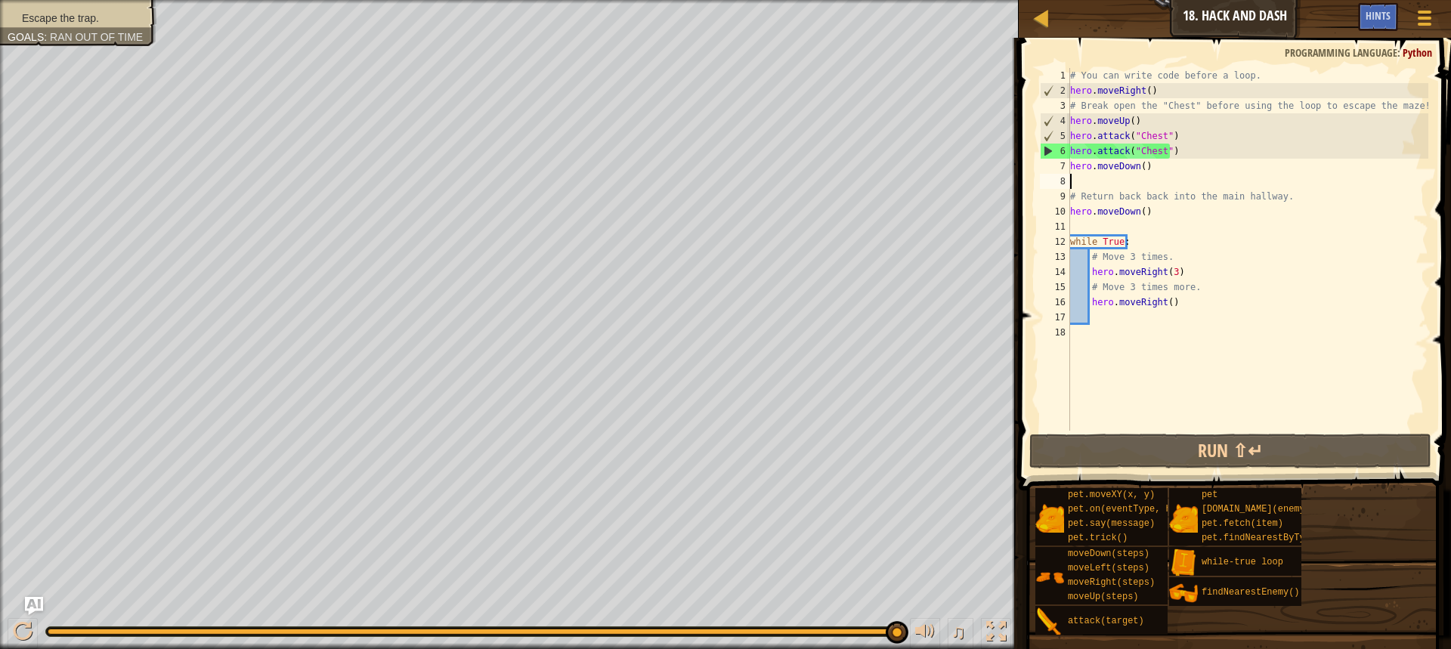
click at [123, 13] on li "Escape the trap." at bounding box center [77, 18] width 138 height 15
click at [116, 23] on li "Escape the trap." at bounding box center [77, 18] width 138 height 15
drag, startPoint x: 116, startPoint y: 23, endPoint x: 146, endPoint y: 42, distance: 35.0
click at [122, 26] on div "Escape the trap. Goals : Ran out of time" at bounding box center [78, 18] width 141 height 15
click at [1156, 210] on div "# You can write code before a loop. hero . moveRight ( ) # Break open the "Ches…" at bounding box center [1247, 264] width 361 height 393
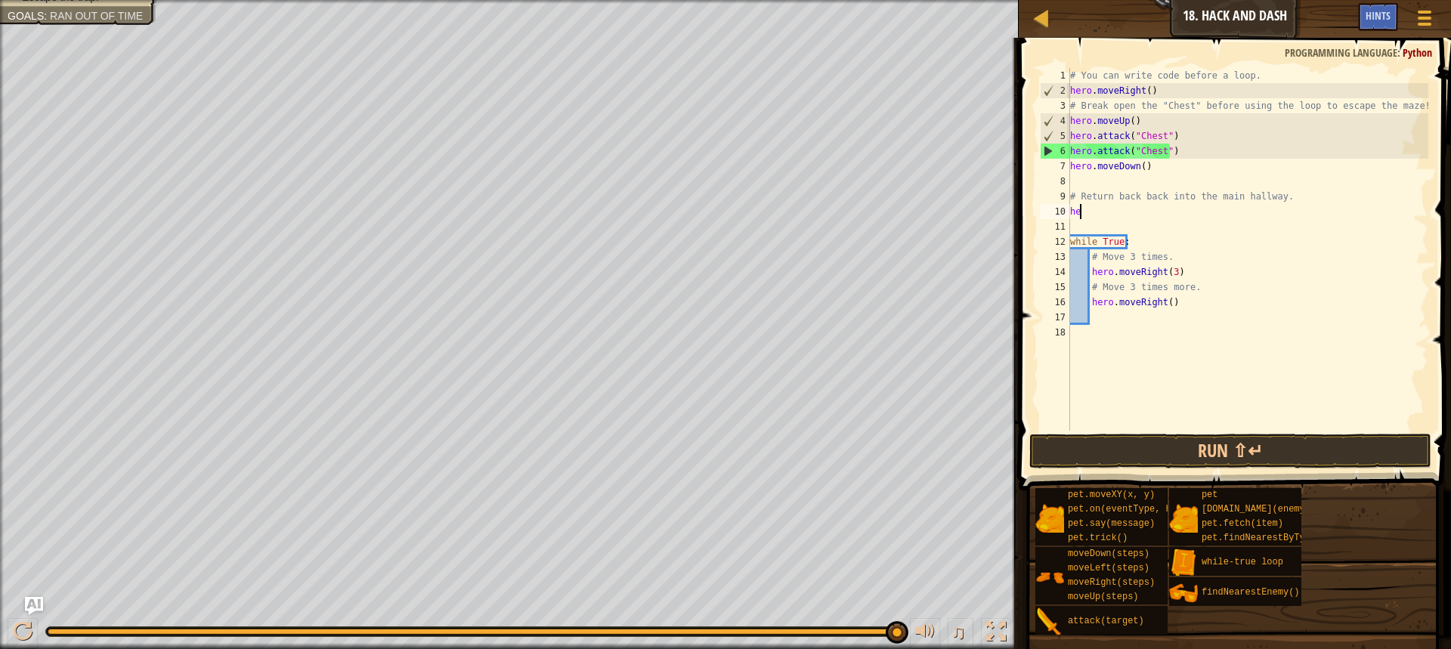
type textarea "h"
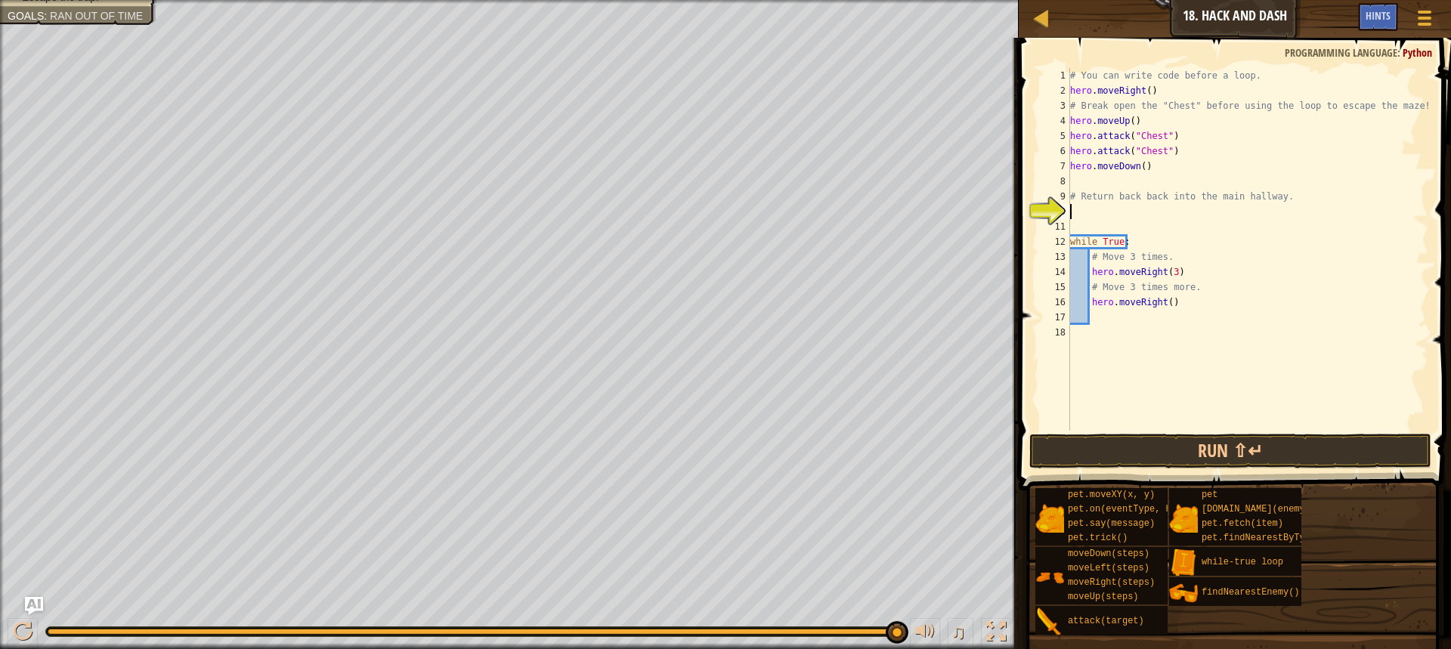
click at [1177, 308] on div "# You can write code before a loop. hero . moveRight ( ) # Break open the "Ches…" at bounding box center [1247, 264] width 361 height 393
type textarea "h"
click at [1073, 215] on div "# You can write code before a loop. hero . moveRight ( ) # Break open the "Ches…" at bounding box center [1247, 264] width 361 height 393
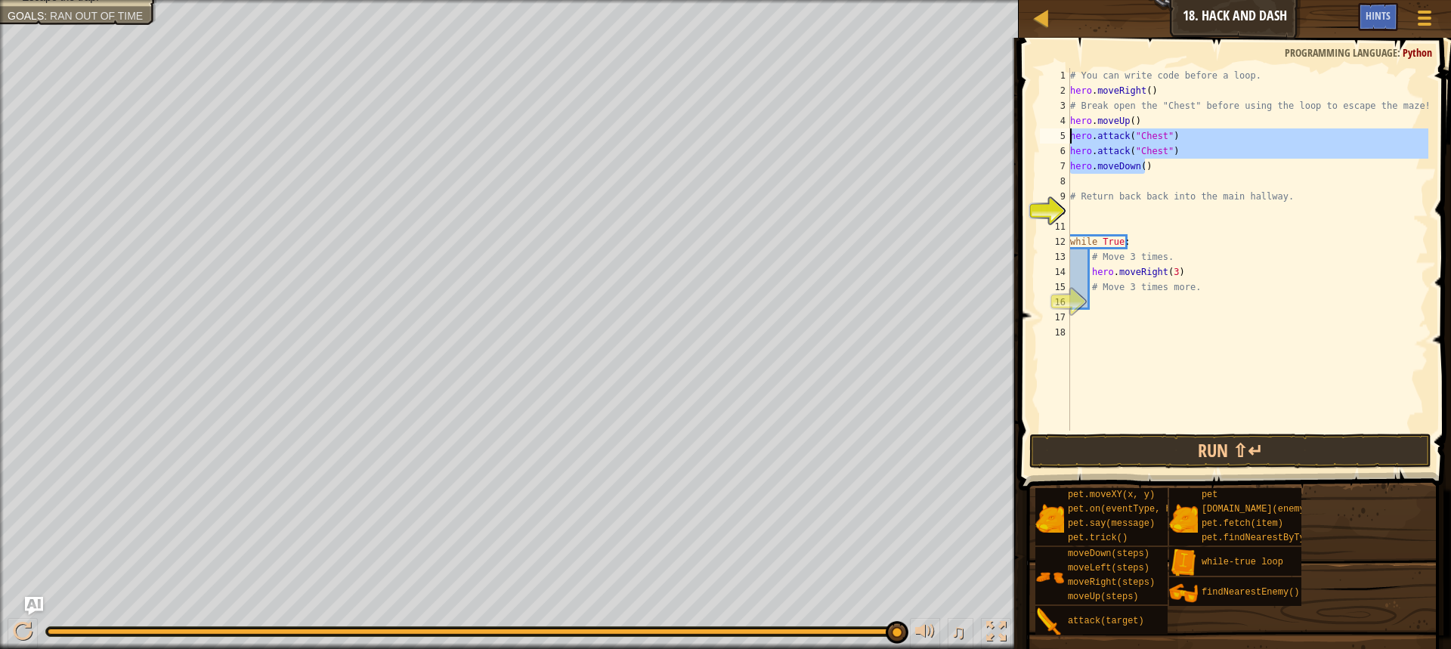
drag, startPoint x: 1156, startPoint y: 169, endPoint x: 1060, endPoint y: 141, distance: 100.0
click at [1060, 141] on div "1 2 3 4 5 6 7 8 9 10 11 12 13 14 15 16 17 18 # You can write code before a loop…" at bounding box center [1232, 249] width 391 height 363
type textarea "hero.attack("Chest") hero.attack("Chest")"
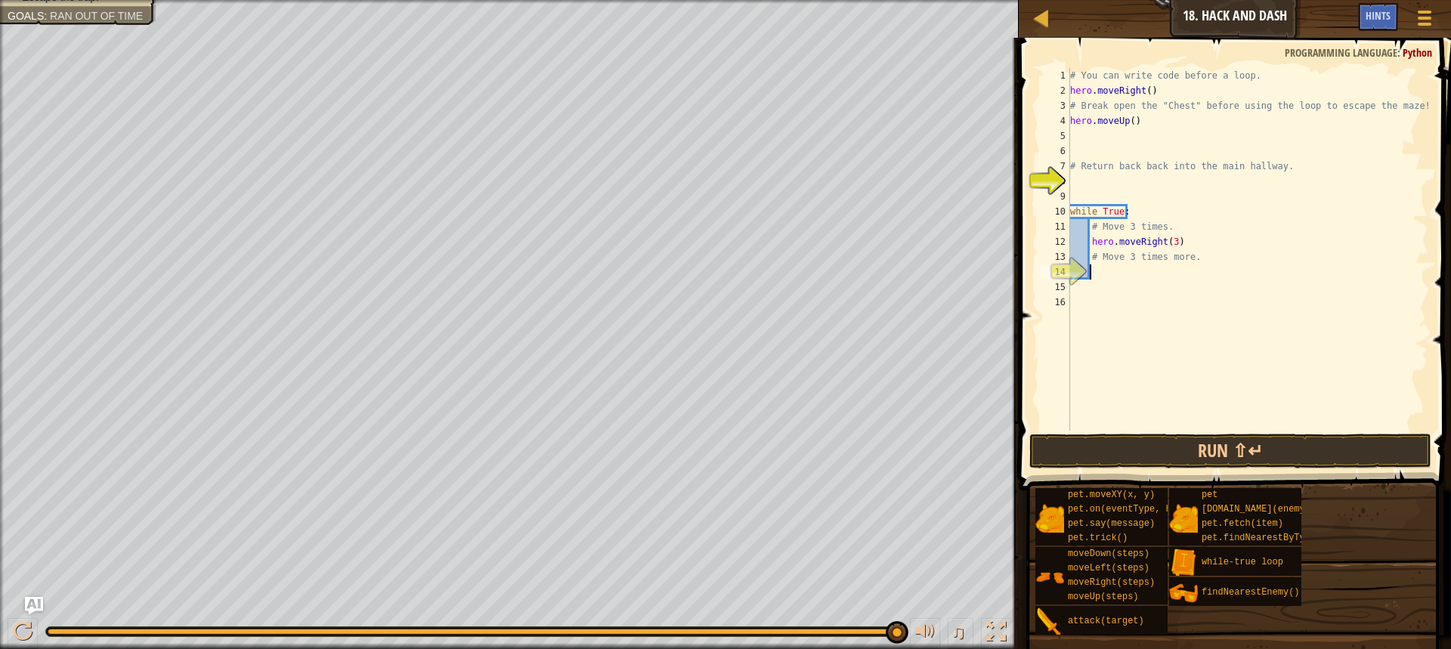
click at [1100, 274] on div "# You can write code before a loop. hero . moveRight ( ) # Break open the "Ches…" at bounding box center [1247, 264] width 361 height 393
click at [1169, 246] on div "# You can write code before a loop. hero . moveRight ( ) # Break open the "Ches…" at bounding box center [1247, 264] width 361 height 393
click at [1140, 446] on button "Run ⇧↵" at bounding box center [1230, 451] width 402 height 35
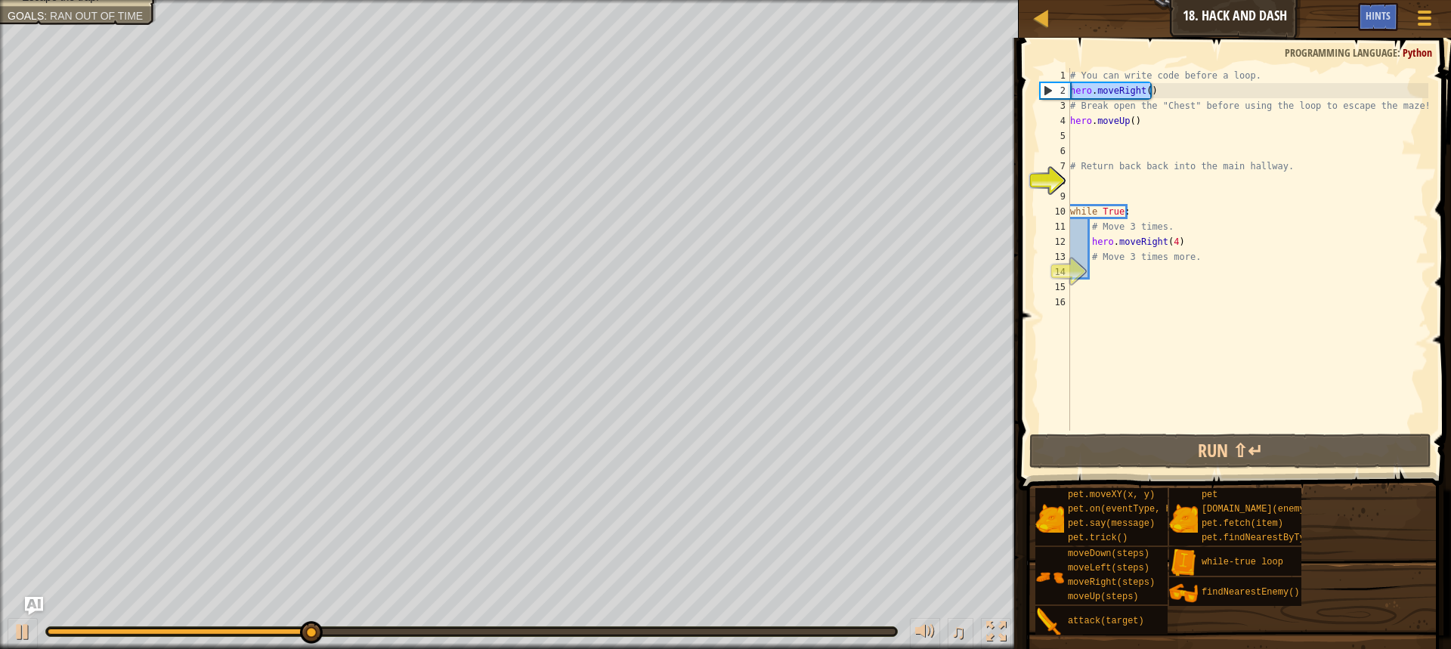
drag, startPoint x: 1157, startPoint y: 93, endPoint x: 1053, endPoint y: 96, distance: 103.6
click at [1053, 96] on div "hero.moveRight(4) 1 2 3 4 5 6 7 8 9 10 11 12 13 14 15 16 # You can write code b…" at bounding box center [1232, 249] width 391 height 363
type textarea "hero.moveRight()"
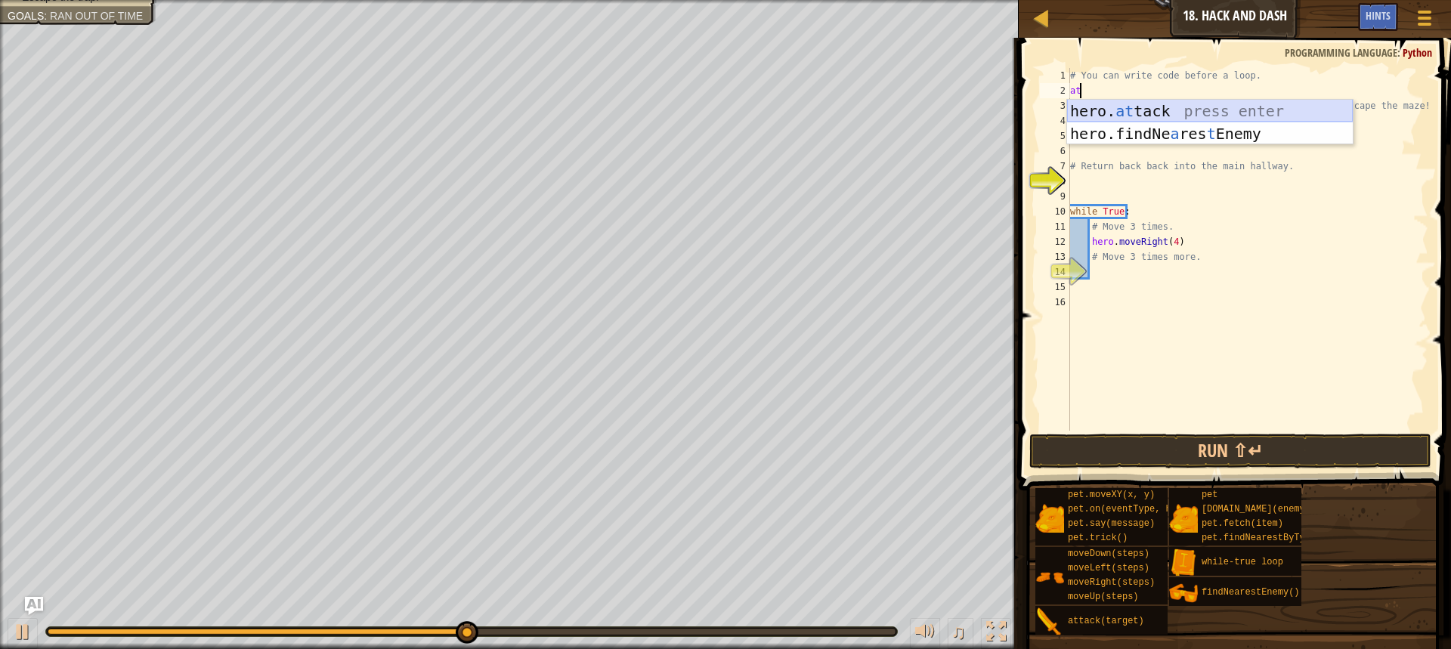
click at [1116, 103] on div "hero. at tack press enter hero.findNe a res t Enemy press enter" at bounding box center [1210, 145] width 286 height 91
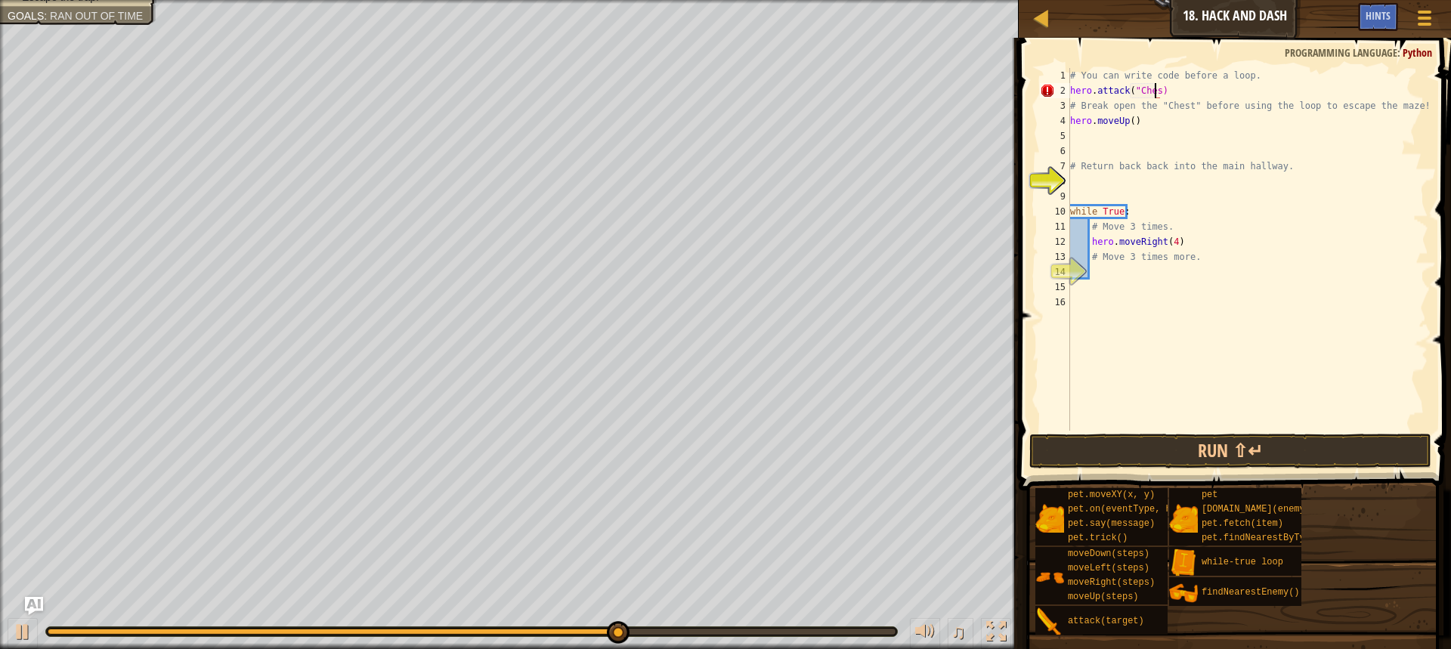
scroll to position [7, 7]
type textarea "hero.attack("Chest")"
click at [1179, 94] on div "# You can write code before a loop. hero . attack ( "Chest" ) # Break open the …" at bounding box center [1247, 264] width 361 height 393
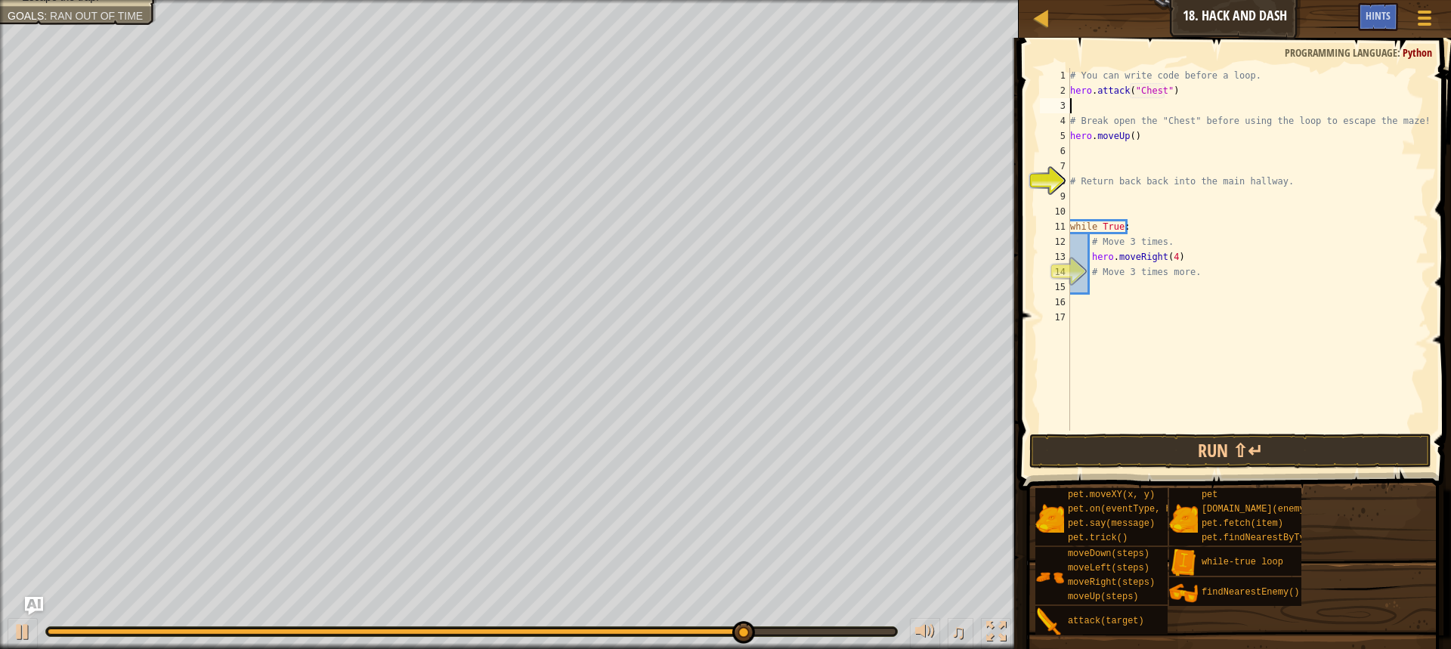
scroll to position [7, 0]
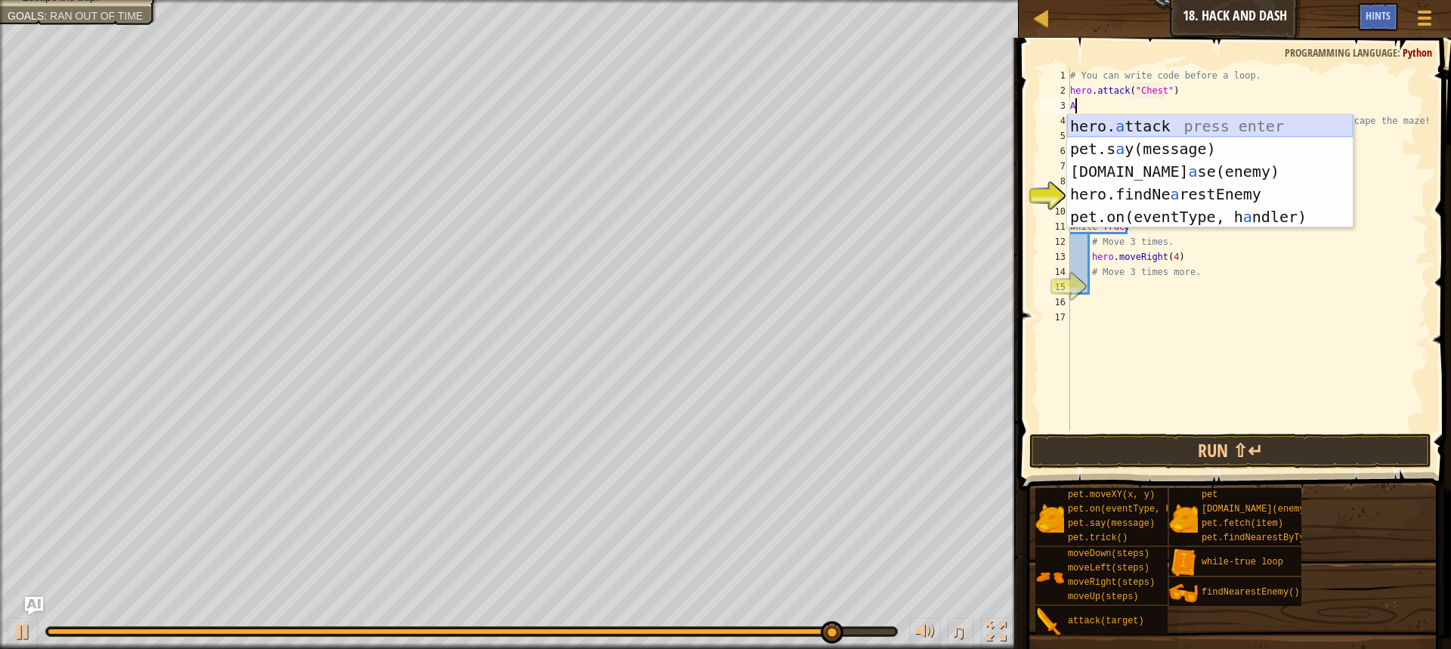
click at [1195, 130] on div "hero. a ttack press enter pet.s a y(message) press enter [DOMAIN_NAME] a se(ene…" at bounding box center [1210, 194] width 286 height 159
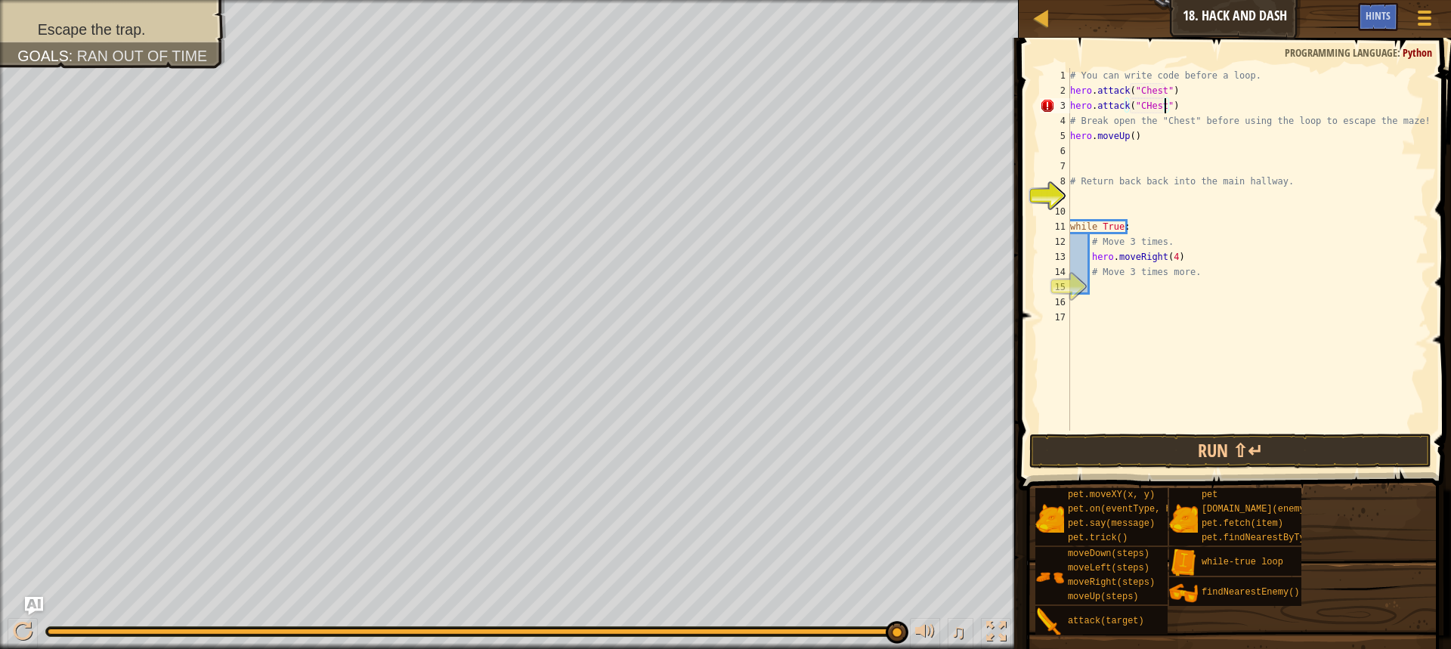
scroll to position [7, 8]
click at [1294, 436] on button "Run ⇧↵" at bounding box center [1230, 451] width 402 height 35
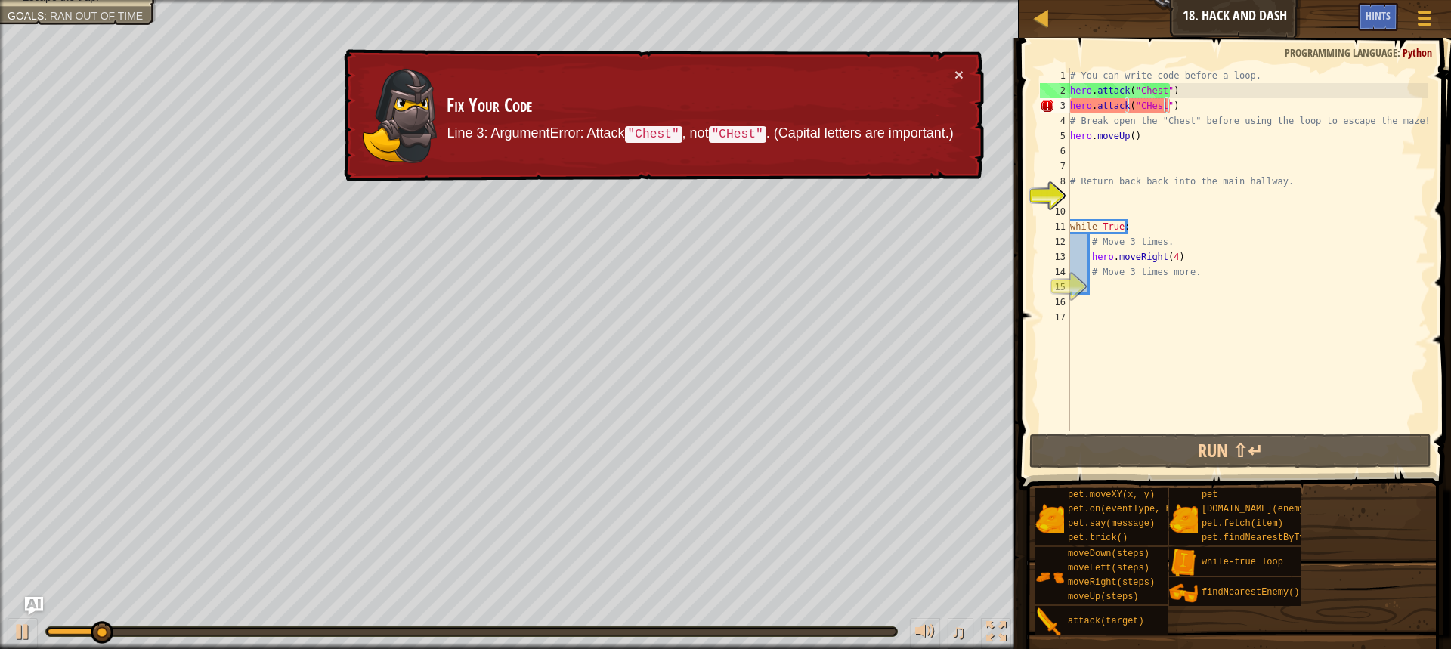
click at [964, 69] on div "× Fix Your Code Line 3: ArgumentError: Attack "Chest" , not "CHest" . (Capital …" at bounding box center [662, 115] width 643 height 133
click at [961, 72] on button "×" at bounding box center [958, 75] width 9 height 16
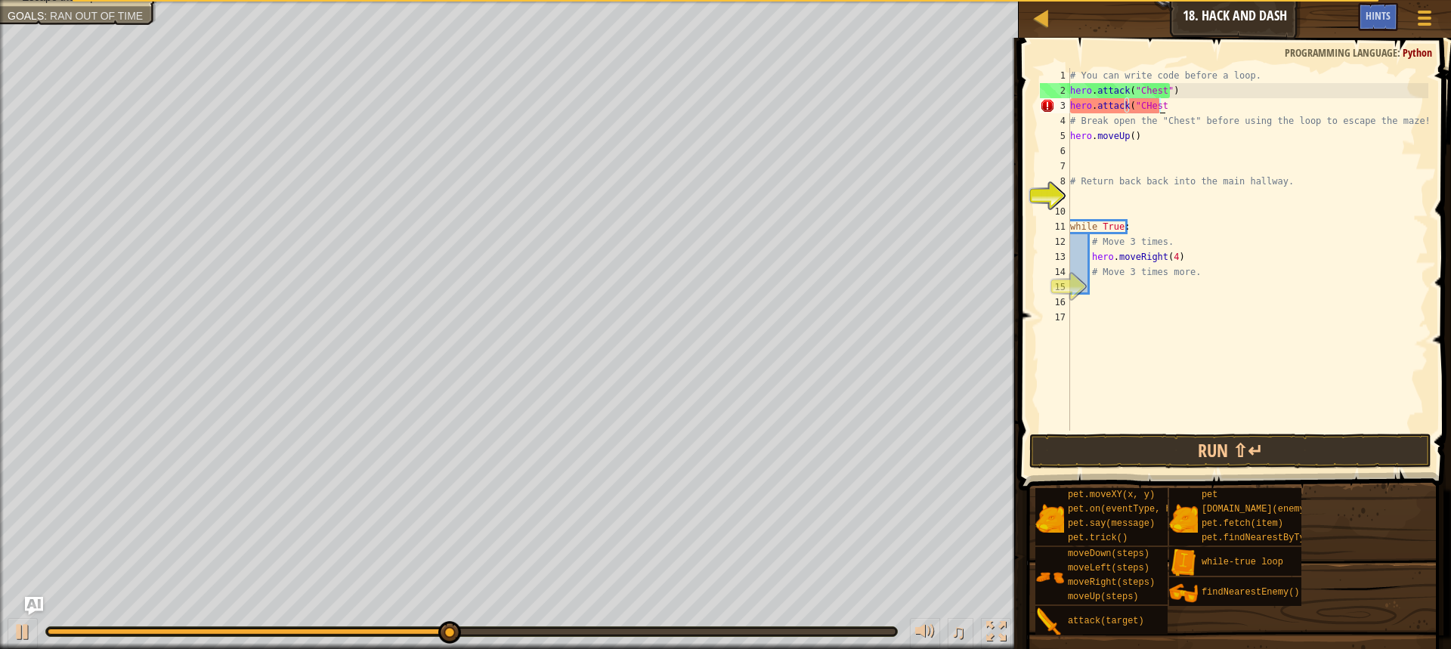
scroll to position [7, 7]
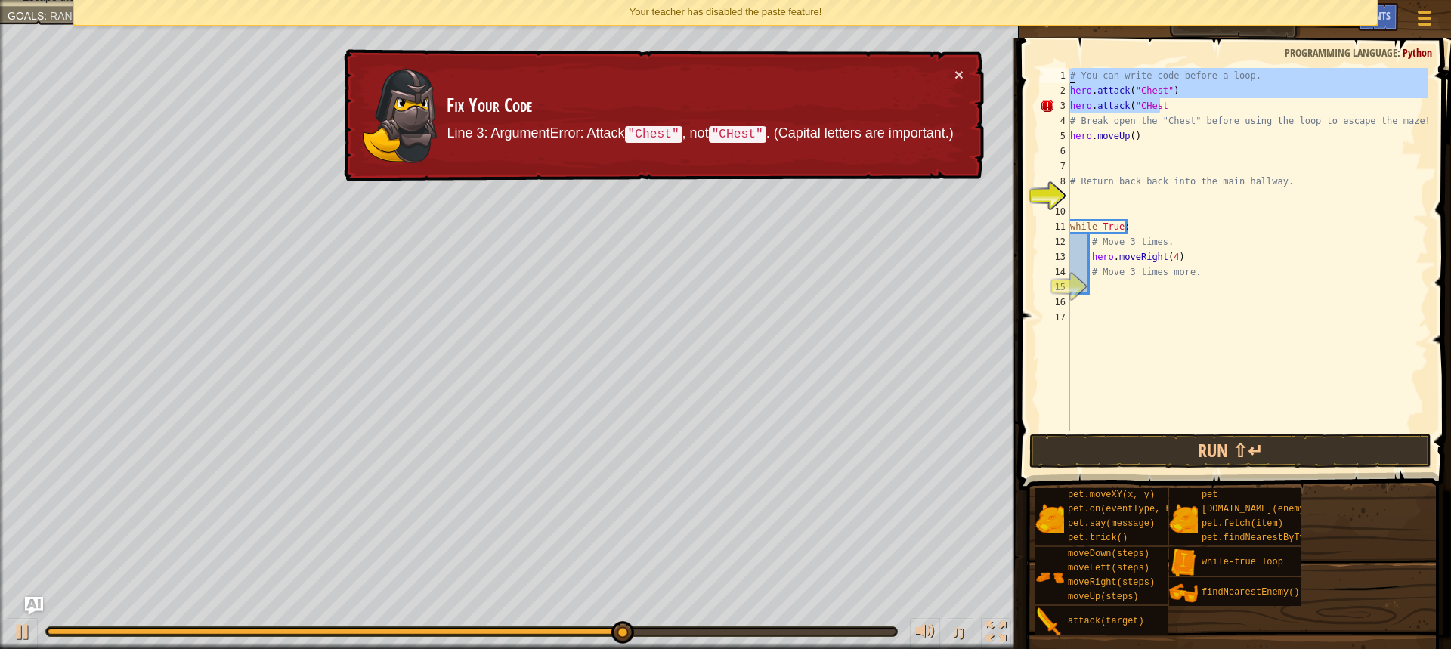
drag, startPoint x: 1158, startPoint y: 107, endPoint x: 1044, endPoint y: 79, distance: 116.8
click at [1044, 79] on div "hero.attack("CHest 1 2 3 4 5 6 7 8 9 10 11 12 13 14 15 16 17 # You can write co…" at bounding box center [1232, 249] width 391 height 363
type textarea "# You can write code before a loop. hero.attack("Chest")"
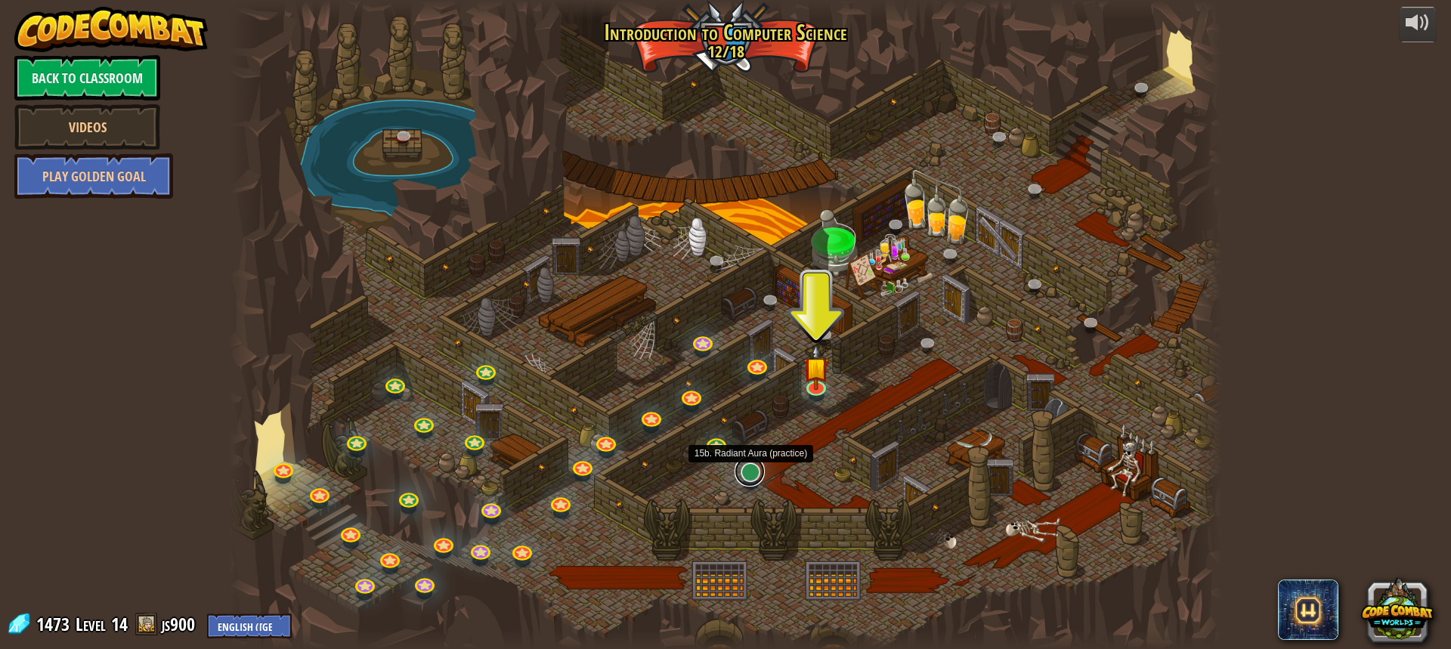
click at [760, 470] on link at bounding box center [750, 471] width 30 height 30
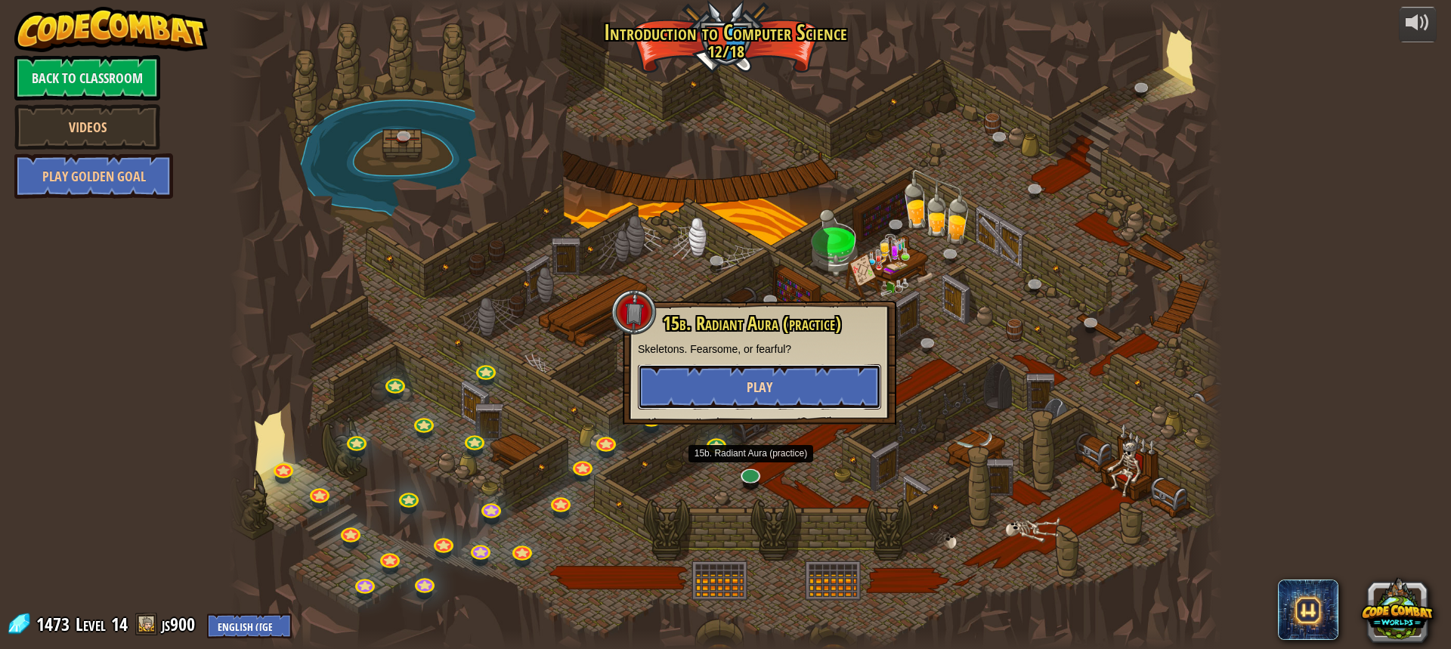
click at [756, 373] on button "Play" at bounding box center [759, 386] width 243 height 45
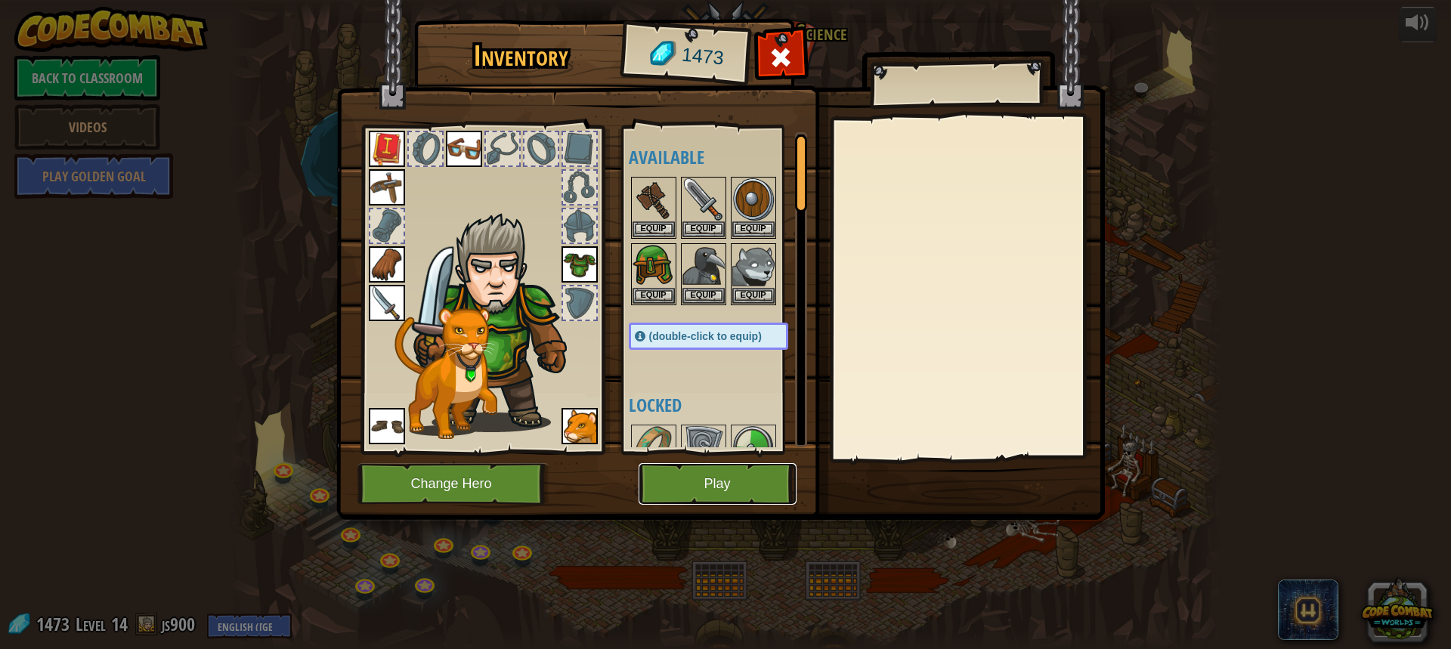
click at [705, 499] on button "Play" at bounding box center [718, 484] width 158 height 42
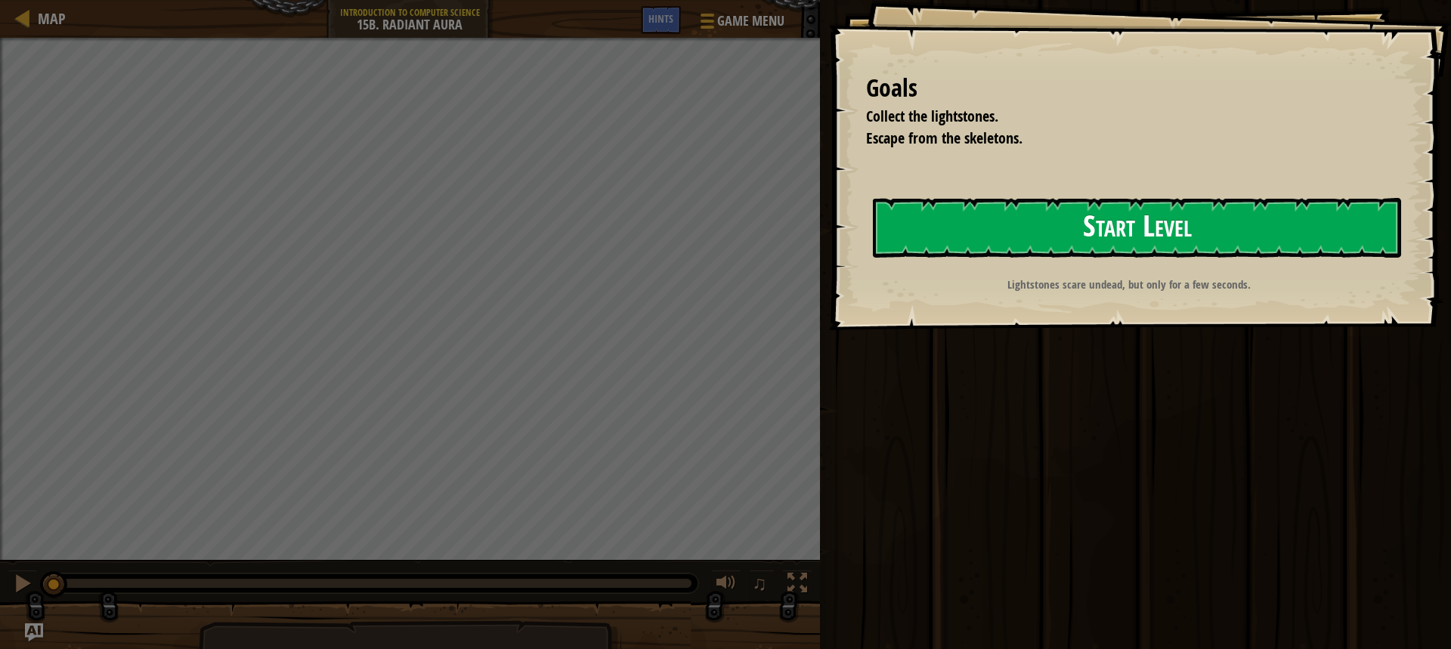
click at [965, 222] on button "Start Level" at bounding box center [1137, 228] width 528 height 60
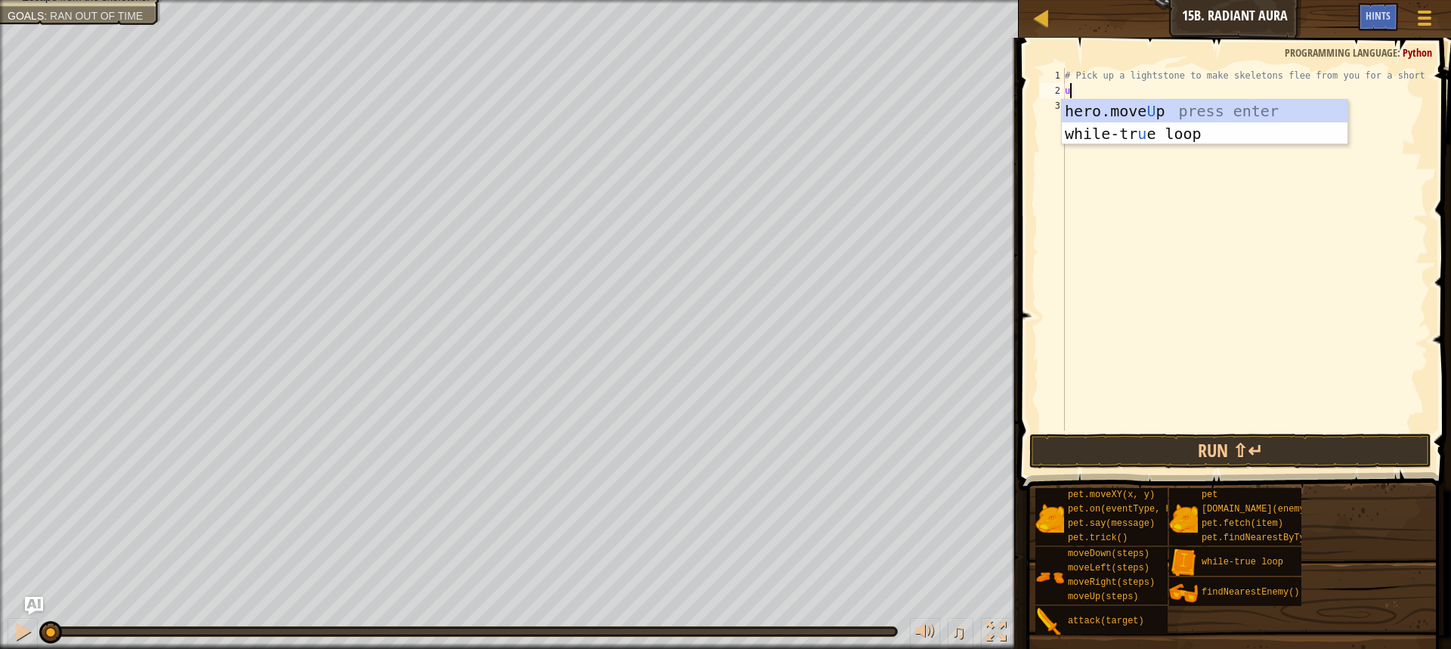
scroll to position [7, 0]
type textarea "up"
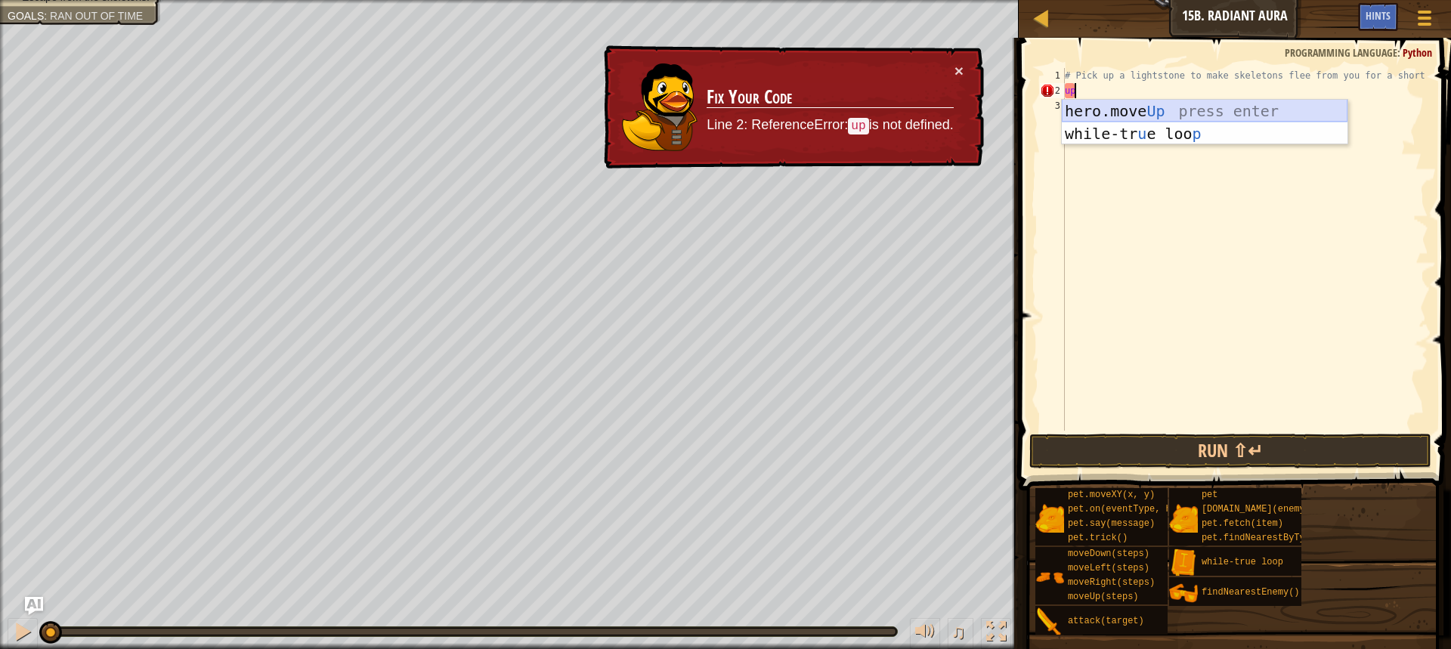
click at [1106, 113] on div "hero.move Up press enter while-tr u e loo p press enter" at bounding box center [1205, 145] width 286 height 91
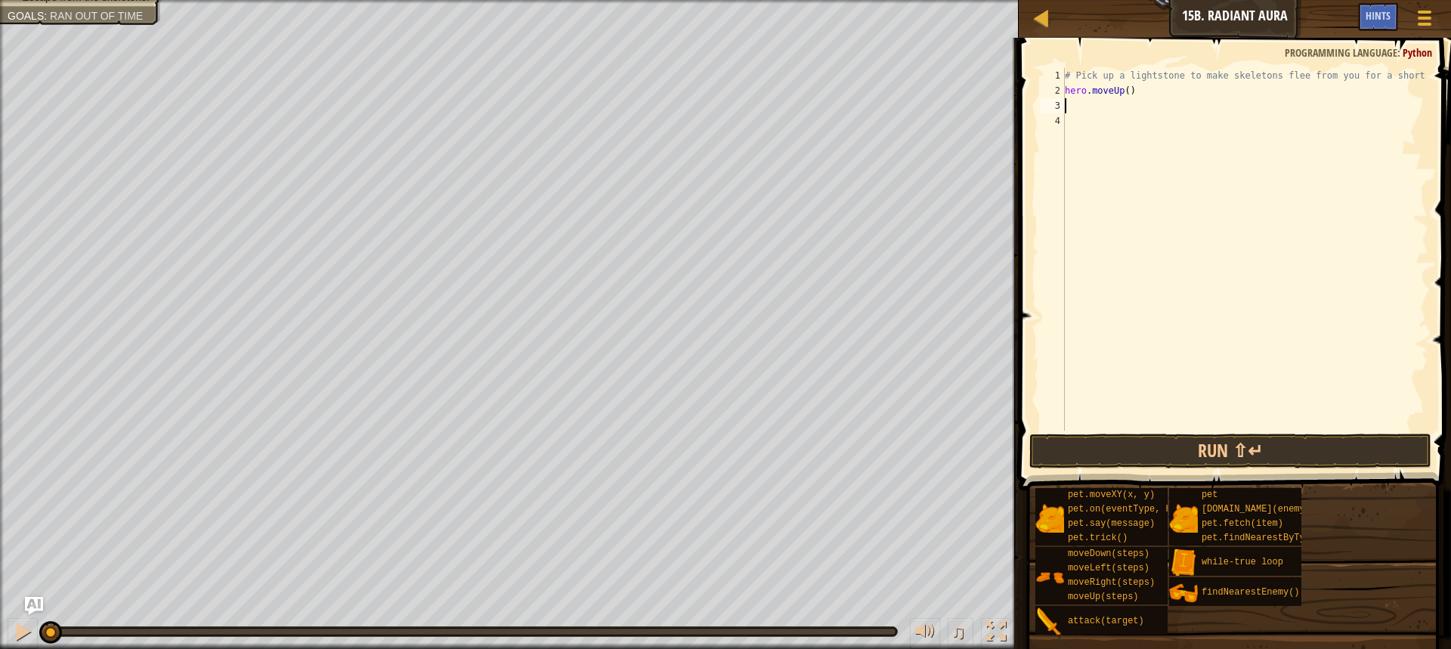
click at [1124, 91] on div "# Pick up a lightstone to make skeletons flee from you for a short time. hero .…" at bounding box center [1245, 264] width 367 height 393
click at [1073, 97] on div "# Pick up a lightstone to make skeletons flee from you for a short time. hero .…" at bounding box center [1245, 264] width 367 height 393
type textarea "hero.moveUp()"
drag, startPoint x: 95, startPoint y: 13, endPoint x: 111, endPoint y: 41, distance: 32.2
click at [111, 41] on div "Collect the lightstones. Escape from the skeletons. Goals : Ran out of time" at bounding box center [72, 25] width 178 height 71
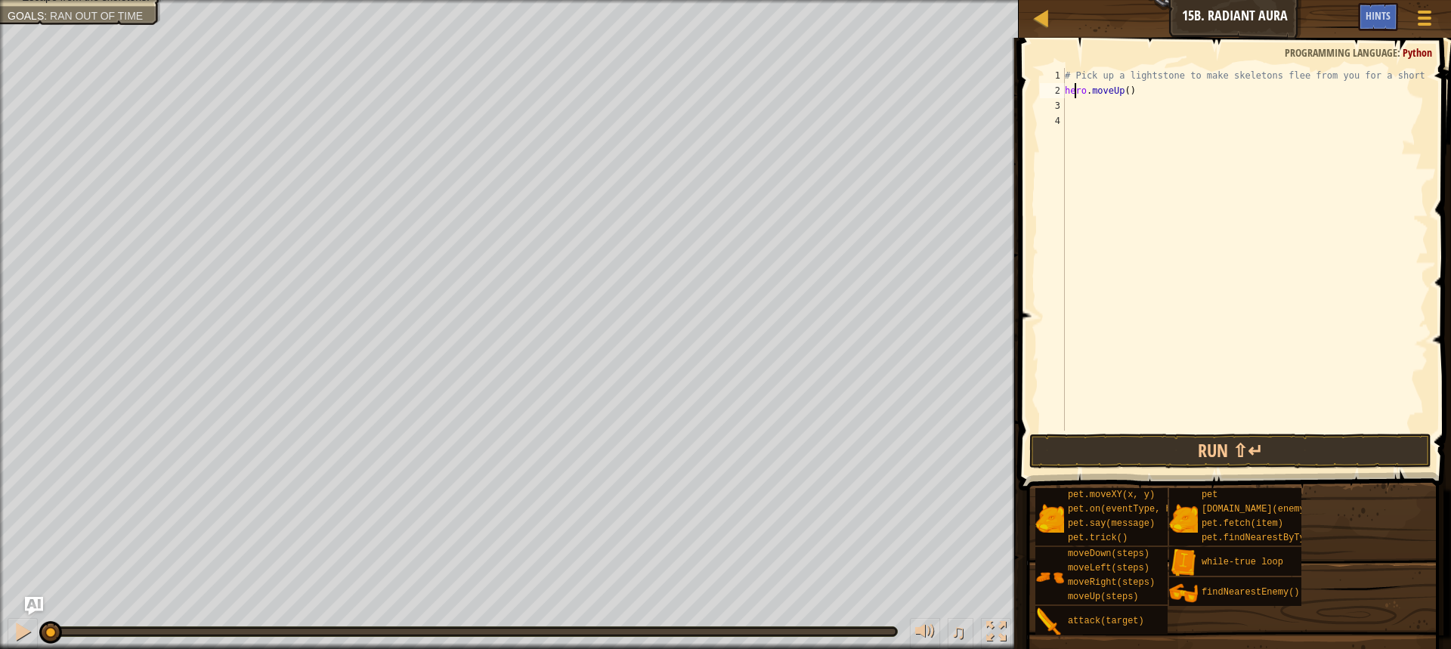
click at [1103, 109] on div "# Pick up a lightstone to make skeletons flee from you for a short time. hero .…" at bounding box center [1245, 264] width 367 height 393
type textarea "mo"
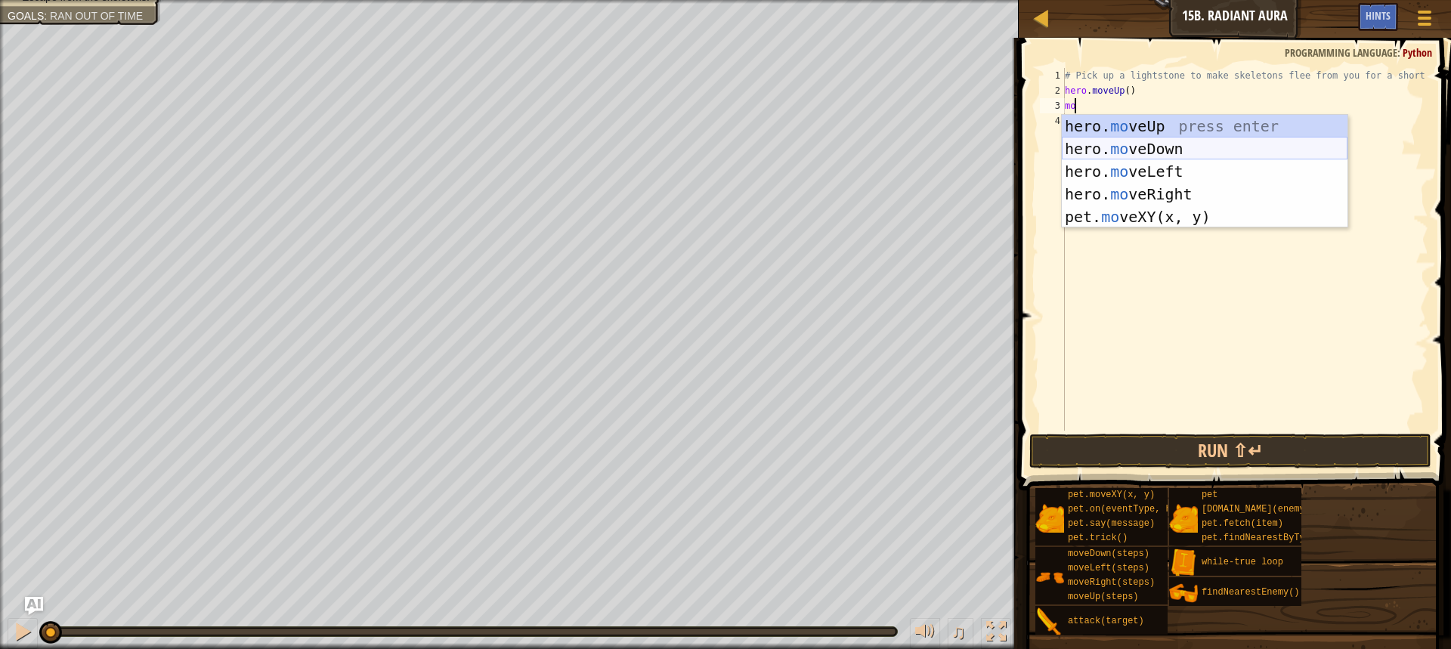
click at [1125, 151] on div "hero. mo veUp press enter hero. mo veDown press enter hero. mo veLeft press ent…" at bounding box center [1205, 194] width 286 height 159
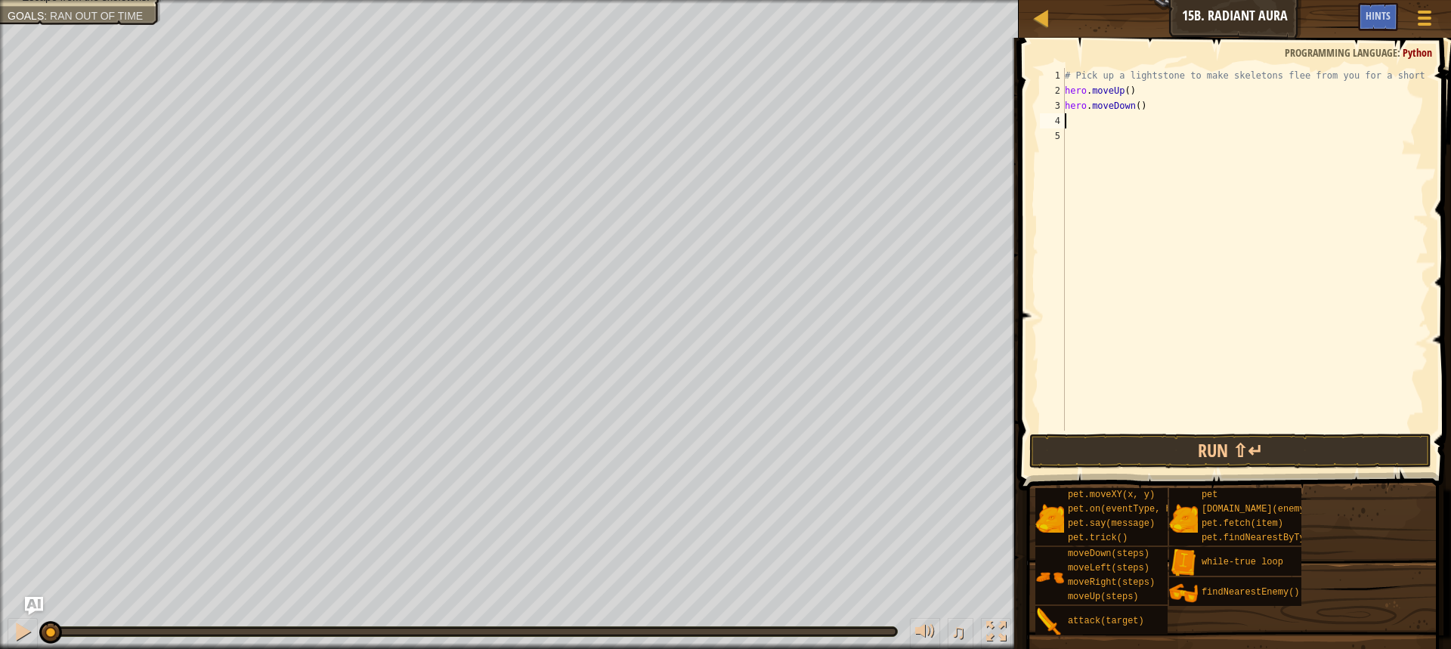
type textarea "mo"
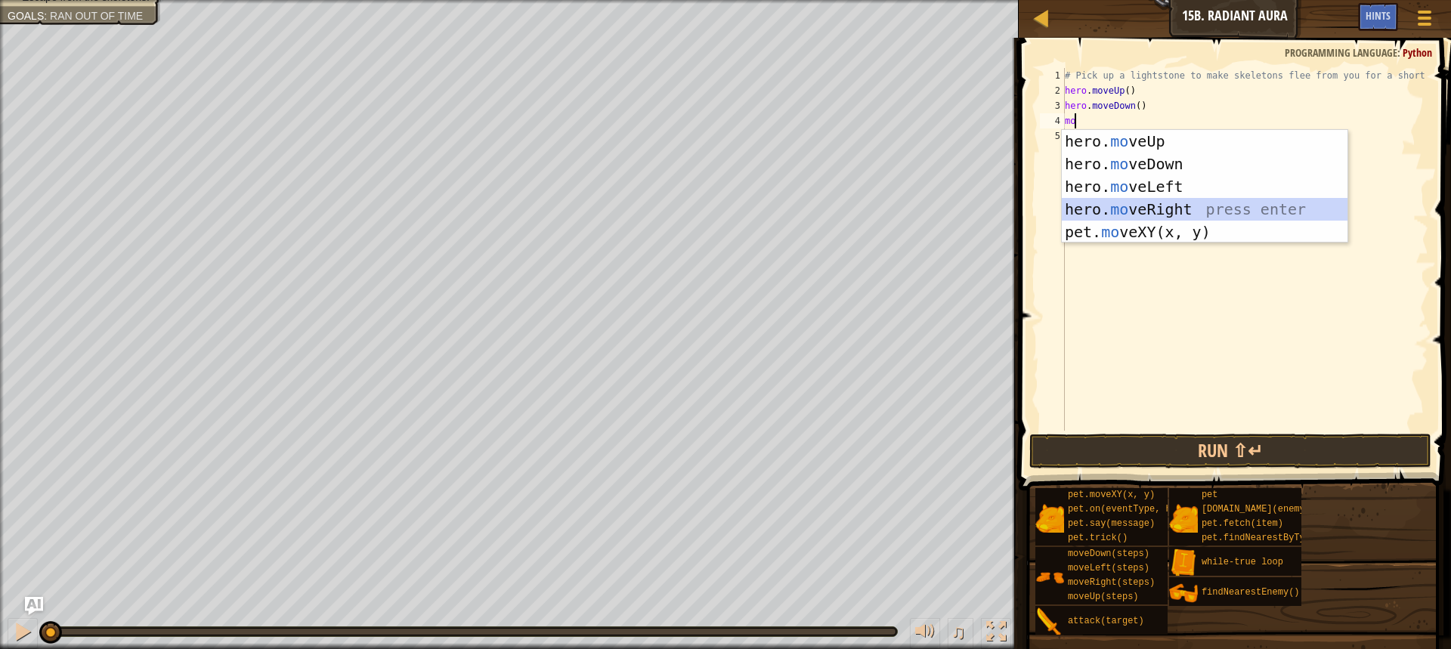
click at [1128, 213] on div "hero. mo veUp press enter hero. mo veDown press enter hero. mo veLeft press ent…" at bounding box center [1205, 209] width 286 height 159
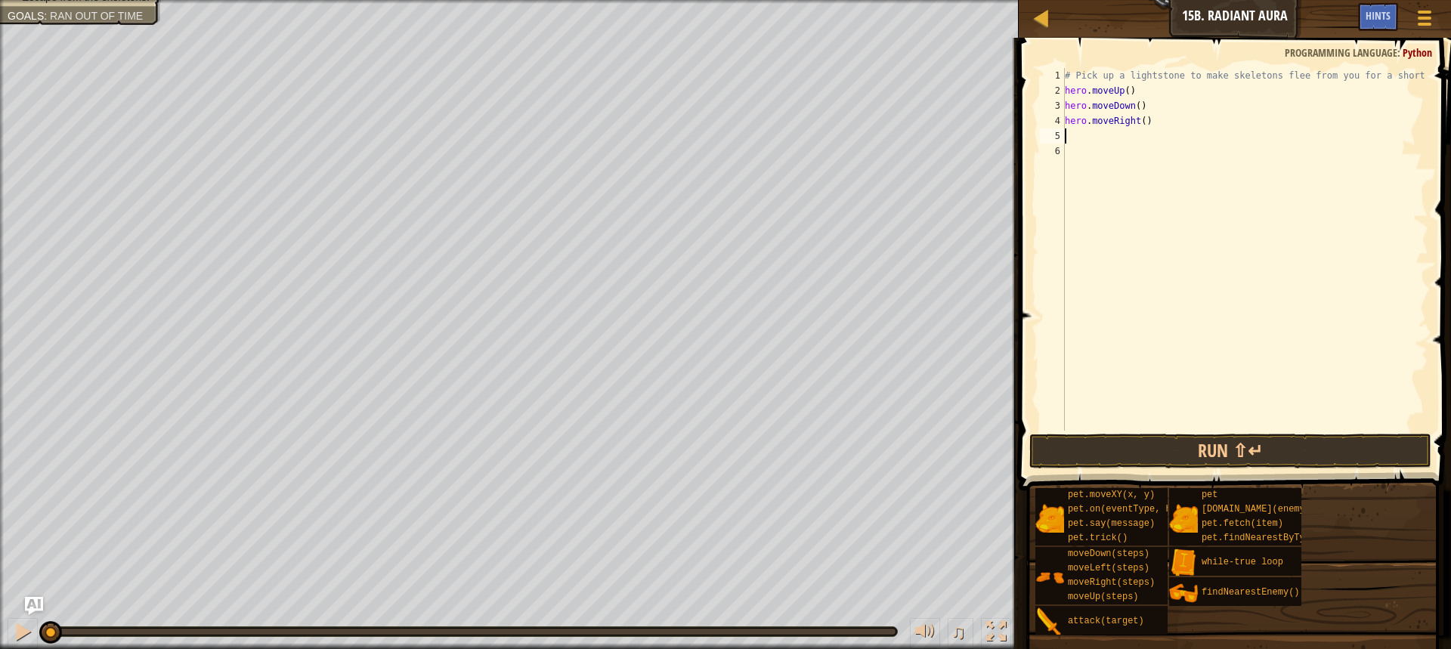
click at [1140, 123] on div "# Pick up a lightstone to make skeletons flee from you for a short time. hero .…" at bounding box center [1245, 264] width 367 height 393
click at [1145, 91] on div "# Pick up a lightstone to make skeletons flee from you for a short time. hero .…" at bounding box center [1245, 264] width 367 height 393
type textarea "hero.moveUp()"
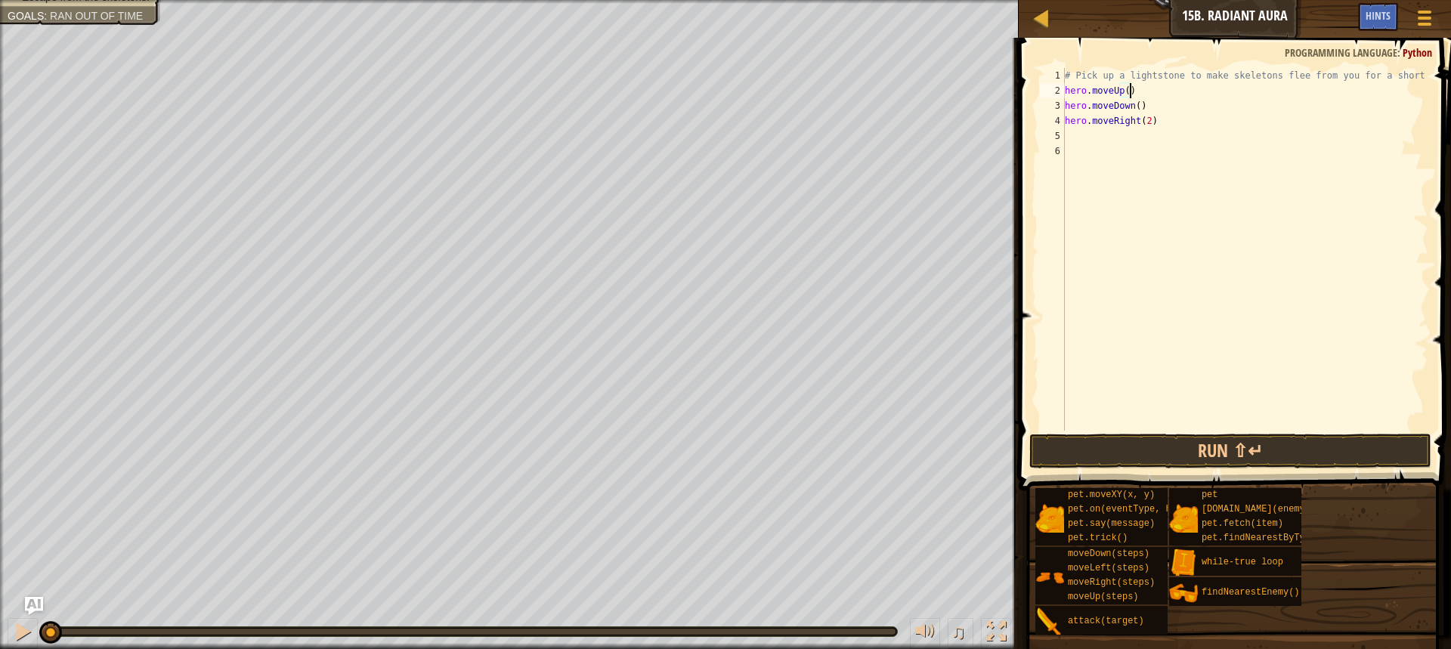
click at [1140, 94] on div "# Pick up a lightstone to make skeletons flee from you for a short time. hero .…" at bounding box center [1245, 264] width 367 height 393
click at [1073, 131] on div "# Pick up a lightstone to make skeletons flee from you for a short time. hero .…" at bounding box center [1245, 264] width 367 height 393
type textarea "lo"
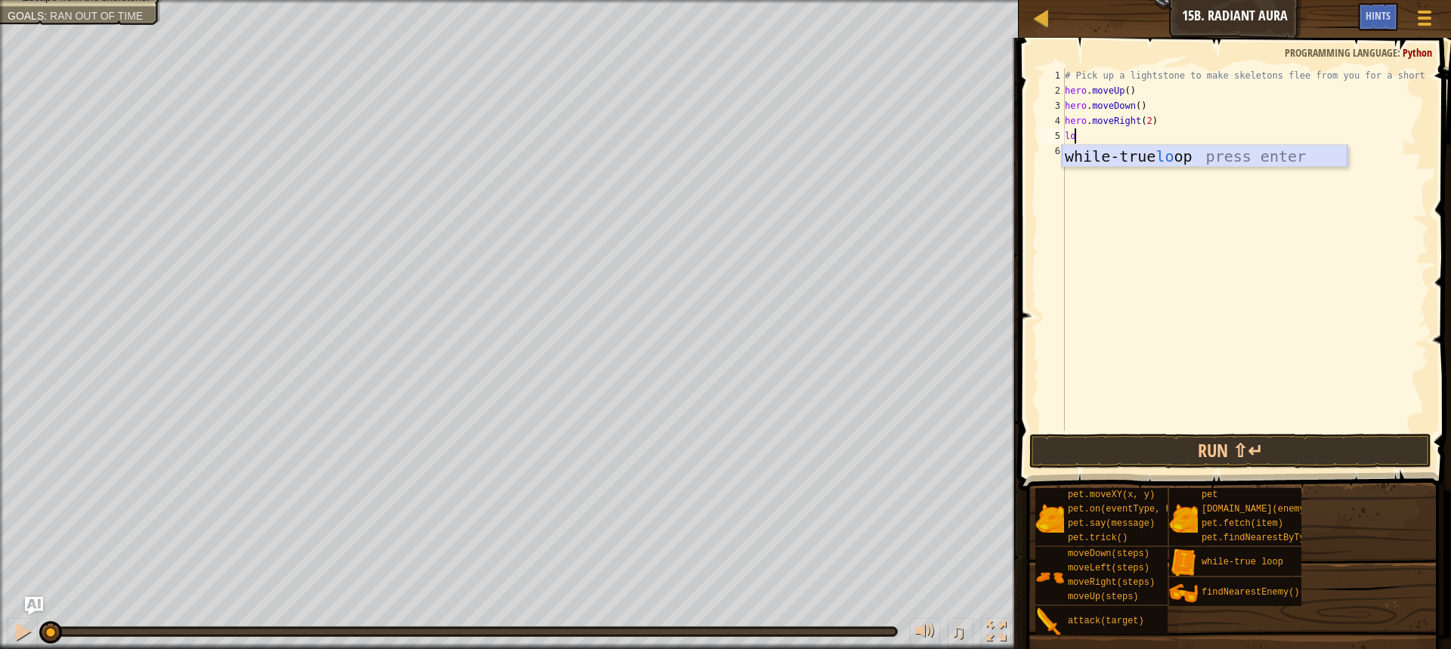
click at [1118, 153] on div "while-true lo op press enter" at bounding box center [1205, 179] width 286 height 68
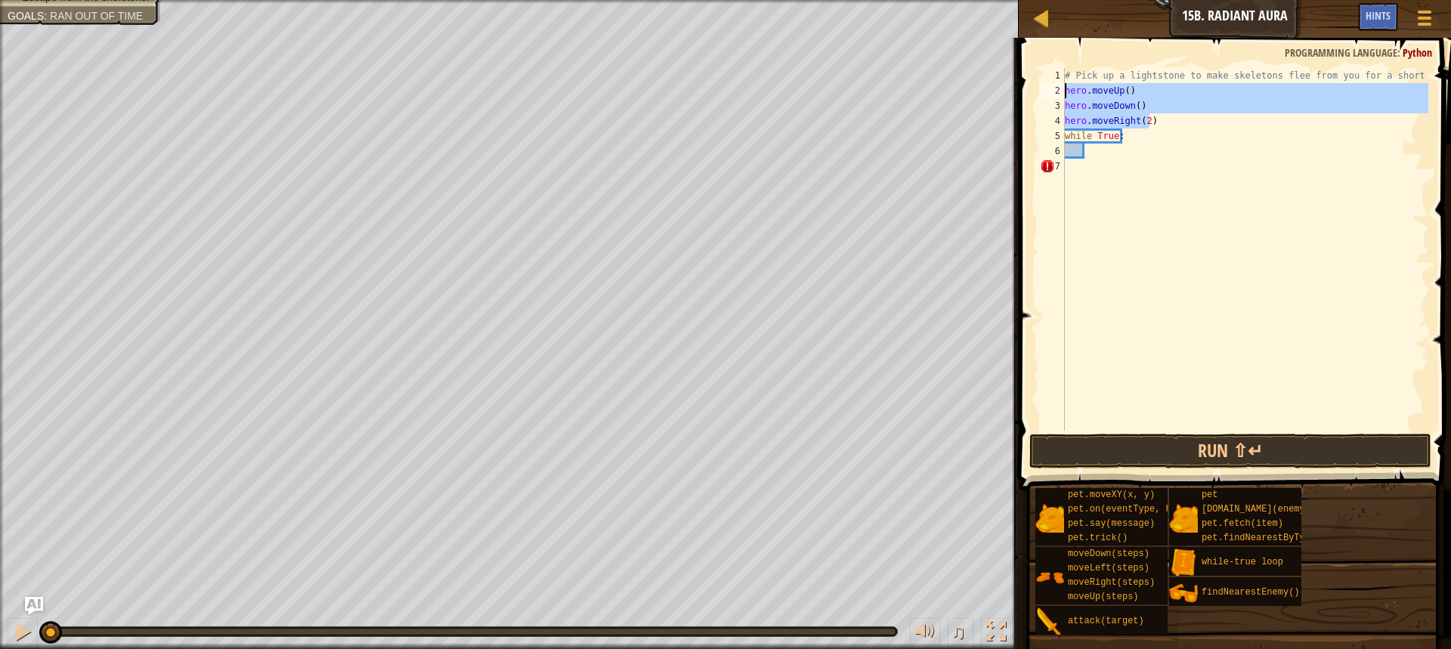
drag, startPoint x: 1161, startPoint y: 117, endPoint x: 1057, endPoint y: 94, distance: 106.7
click at [1057, 94] on div "1 2 3 4 5 6 7 # Pick up a lightstone to make skeletons flee from you for a shor…" at bounding box center [1232, 249] width 391 height 363
type textarea "hero.moveUp() hero.moveDown()"
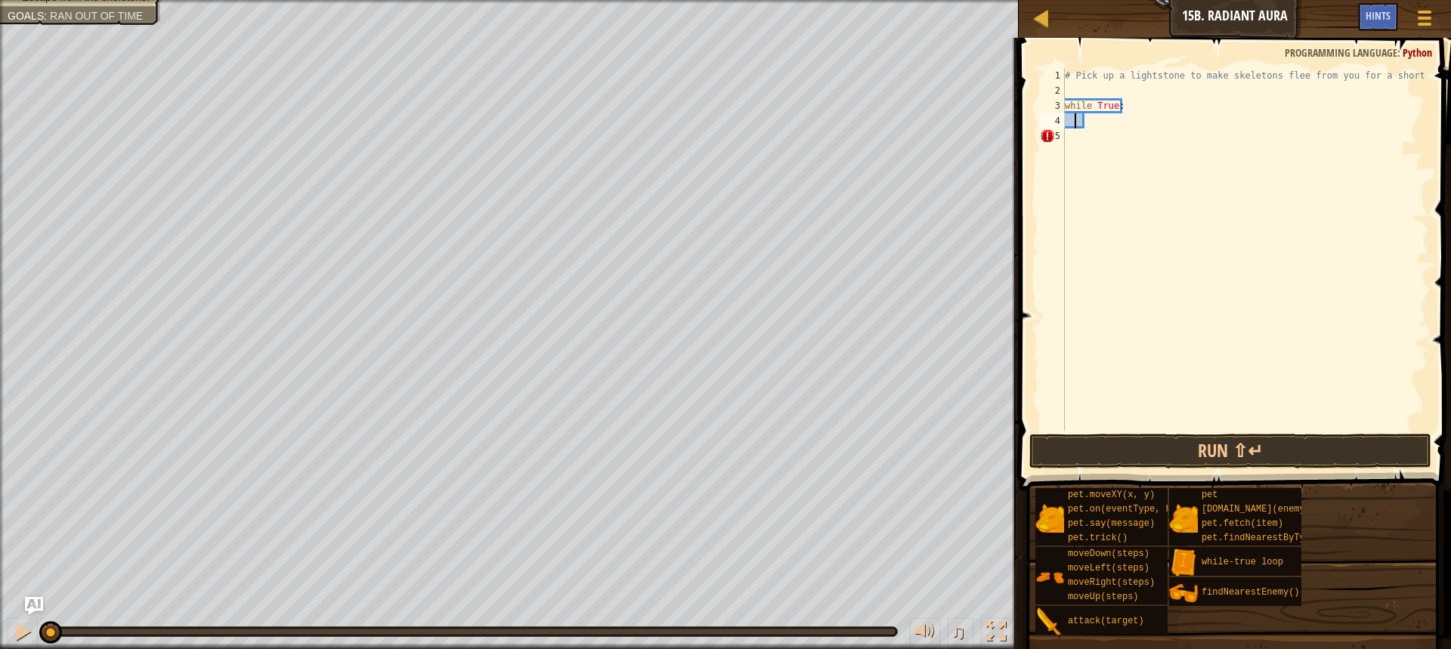
click at [1075, 120] on div "# Pick up a lightstone to make skeletons flee from you for a short time. while …" at bounding box center [1245, 264] width 367 height 393
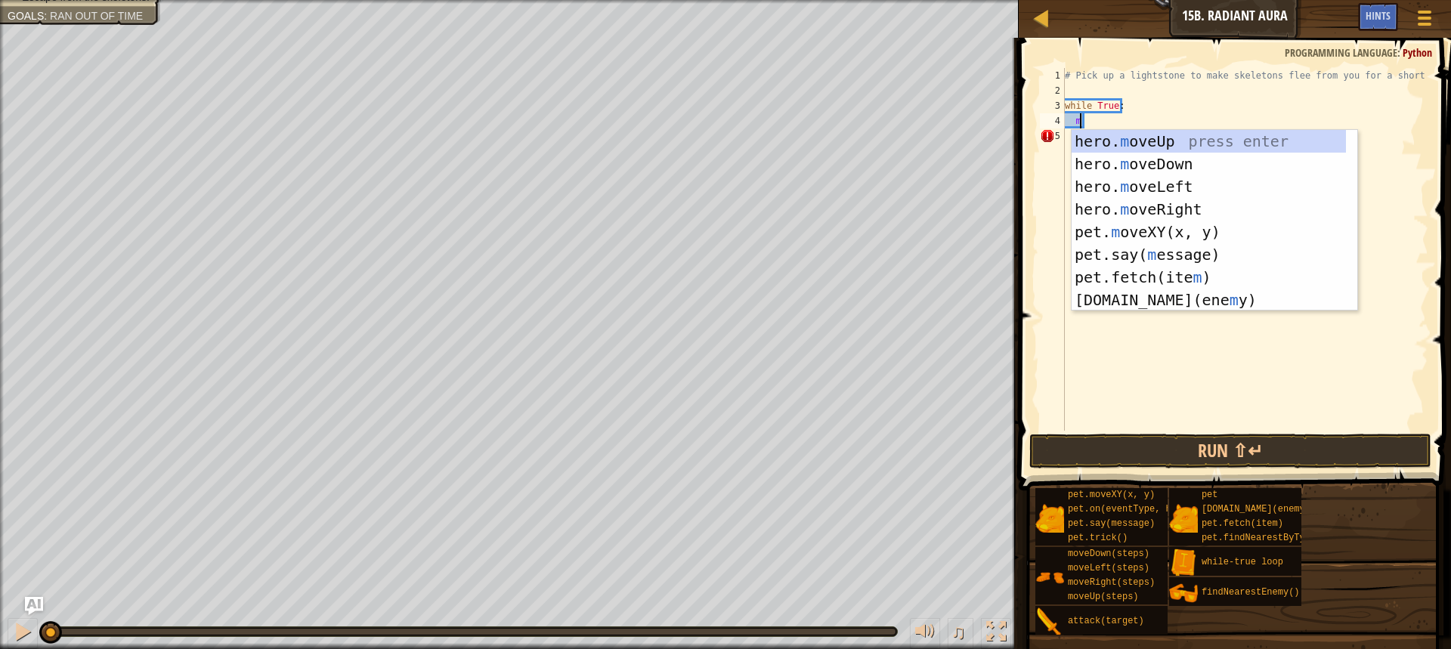
scroll to position [7, 2]
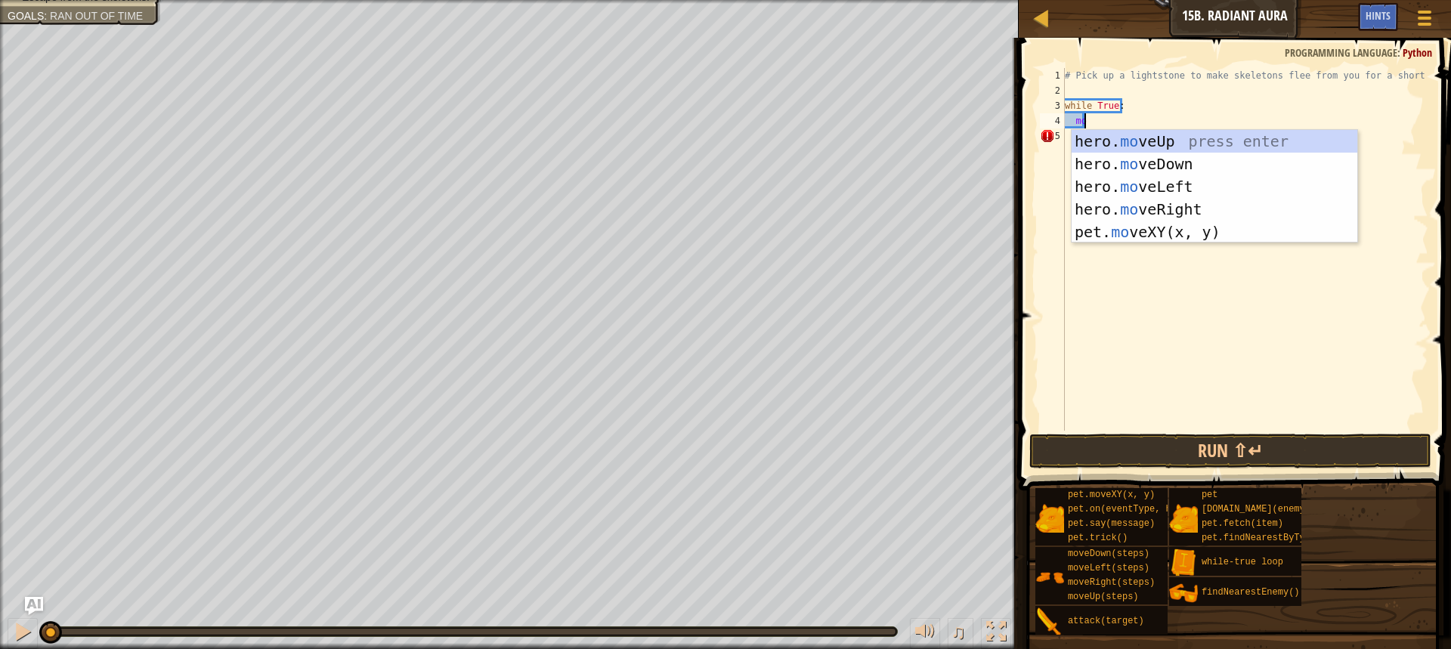
type textarea "mov"
click at [1127, 139] on div "hero. mov eUp press enter hero. mov eDown press enter hero. mov eLeft press ent…" at bounding box center [1215, 209] width 286 height 159
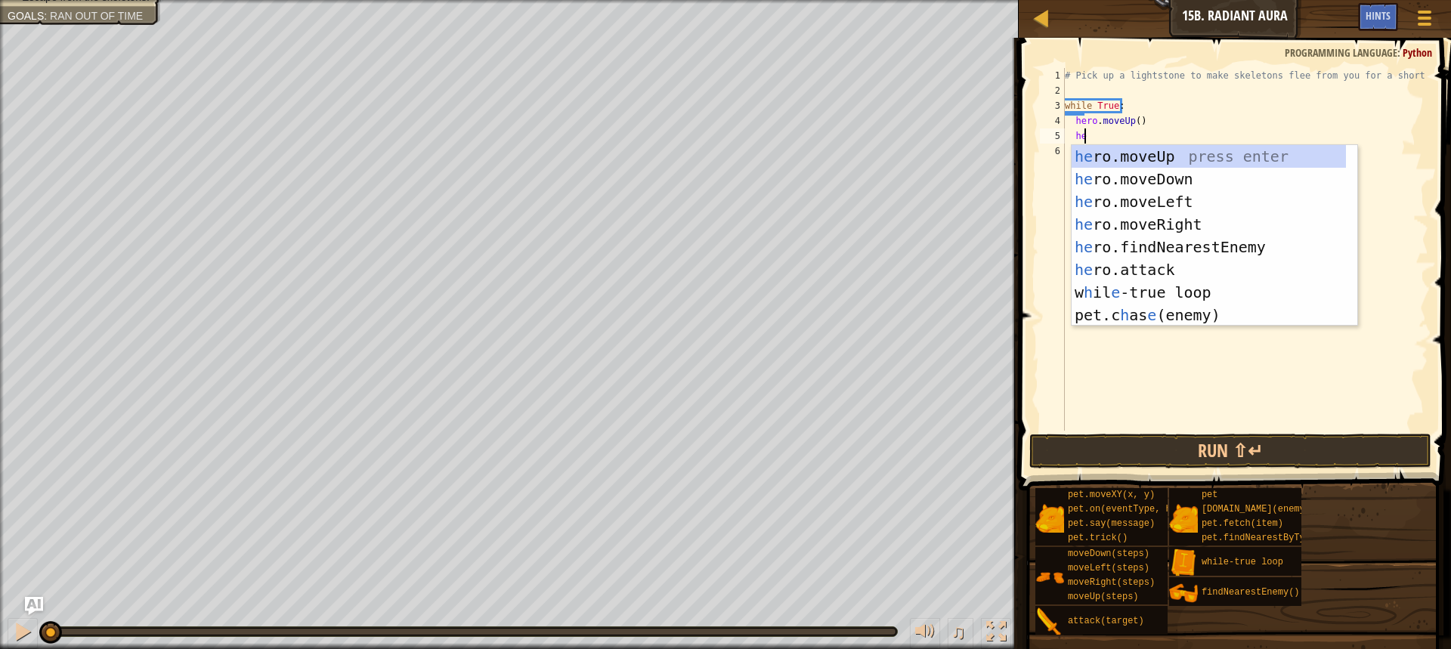
type textarea "her"
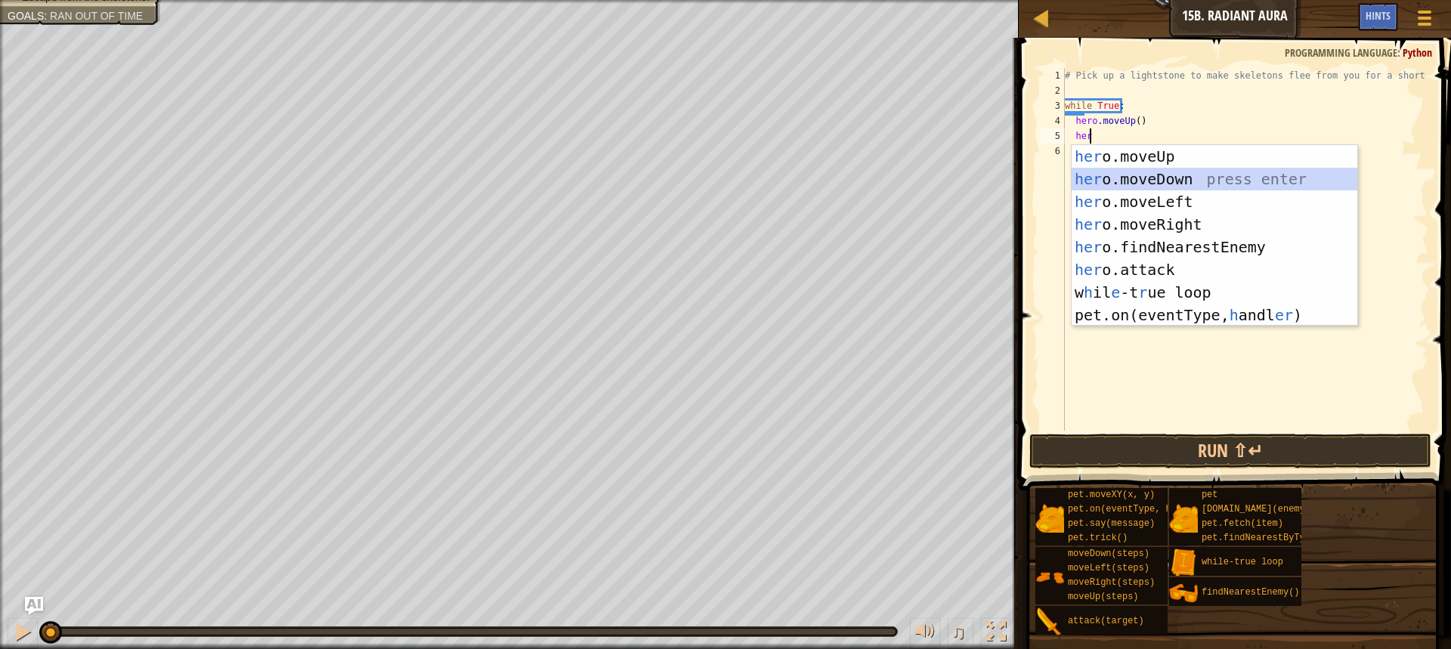
click at [1131, 172] on div "her o.moveUp press enter her o.moveDown press enter her o.moveLeft press enter …" at bounding box center [1215, 258] width 286 height 227
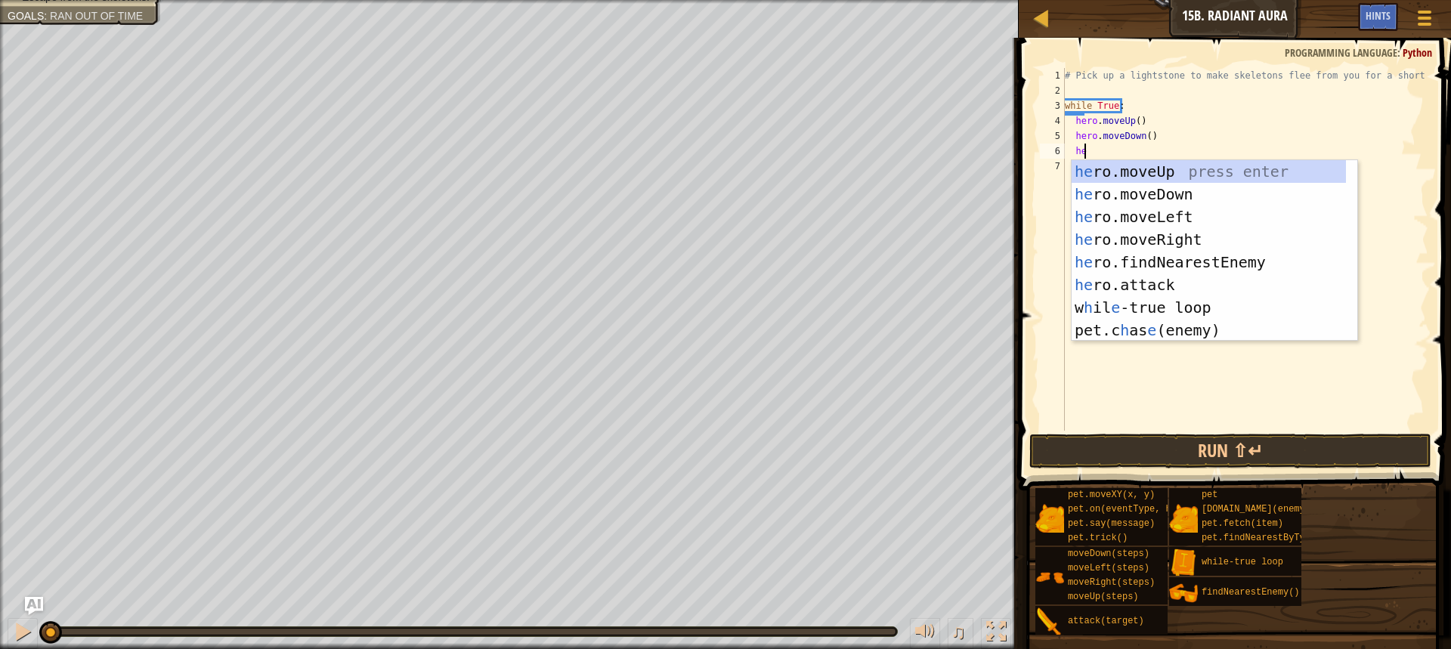
type textarea "her"
click at [1162, 234] on div "her o.moveUp press enter her o.moveDown press enter her o.moveLeft press enter …" at bounding box center [1215, 273] width 286 height 227
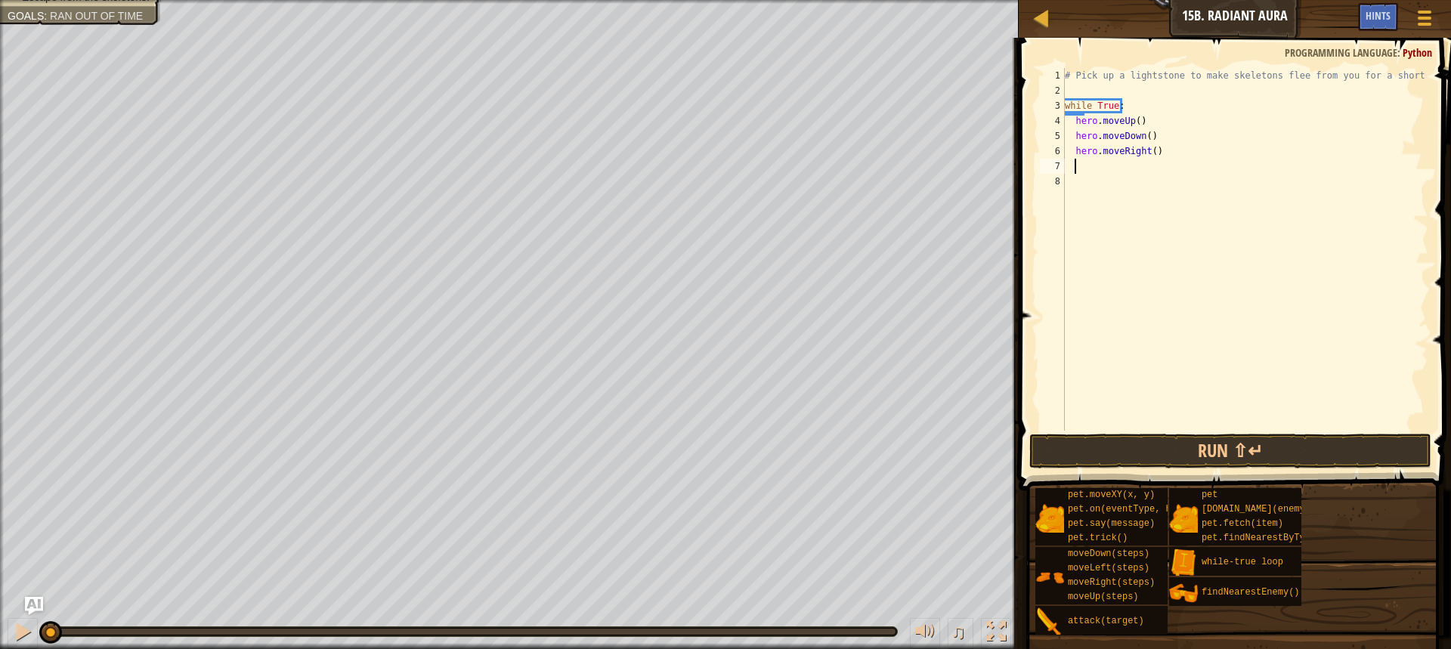
scroll to position [7, 1]
click at [1148, 151] on div "# Pick up a lightstone to make skeletons flee from you for a short time. while …" at bounding box center [1245, 264] width 367 height 393
type textarea "hero.moveRight(2)"
click at [1199, 444] on button "Run ⇧↵" at bounding box center [1230, 451] width 402 height 35
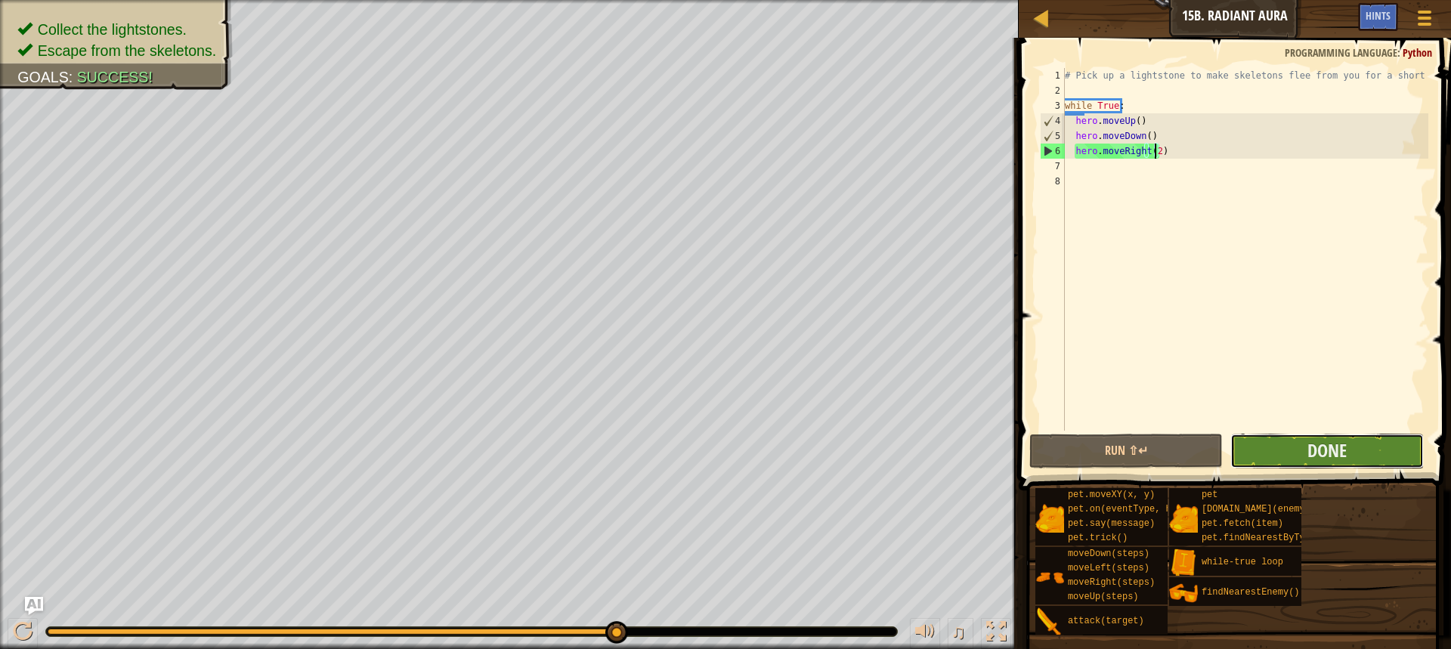
click at [1361, 450] on button "Done" at bounding box center [1326, 451] width 193 height 35
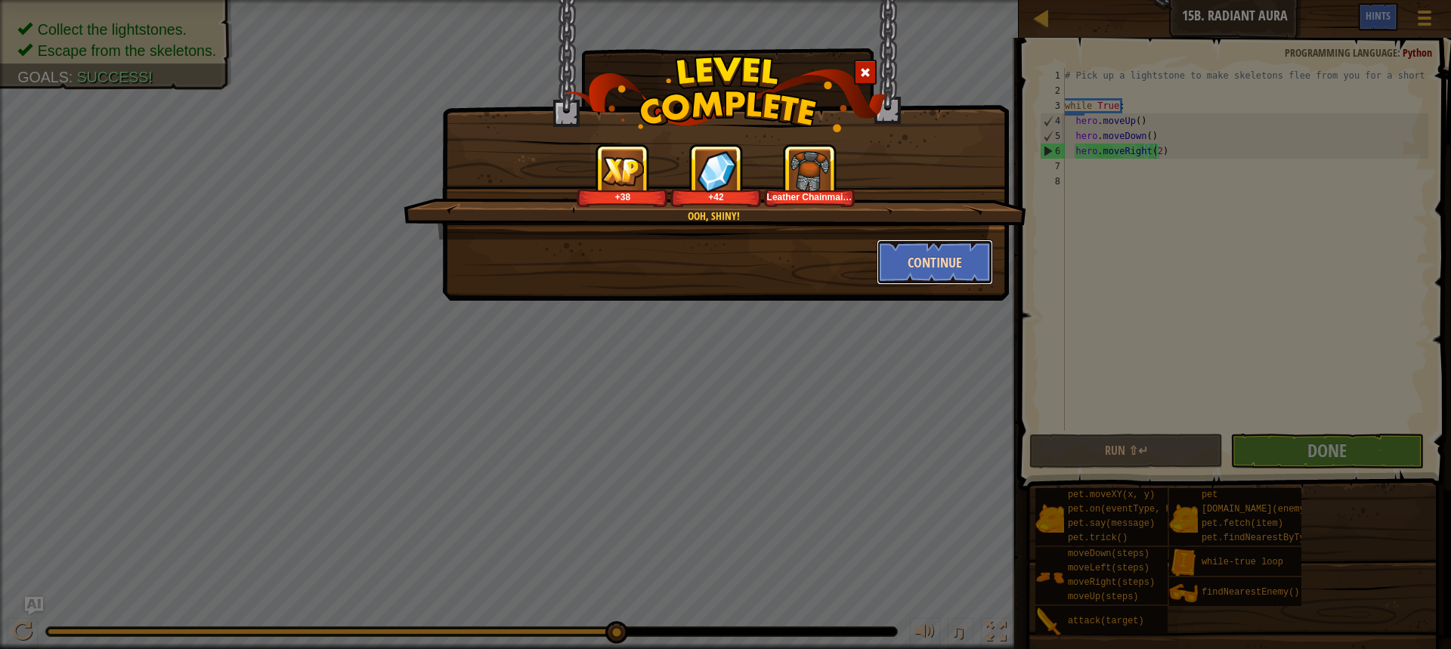
click at [896, 266] on button "Continue" at bounding box center [935, 262] width 117 height 45
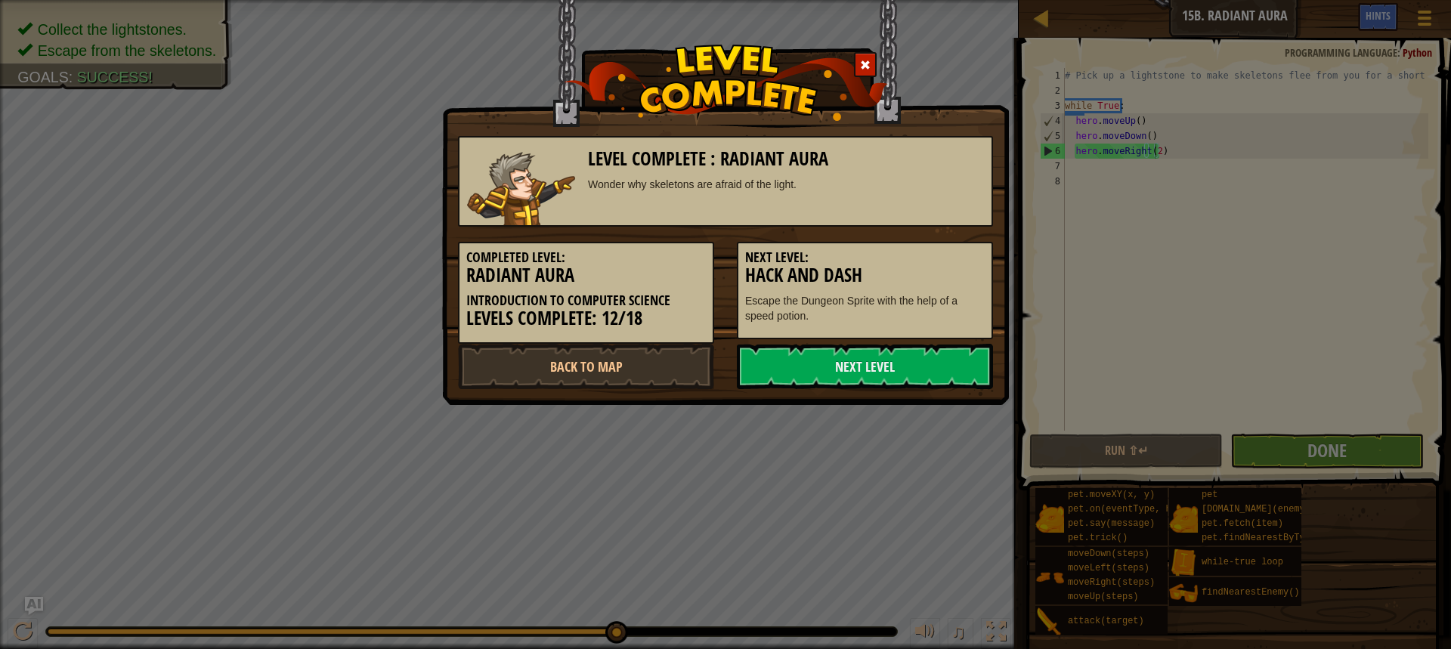
click at [926, 263] on h5 "Next Level:" at bounding box center [865, 257] width 240 height 15
click at [503, 356] on link "Back to Map" at bounding box center [586, 366] width 256 height 45
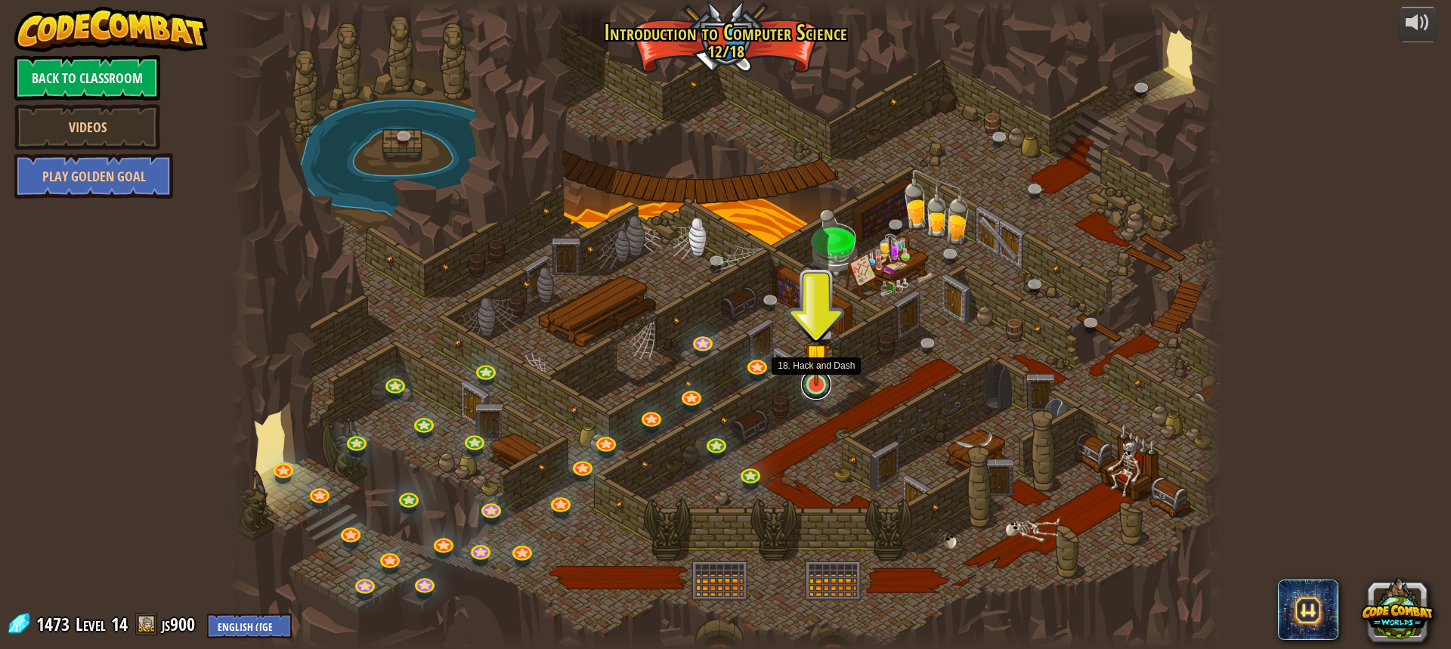
click at [810, 388] on link at bounding box center [816, 385] width 30 height 30
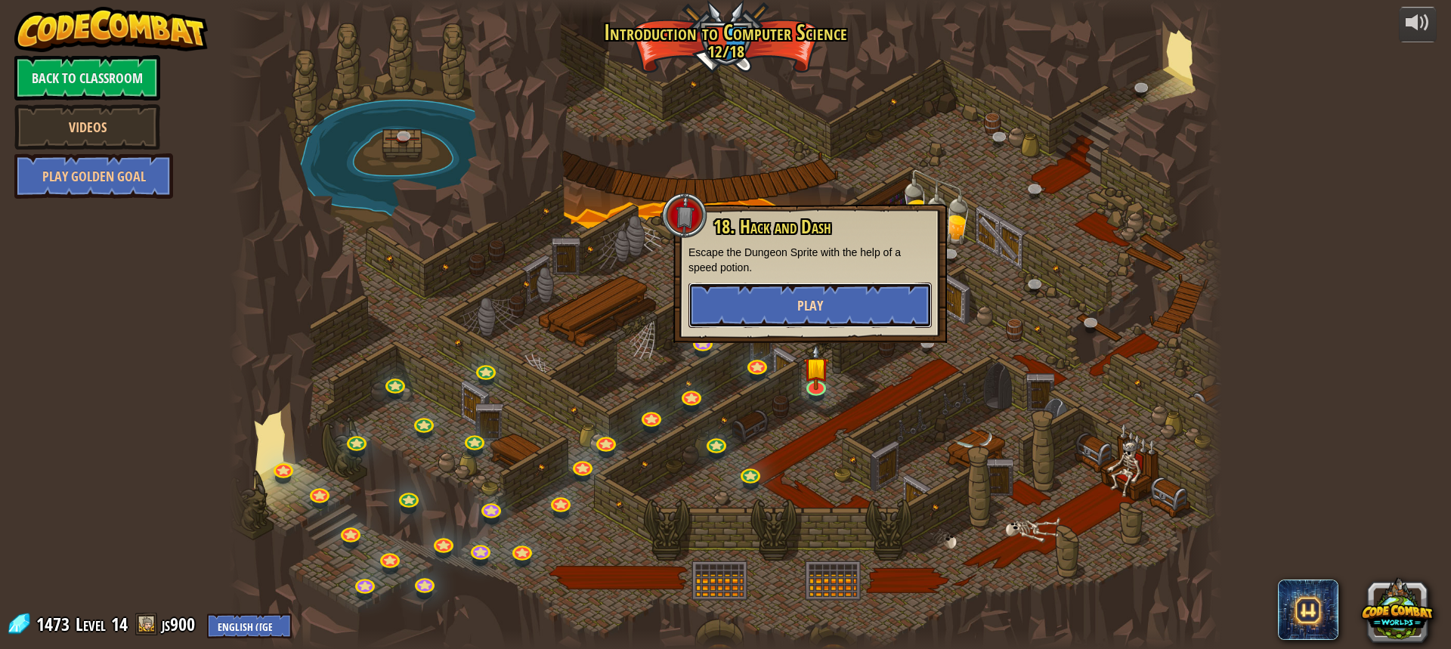
click at [822, 312] on span "Play" at bounding box center [810, 305] width 26 height 19
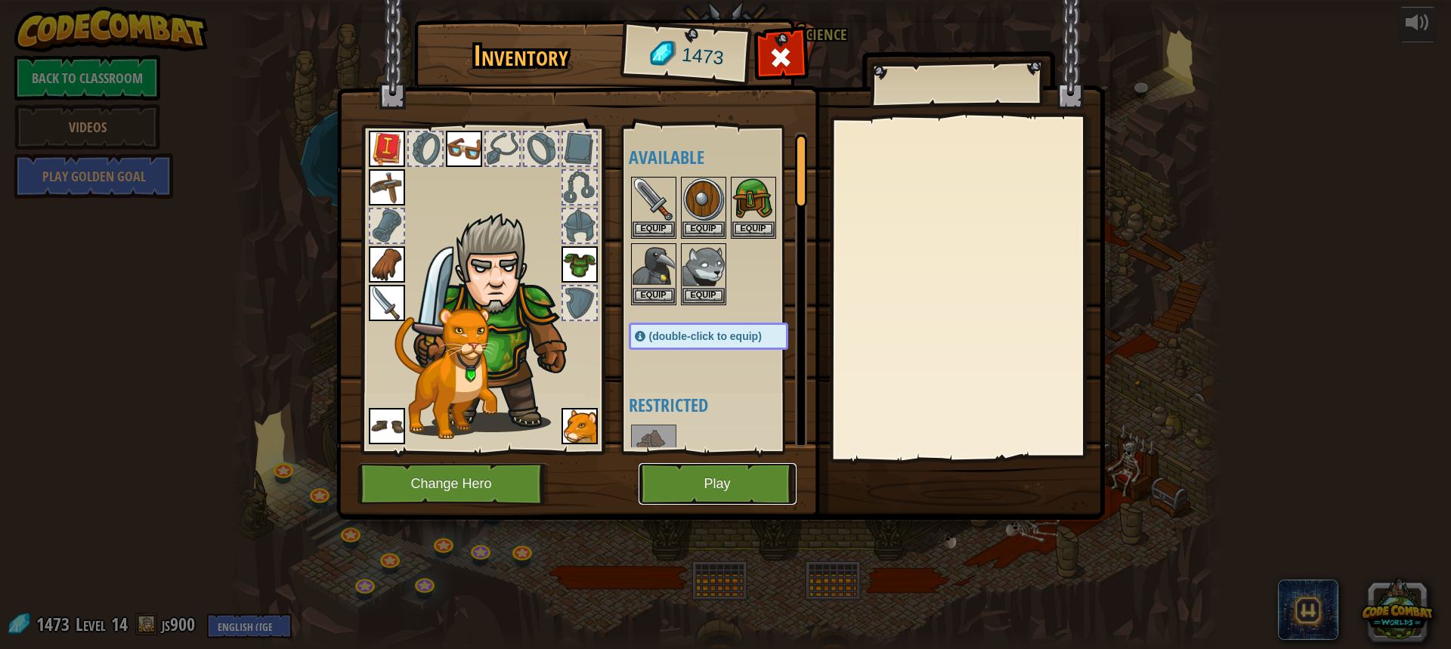
click at [755, 486] on button "Play" at bounding box center [718, 484] width 158 height 42
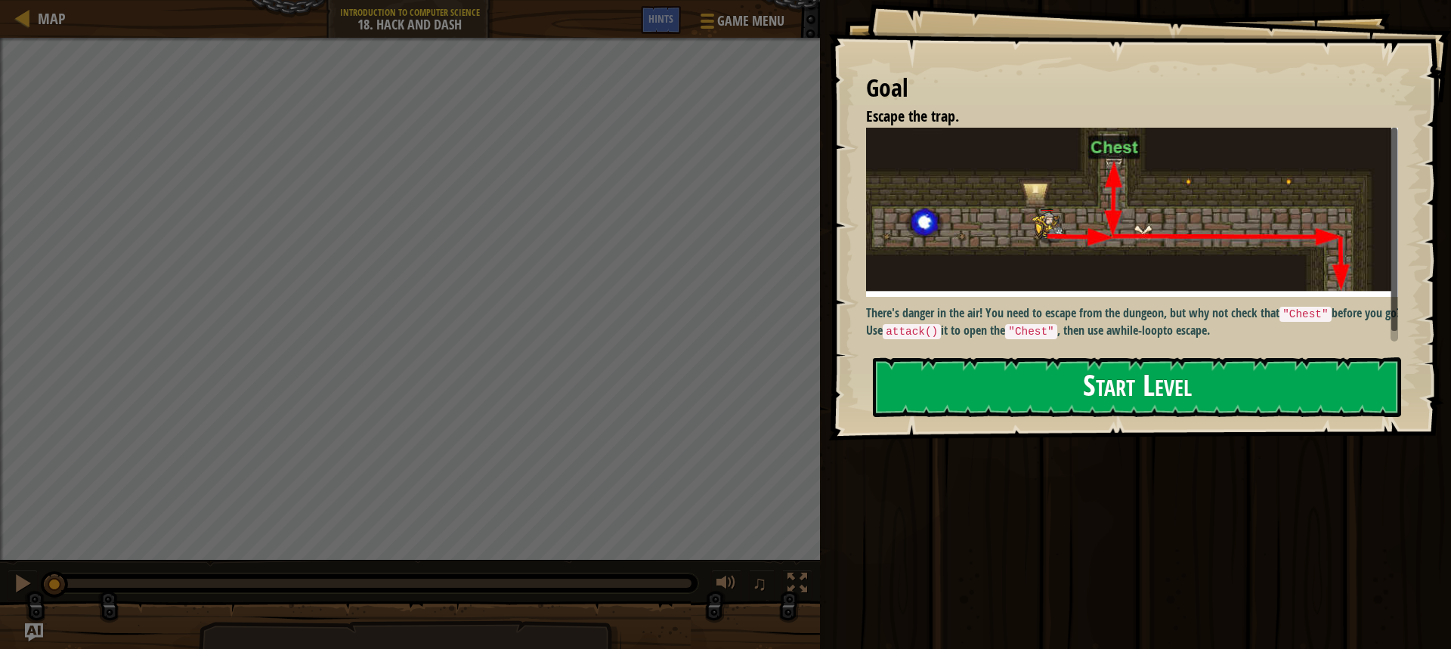
click at [1137, 370] on button "Start Level" at bounding box center [1137, 387] width 528 height 60
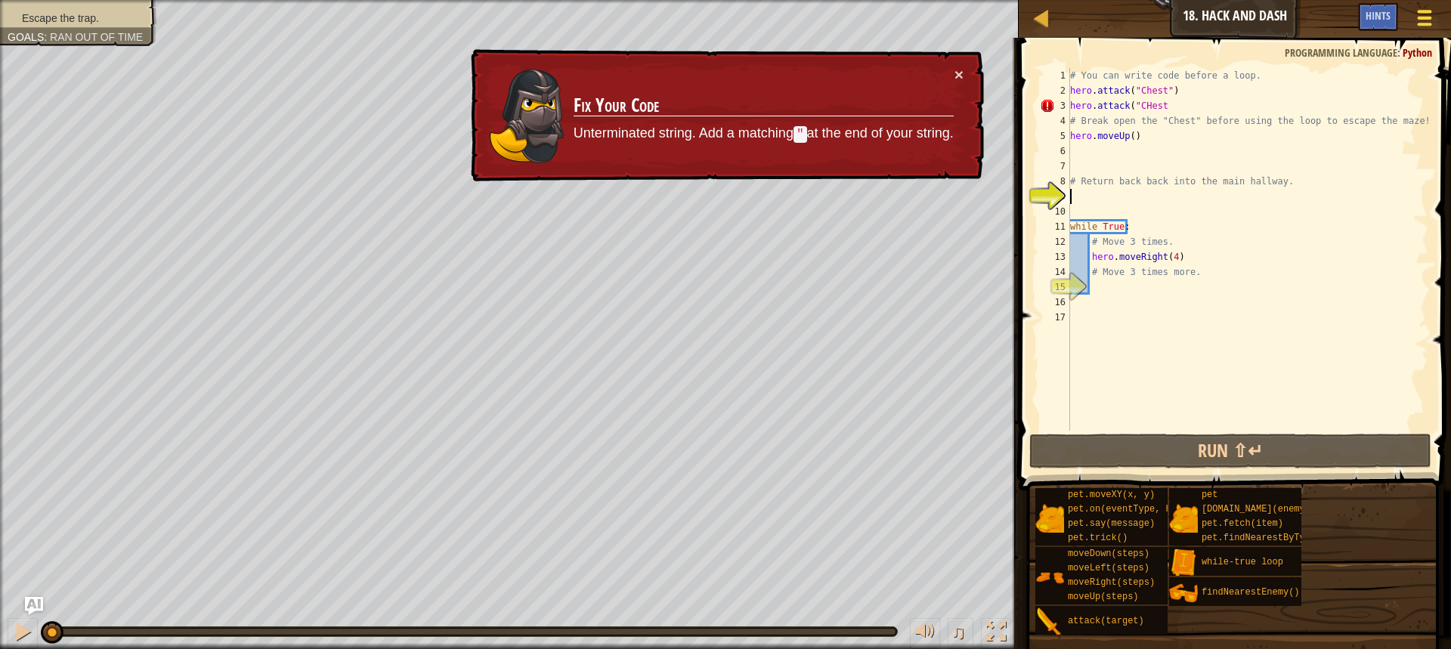
click at [1417, 3] on button "Game Menu" at bounding box center [1425, 20] width 40 height 37
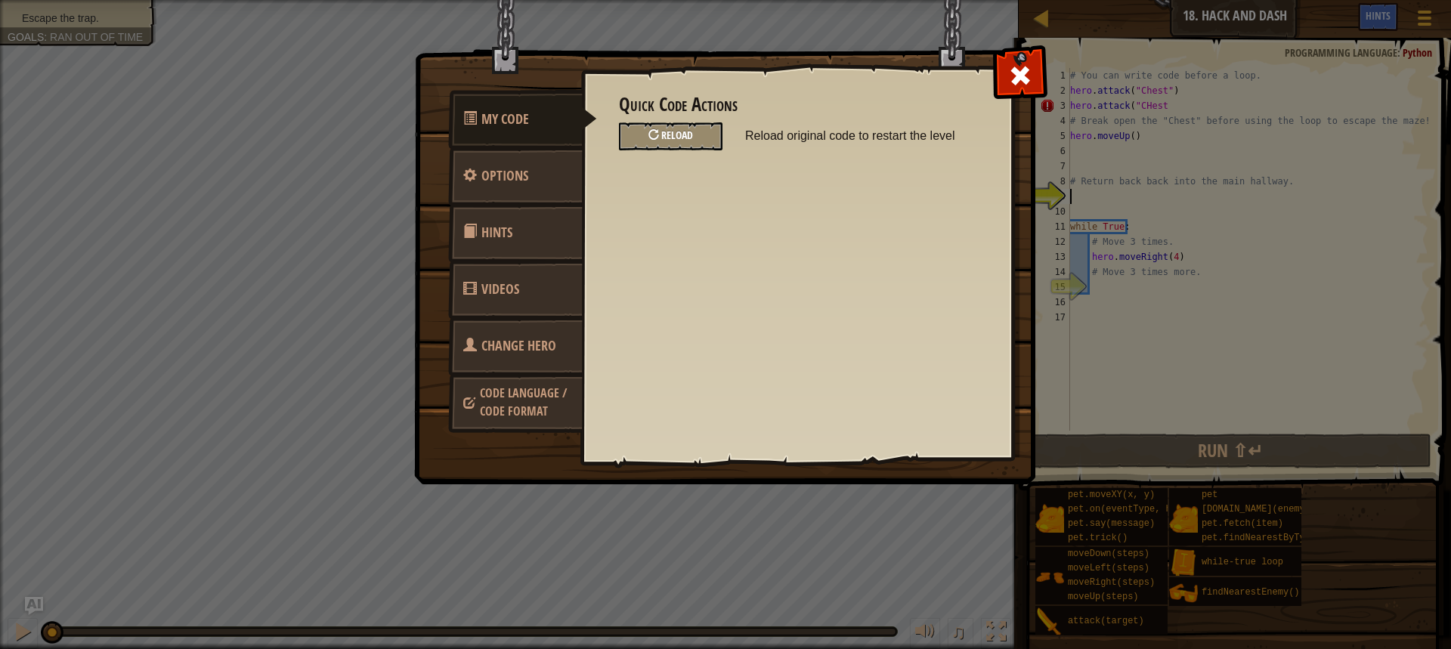
click at [693, 136] on div "Reload" at bounding box center [671, 136] width 104 height 28
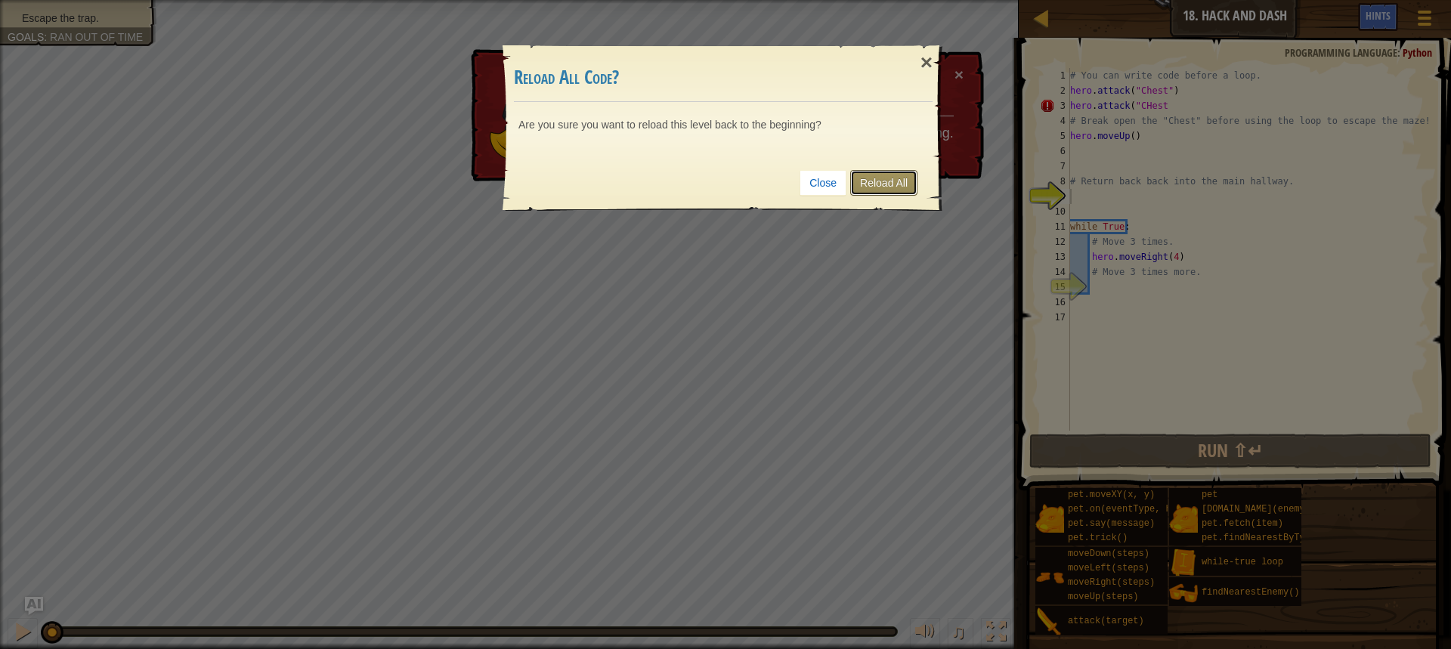
click at [896, 182] on link "Reload All" at bounding box center [883, 183] width 67 height 26
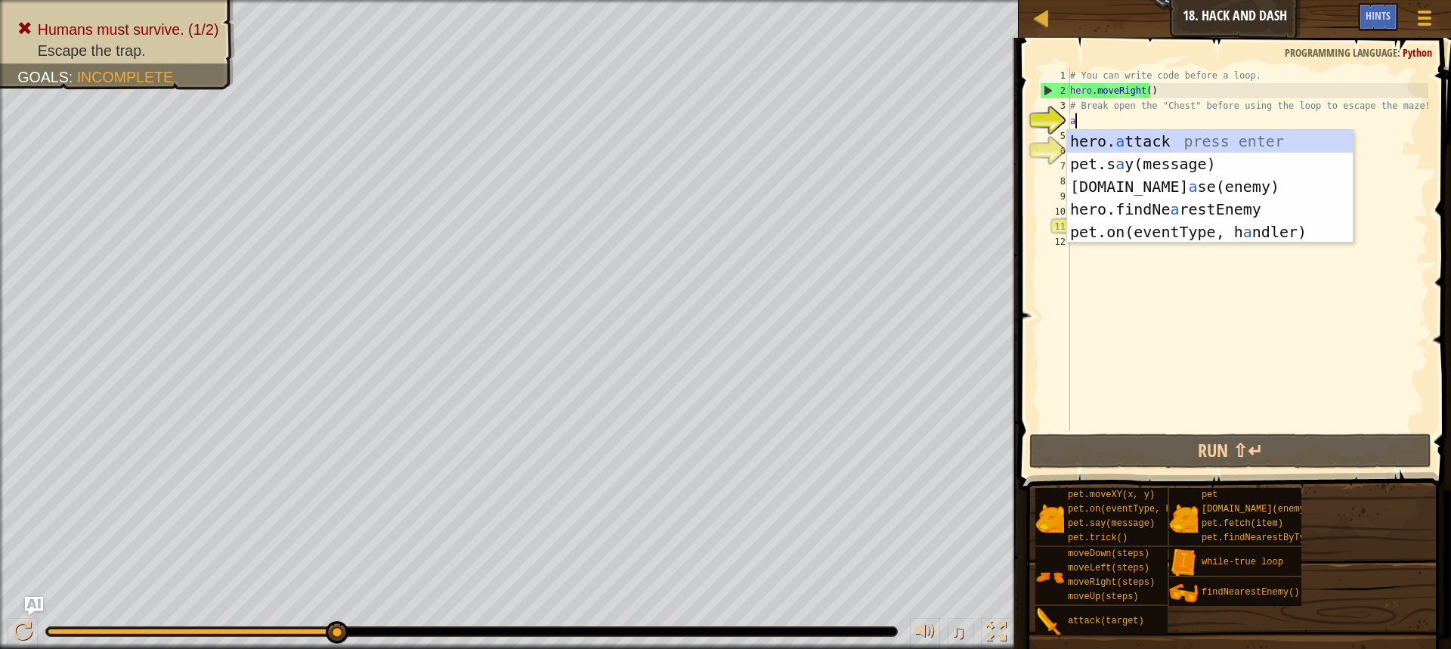
scroll to position [7, 0]
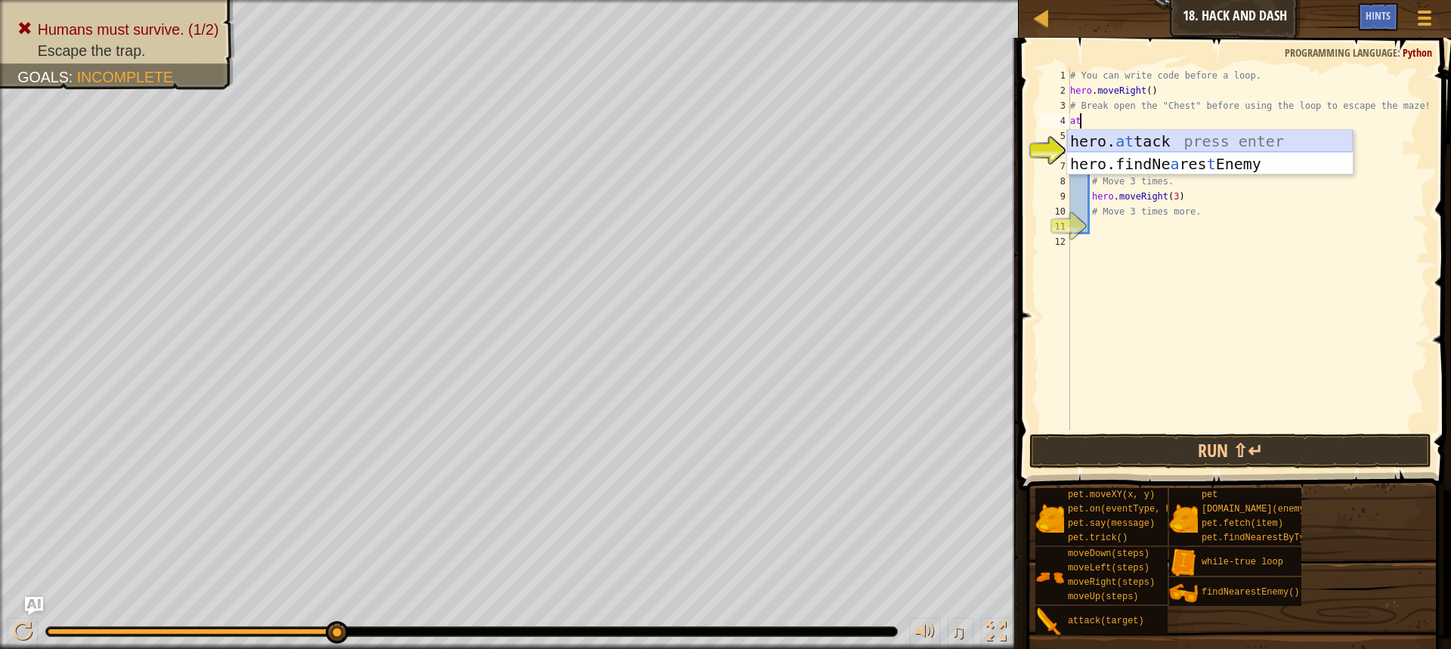
click at [1189, 144] on div "hero. at tack press enter hero.findNe a res t Enemy press enter" at bounding box center [1210, 175] width 286 height 91
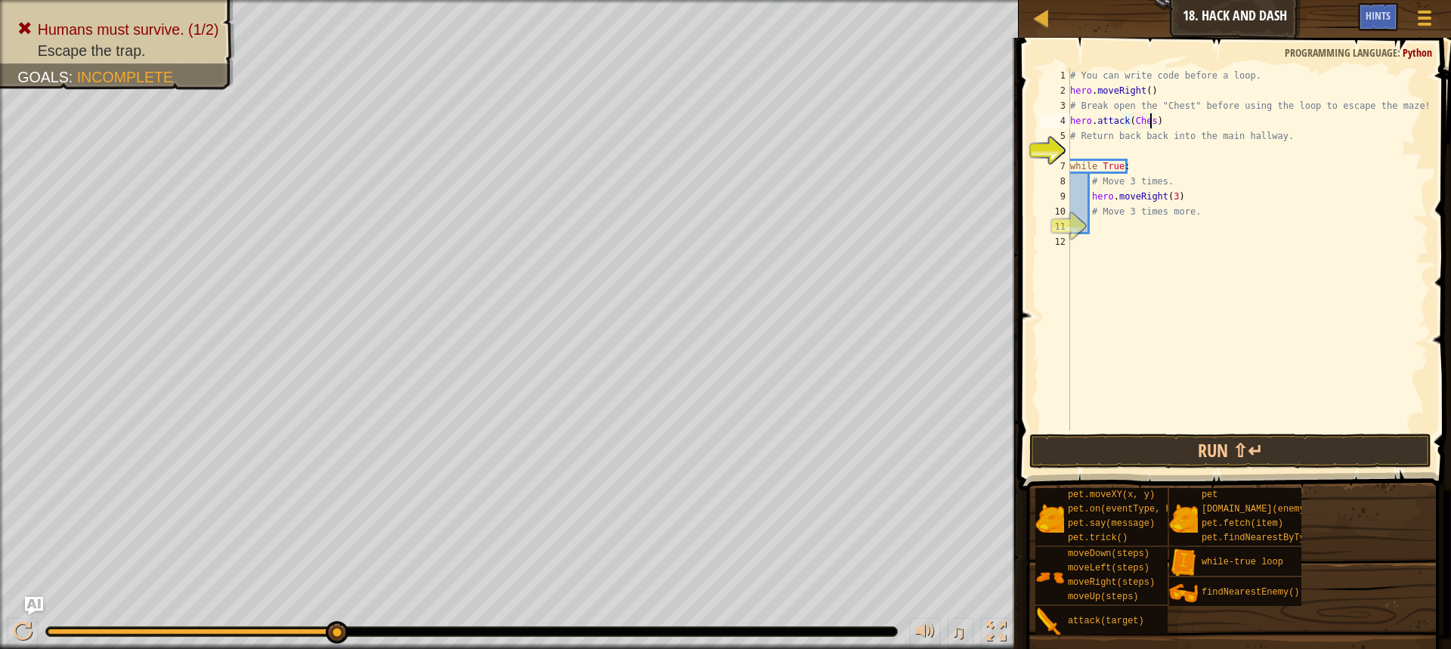
scroll to position [7, 6]
click at [1169, 142] on div "# You can write code before a loop. hero . moveRight ( ) # Break open the "Ches…" at bounding box center [1247, 264] width 361 height 393
type textarea "# Return back back into the main hallway."
click at [1159, 150] on div "# You can write code before a loop. hero . moveRight ( ) # Break open the "Ches…" at bounding box center [1247, 264] width 361 height 393
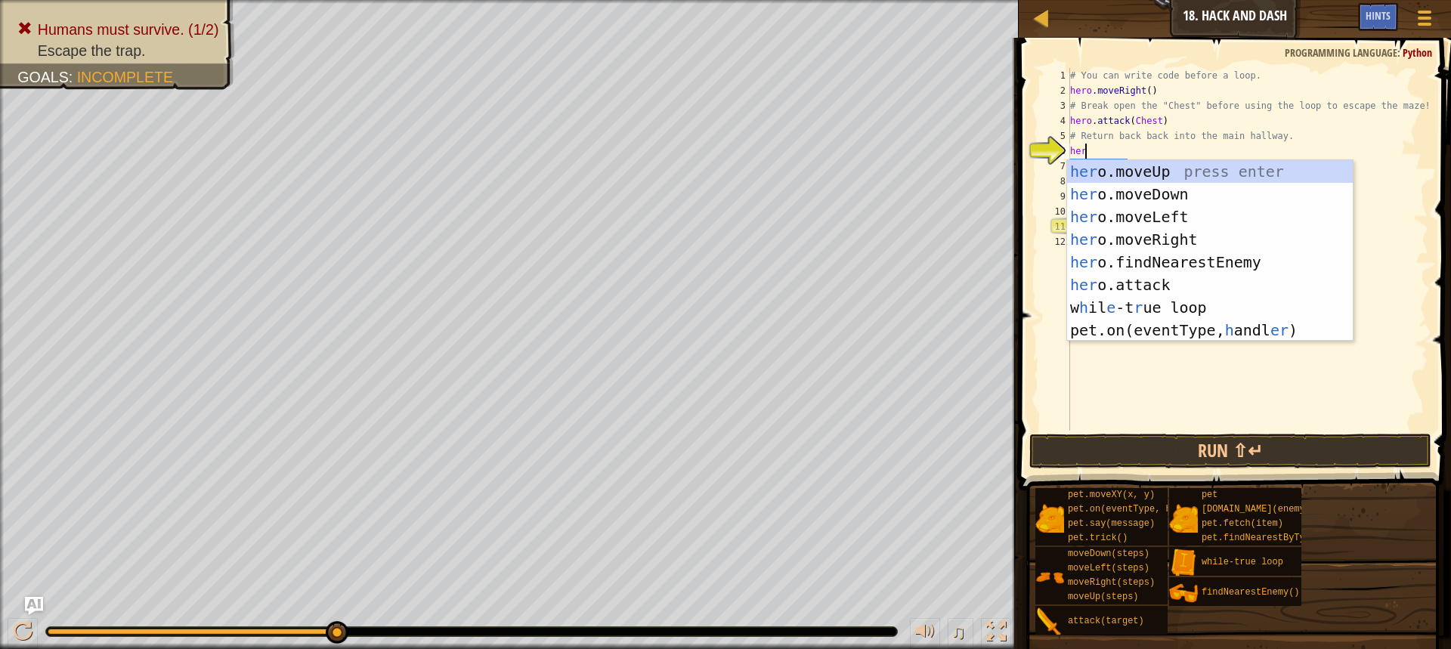
scroll to position [7, 1]
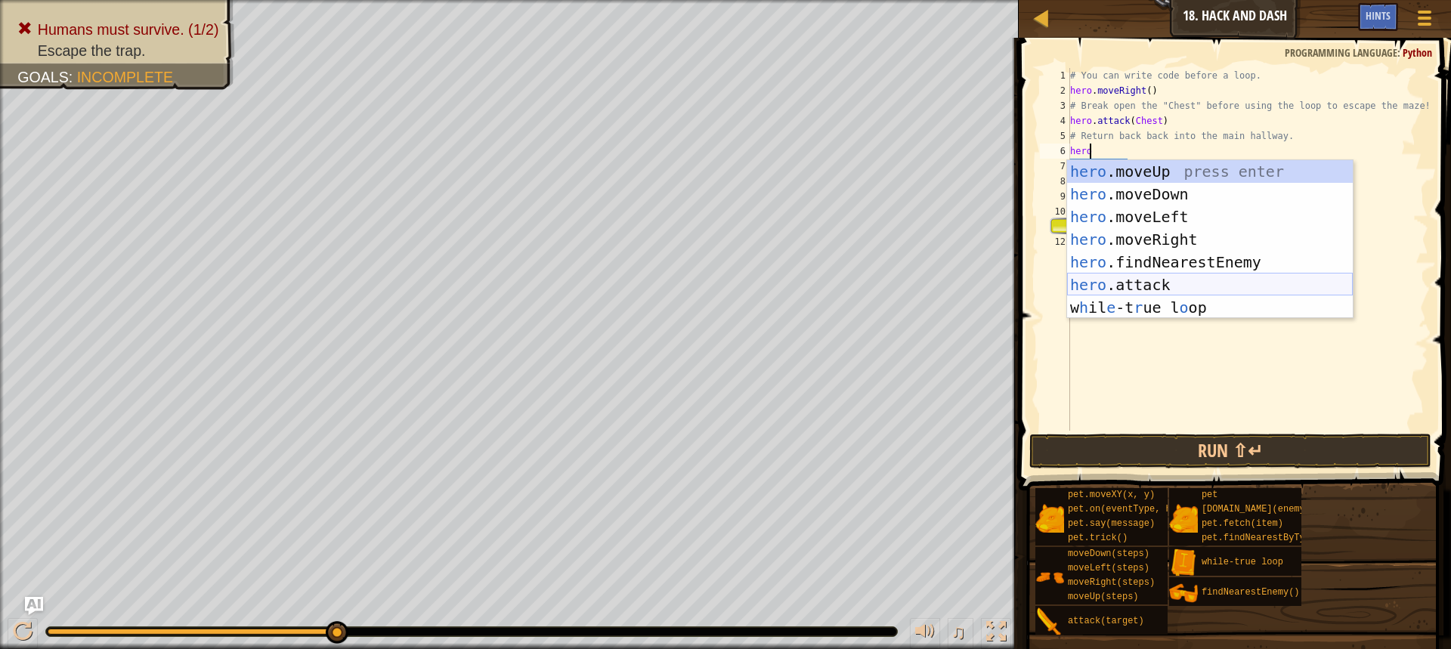
click at [1157, 284] on div "hero .moveUp press enter hero .moveDown press enter hero .moveLeft press enter …" at bounding box center [1210, 262] width 286 height 204
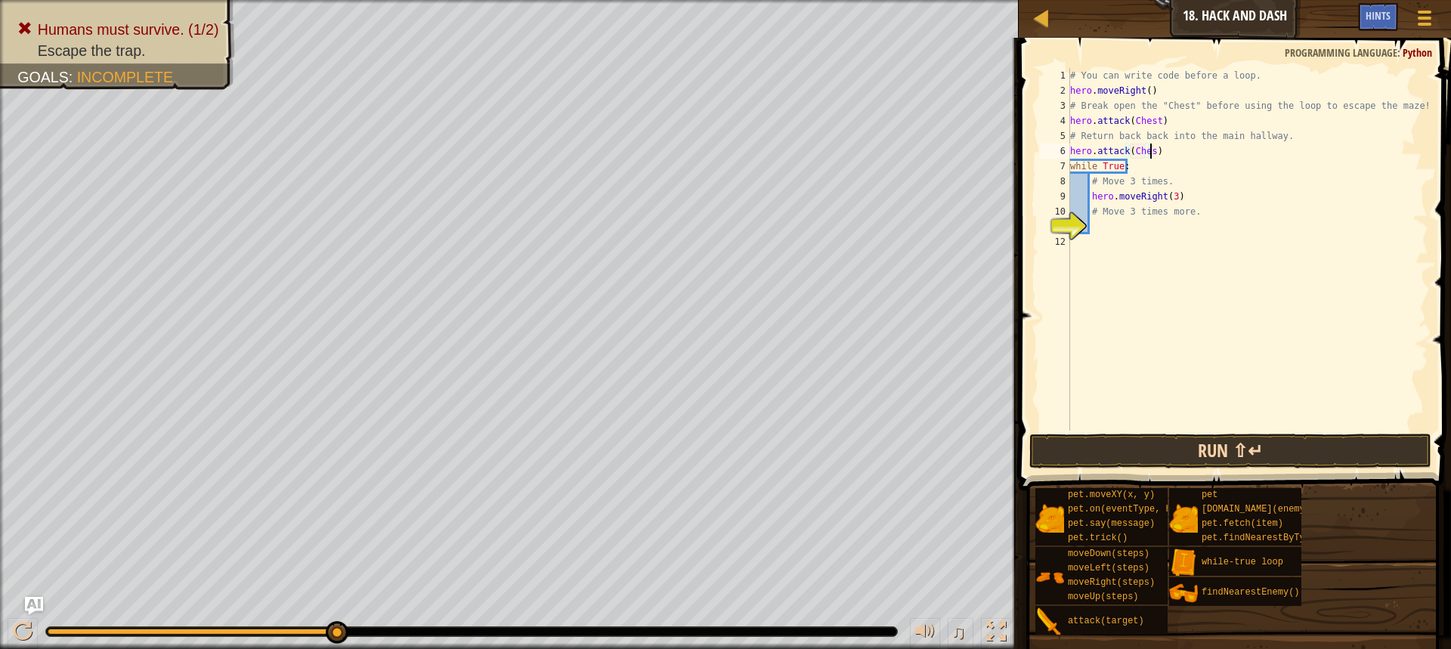
scroll to position [7, 6]
click at [1125, 463] on button "Run ⇧↵" at bounding box center [1230, 451] width 402 height 35
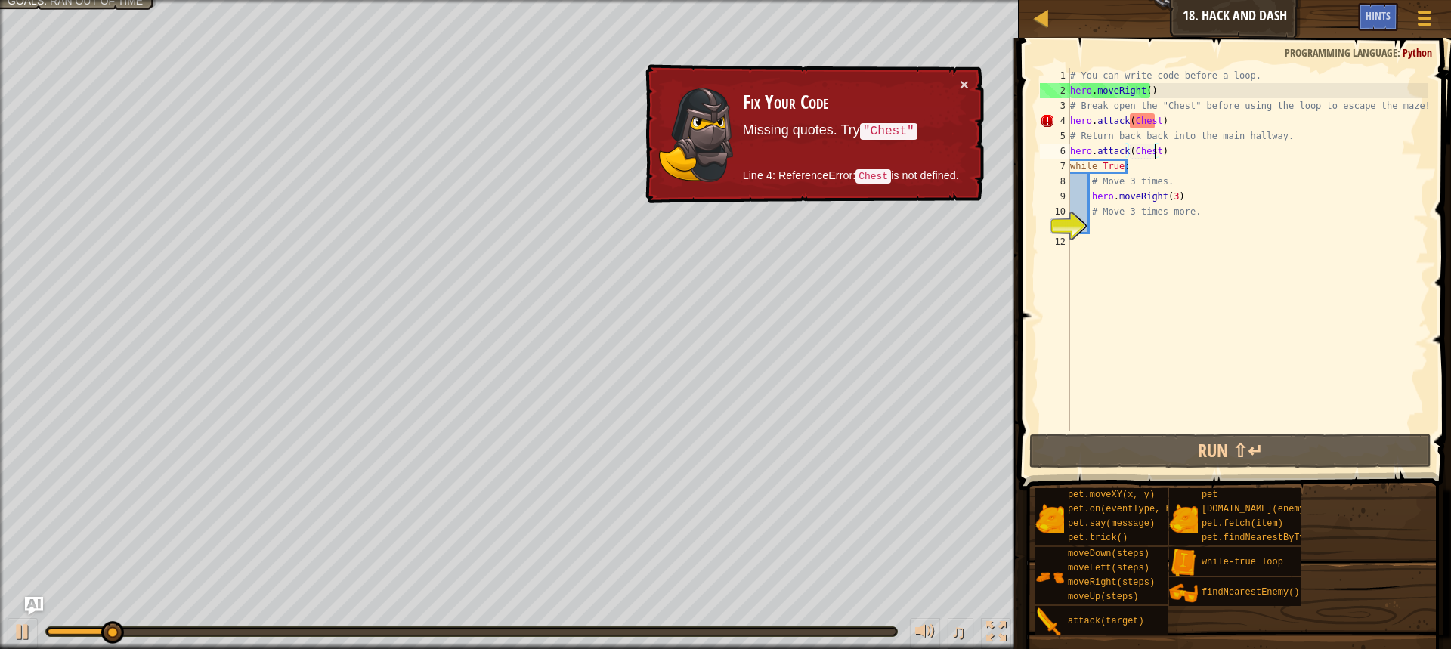
click at [1154, 127] on div "# You can write code before a loop. hero . moveRight ( ) # Break open the "Ches…" at bounding box center [1247, 264] width 361 height 393
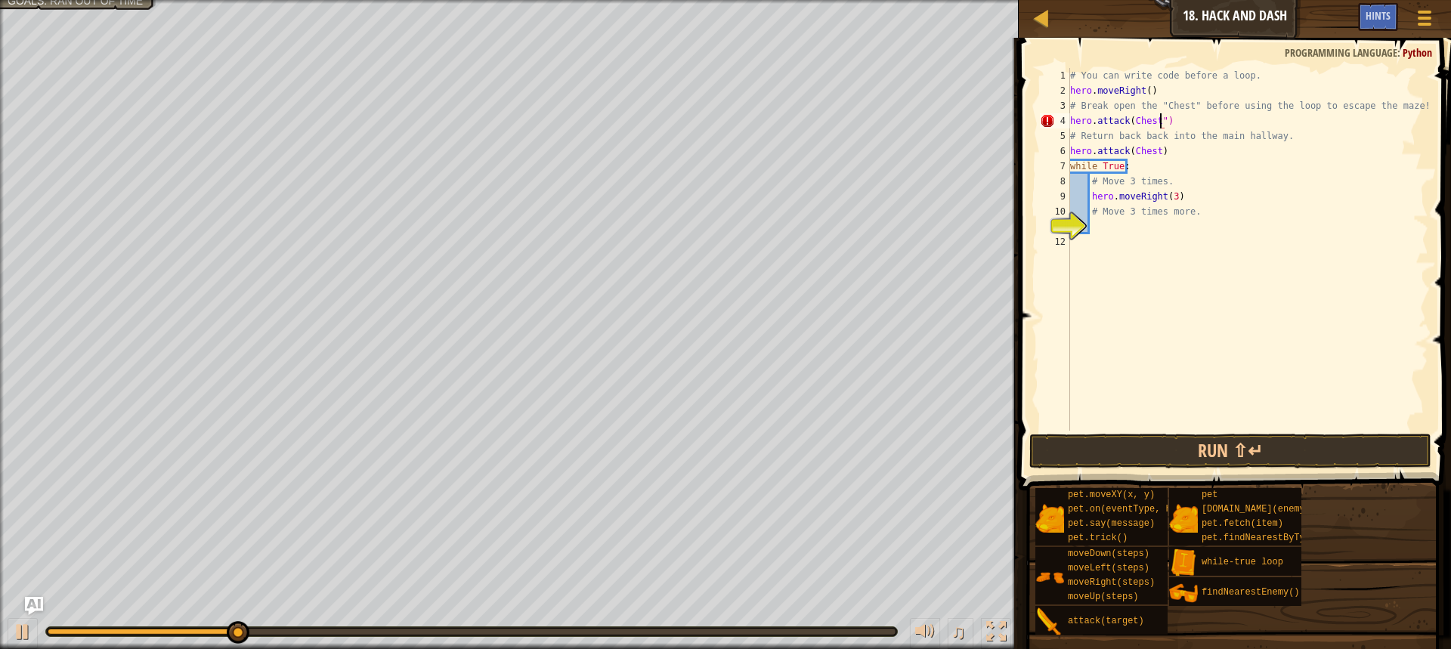
click at [1130, 118] on div "# You can write code before a loop. hero . moveRight ( ) # Break open the "Ches…" at bounding box center [1247, 264] width 361 height 393
click at [1155, 150] on div "# You can write code before a loop. hero . moveRight ( ) # Break open the "Ches…" at bounding box center [1247, 264] width 361 height 393
click at [1128, 154] on div "# You can write code before a loop. hero . moveRight ( ) # Break open the "Ches…" at bounding box center [1247, 264] width 361 height 393
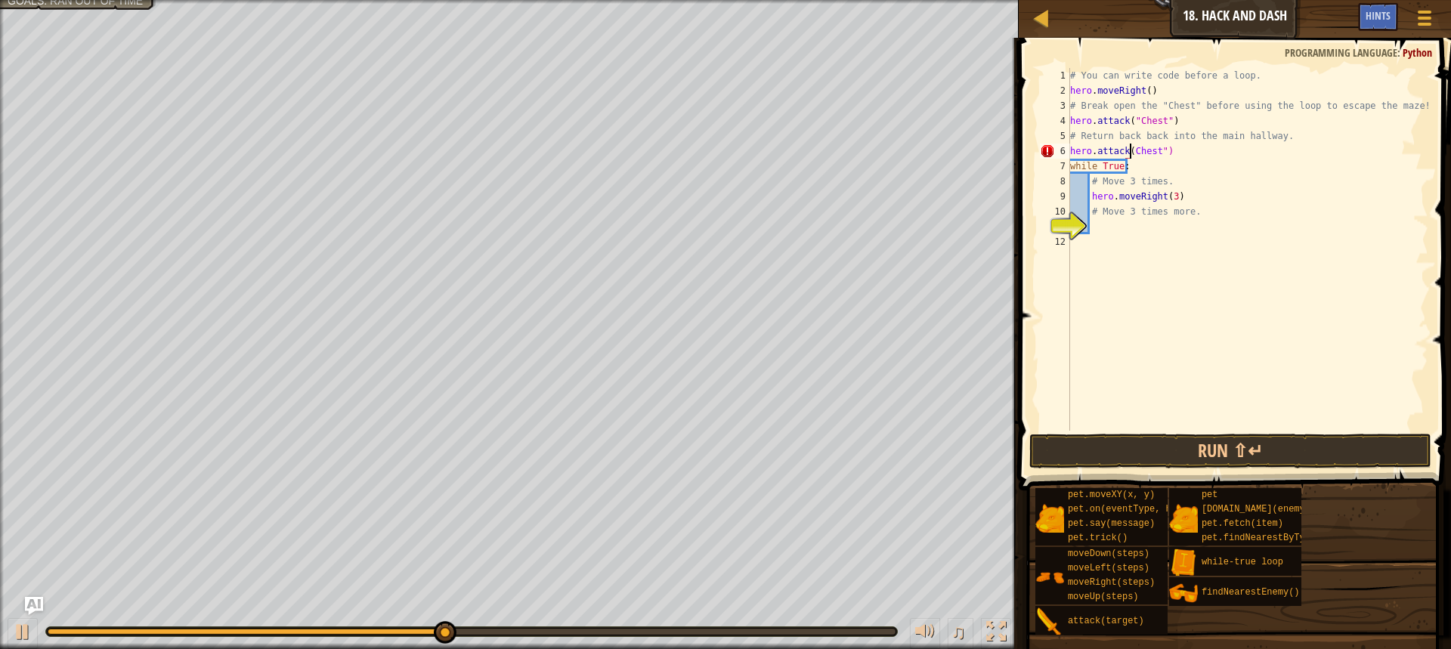
scroll to position [7, 5]
click at [1126, 450] on button "Run ⇧↵" at bounding box center [1230, 451] width 402 height 35
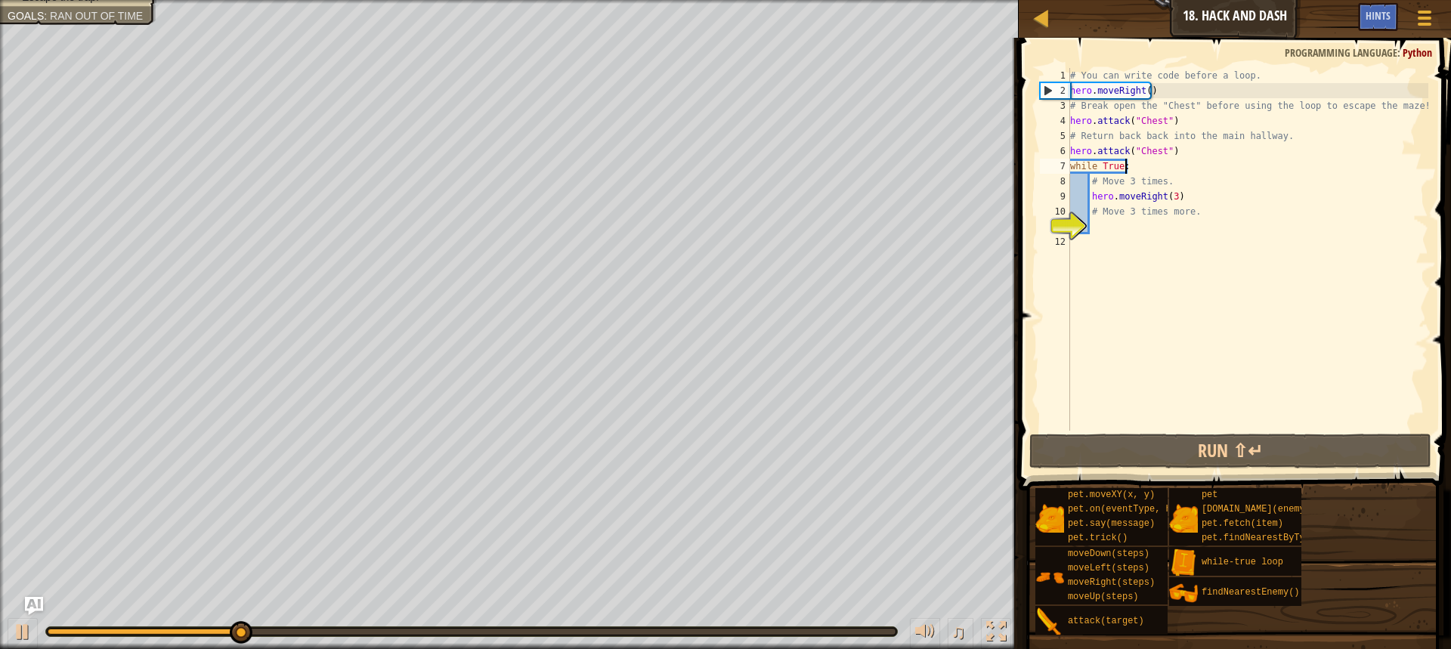
click at [1188, 160] on div "# You can write code before a loop. hero . moveRight ( ) # Break open the "Ches…" at bounding box center [1247, 264] width 361 height 393
click at [1174, 150] on div "# You can write code before a loop. hero . moveRight ( ) # Break open the "Ches…" at bounding box center [1247, 264] width 361 height 393
type textarea "hero.attack("Chest")"
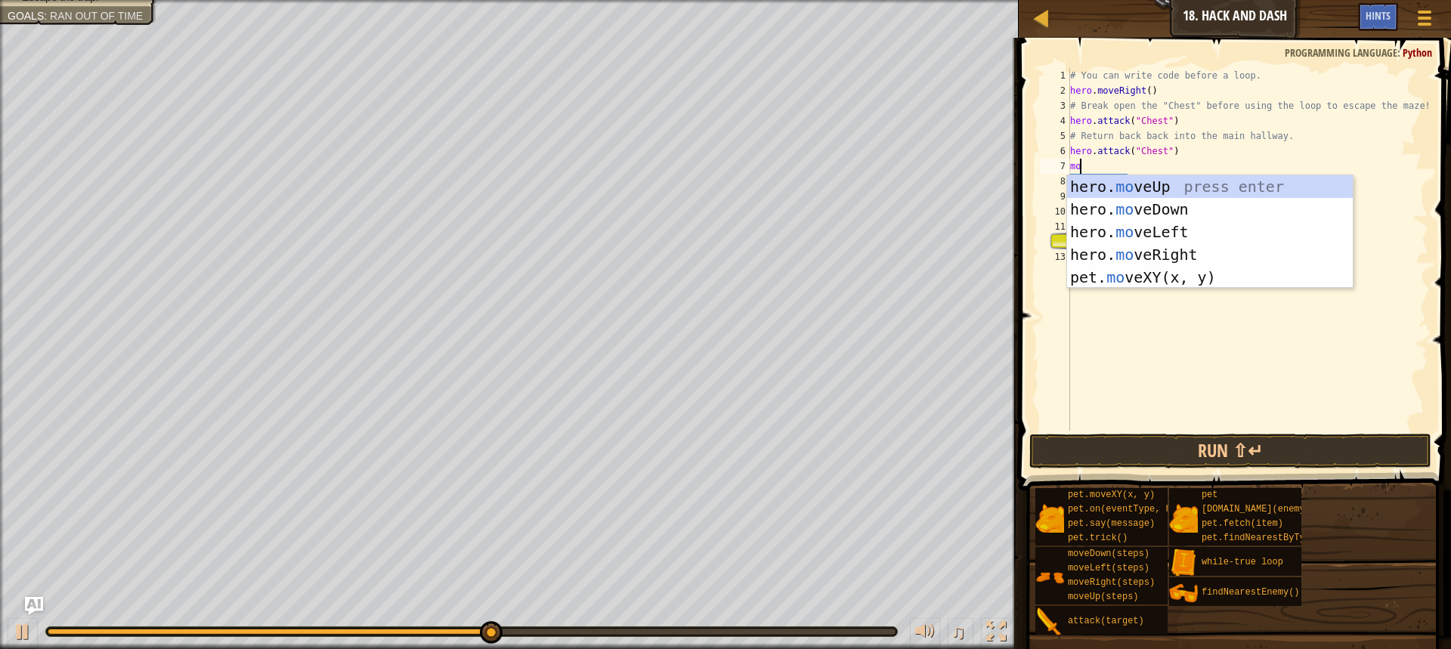
type textarea "mov"
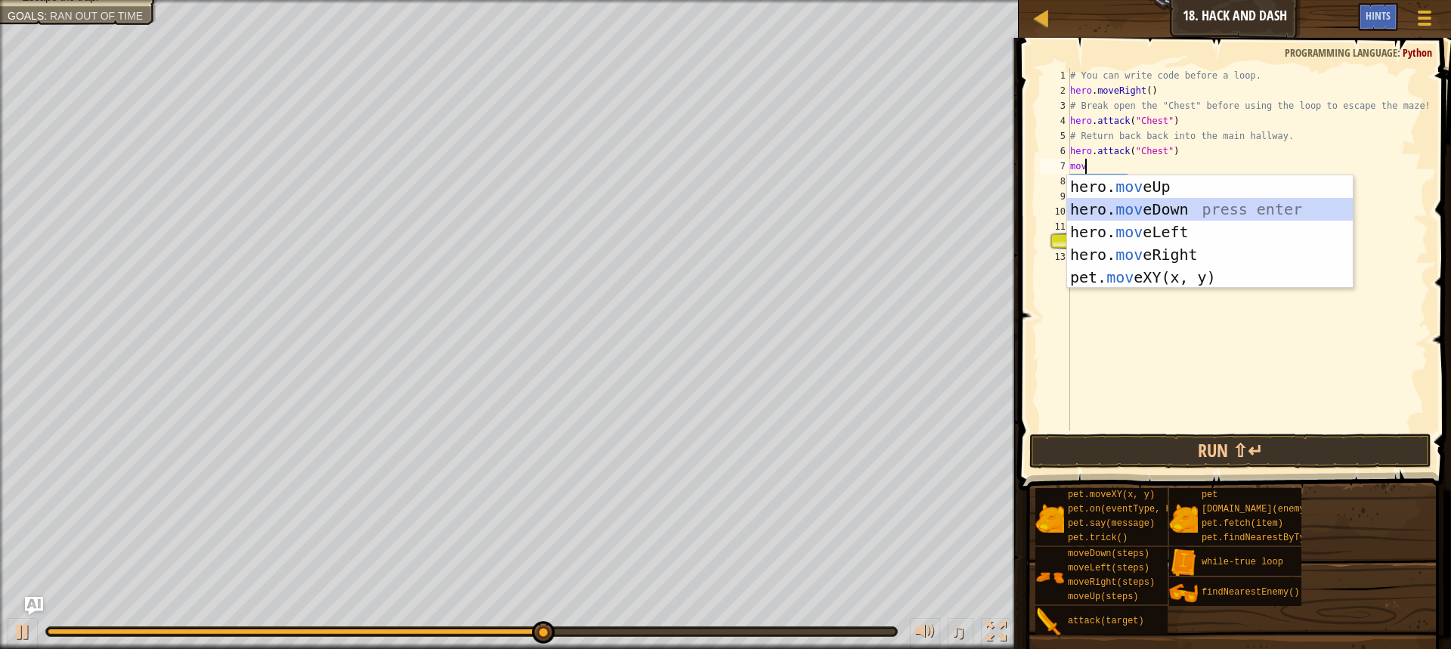
click at [1156, 213] on div "hero. mov eUp press enter hero. mov eDown press enter hero. mov eLeft press ent…" at bounding box center [1210, 254] width 286 height 159
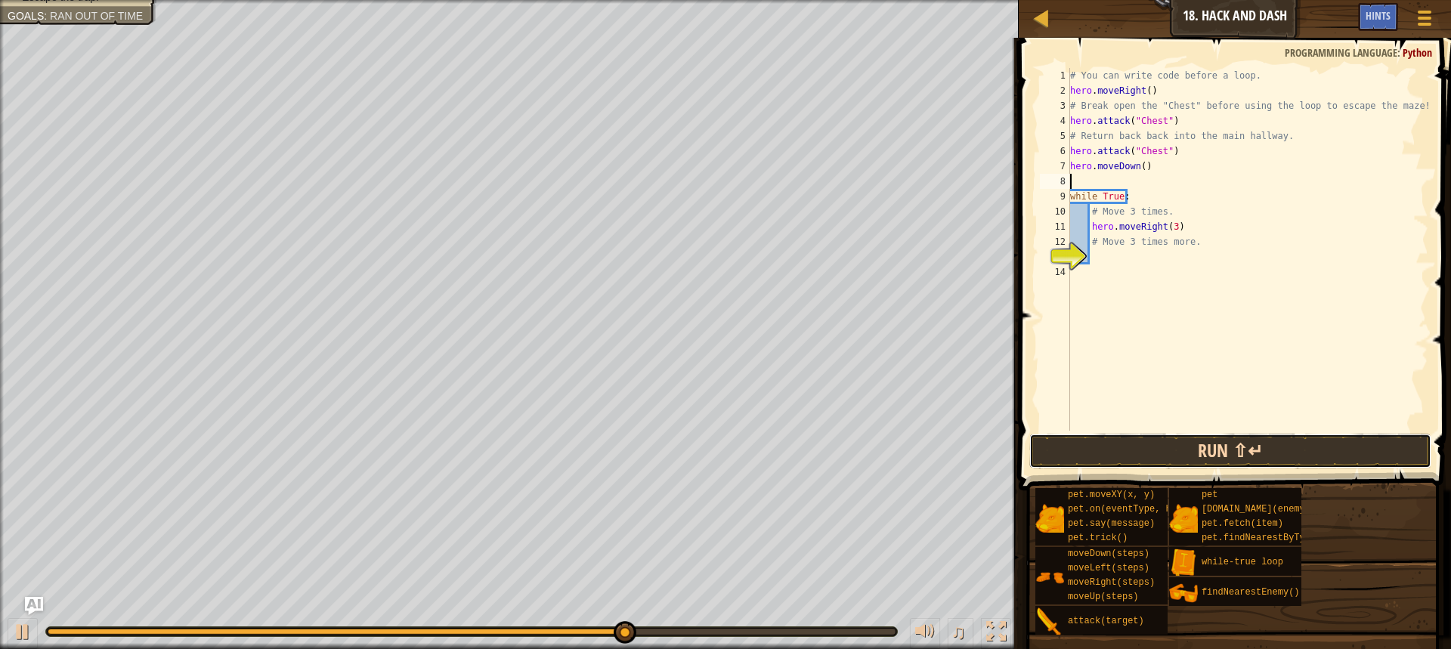
click at [1086, 453] on button "Run ⇧↵" at bounding box center [1230, 451] width 402 height 35
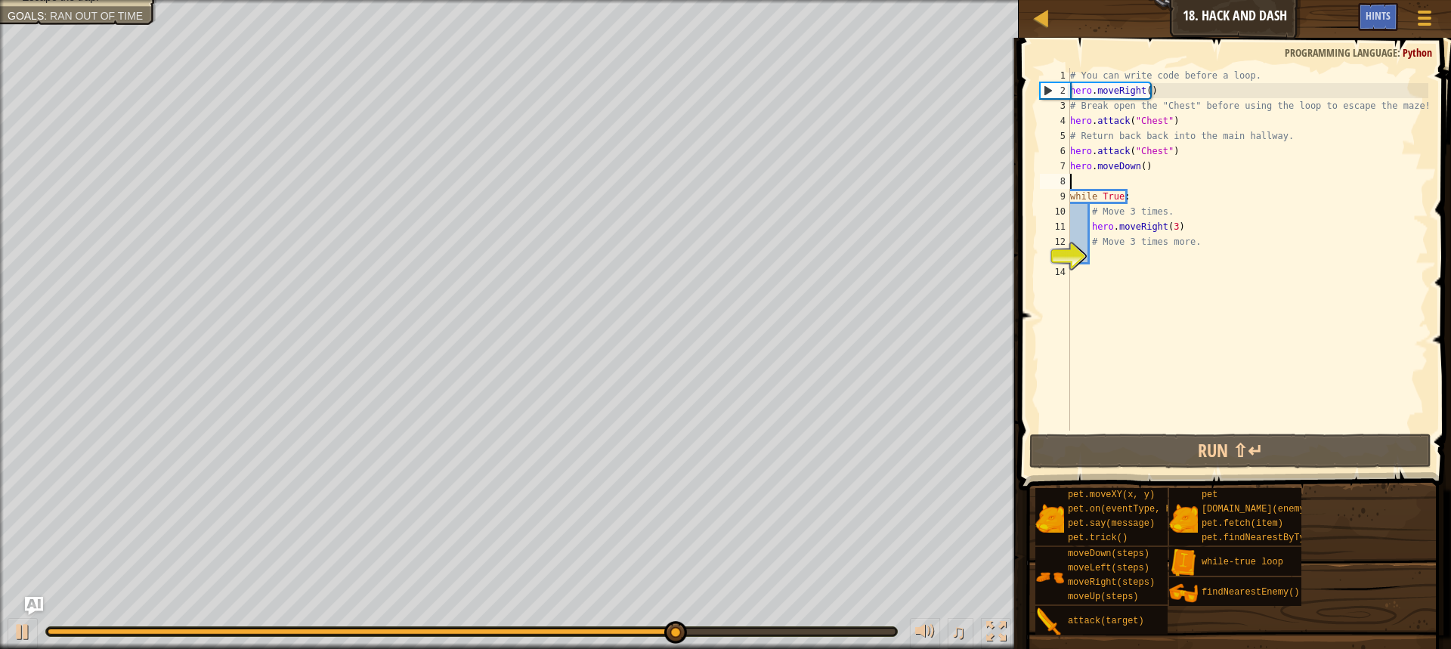
click at [1069, 198] on div "9" at bounding box center [1055, 196] width 30 height 15
type textarea "while True:"
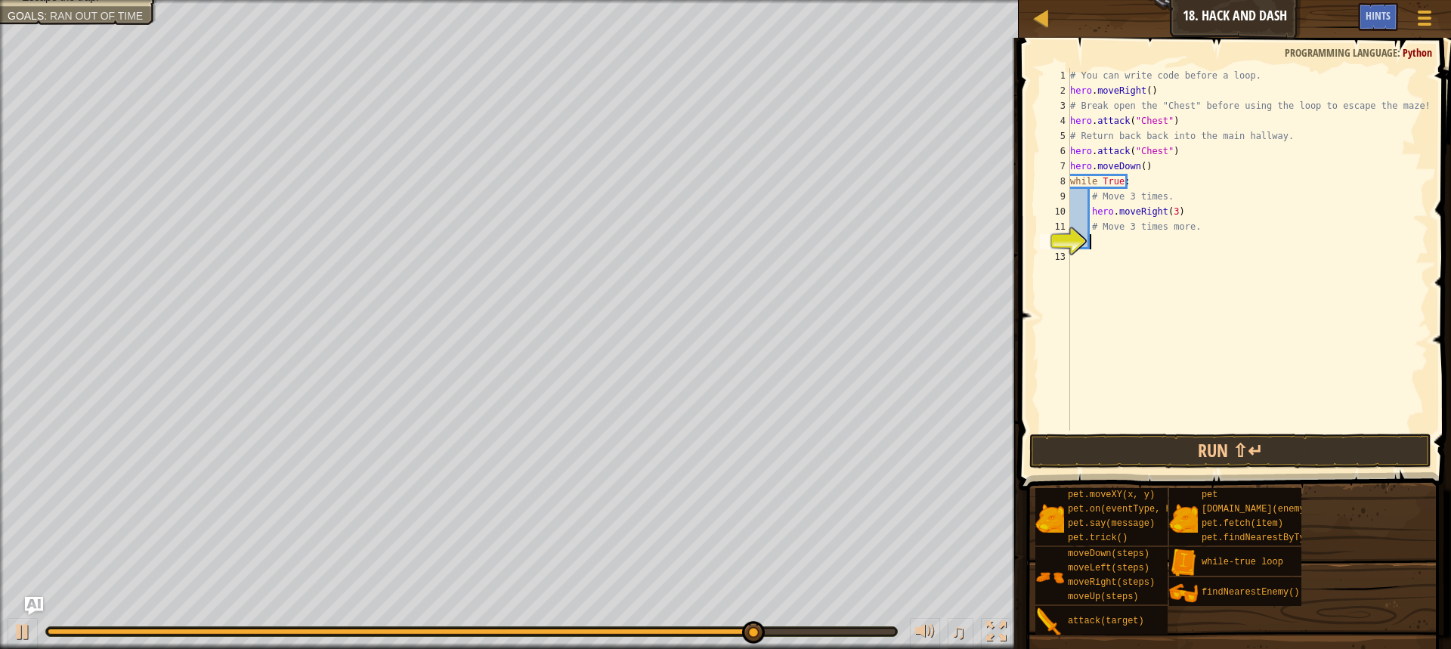
click at [1107, 244] on div "# You can write code before a loop. hero . moveRight ( ) # Break open the "Ches…" at bounding box center [1247, 264] width 361 height 393
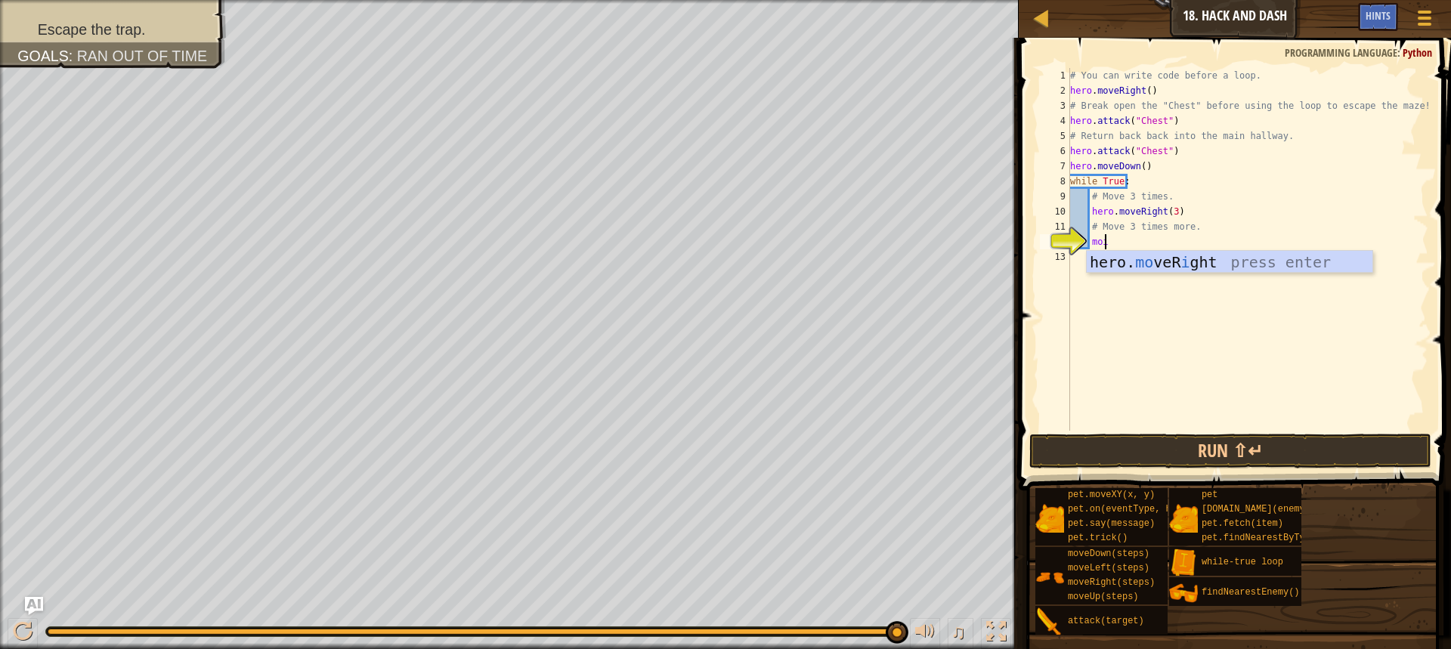
scroll to position [7, 2]
type textarea "mo"
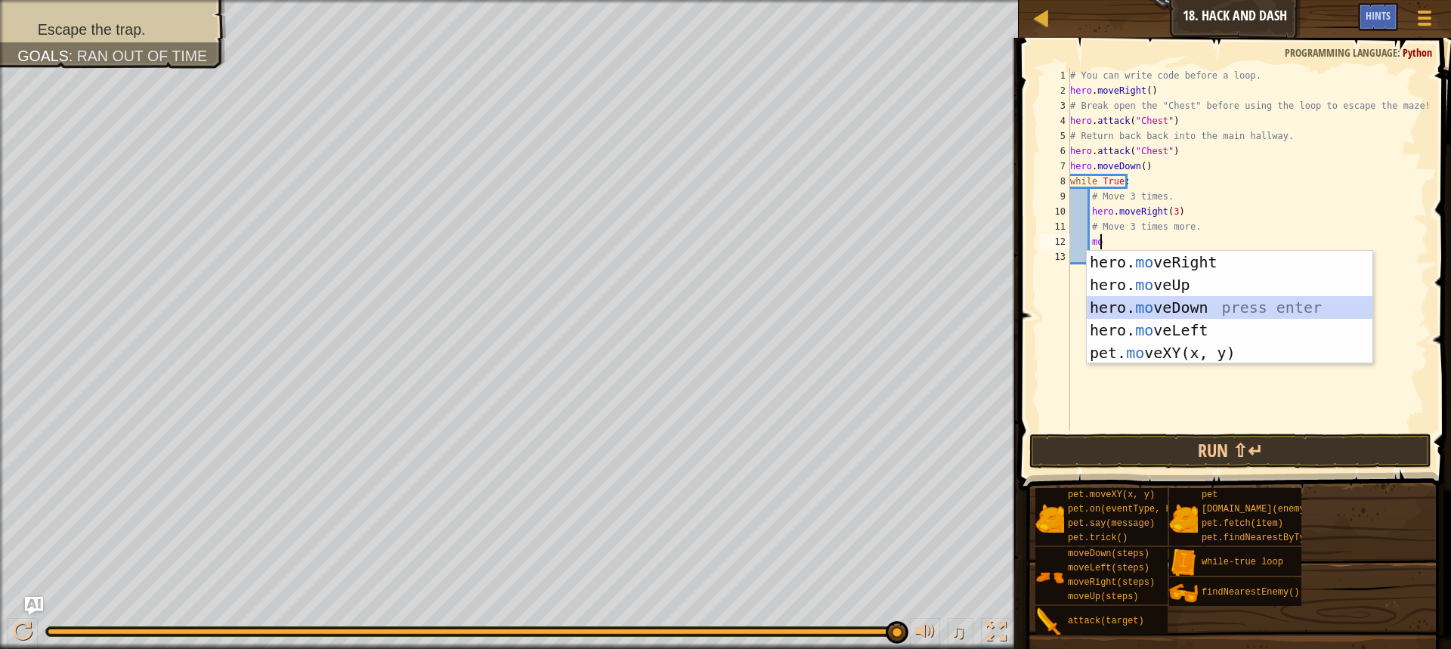
click at [1137, 299] on div "hero. mo veRight press enter hero. mo veUp press enter hero. mo veDown press en…" at bounding box center [1230, 330] width 286 height 159
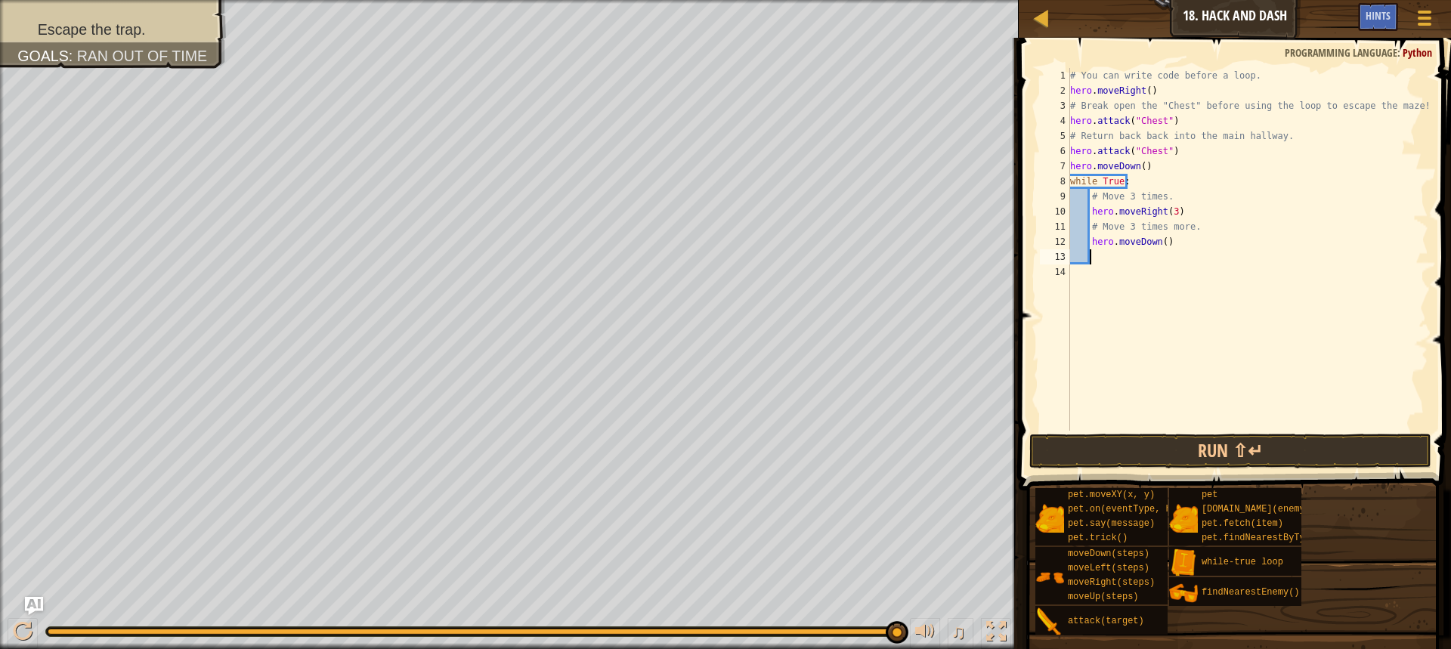
click at [1161, 241] on div "# You can write code before a loop. hero . moveRight ( ) # Break open the "Ches…" at bounding box center [1247, 264] width 361 height 393
click at [1103, 452] on button "Run ⇧↵" at bounding box center [1230, 451] width 402 height 35
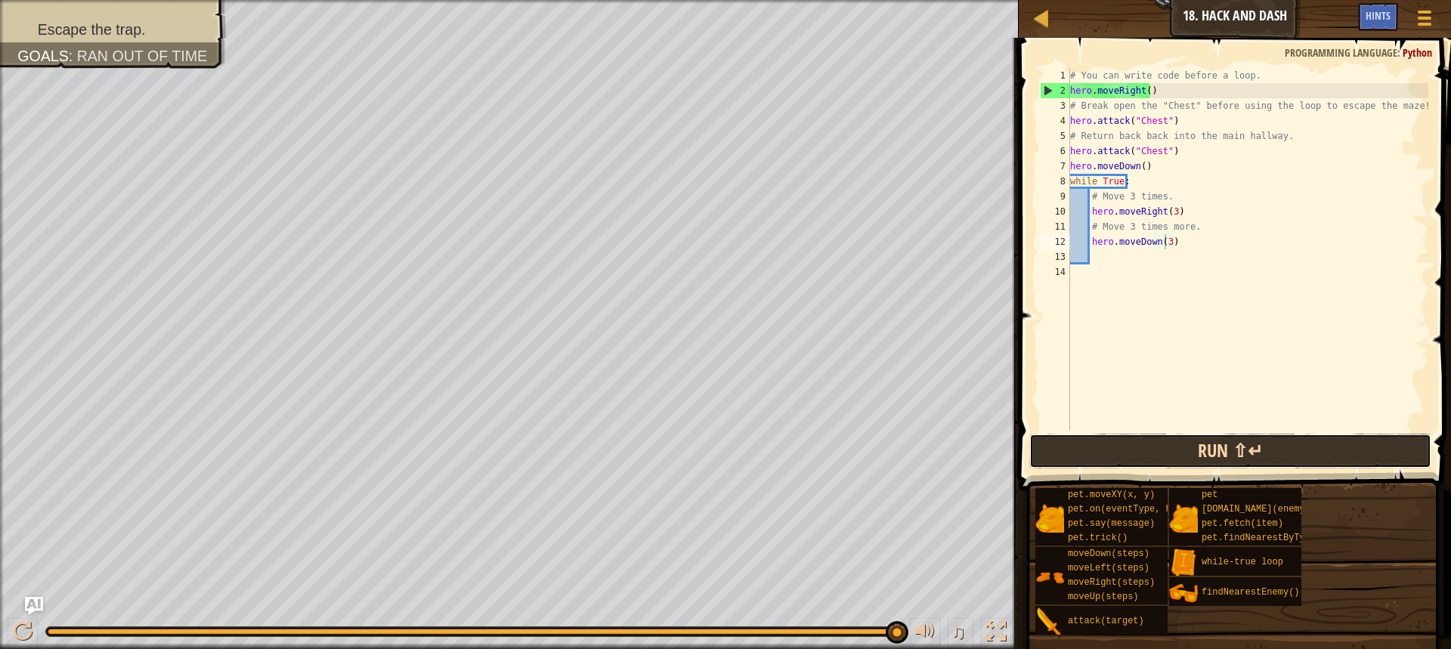
click at [1202, 453] on button "Run ⇧↵" at bounding box center [1230, 451] width 402 height 35
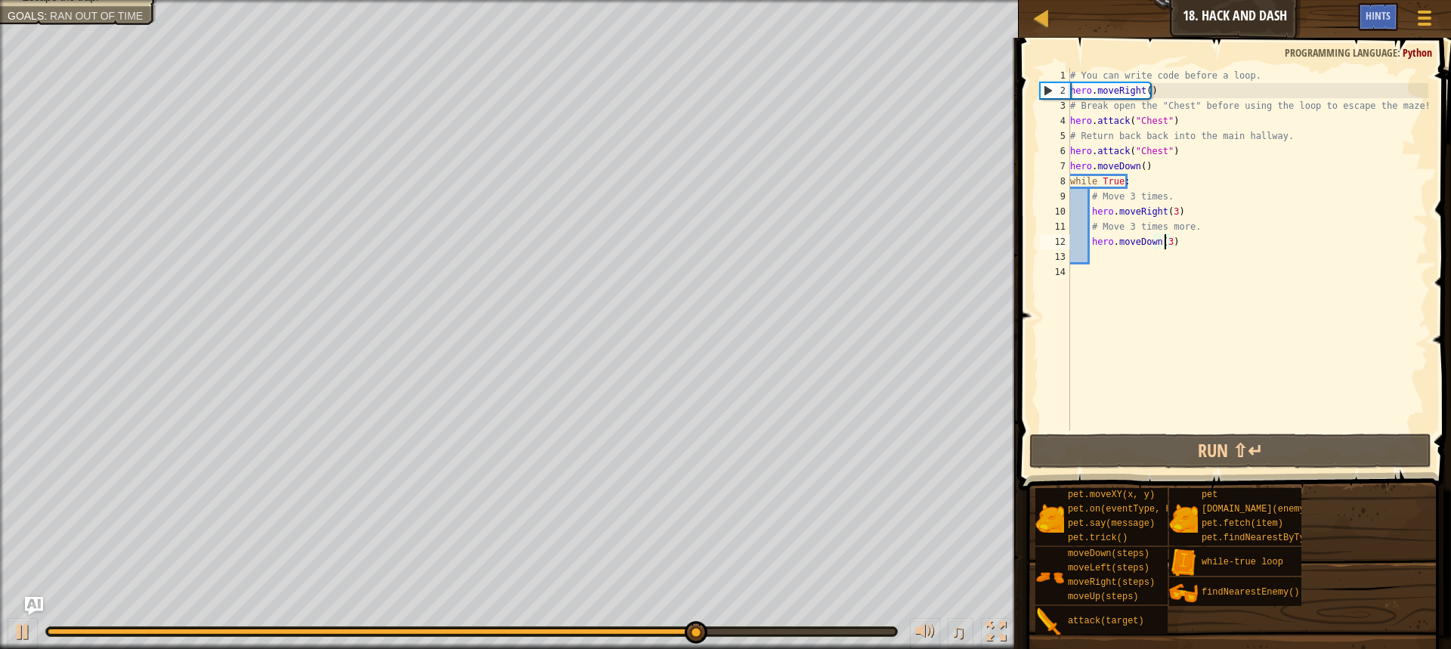
click at [1166, 93] on div "# You can write code before a loop. hero . moveRight ( ) # Break open the "Ches…" at bounding box center [1247, 264] width 361 height 393
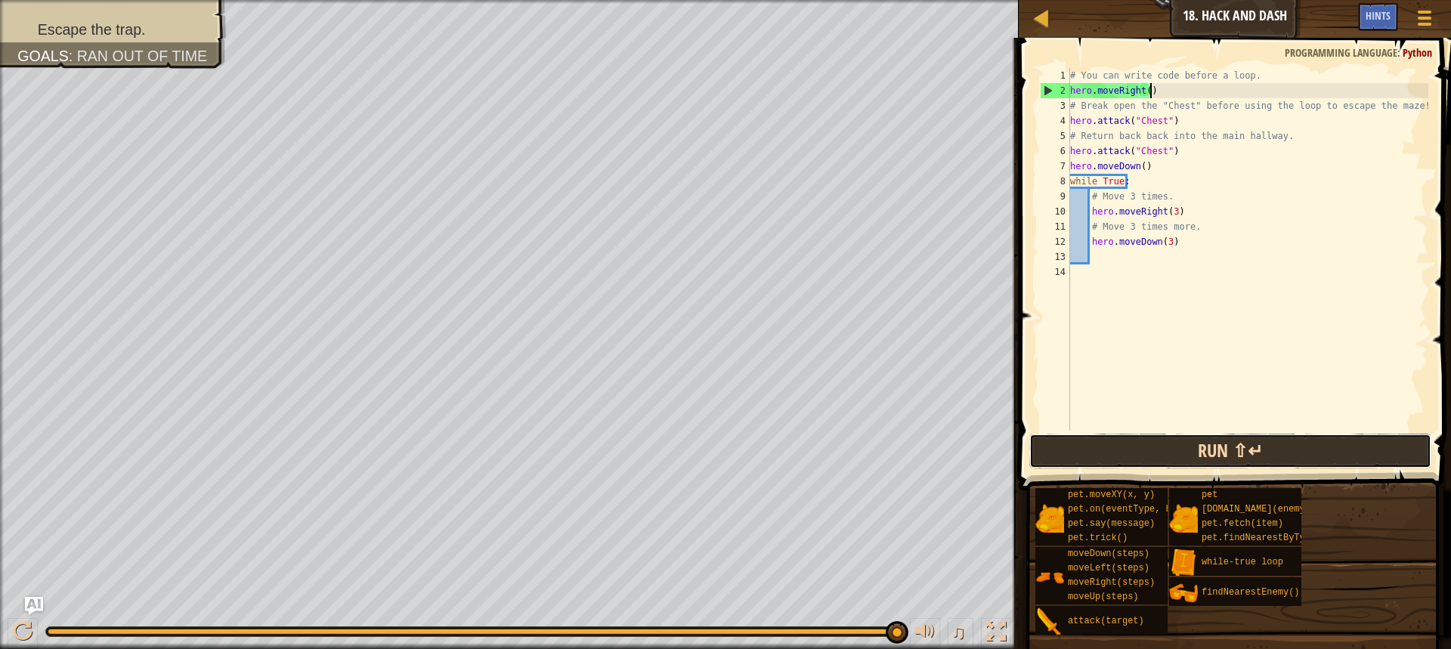
drag, startPoint x: 1213, startPoint y: 453, endPoint x: 1227, endPoint y: 459, distance: 15.6
click at [1228, 459] on button "Run ⇧↵" at bounding box center [1230, 451] width 402 height 35
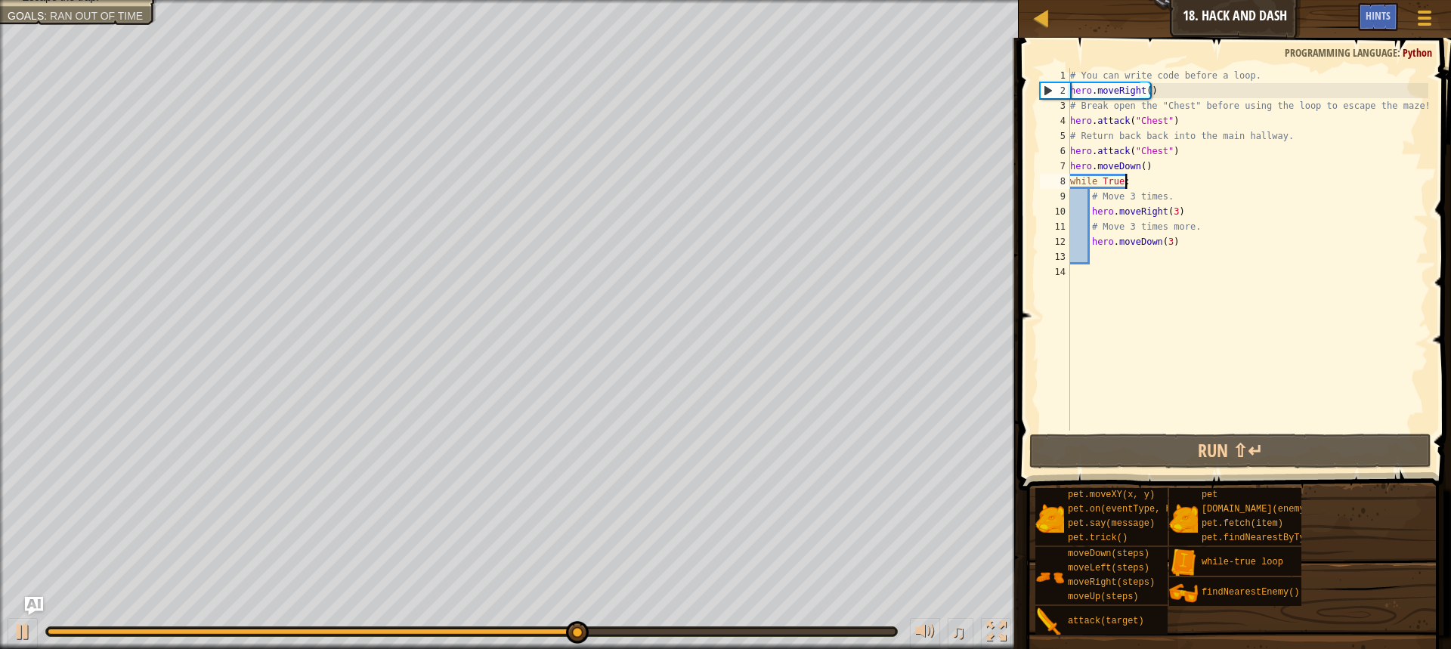
click at [1137, 180] on div "# You can write code before a loop. hero . moveRight ( ) # Break open the "Ches…" at bounding box center [1247, 264] width 361 height 393
click at [1156, 431] on span at bounding box center [1236, 242] width 444 height 497
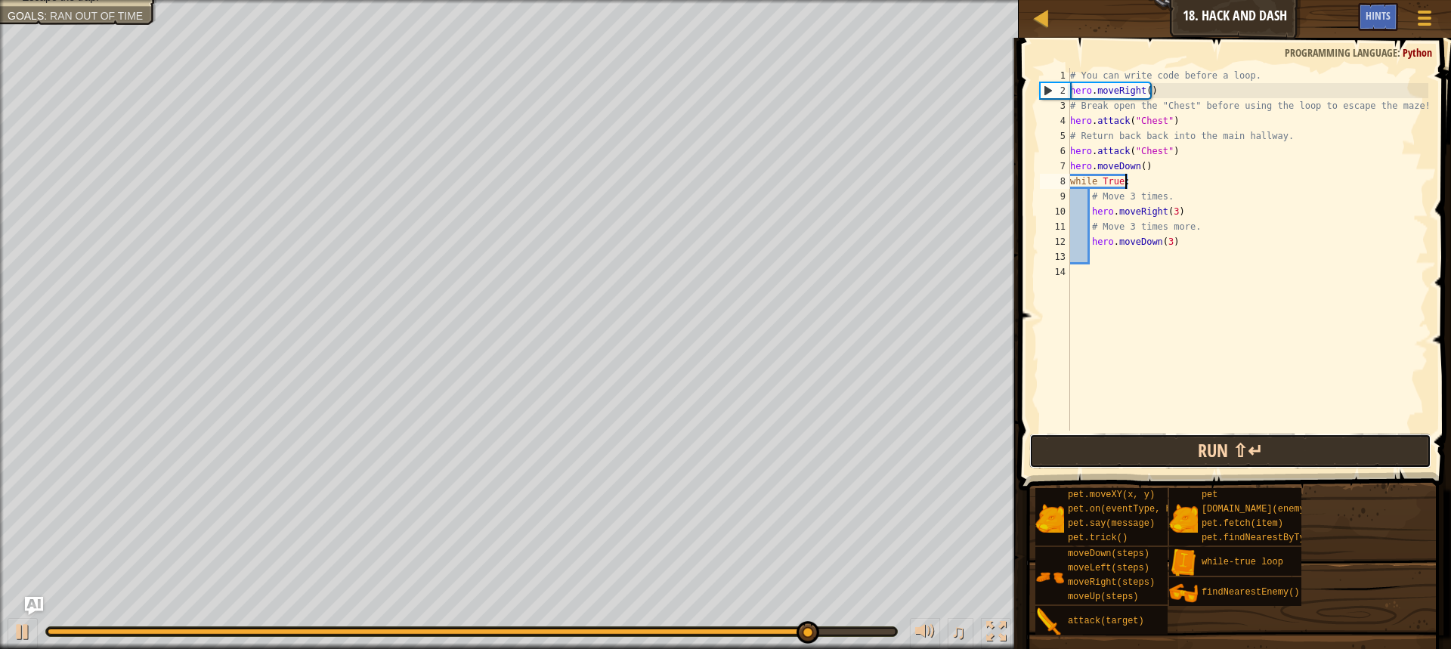
click at [1156, 459] on button "Run ⇧↵" at bounding box center [1230, 451] width 402 height 35
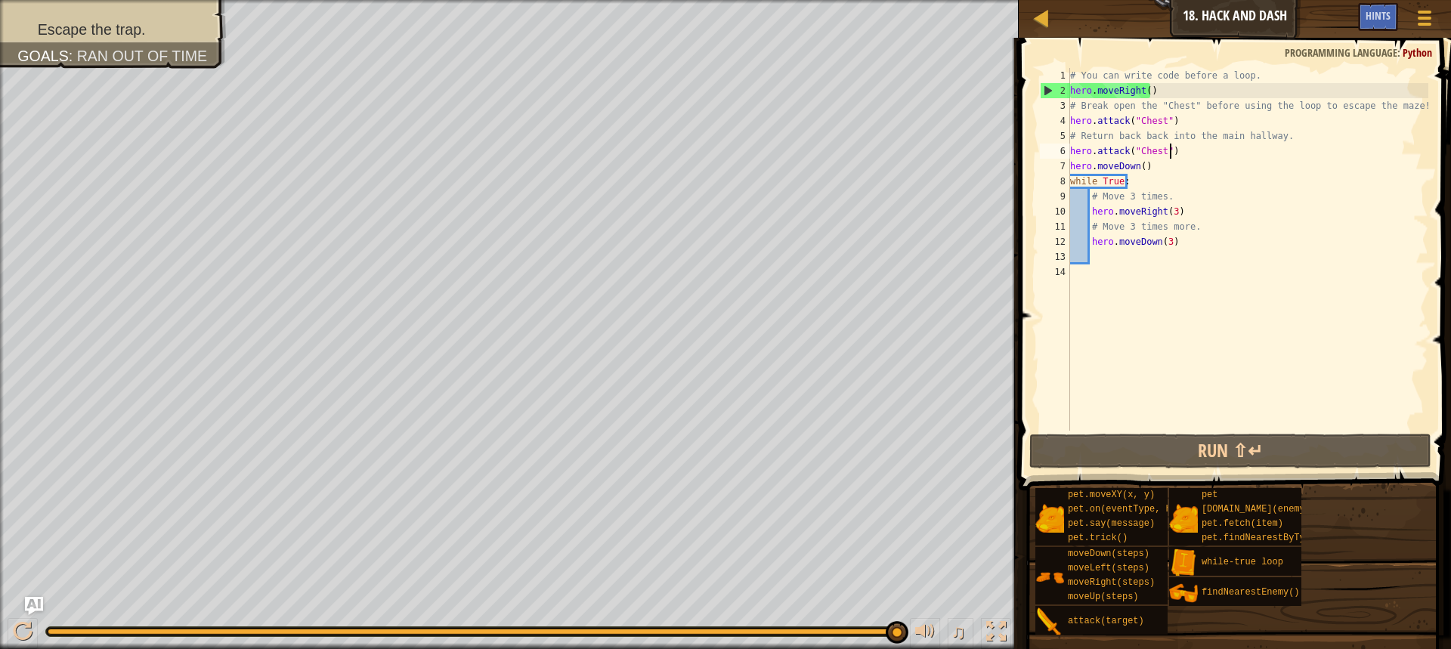
click at [1171, 153] on div "# You can write code before a loop. hero . moveRight ( ) # Break open the "Ches…" at bounding box center [1247, 264] width 361 height 393
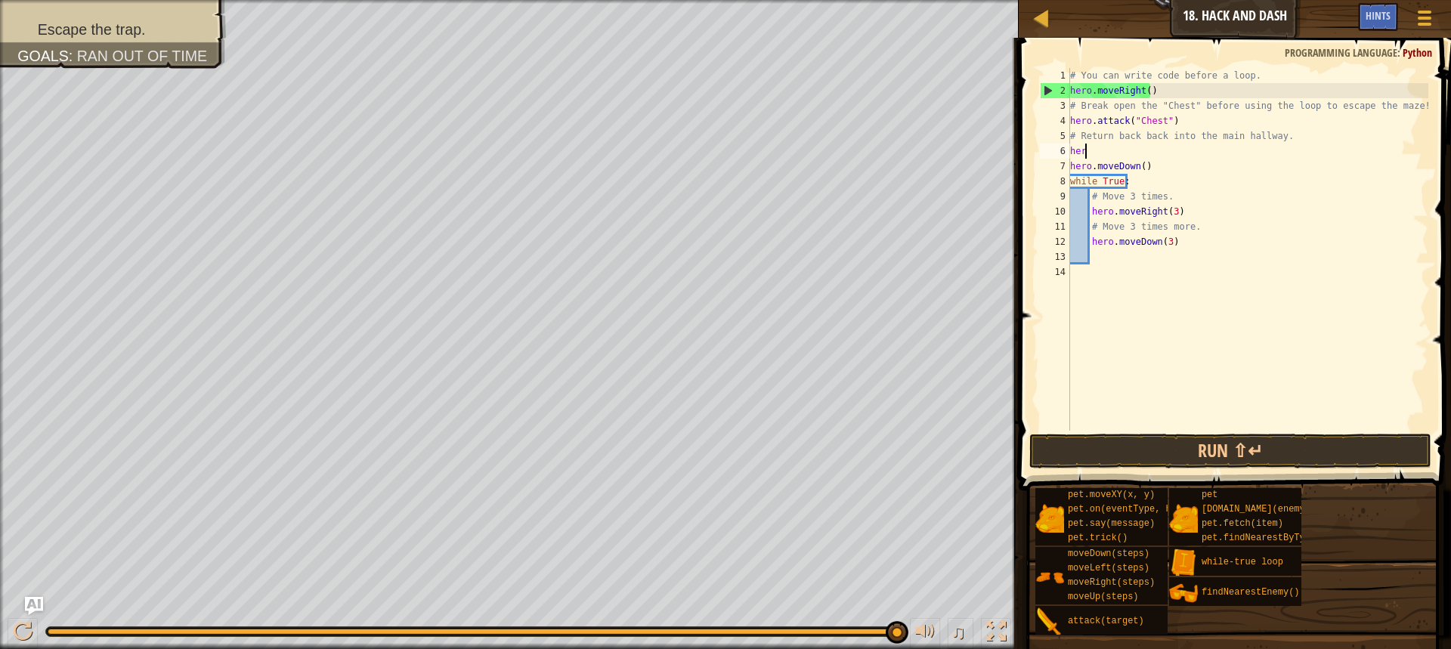
scroll to position [7, 0]
type textarea "h"
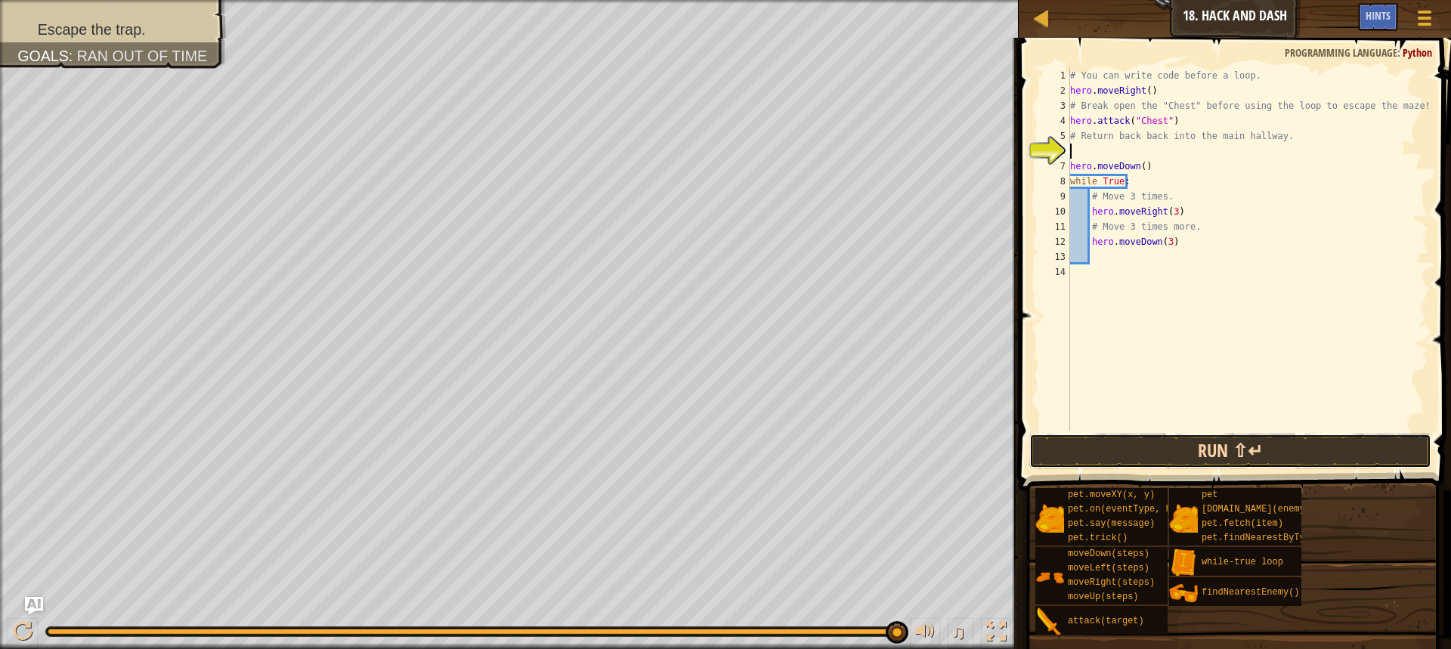
drag, startPoint x: 1133, startPoint y: 446, endPoint x: 1134, endPoint y: 456, distance: 10.7
click at [1136, 457] on button "Run ⇧↵" at bounding box center [1230, 451] width 402 height 35
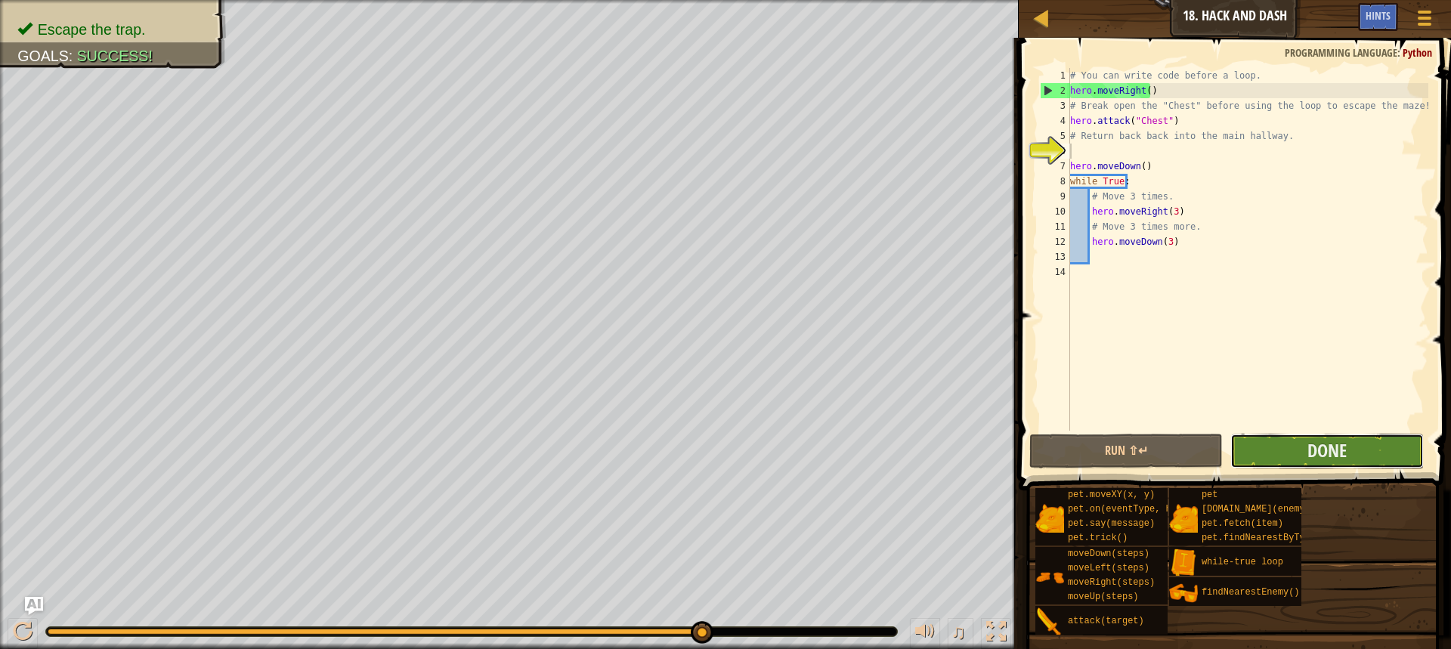
click at [1306, 441] on button "Done" at bounding box center [1326, 451] width 193 height 35
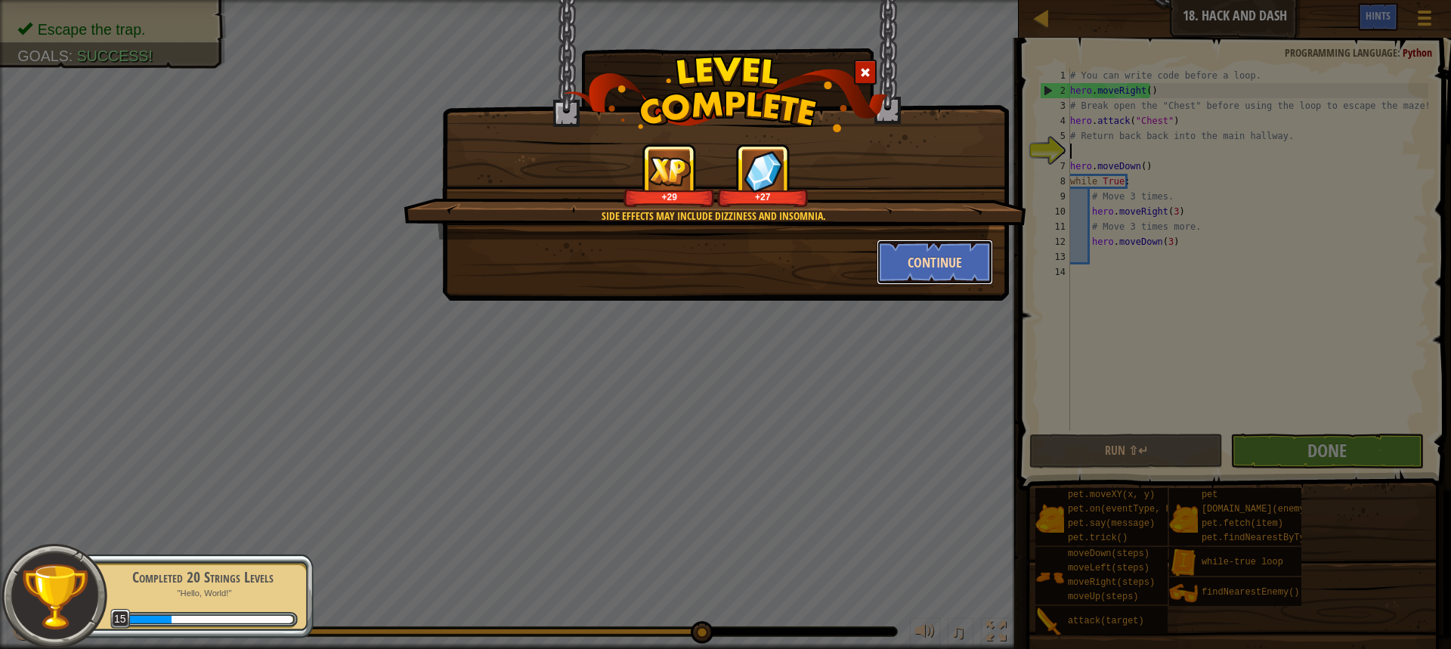
click at [931, 252] on button "Continue" at bounding box center [935, 262] width 117 height 45
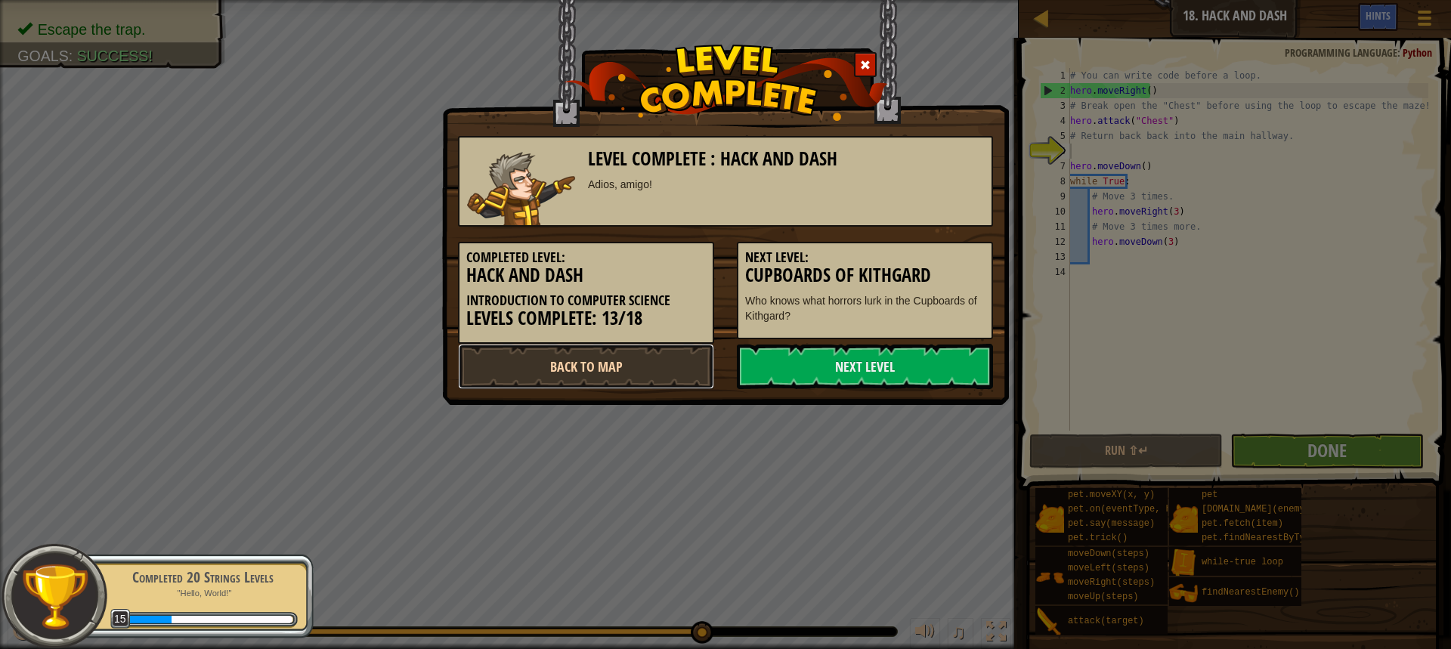
click at [514, 364] on link "Back to Map" at bounding box center [586, 366] width 256 height 45
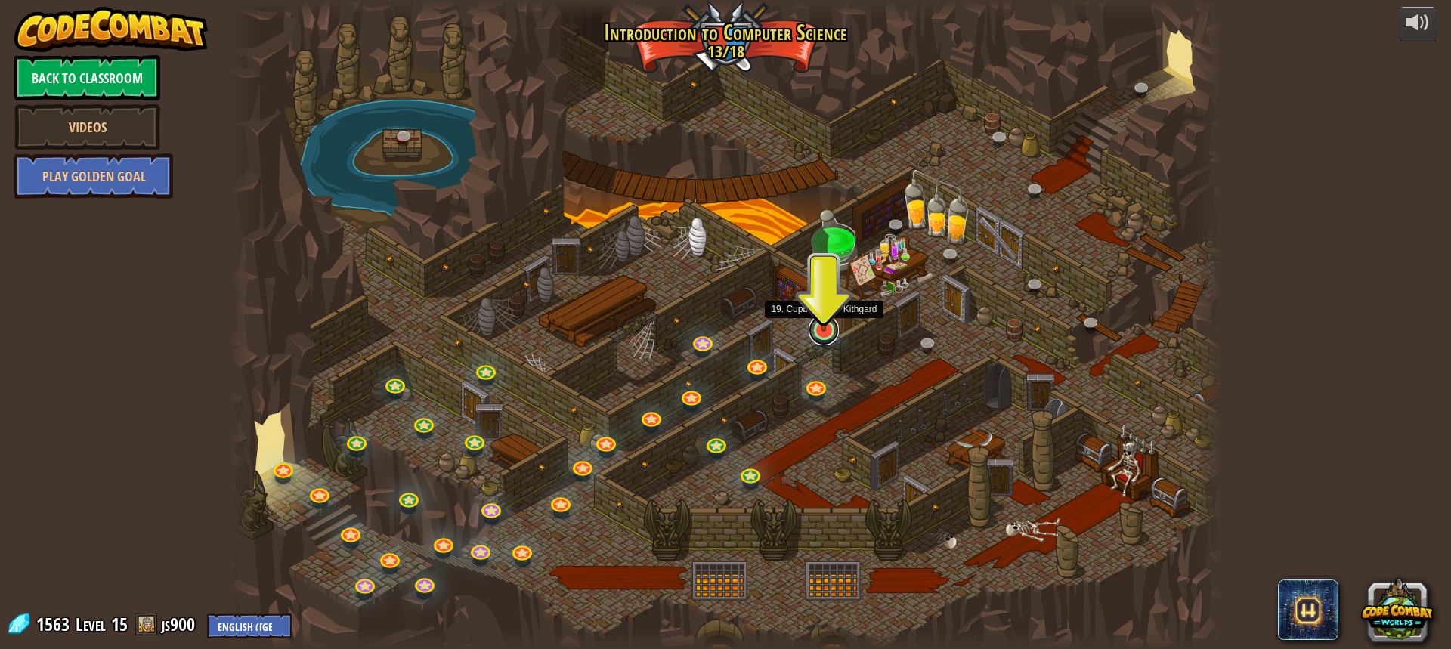
click at [825, 336] on link at bounding box center [824, 330] width 30 height 30
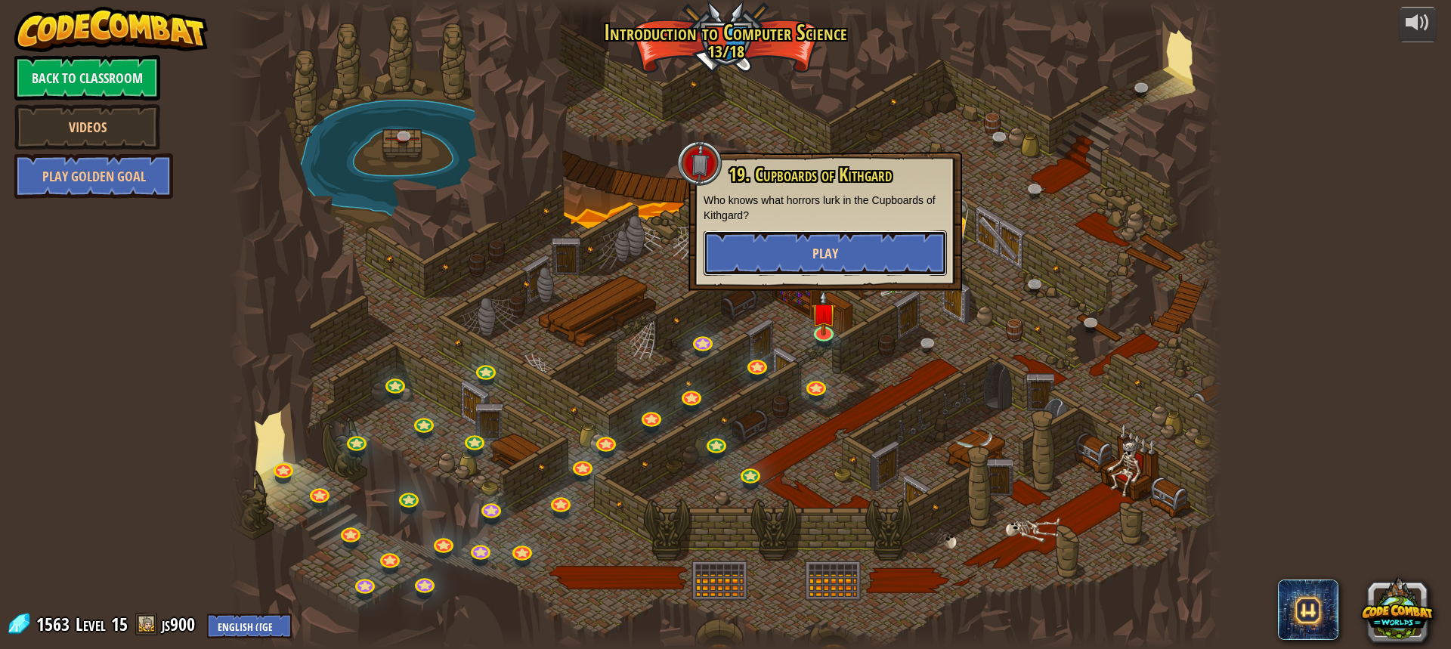
click at [837, 242] on button "Play" at bounding box center [825, 253] width 243 height 45
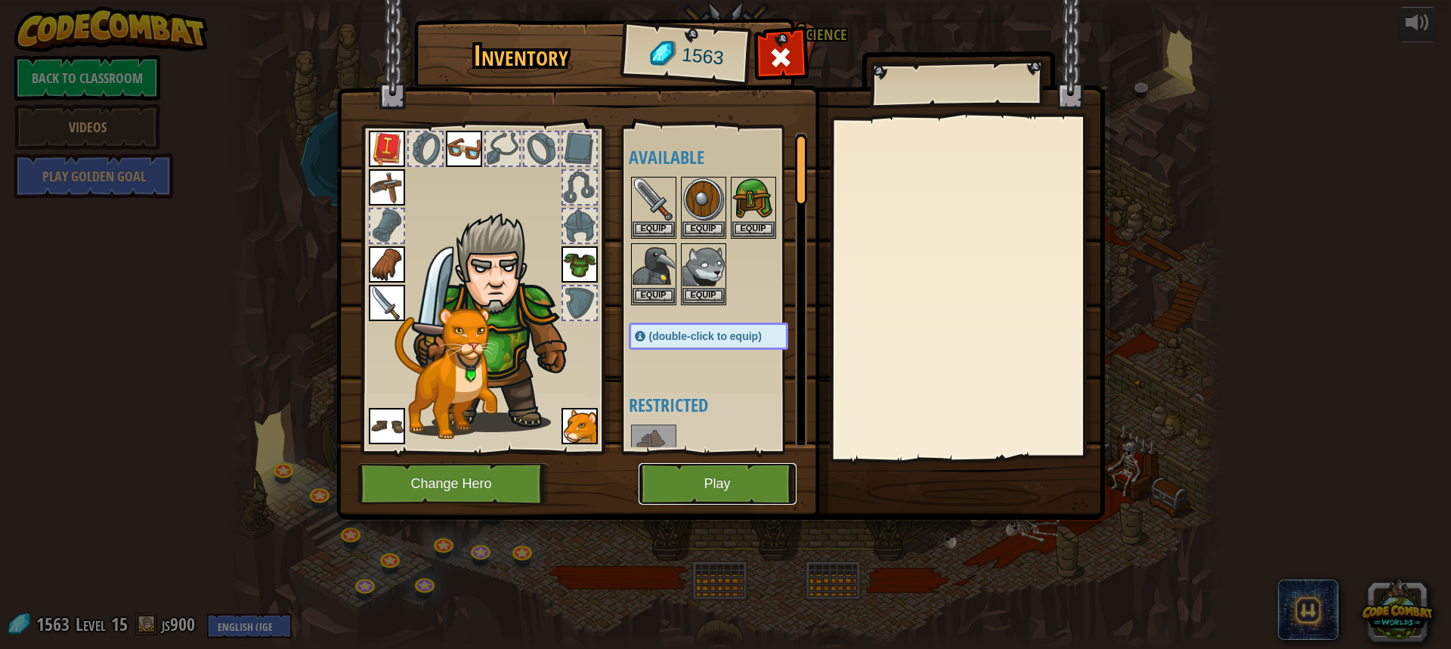
click at [732, 485] on button "Play" at bounding box center [718, 484] width 158 height 42
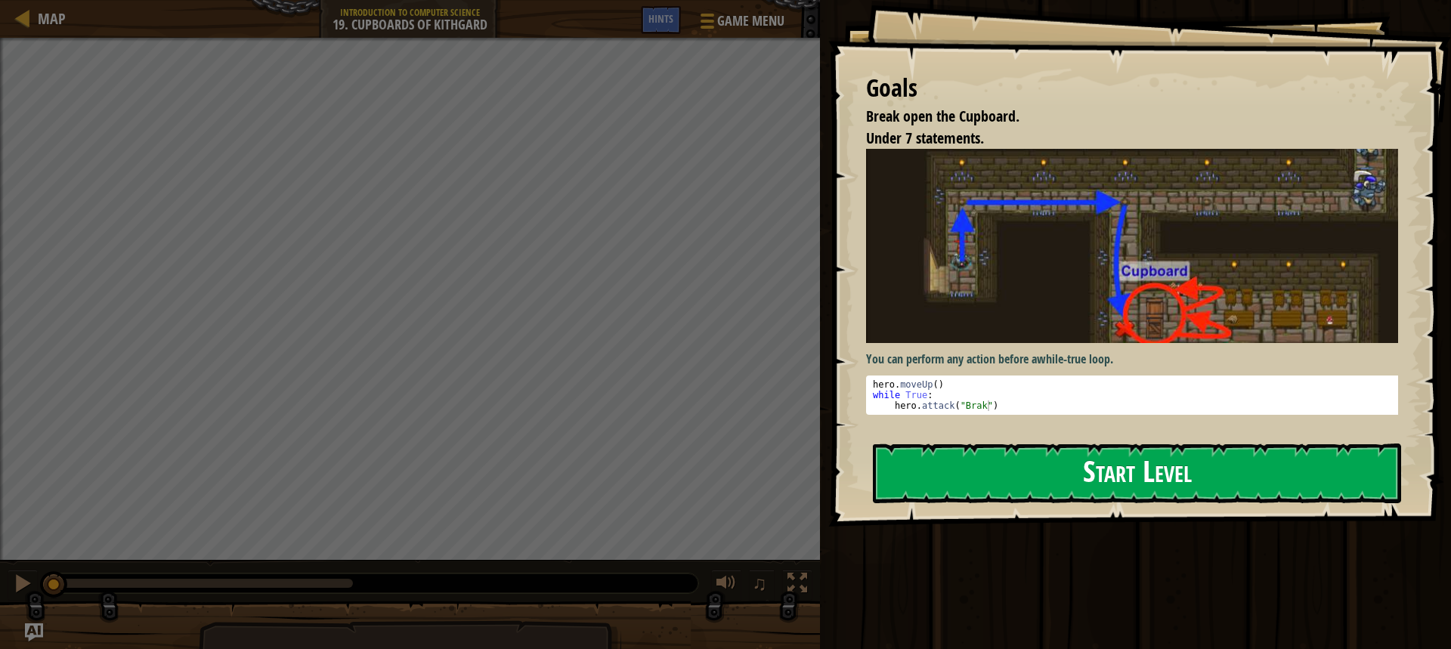
click at [1124, 464] on button "Start Level" at bounding box center [1137, 474] width 528 height 60
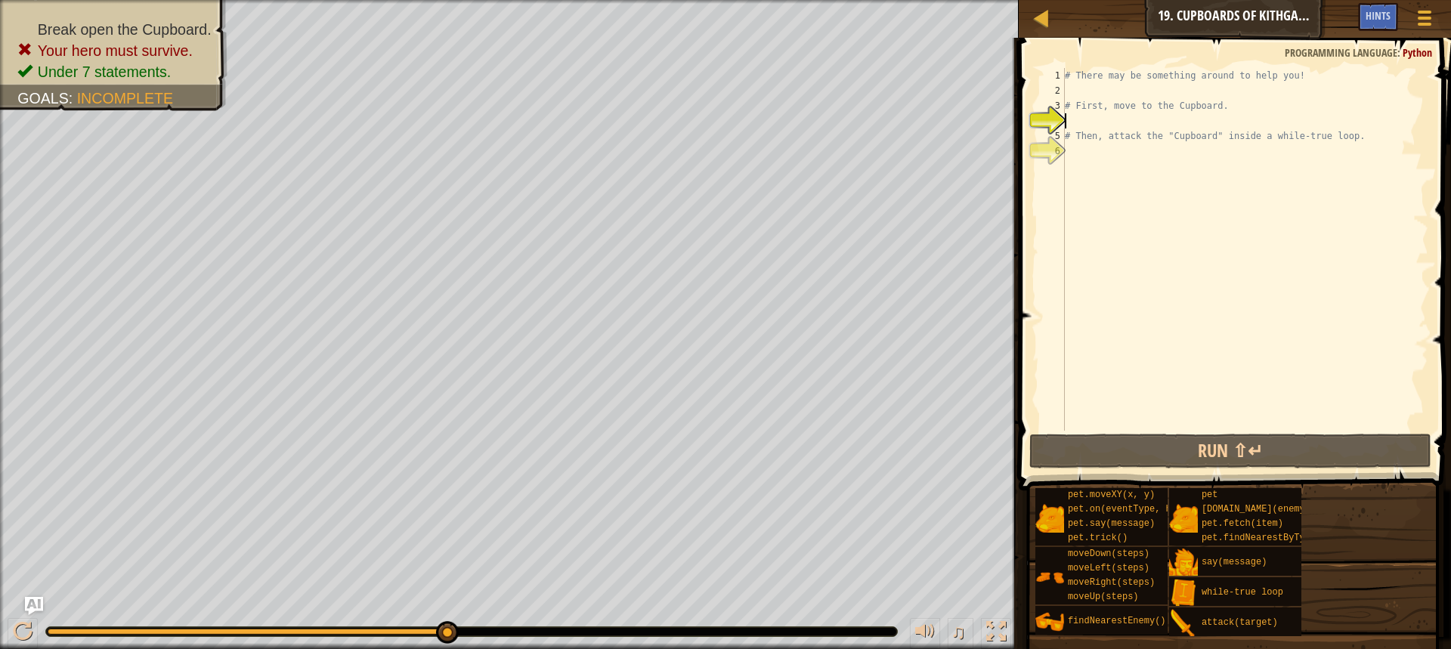
click at [1082, 94] on div "# There may be something around to help you! # First, move to the Cupboard. # T…" at bounding box center [1245, 264] width 367 height 393
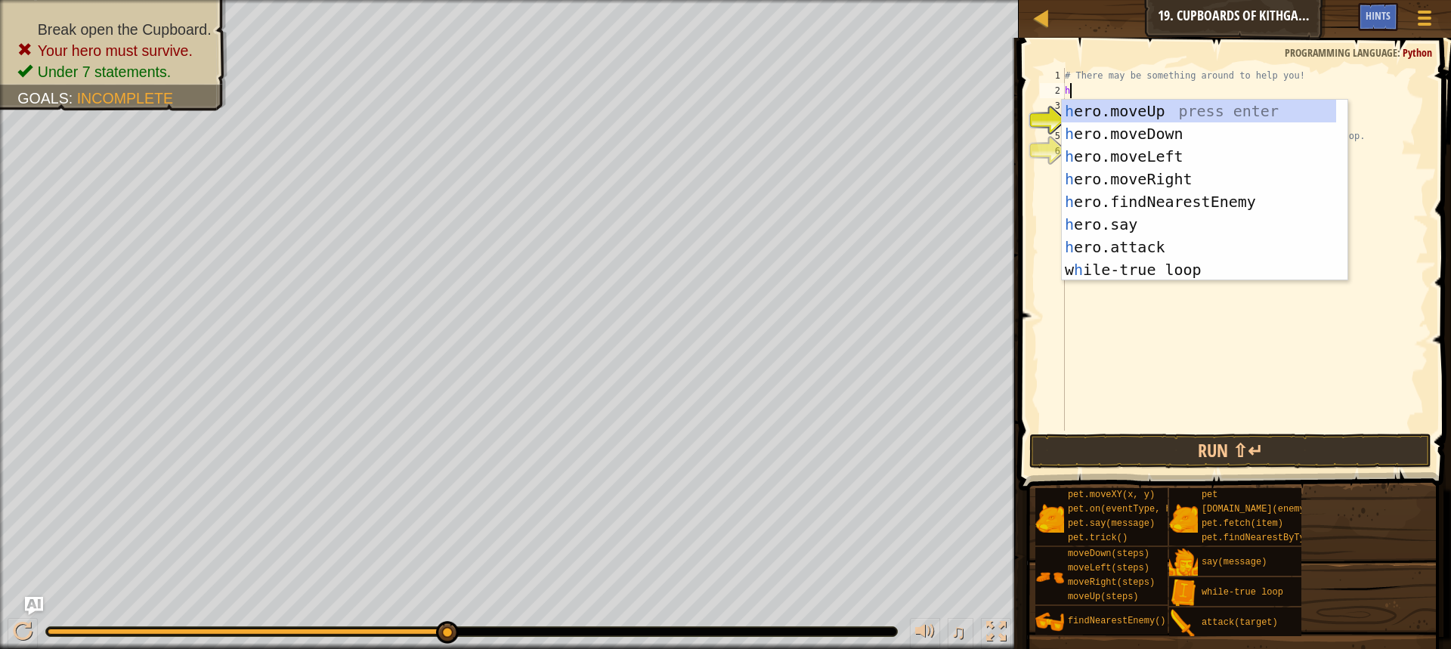
scroll to position [7, 0]
type textarea "hero"
click at [1142, 110] on div "hero .moveUp press enter hero .moveDown press enter hero .moveLeft press enter …" at bounding box center [1205, 213] width 286 height 227
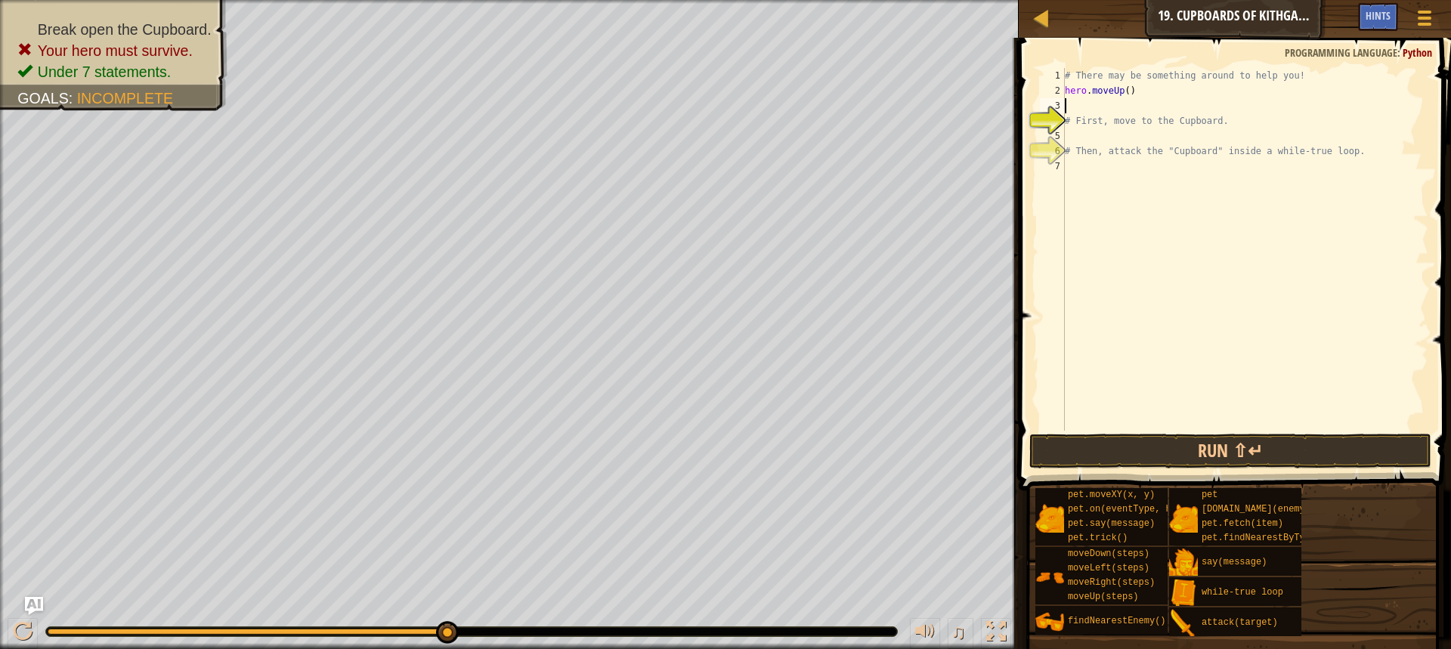
scroll to position [7, 0]
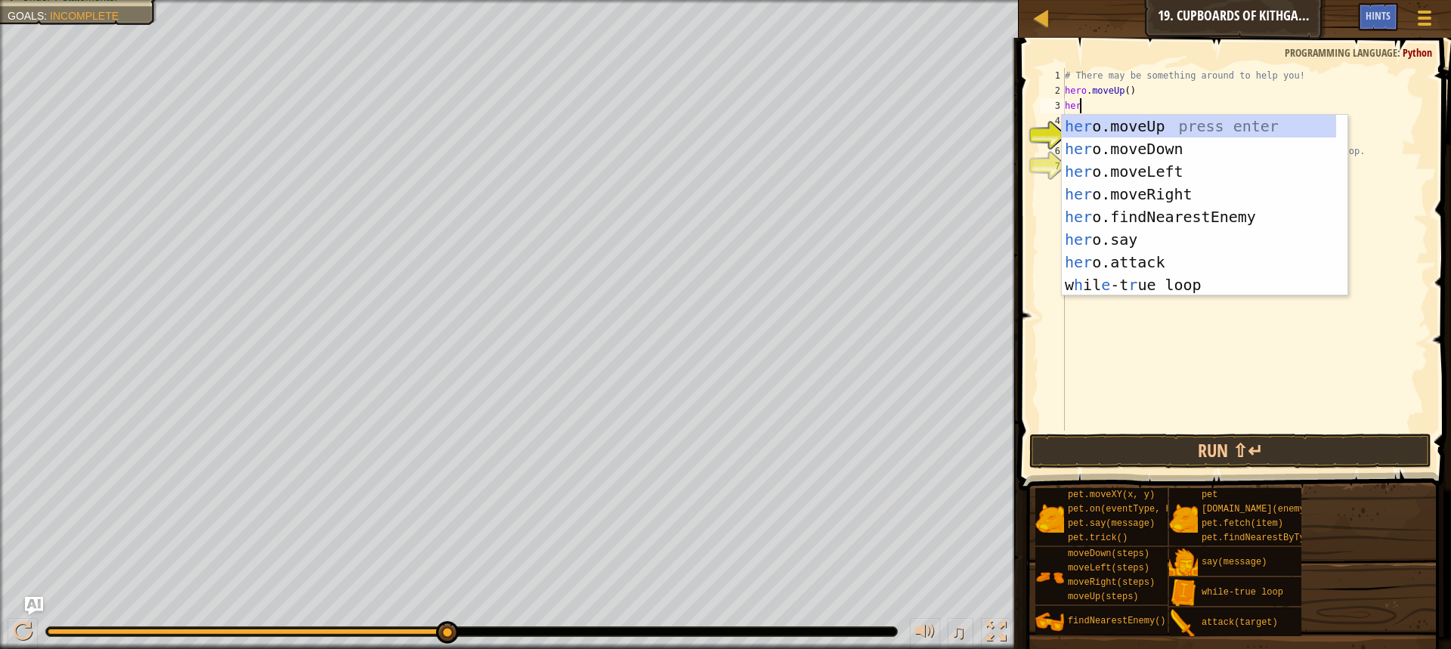
type textarea "hero"
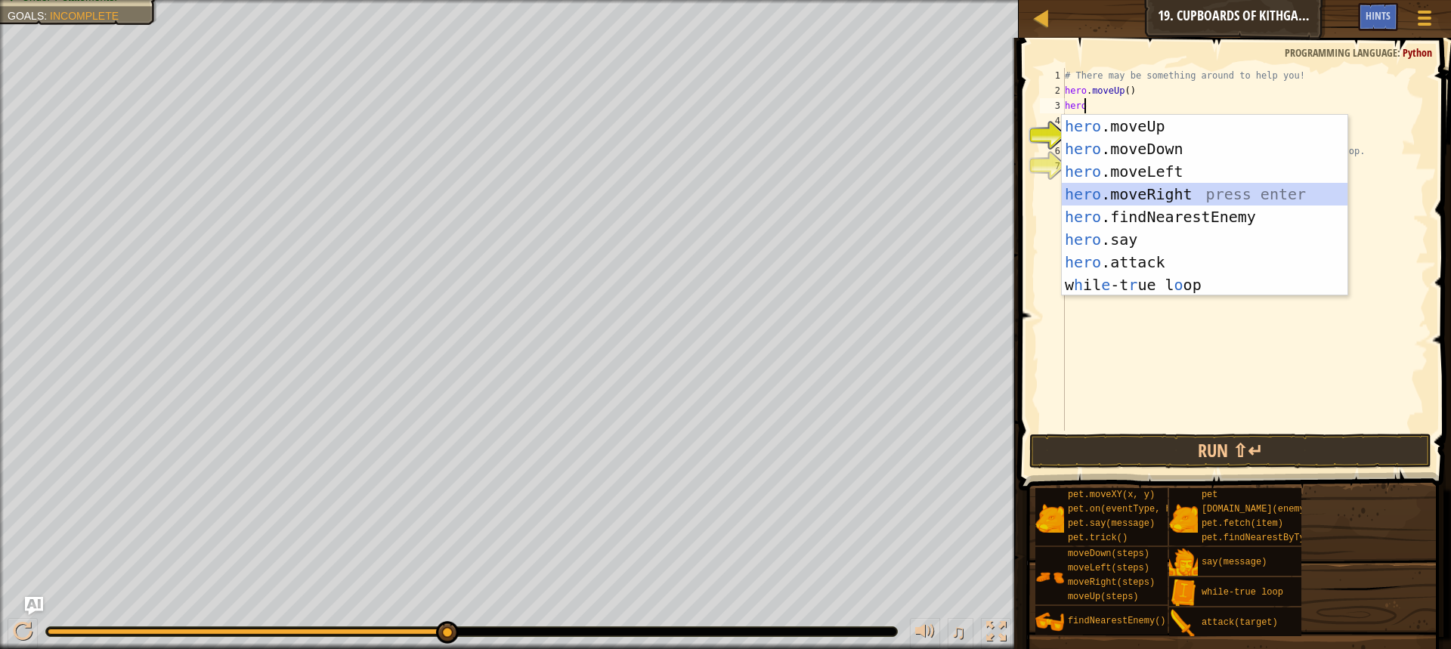
click at [1127, 189] on div "hero .moveUp press enter hero .moveDown press enter hero .moveLeft press enter …" at bounding box center [1205, 228] width 286 height 227
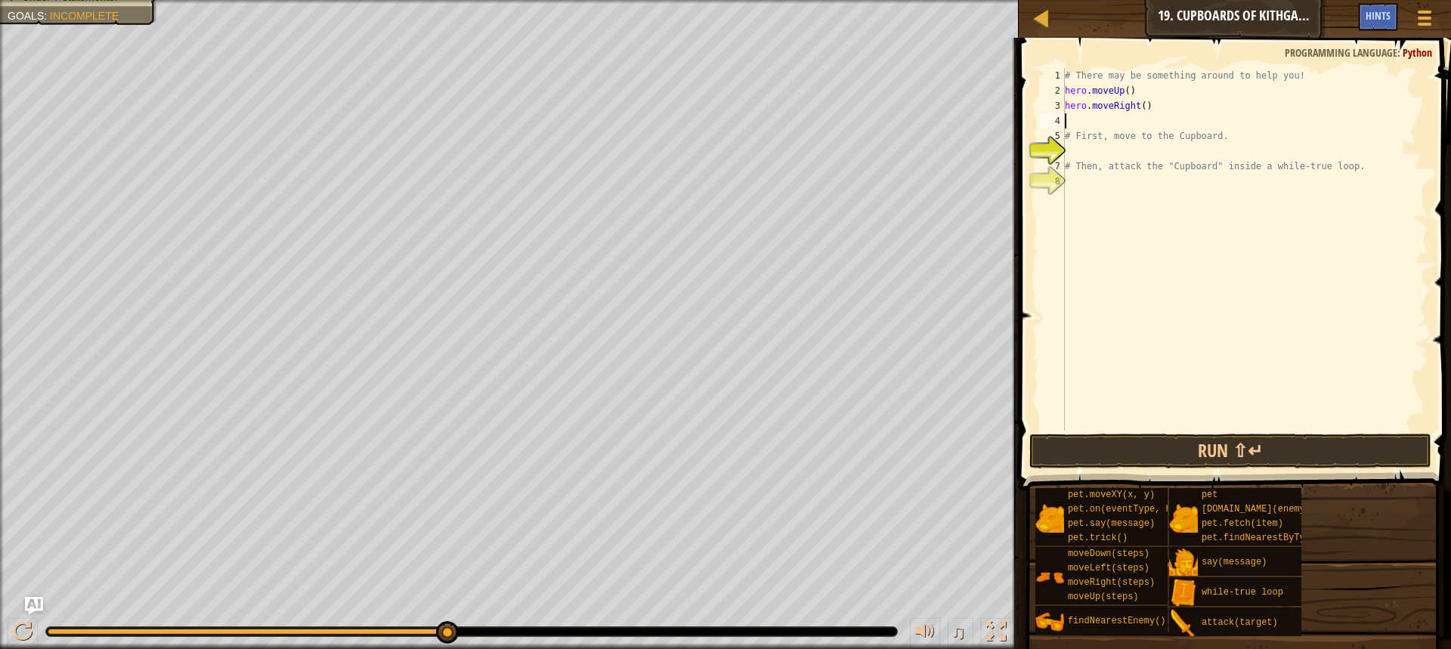
click at [1138, 107] on div "# There may be something around to help you! hero . moveUp ( ) hero . moveRight…" at bounding box center [1245, 264] width 367 height 393
type textarea "hero.moveRight(2)"
click at [1128, 126] on div "# There may be something around to help you! hero . moveUp ( ) hero . moveRight…" at bounding box center [1245, 264] width 367 height 393
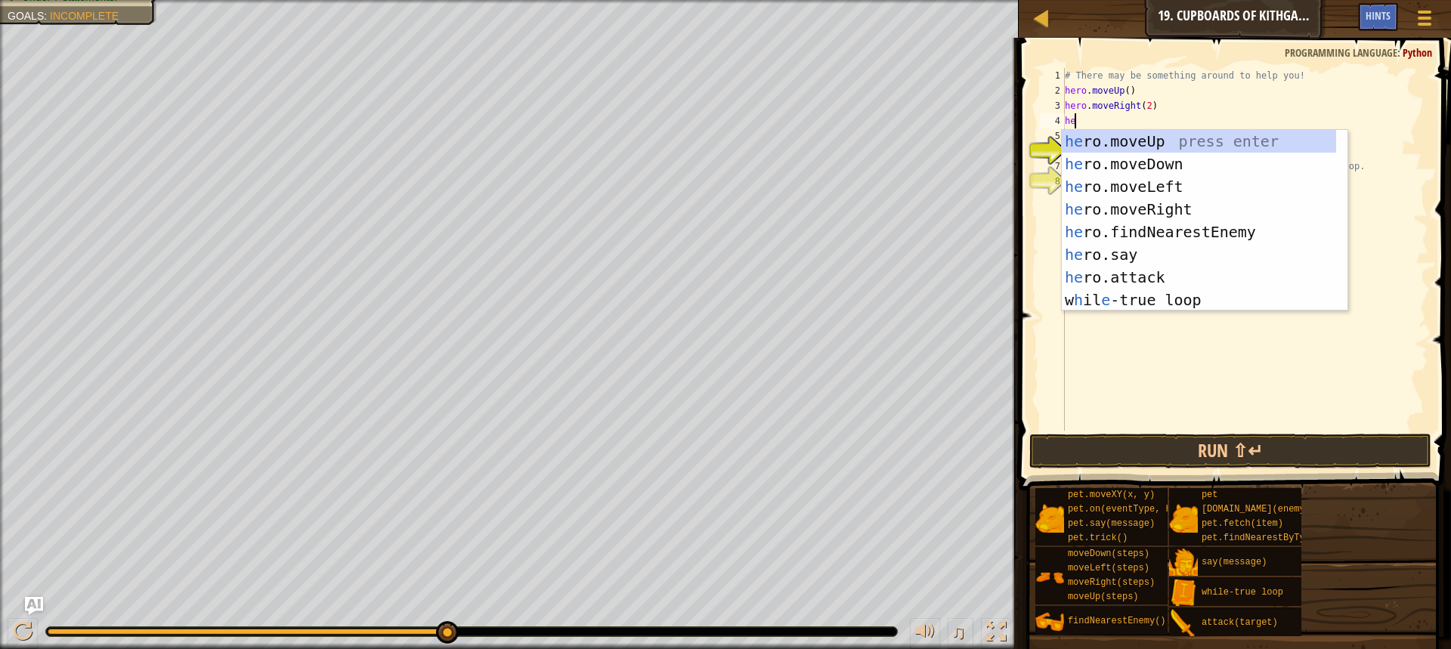
type textarea "her"
click at [1148, 156] on div "her o.moveUp press enter her o.moveDown press enter her o.moveLeft press enter …" at bounding box center [1199, 243] width 274 height 227
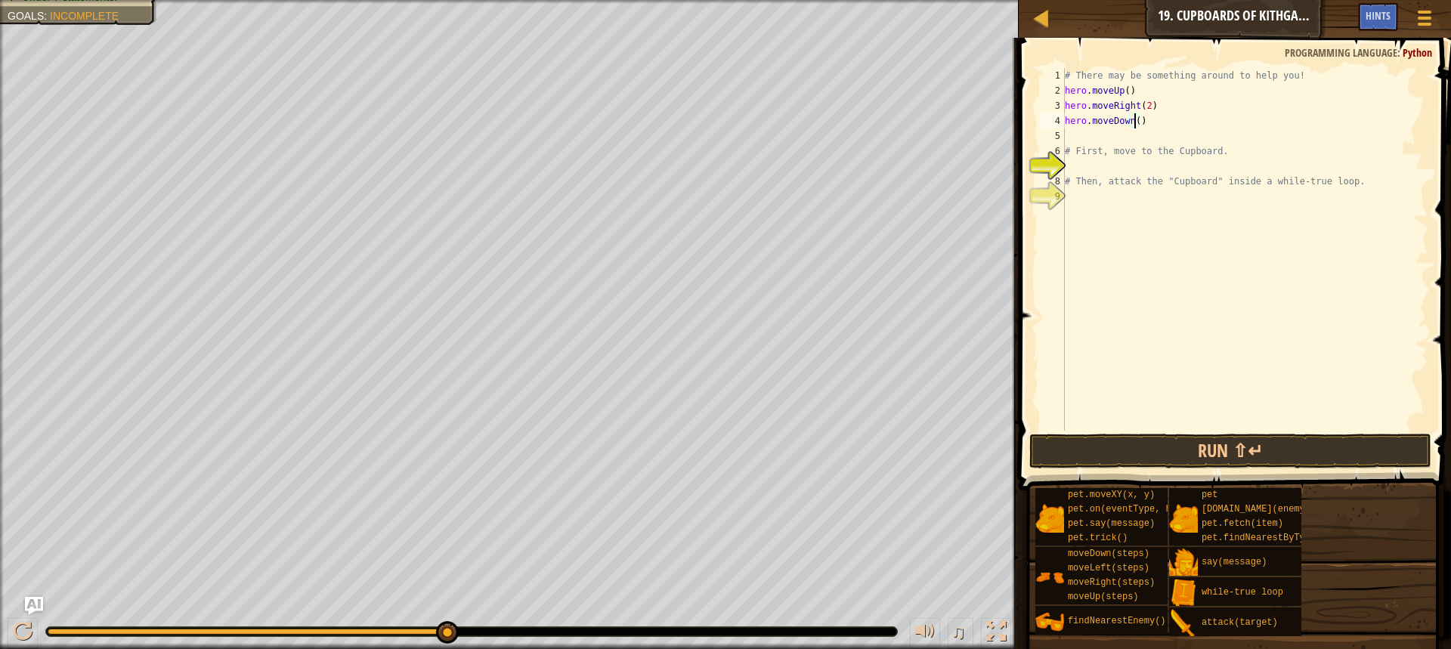
click at [1132, 119] on div "# There may be something around to help you! hero . moveUp ( ) hero . moveRight…" at bounding box center [1245, 264] width 367 height 393
type textarea "hero.moveDown(2)"
click at [1106, 163] on div "# There may be something around to help you! hero . moveUp ( ) hero . moveRight…" at bounding box center [1245, 264] width 367 height 393
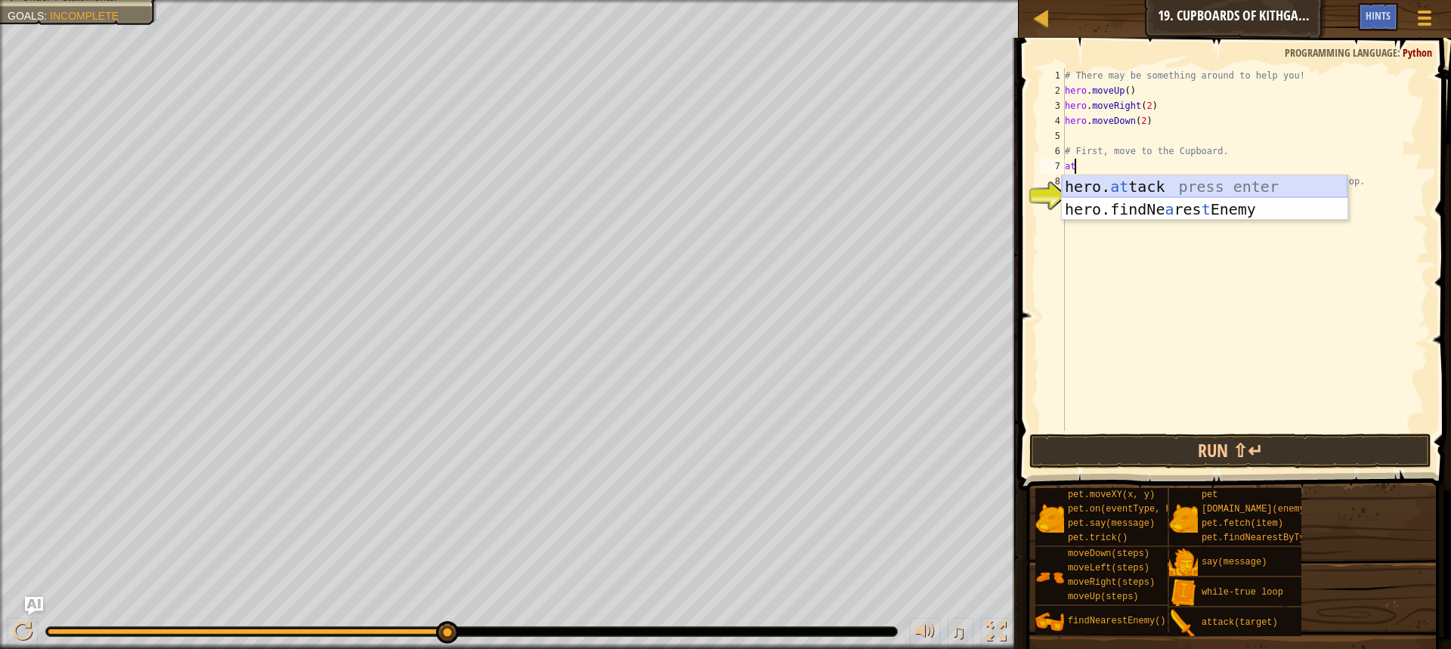
click at [1152, 181] on div "hero. at tack press enter hero.findNe a res t Enemy press enter" at bounding box center [1205, 220] width 286 height 91
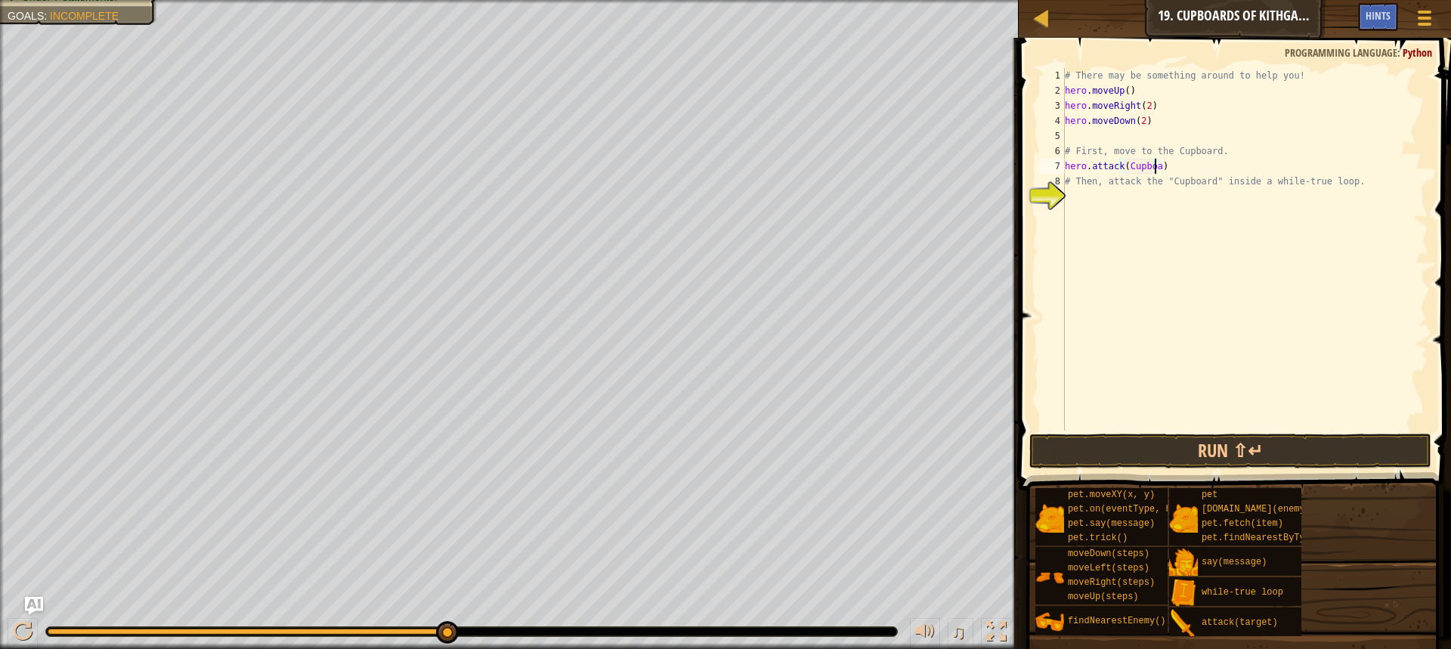
scroll to position [7, 8]
drag, startPoint x: 1098, startPoint y: 446, endPoint x: 1108, endPoint y: 449, distance: 10.3
click at [1100, 447] on button "Run ⇧↵" at bounding box center [1230, 451] width 402 height 35
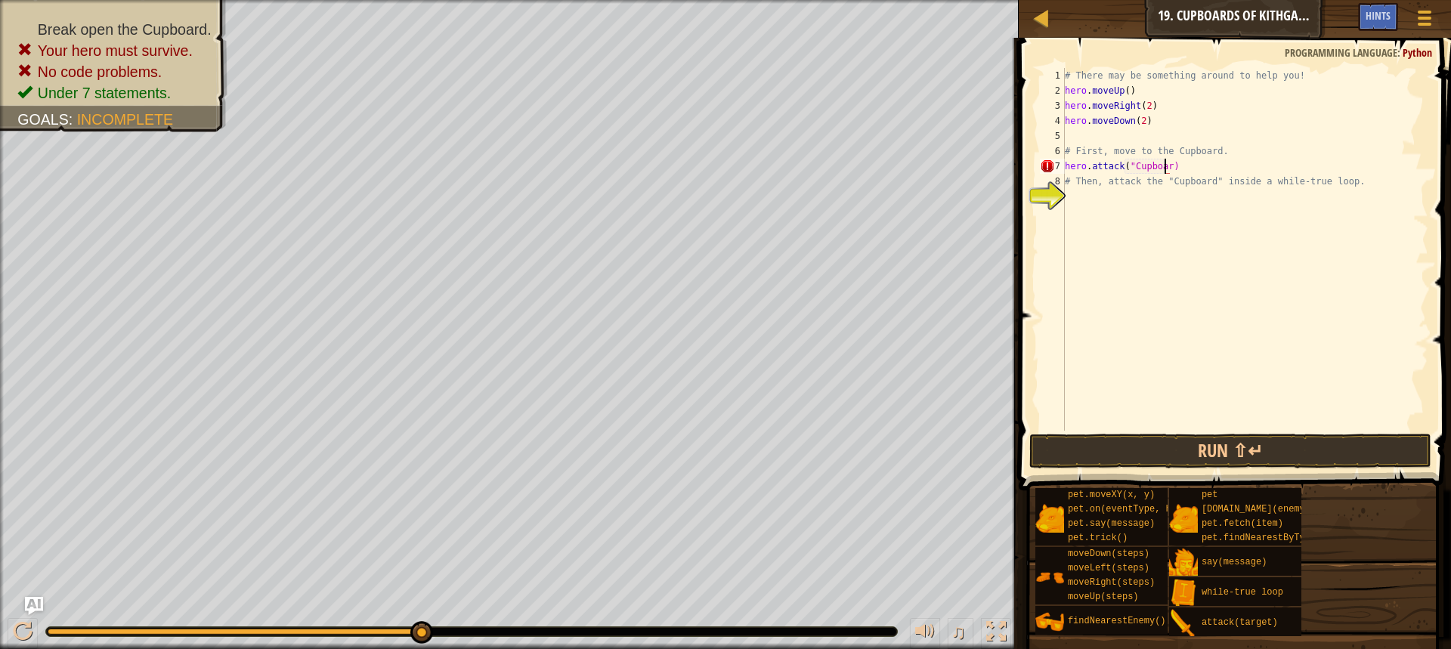
scroll to position [7, 8]
type textarea "hero.attack("Cupboard)"
click at [1205, 172] on div "# There may be something around to help you! hero . moveUp ( ) hero . moveRight…" at bounding box center [1245, 264] width 367 height 393
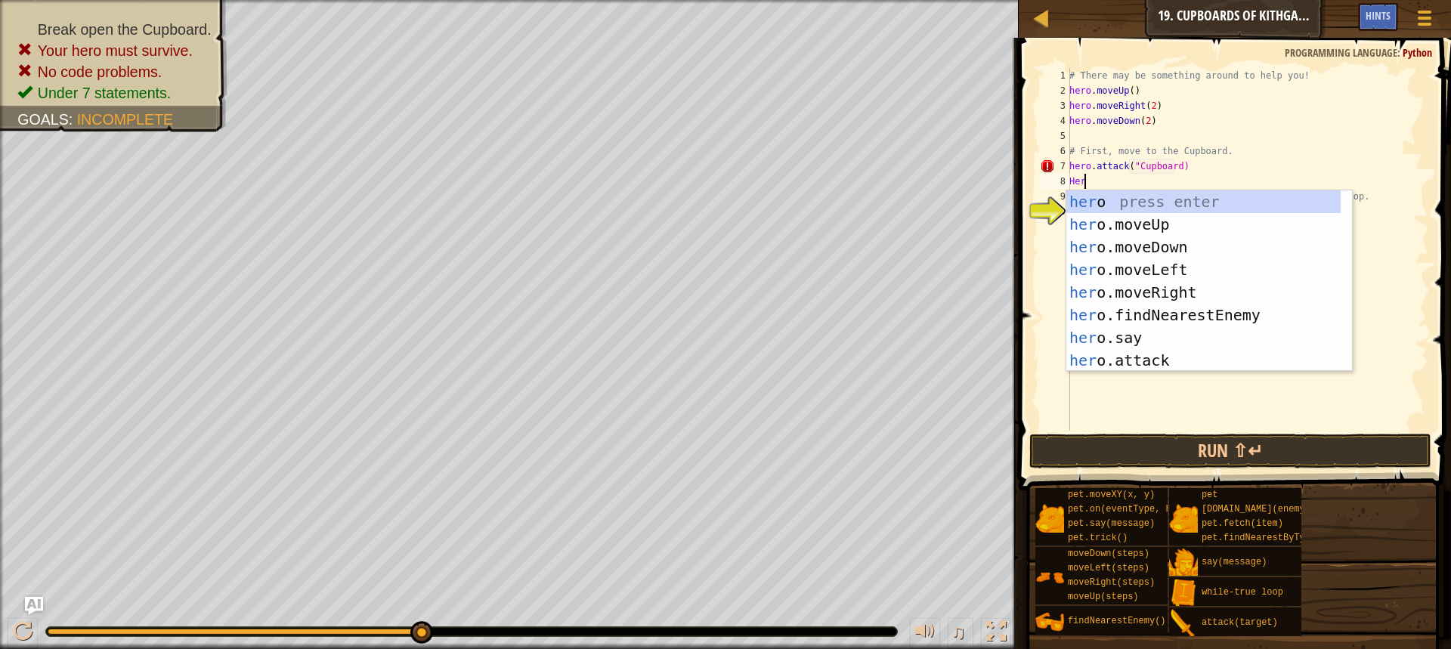
scroll to position [7, 1]
click at [1154, 359] on div "hero press enter hero .moveUp press enter hero .moveDown press enter hero .move…" at bounding box center [1203, 303] width 274 height 227
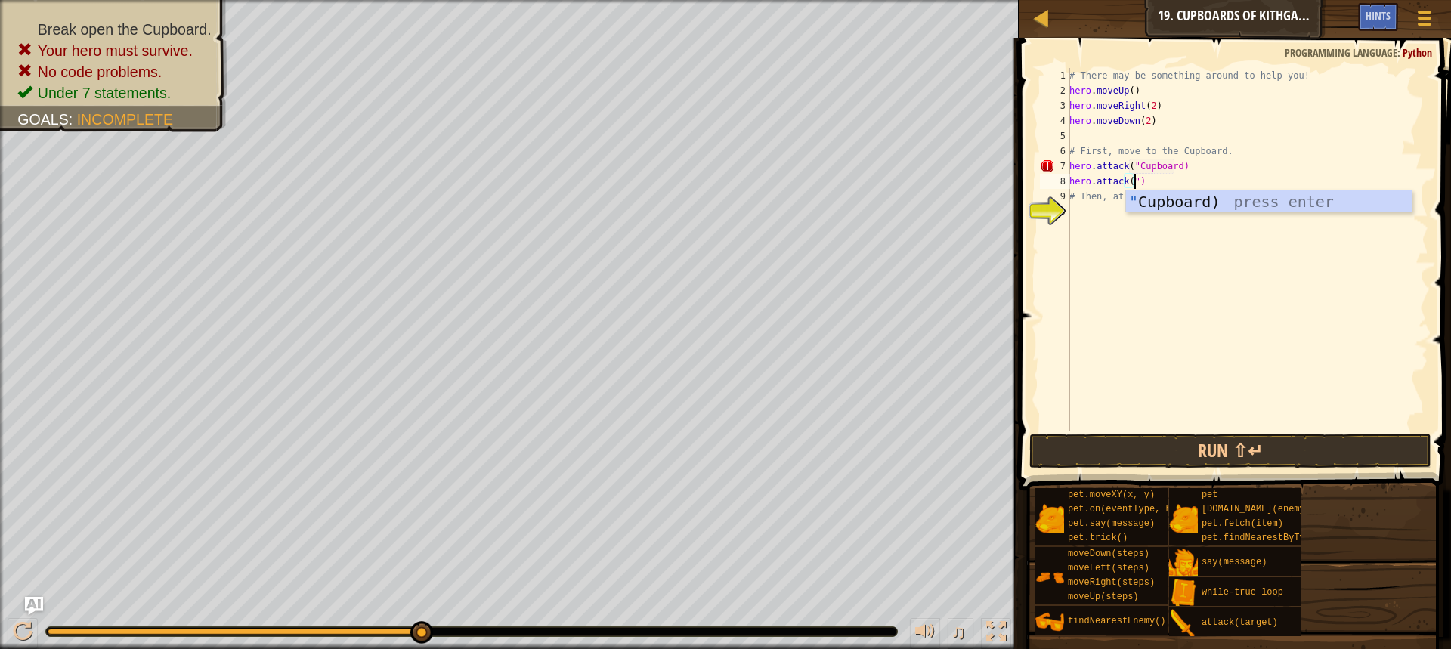
scroll to position [7, 5]
click at [1169, 195] on div "" Cupboard) press enter" at bounding box center [1269, 224] width 286 height 68
click at [1190, 184] on div "# There may be something around to help you! hero . moveUp ( ) hero . moveRight…" at bounding box center [1247, 264] width 362 height 393
drag, startPoint x: 1174, startPoint y: 181, endPoint x: 1184, endPoint y: 181, distance: 10.6
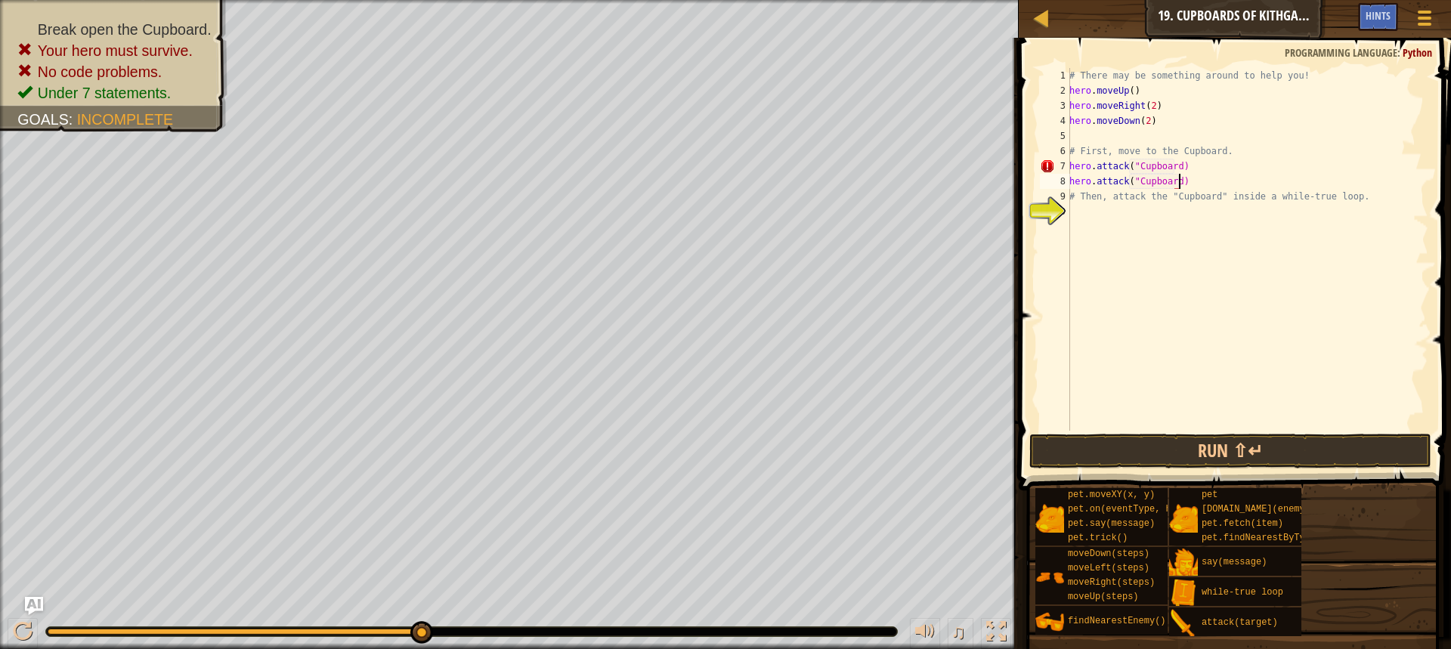
click at [1179, 181] on div "# There may be something around to help you! hero . moveUp ( ) hero . moveRight…" at bounding box center [1247, 264] width 362 height 393
click at [1173, 181] on div "# There may be something around to help you! hero . moveUp ( ) hero . moveRight…" at bounding box center [1247, 264] width 362 height 393
click at [1156, 455] on button "Run ⇧↵" at bounding box center [1230, 451] width 402 height 35
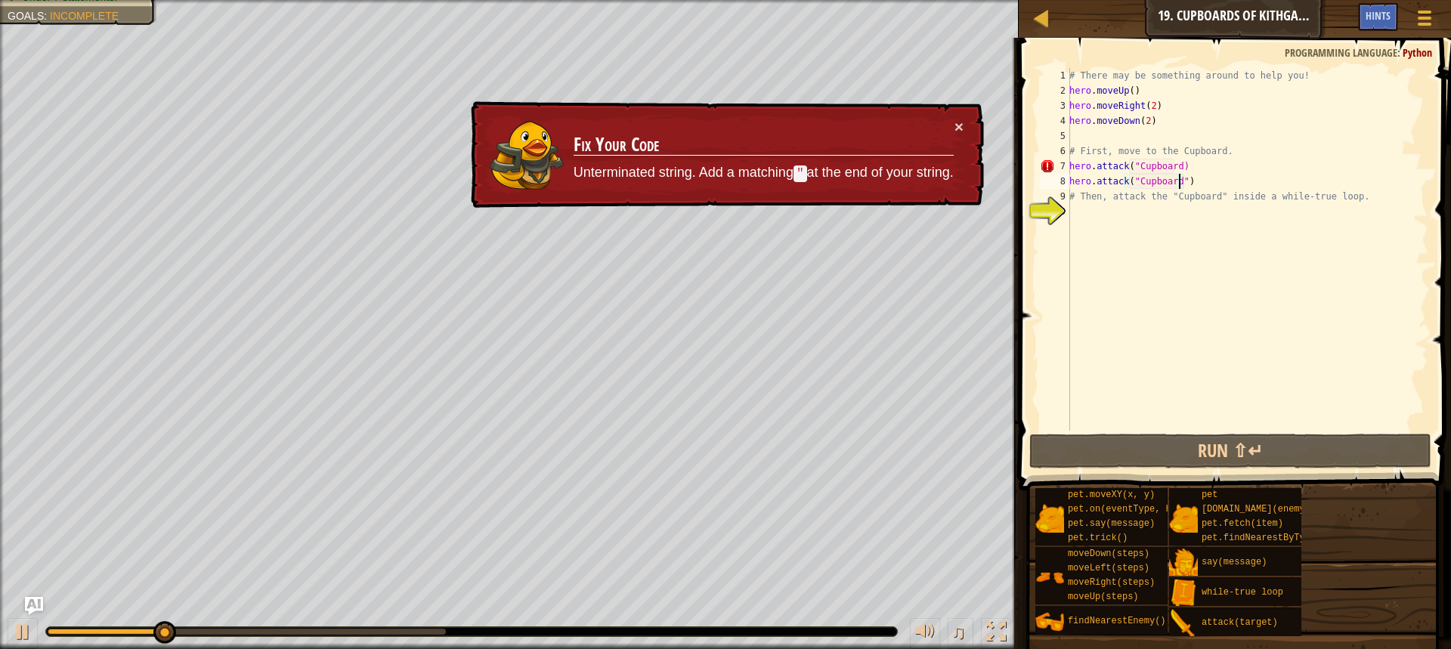
click at [1174, 169] on div "# There may be something around to help you! hero . moveUp ( ) hero . moveRight…" at bounding box center [1247, 264] width 362 height 393
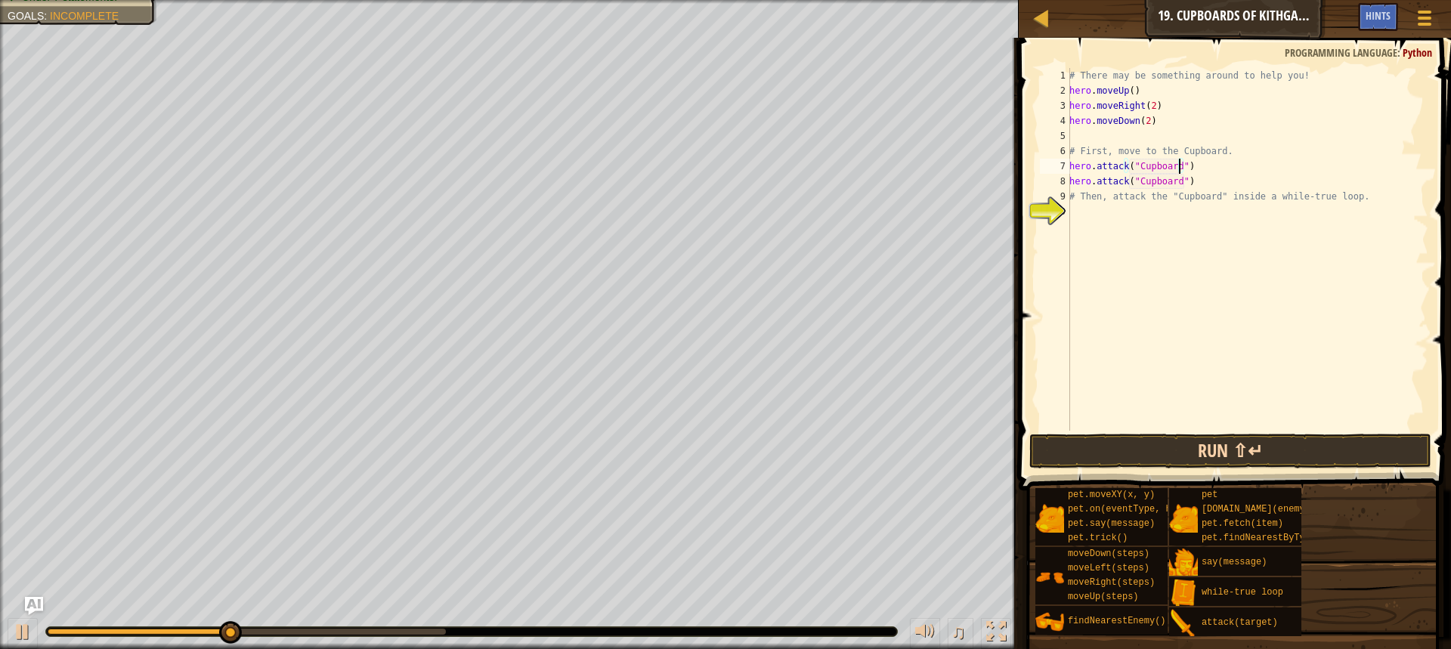
type textarea "hero.attack("Cupboard")"
click at [1129, 447] on button "Run ⇧↵" at bounding box center [1230, 451] width 402 height 35
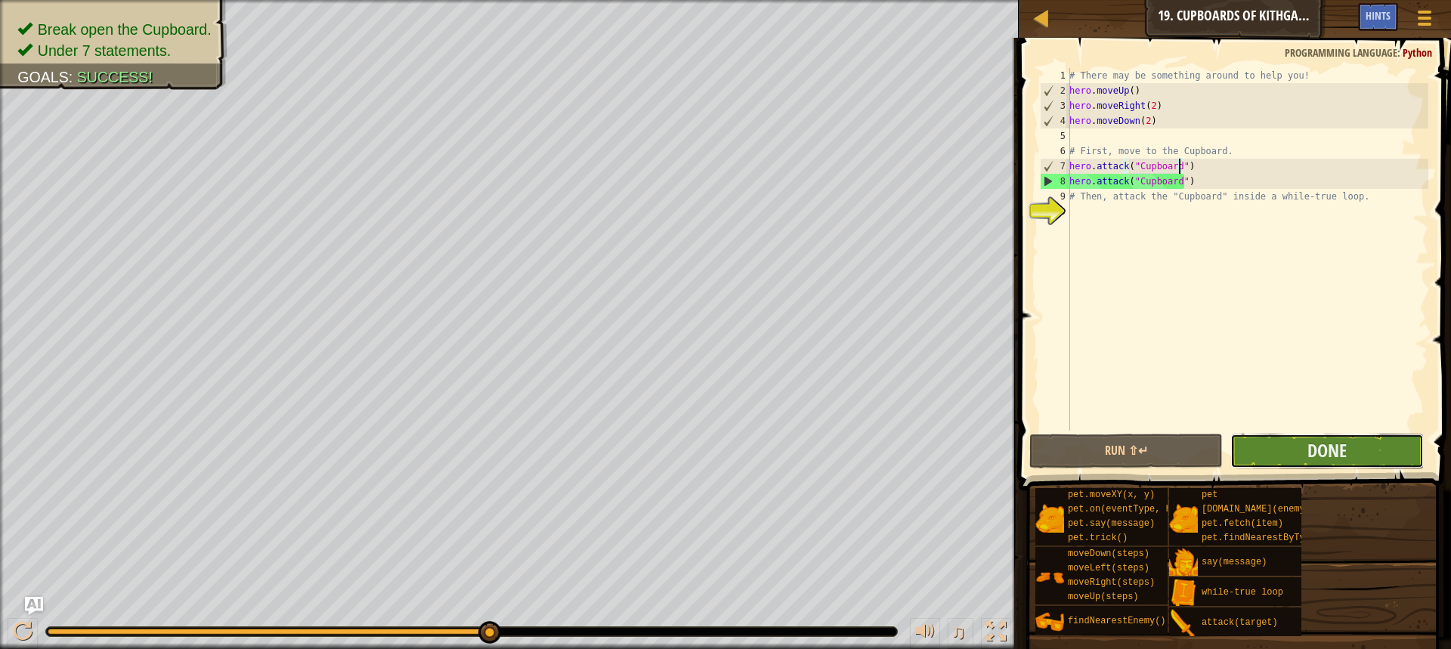
click at [1295, 456] on button "Done" at bounding box center [1326, 451] width 193 height 35
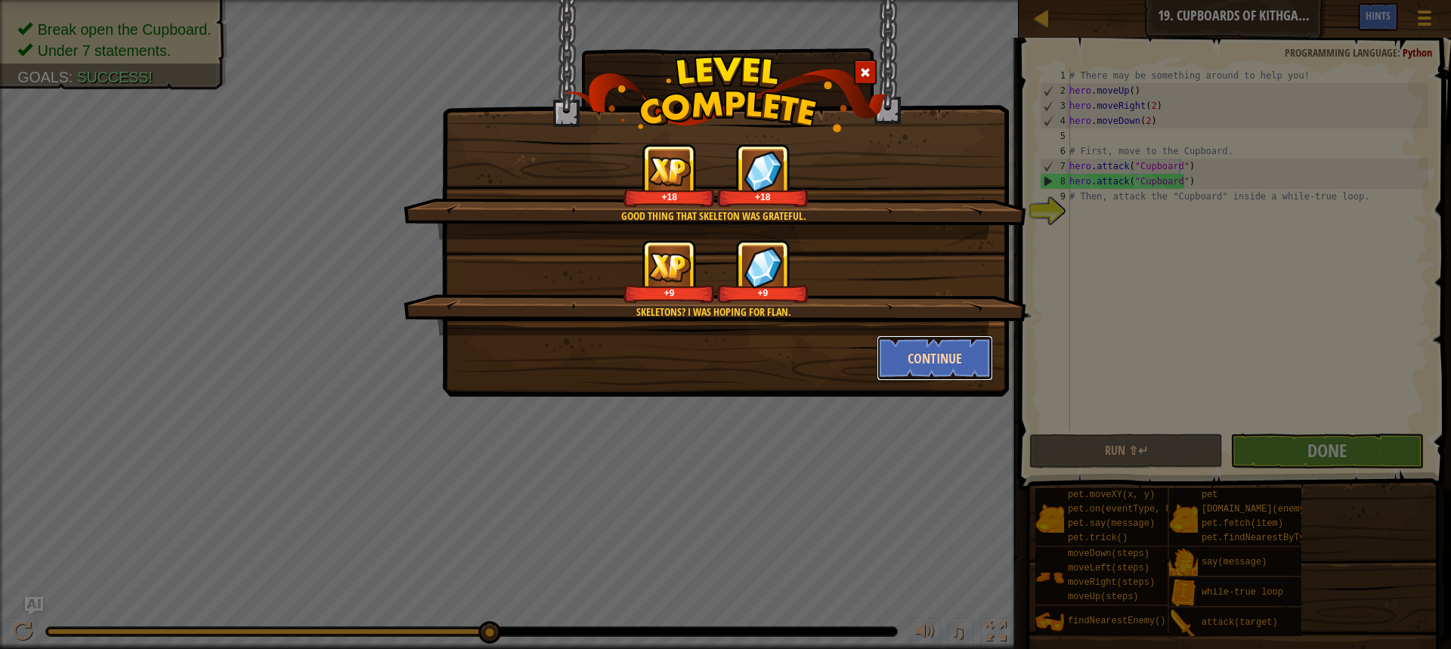
click at [910, 345] on button "Continue" at bounding box center [935, 358] width 117 height 45
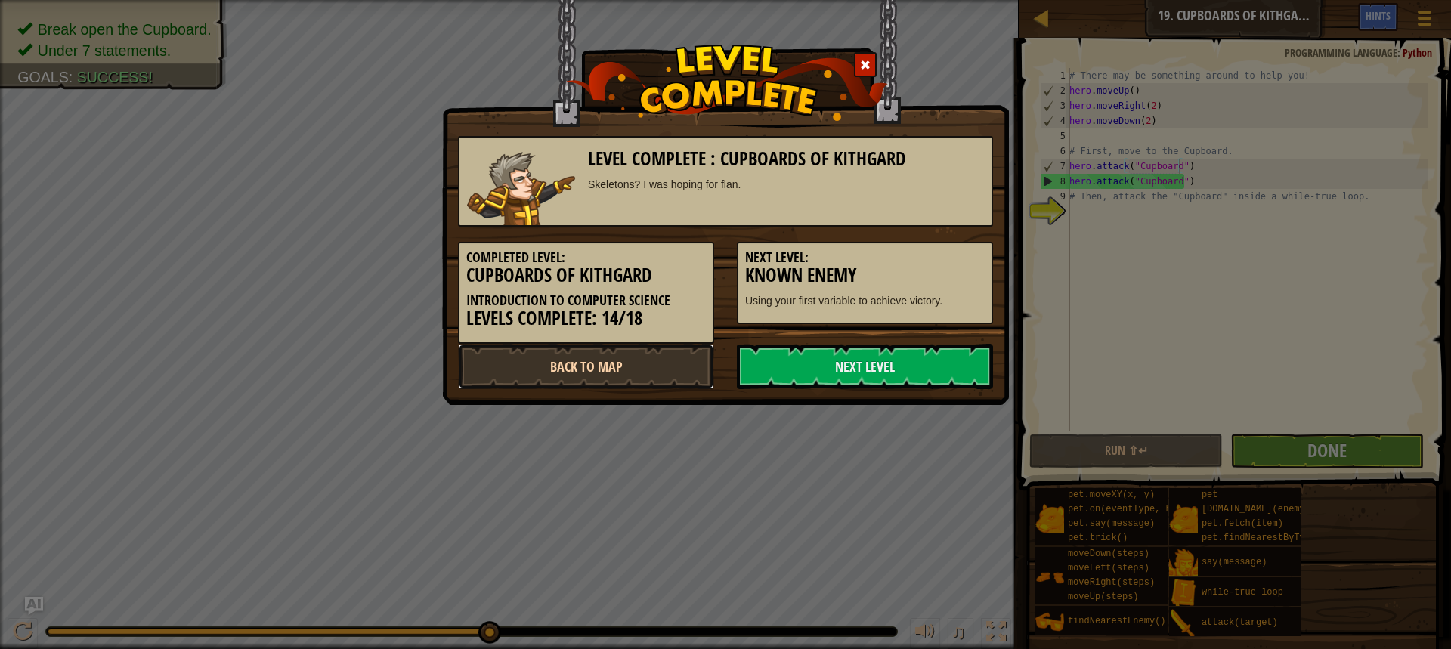
click at [564, 376] on link "Back to Map" at bounding box center [586, 366] width 256 height 45
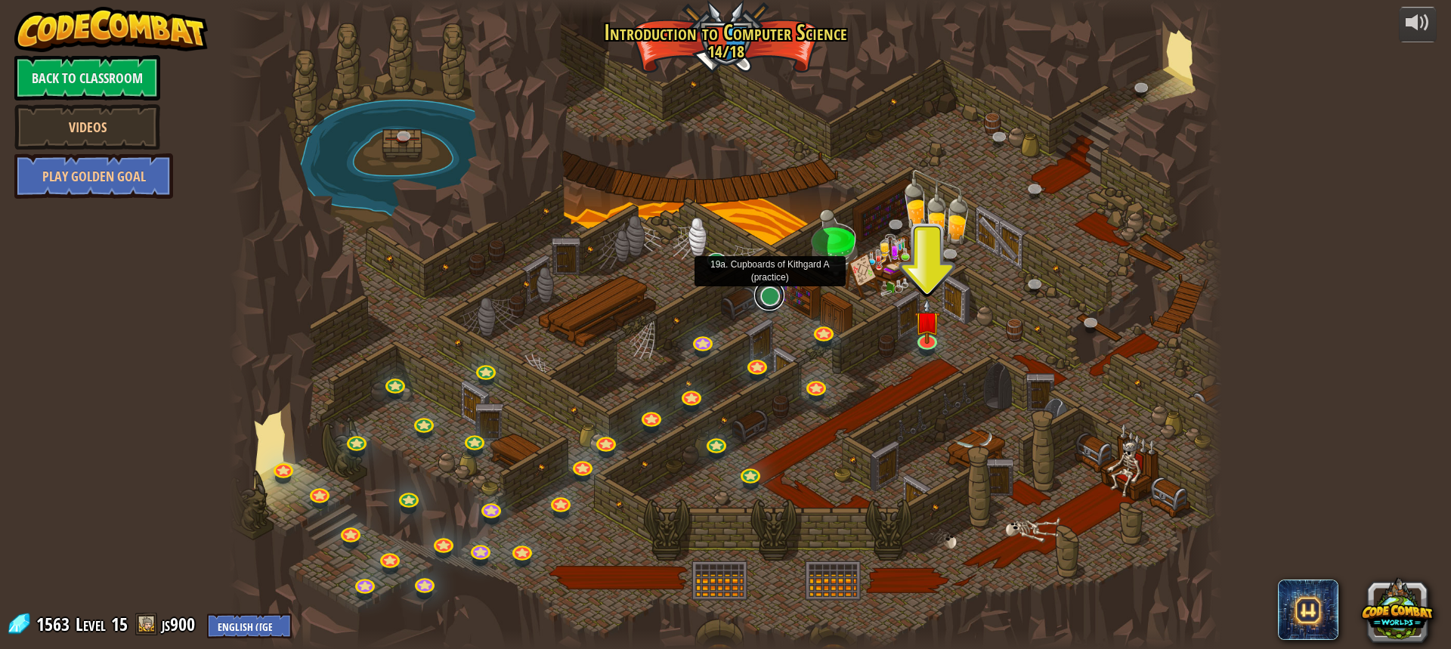
click at [771, 306] on link at bounding box center [769, 295] width 30 height 30
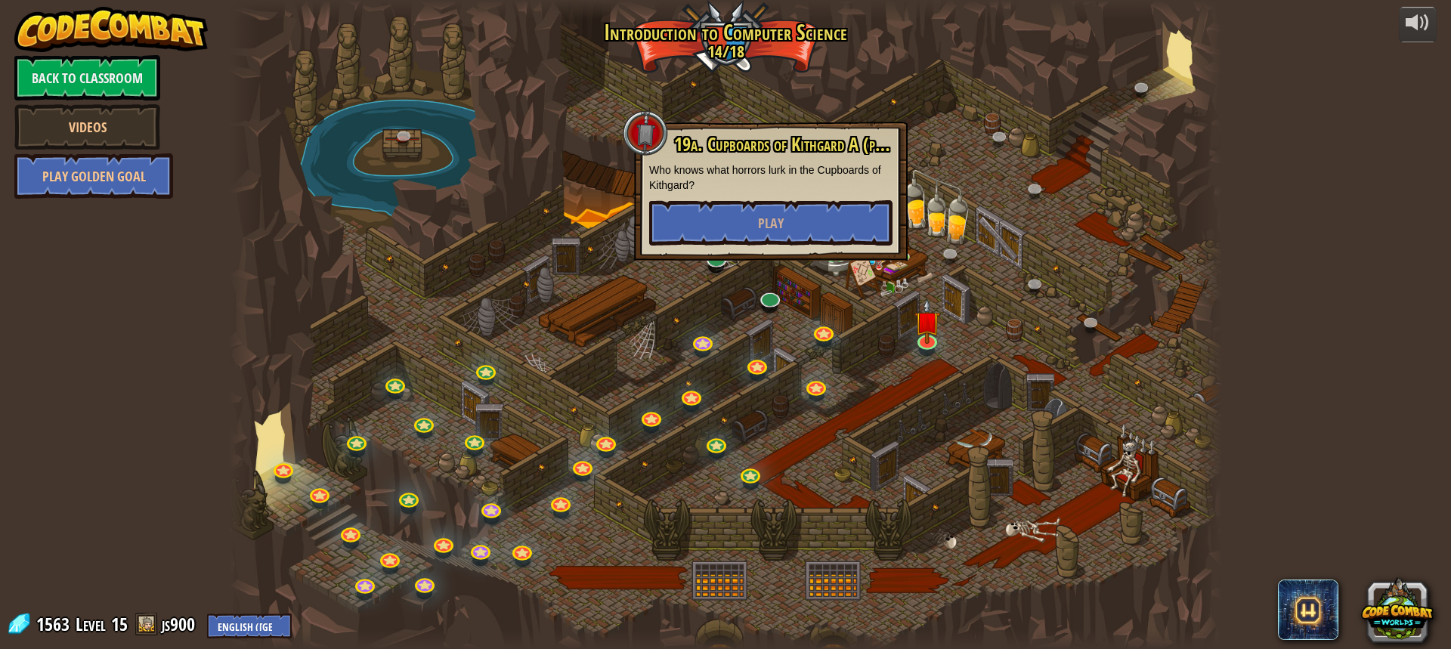
click at [785, 193] on div "19a. Cupboards of Kithgard A (practice) Who knows what horrors lurk in the Cupb…" at bounding box center [770, 190] width 243 height 111
click at [774, 227] on span "Play" at bounding box center [771, 223] width 26 height 19
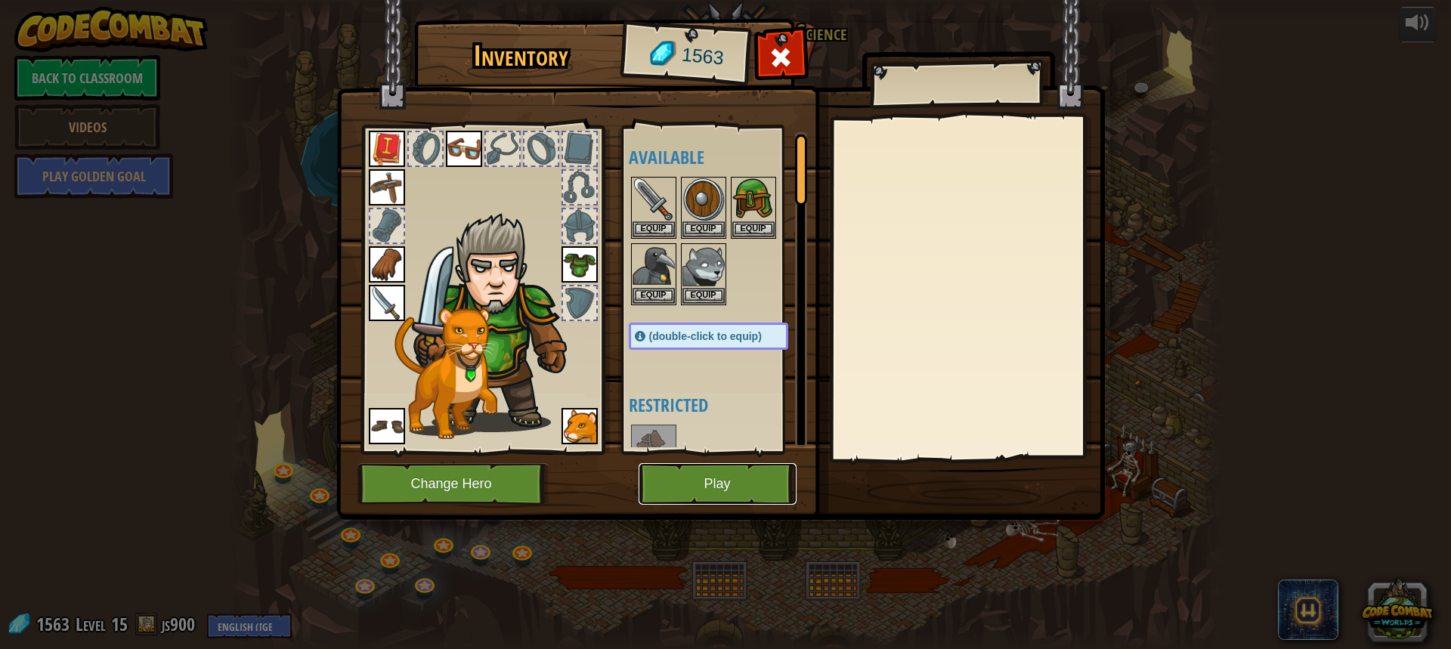
click at [733, 487] on button "Play" at bounding box center [718, 484] width 158 height 42
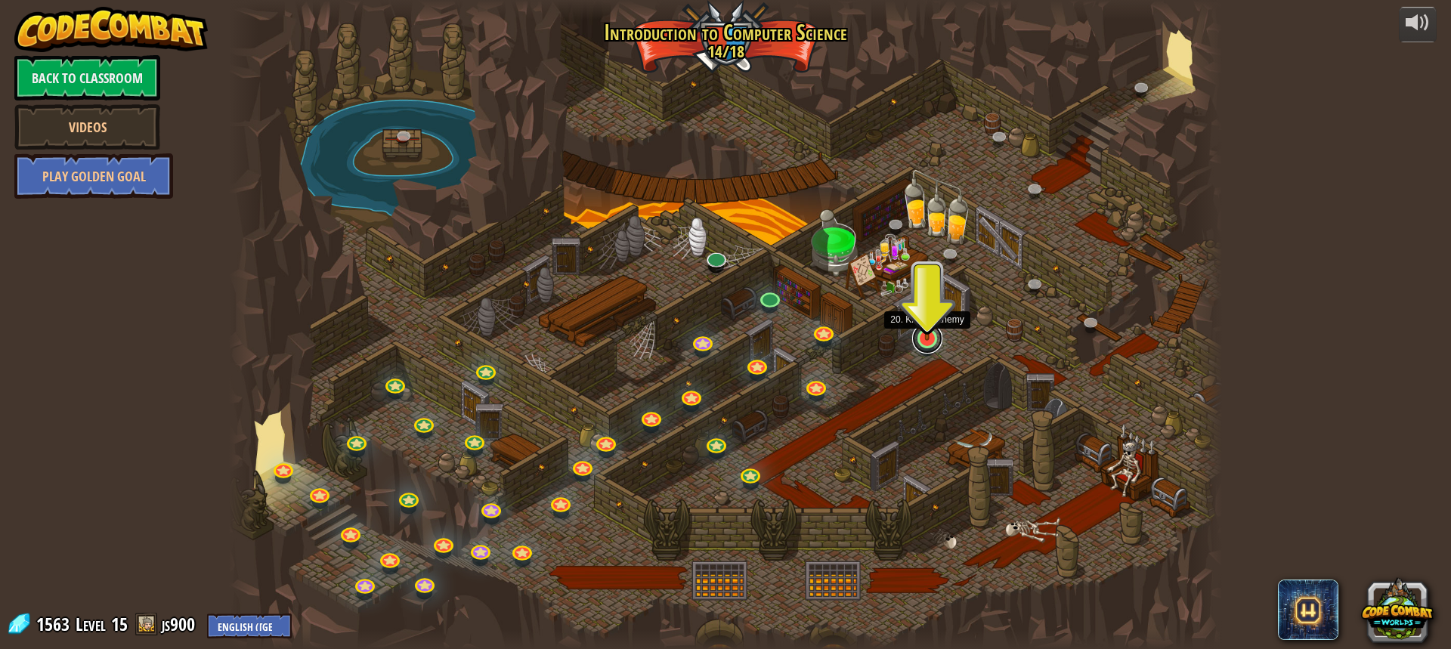
click at [934, 340] on link at bounding box center [927, 338] width 30 height 30
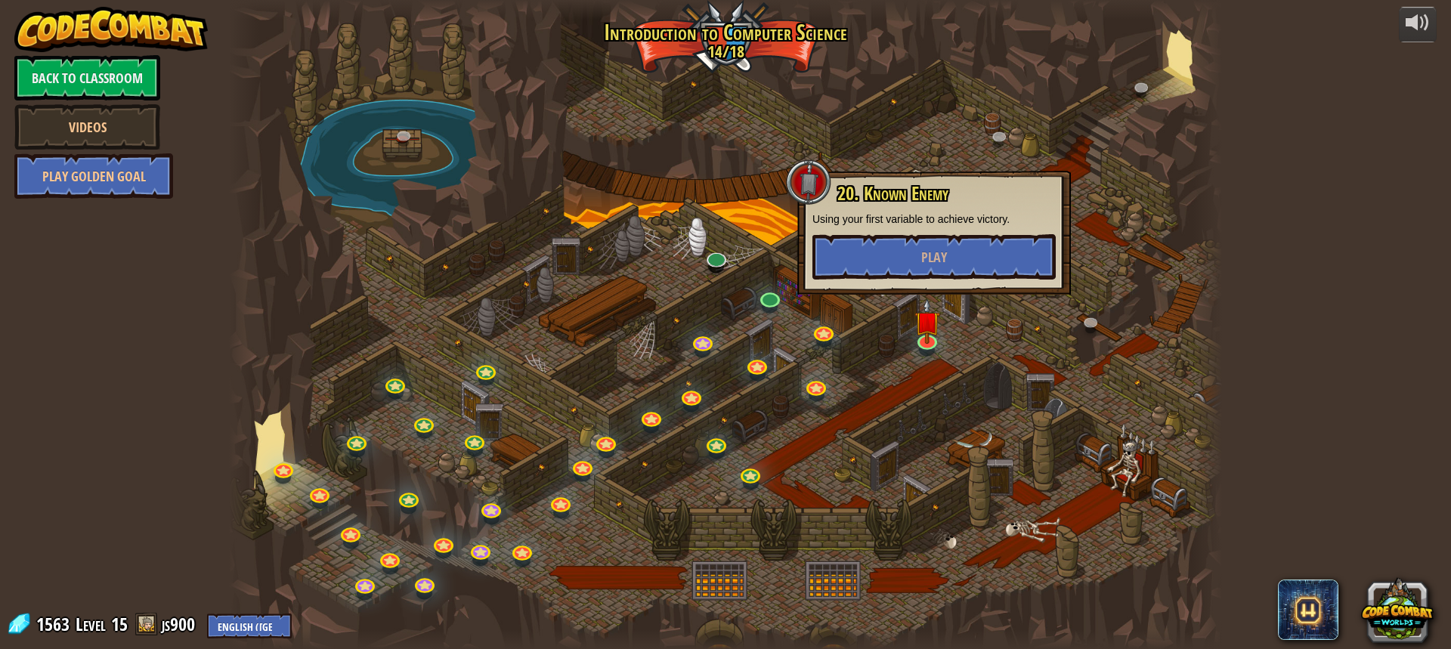
drag, startPoint x: 924, startPoint y: 337, endPoint x: 1294, endPoint y: 319, distance: 370.8
click at [1294, 319] on div "powered by Back to Classroom Videos Play Golden Goal 25. Kithgard Gates (Locked…" at bounding box center [725, 324] width 1451 height 649
